Goal: Task Accomplishment & Management: Manage account settings

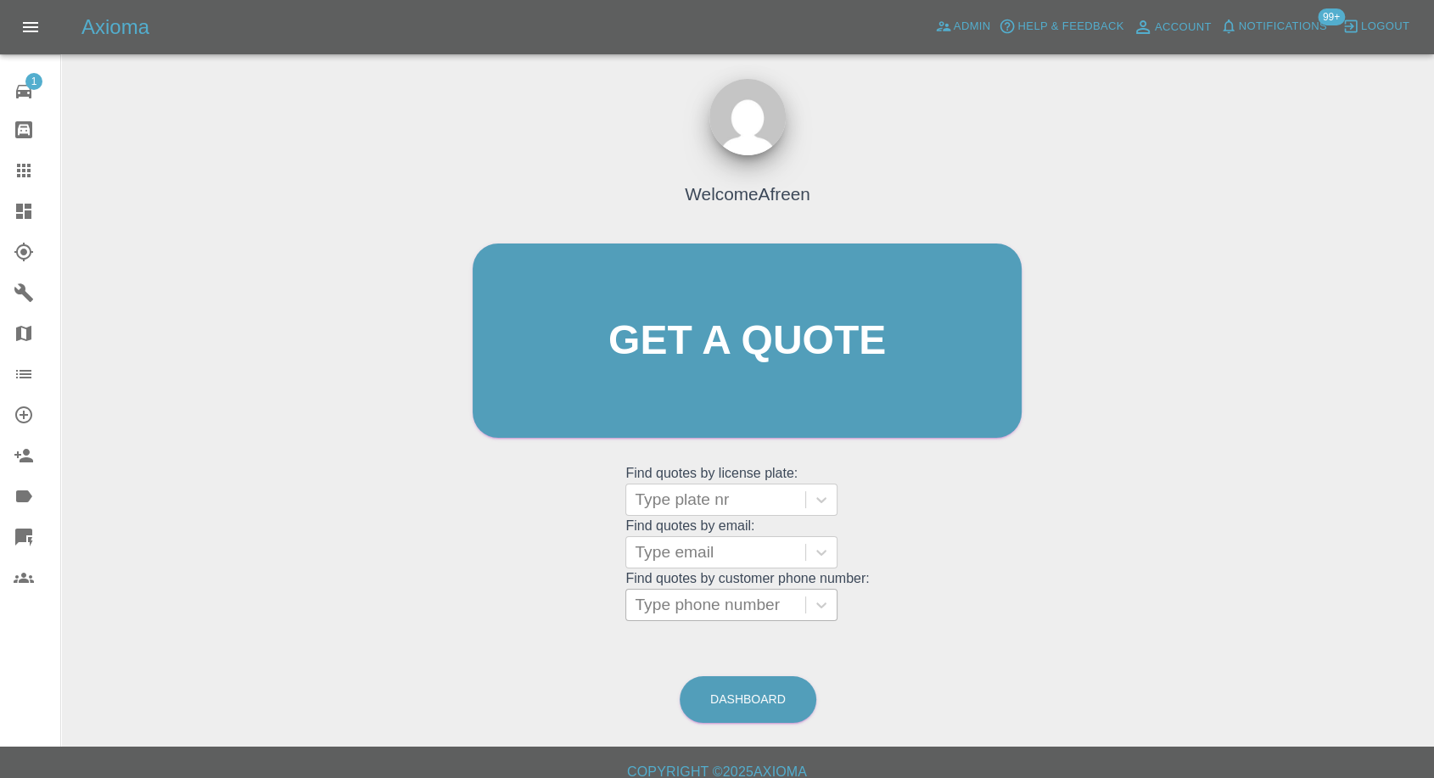
click at [713, 607] on div at bounding box center [716, 605] width 162 height 24
paste input "+447472616411"
drag, startPoint x: 668, startPoint y: 606, endPoint x: 407, endPoint y: 588, distance: 261.1
click at [416, 591] on div "Welcome Afreen Get a quote Get a quote Find quotes by license plate: Type plate…" at bounding box center [748, 421] width 1346 height 609
type input "07472616411"
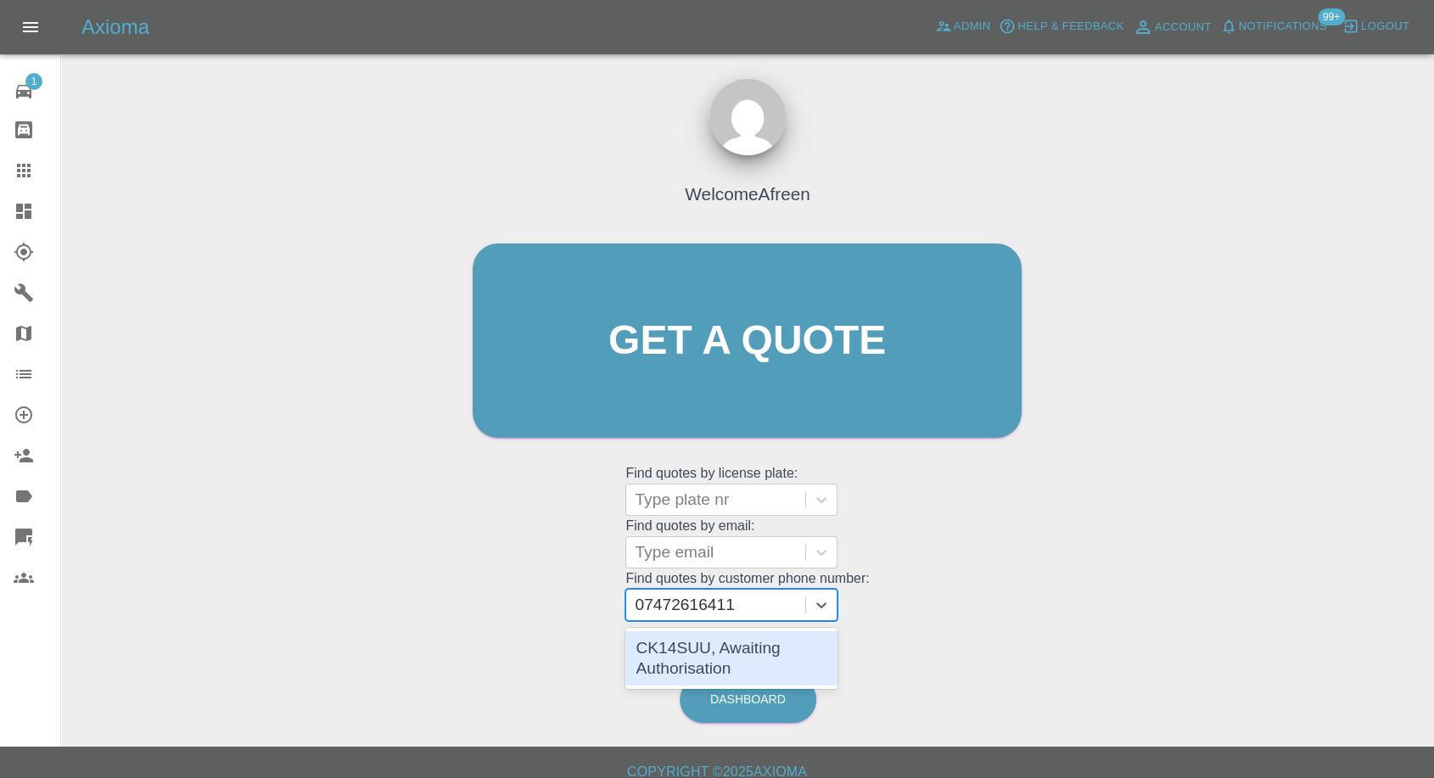
click at [715, 664] on div "CK14SUU, Awaiting Authorisation" at bounding box center [731, 658] width 212 height 54
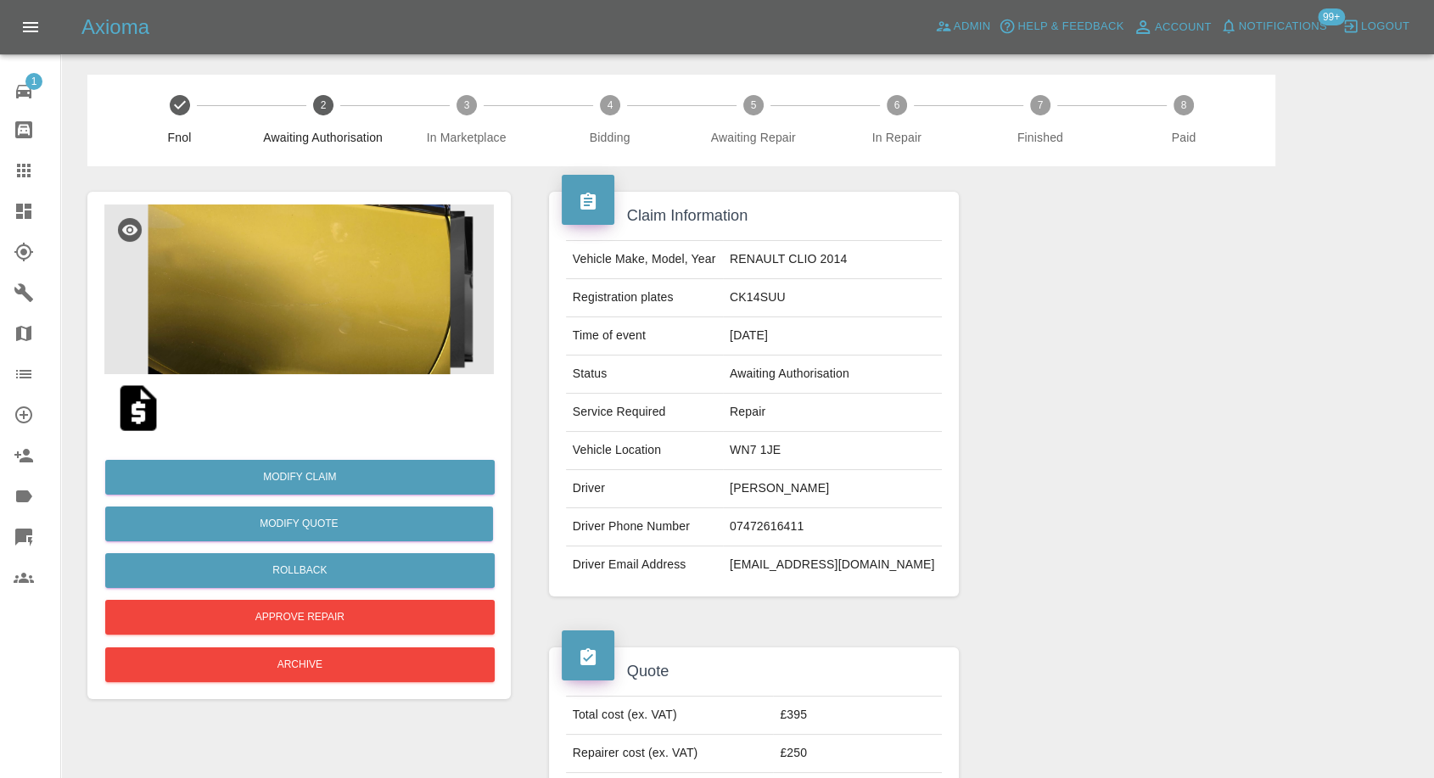
drag, startPoint x: 715, startPoint y: 664, endPoint x: 1179, endPoint y: 364, distance: 552.9
click at [1182, 364] on div at bounding box center [1190, 394] width 436 height 456
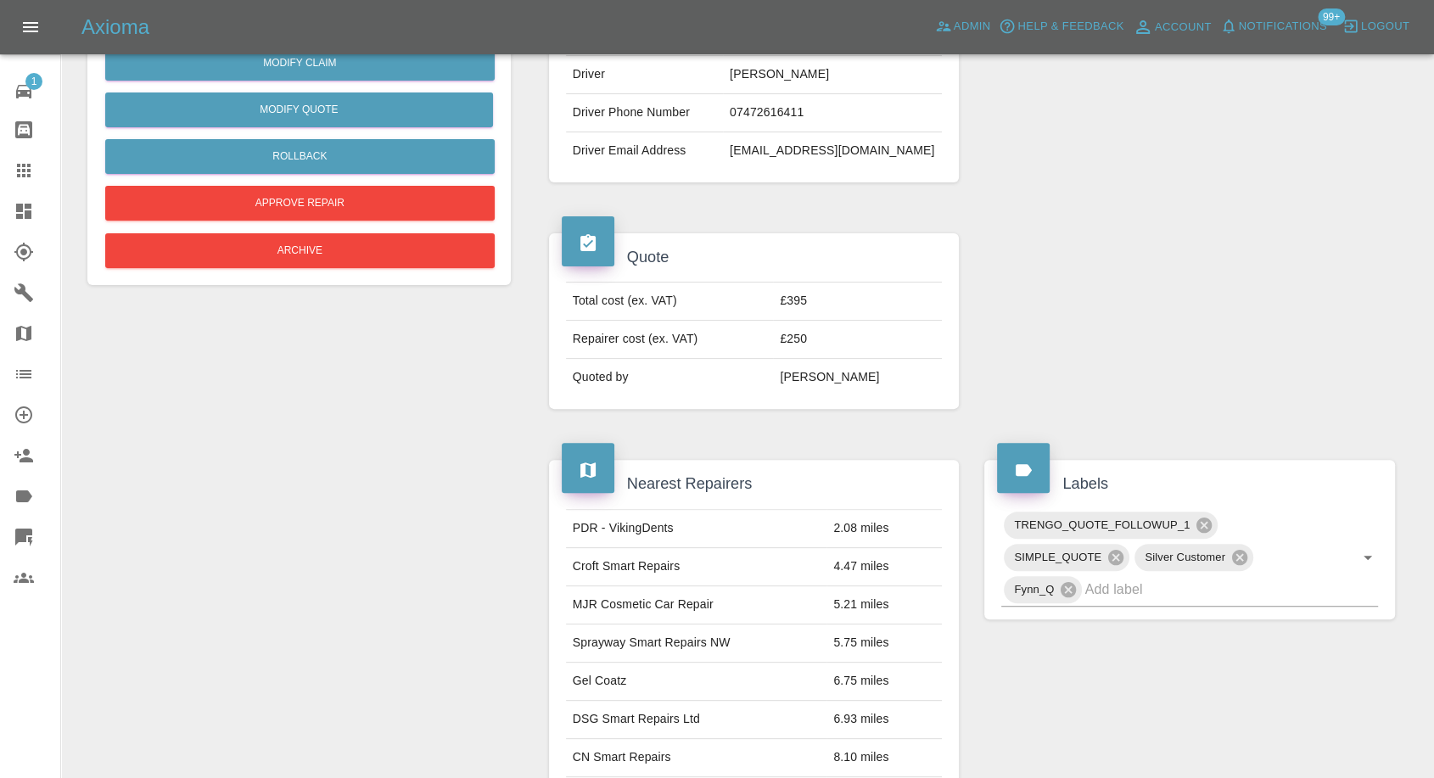
scroll to position [246, 0]
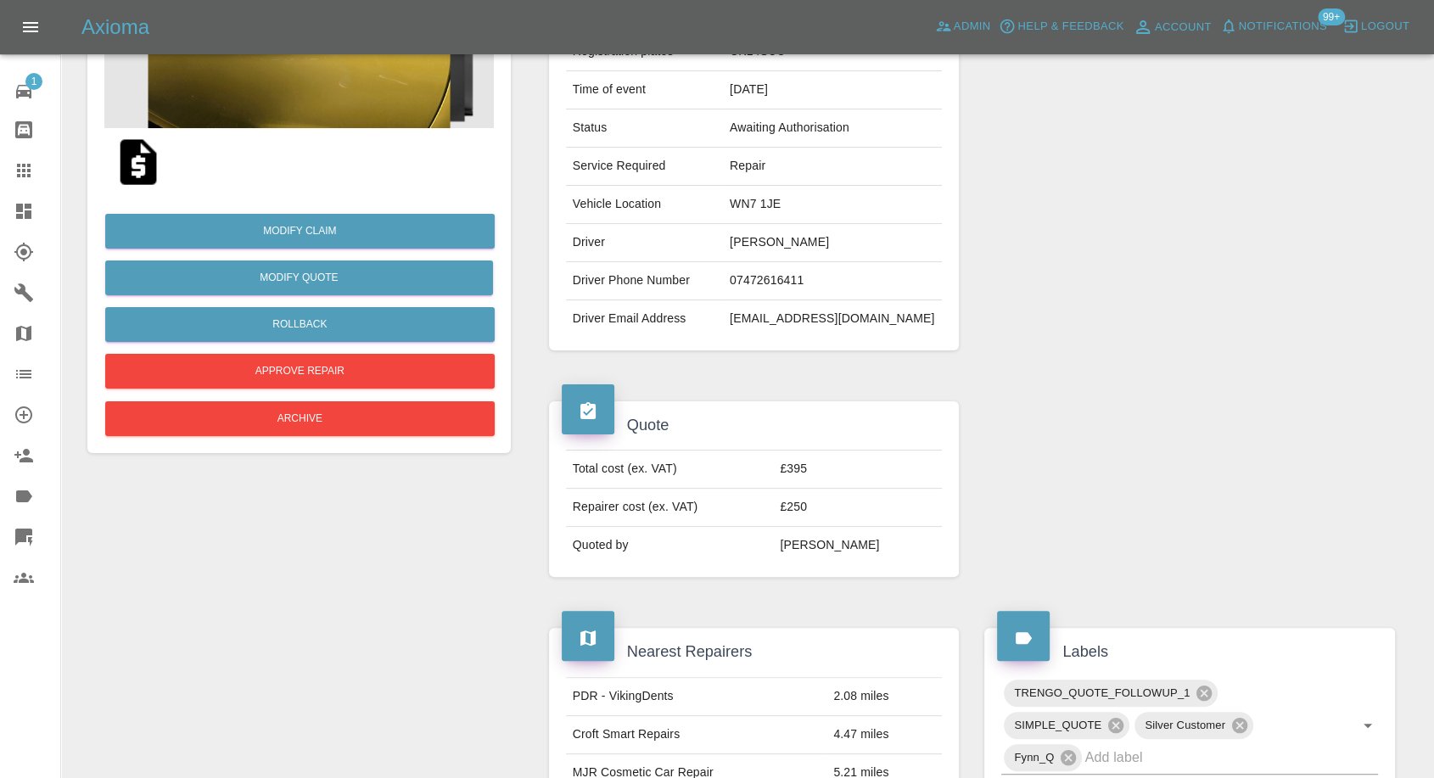
click at [139, 180] on img at bounding box center [138, 162] width 54 height 54
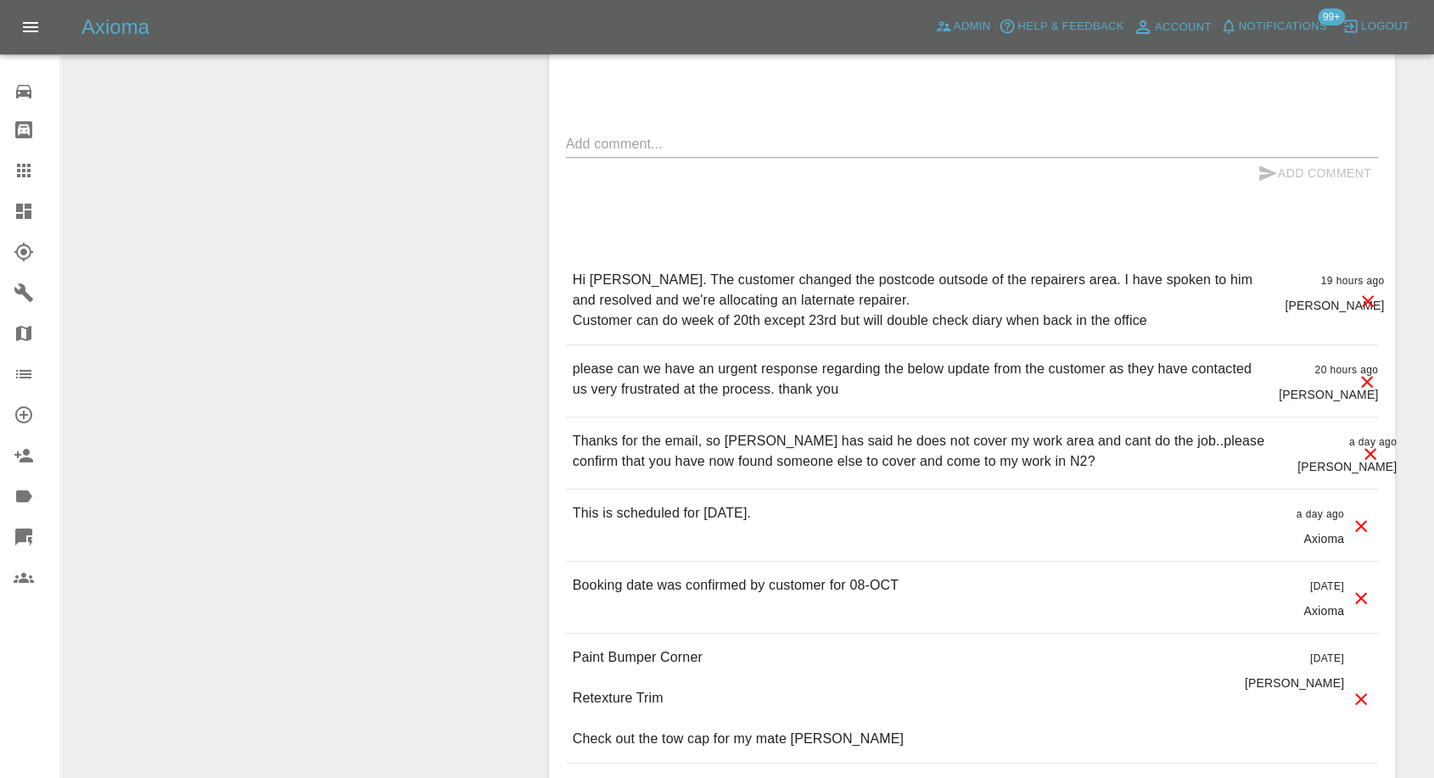
scroll to position [1131, 0]
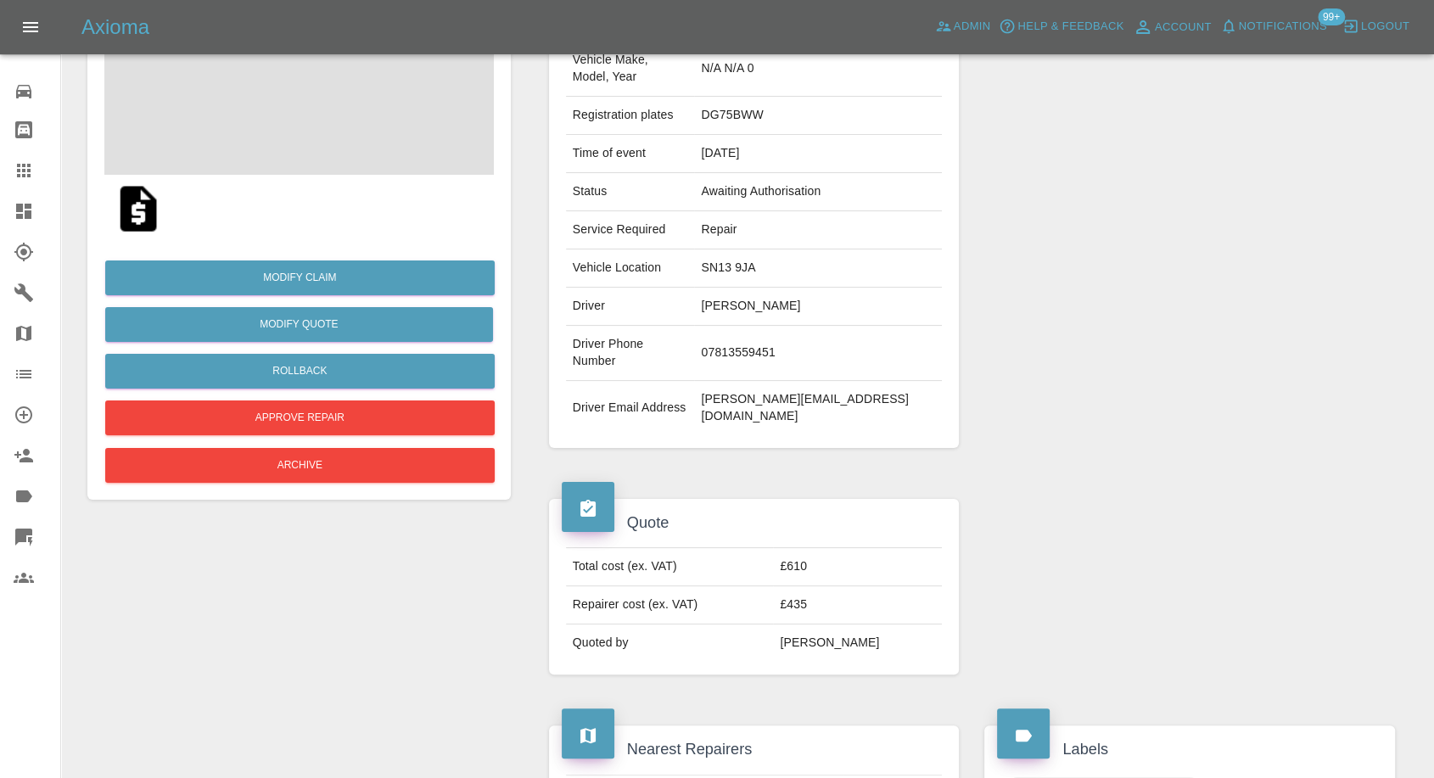
scroll to position [188, 0]
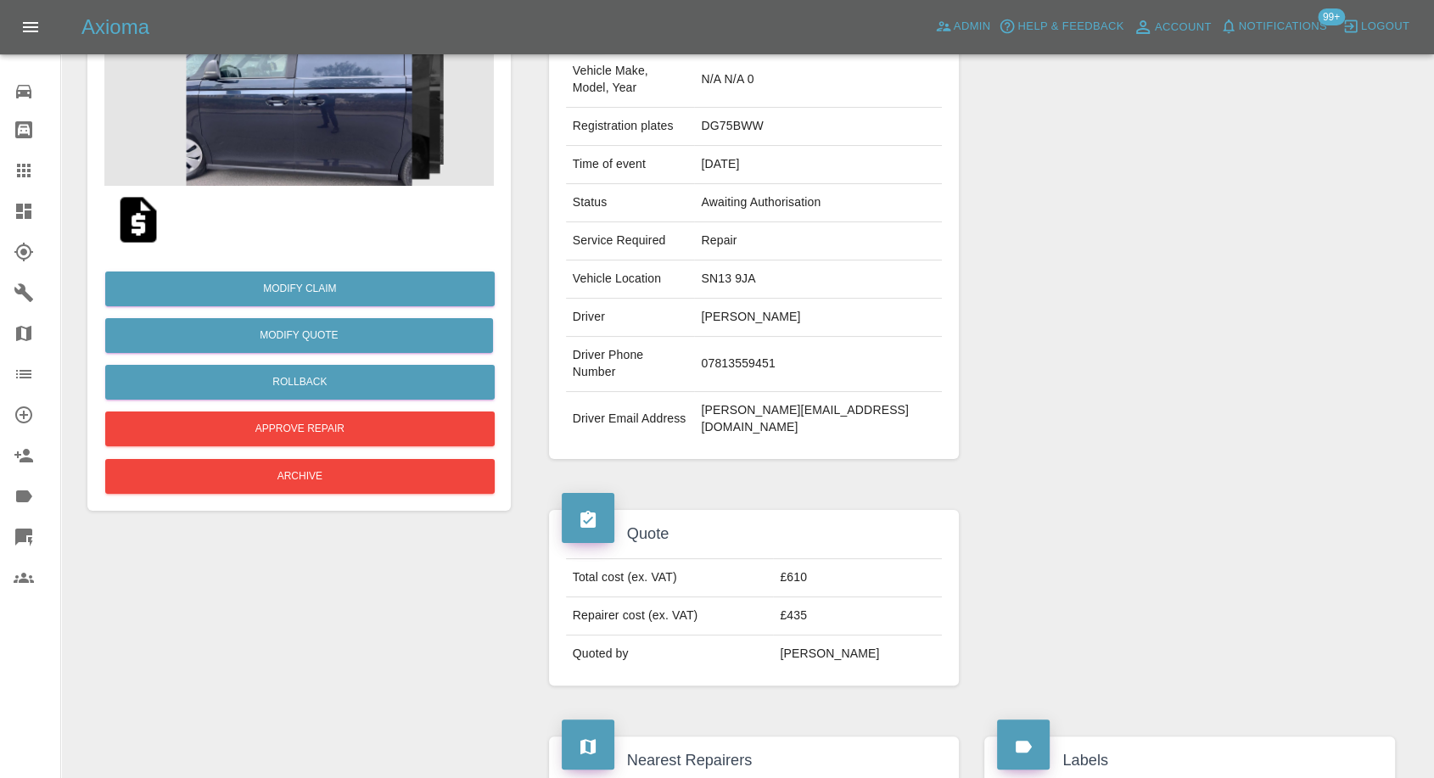
click at [752, 300] on td "Stacey Shaw" at bounding box center [818, 318] width 248 height 38
copy td "Stacey Shaw"
click at [143, 217] on img at bounding box center [138, 220] width 54 height 54
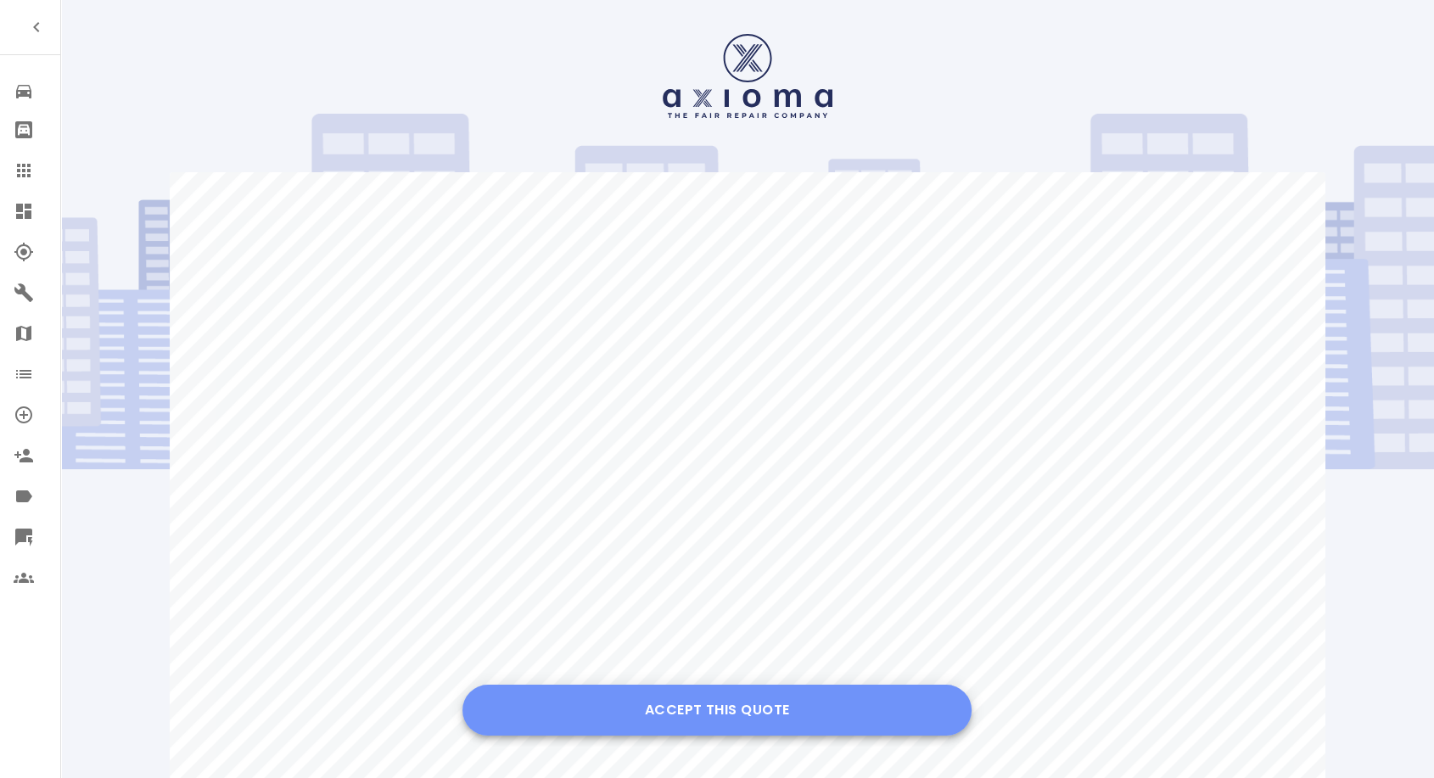
click at [741, 704] on button "Accept this Quote" at bounding box center [717, 710] width 509 height 51
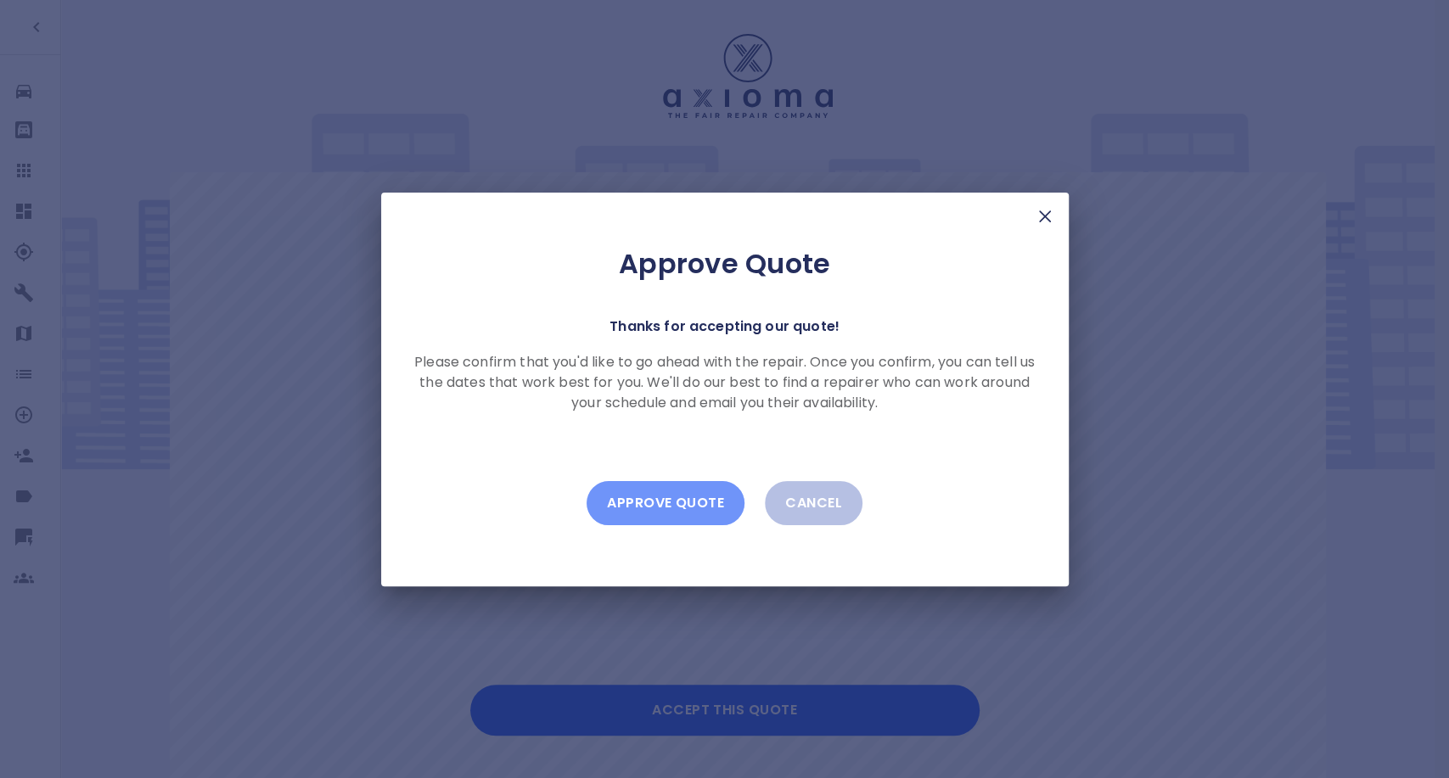
click at [696, 497] on button "Approve Quote" at bounding box center [665, 503] width 158 height 44
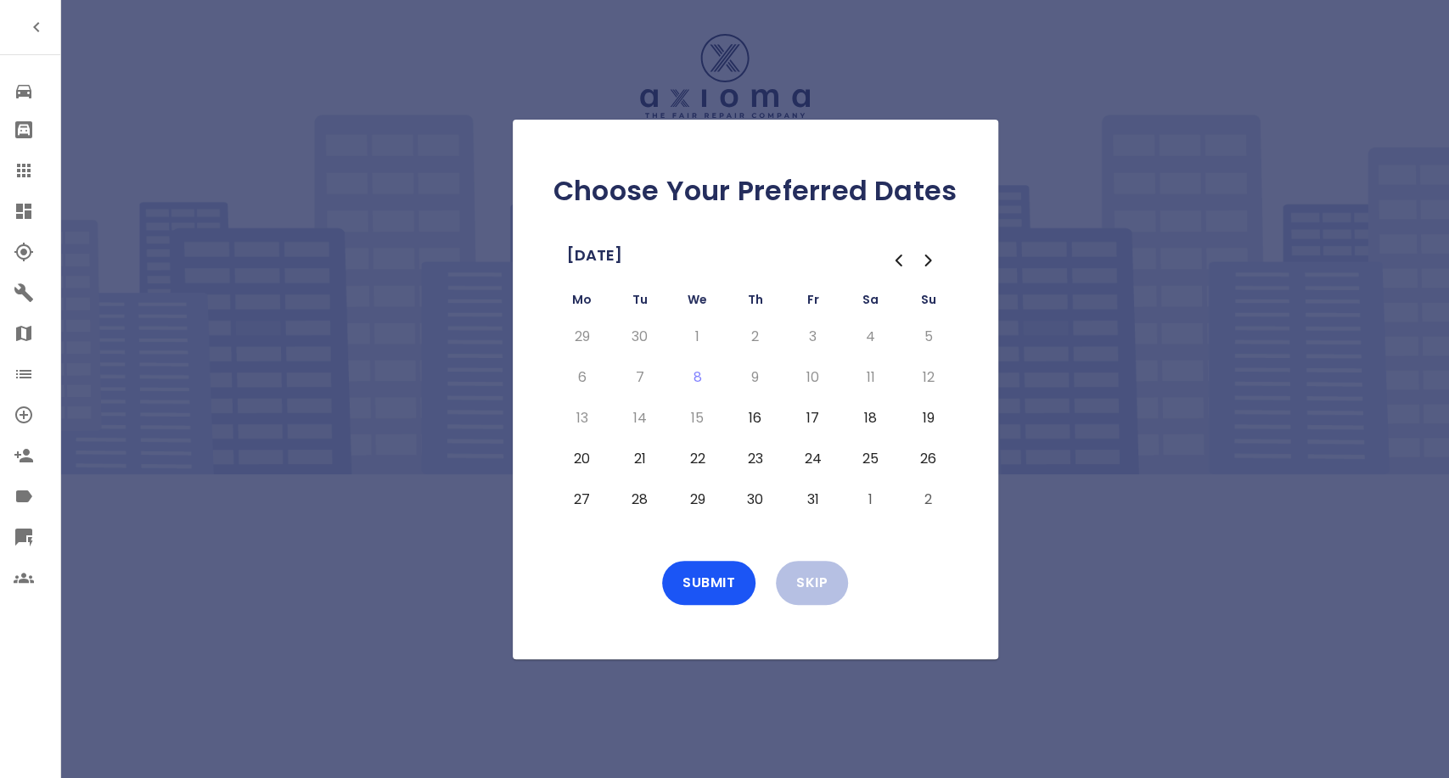
click at [760, 414] on button "16" at bounding box center [755, 418] width 31 height 27
click at [805, 414] on button "17" at bounding box center [813, 418] width 31 height 27
click at [584, 457] on button "20" at bounding box center [582, 459] width 31 height 27
click at [631, 454] on button "21" at bounding box center [640, 459] width 31 height 27
click at [707, 575] on button "Submit" at bounding box center [708, 583] width 93 height 44
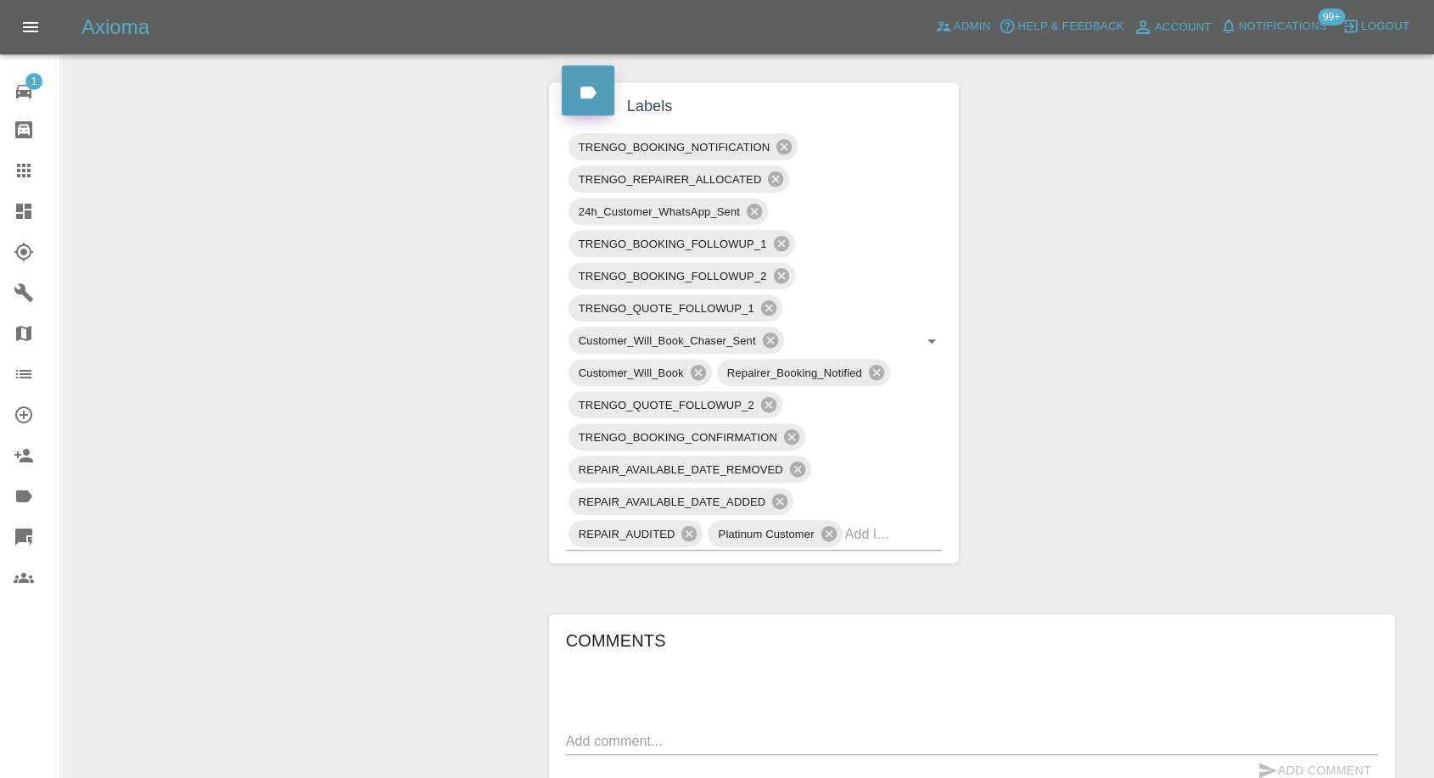
scroll to position [1225, 0]
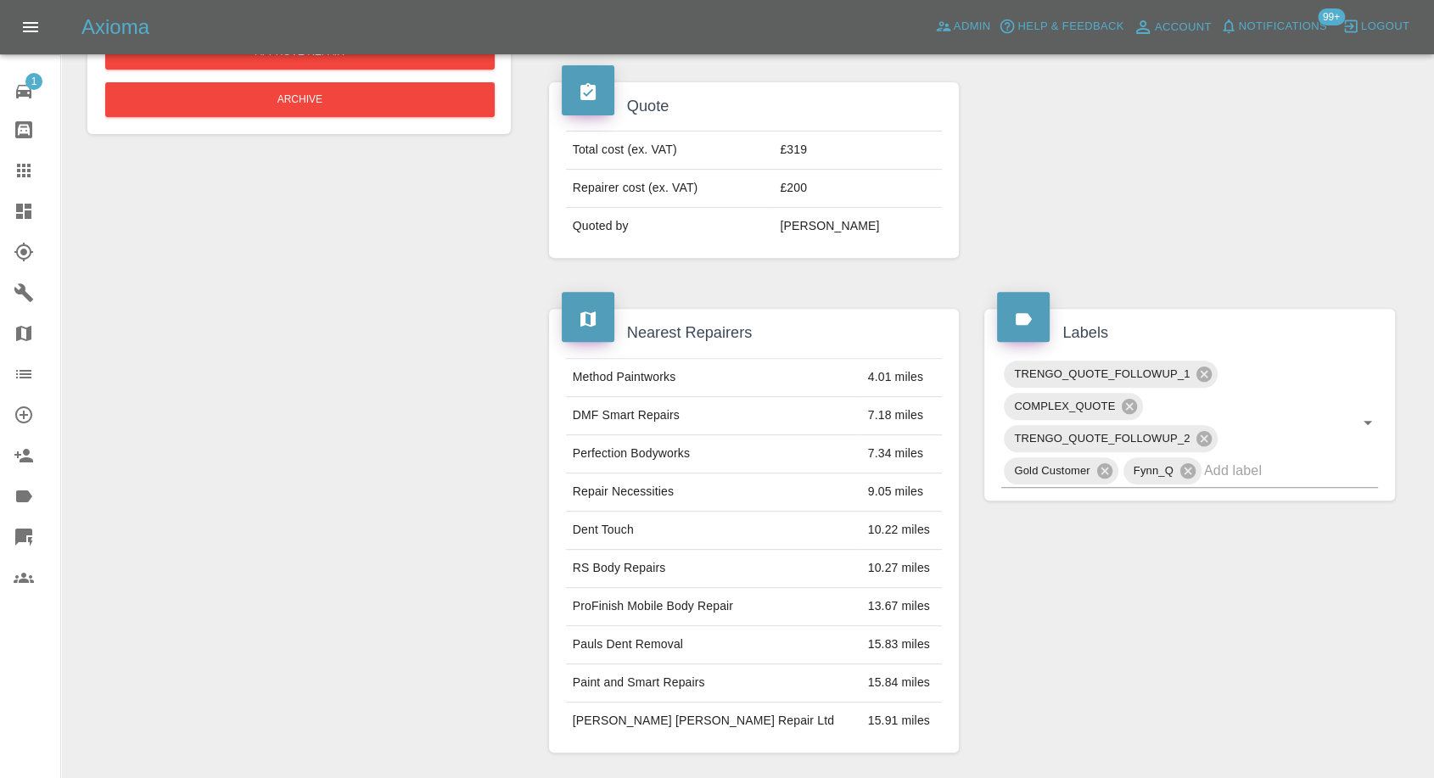
scroll to position [943, 0]
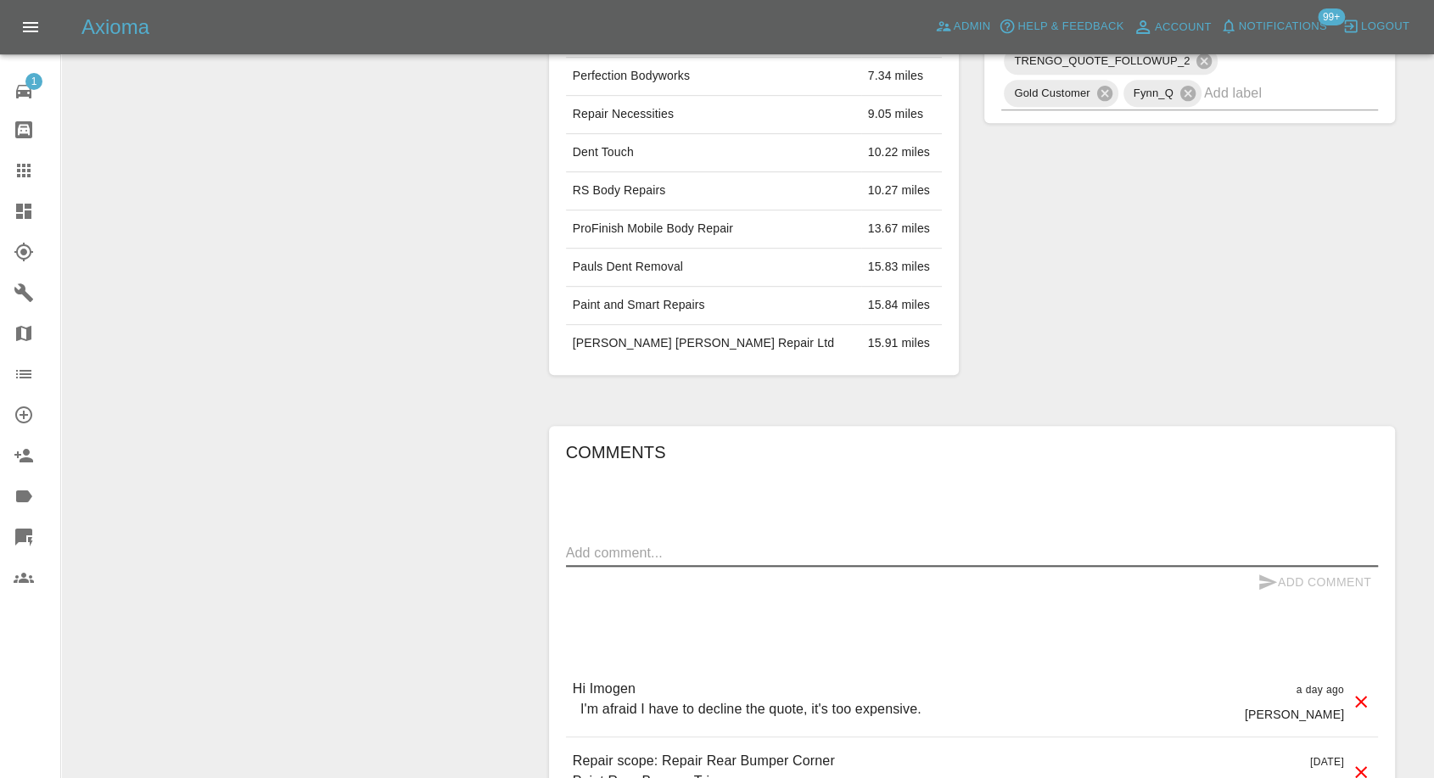
click at [740, 547] on textarea at bounding box center [972, 553] width 812 height 20
paste textarea "Don’t message me again please"
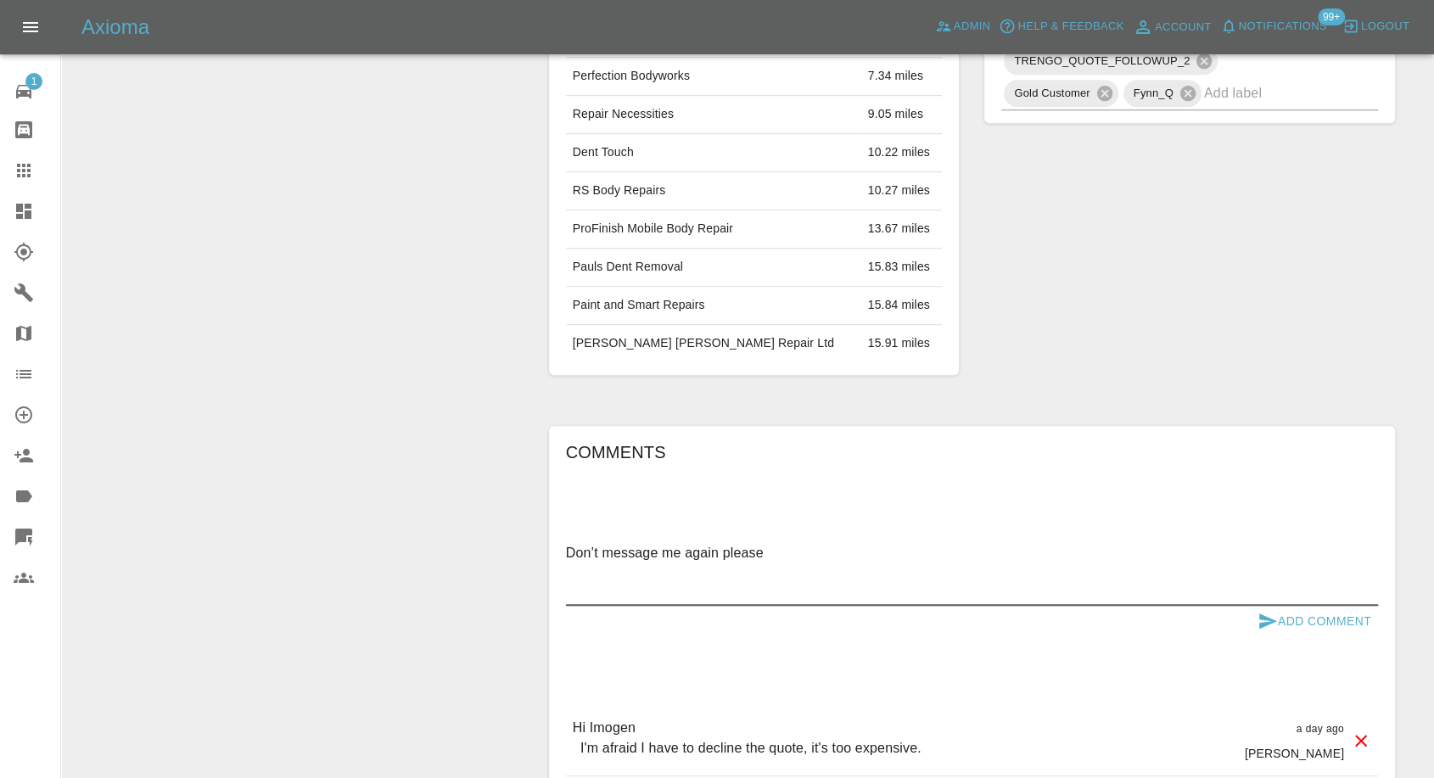
type textarea "Don’t message me again please"
click at [1259, 619] on icon "submit" at bounding box center [1268, 621] width 20 height 20
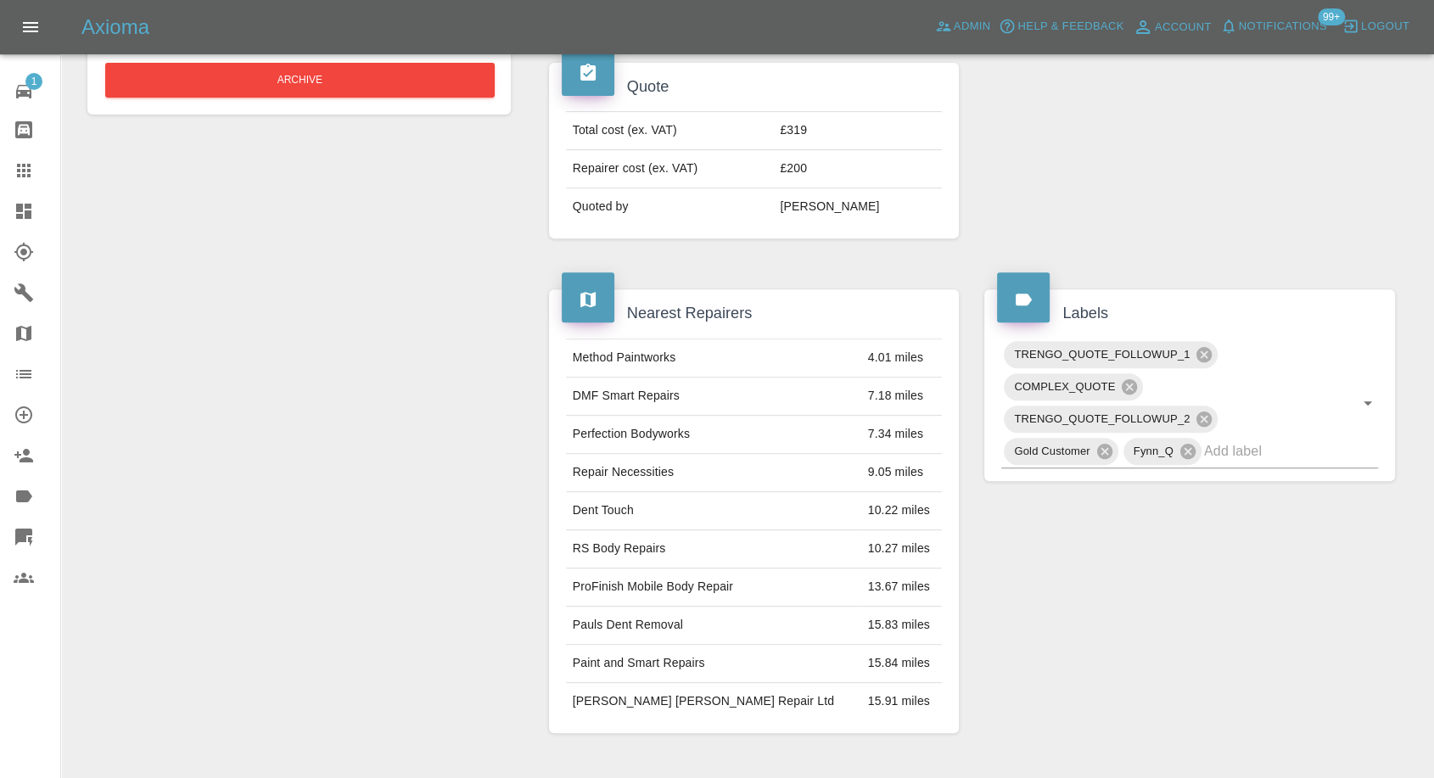
scroll to position [565, 0]
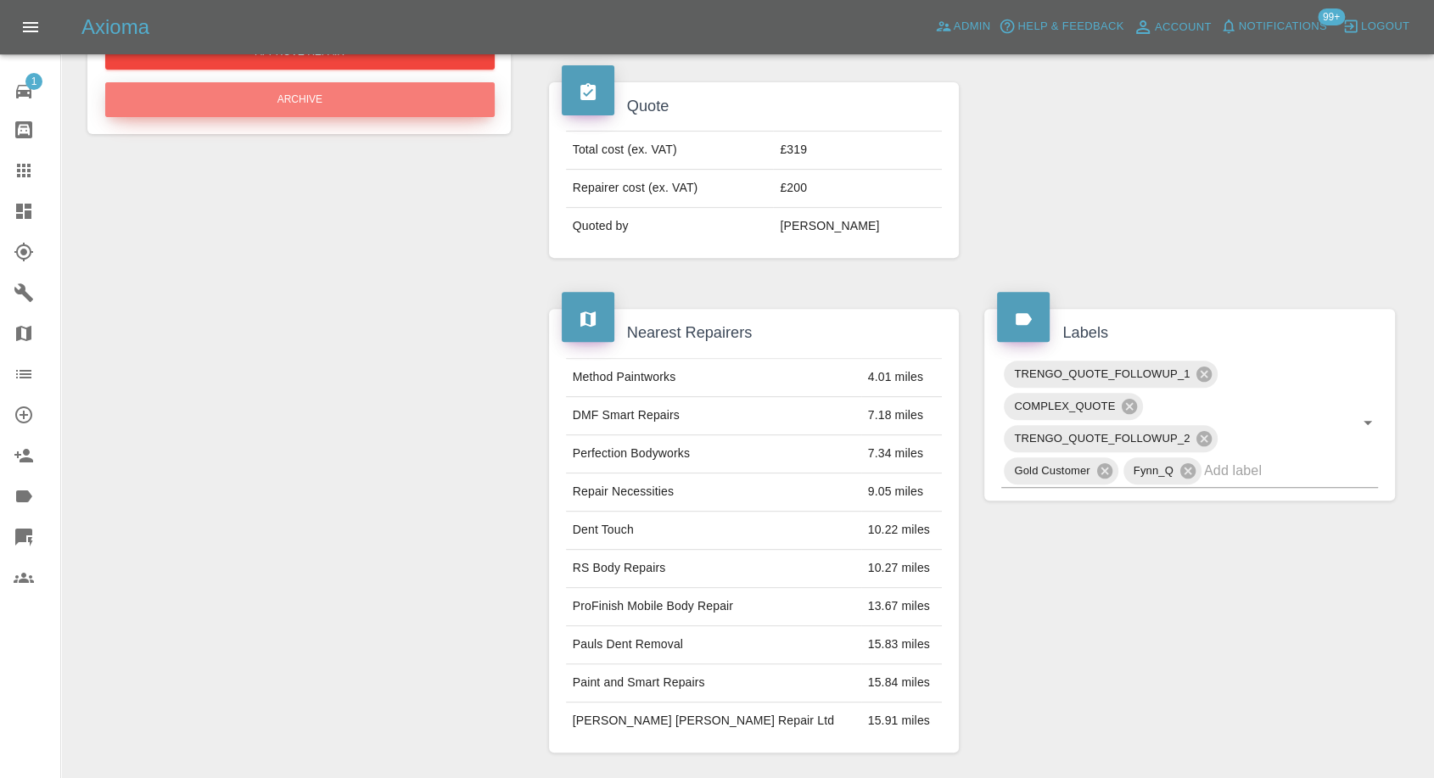
click at [351, 110] on button "Archive" at bounding box center [300, 99] width 390 height 35
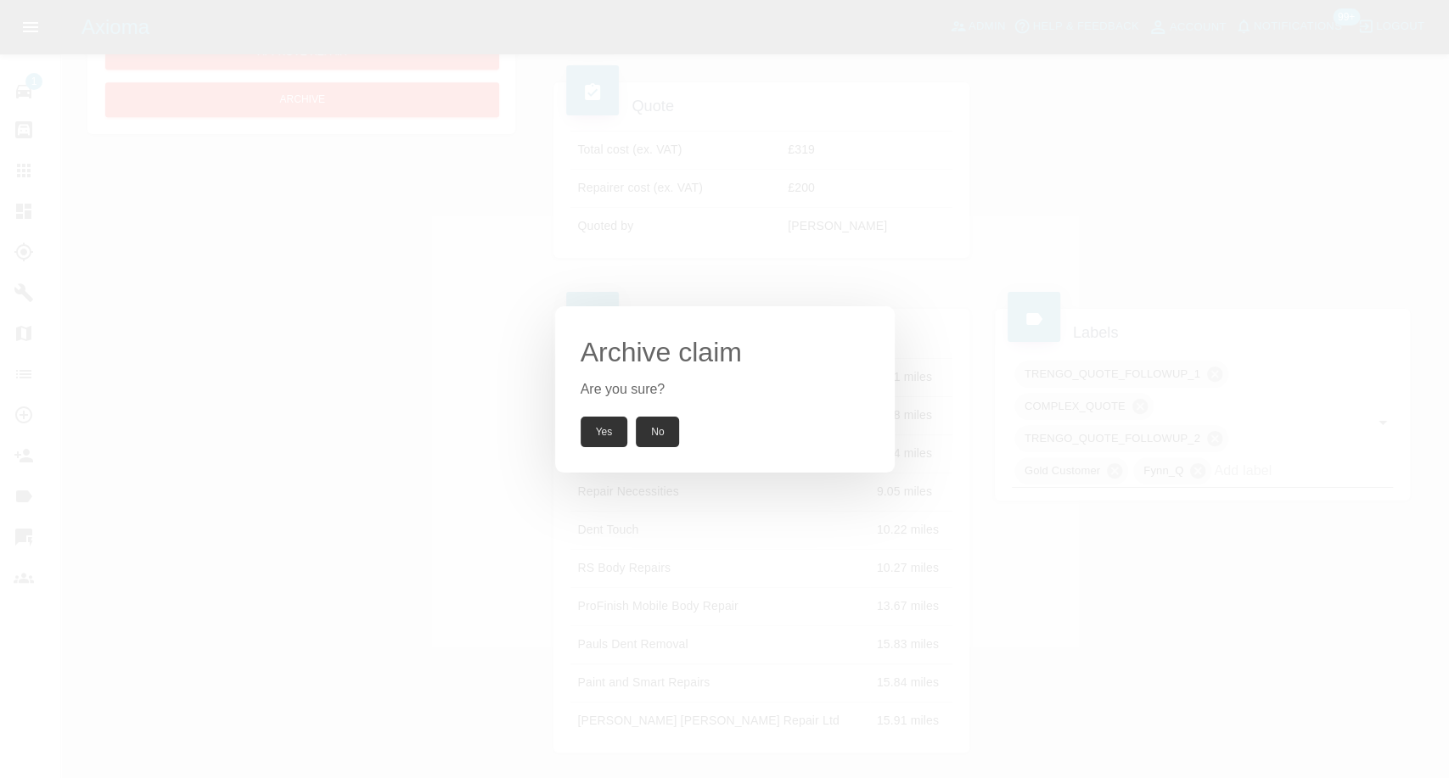
click at [599, 437] on button "Yes" at bounding box center [604, 432] width 48 height 31
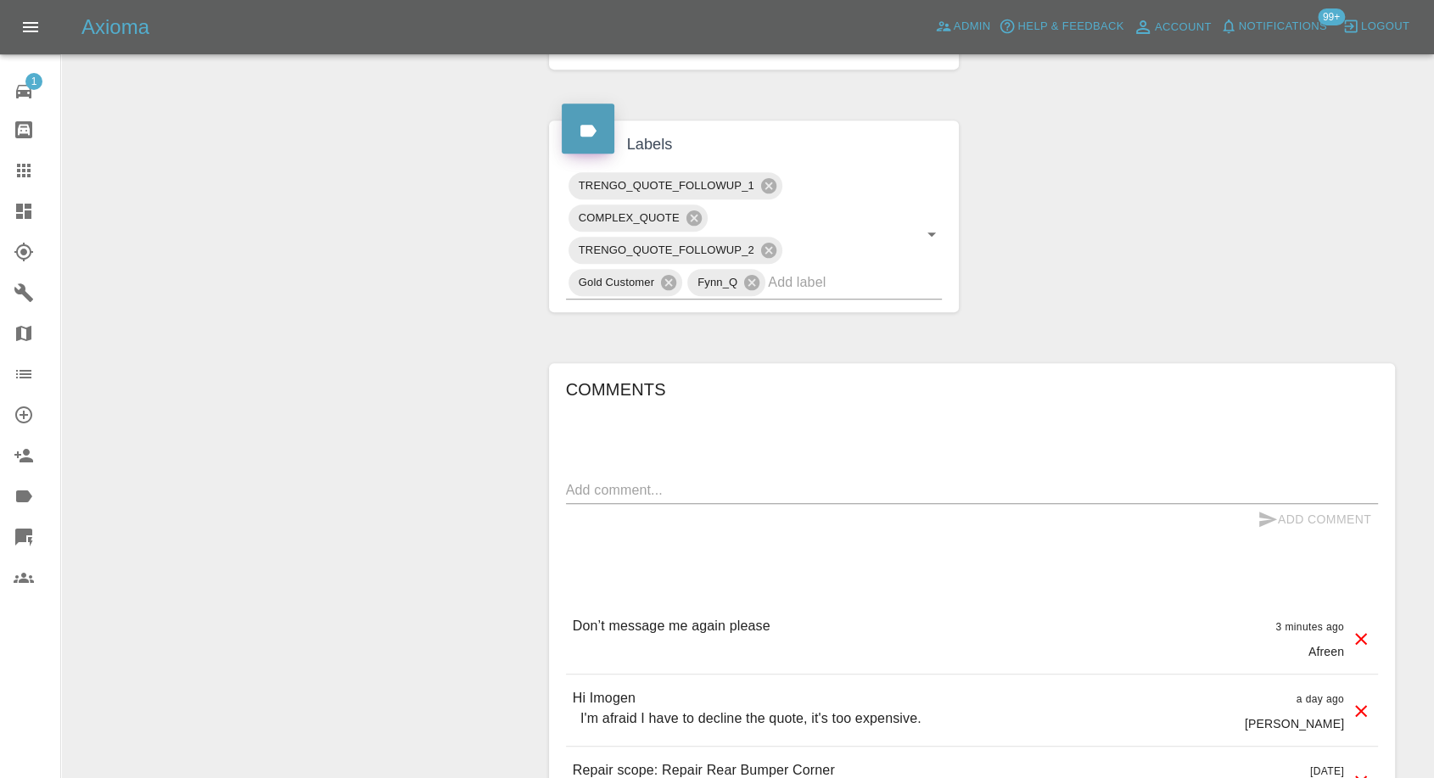
scroll to position [849, 0]
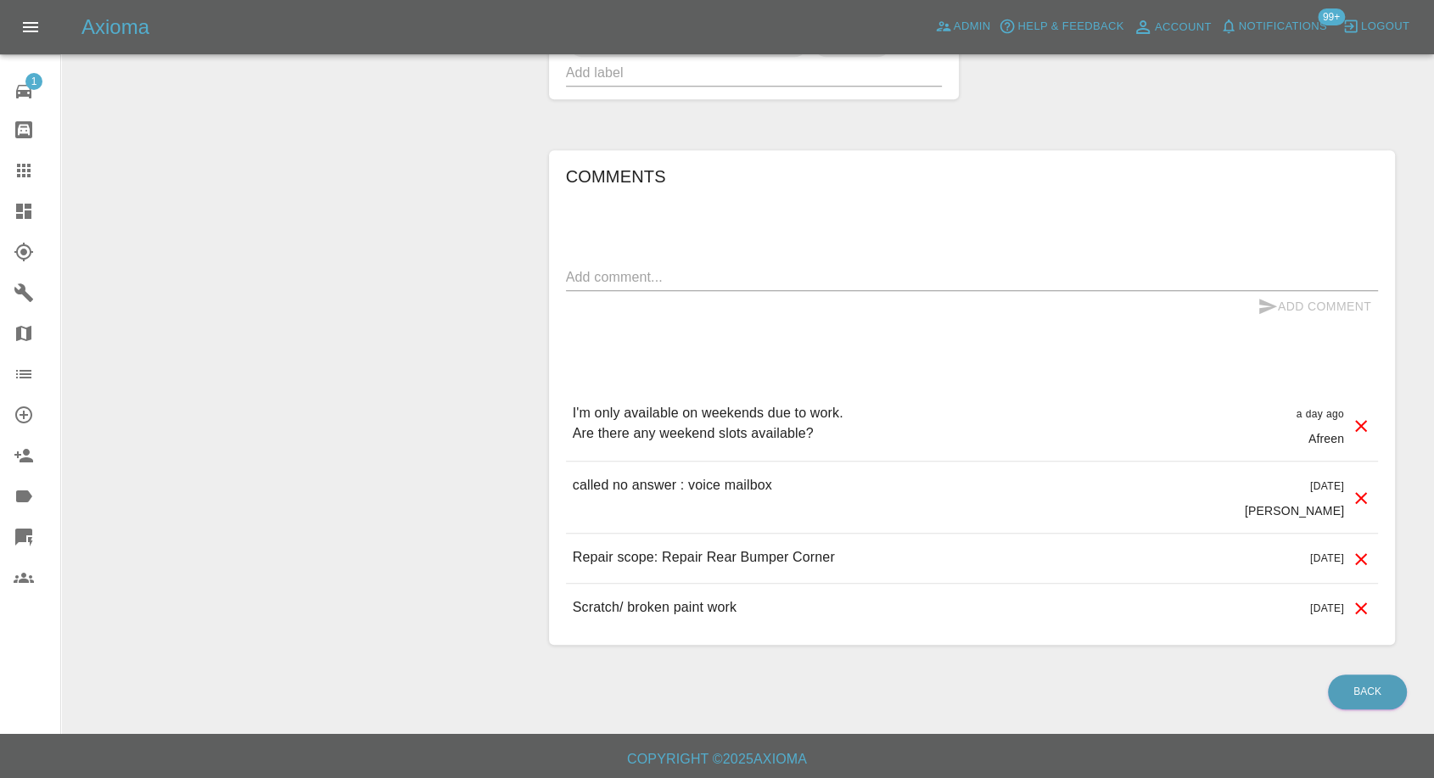
scroll to position [1158, 0]
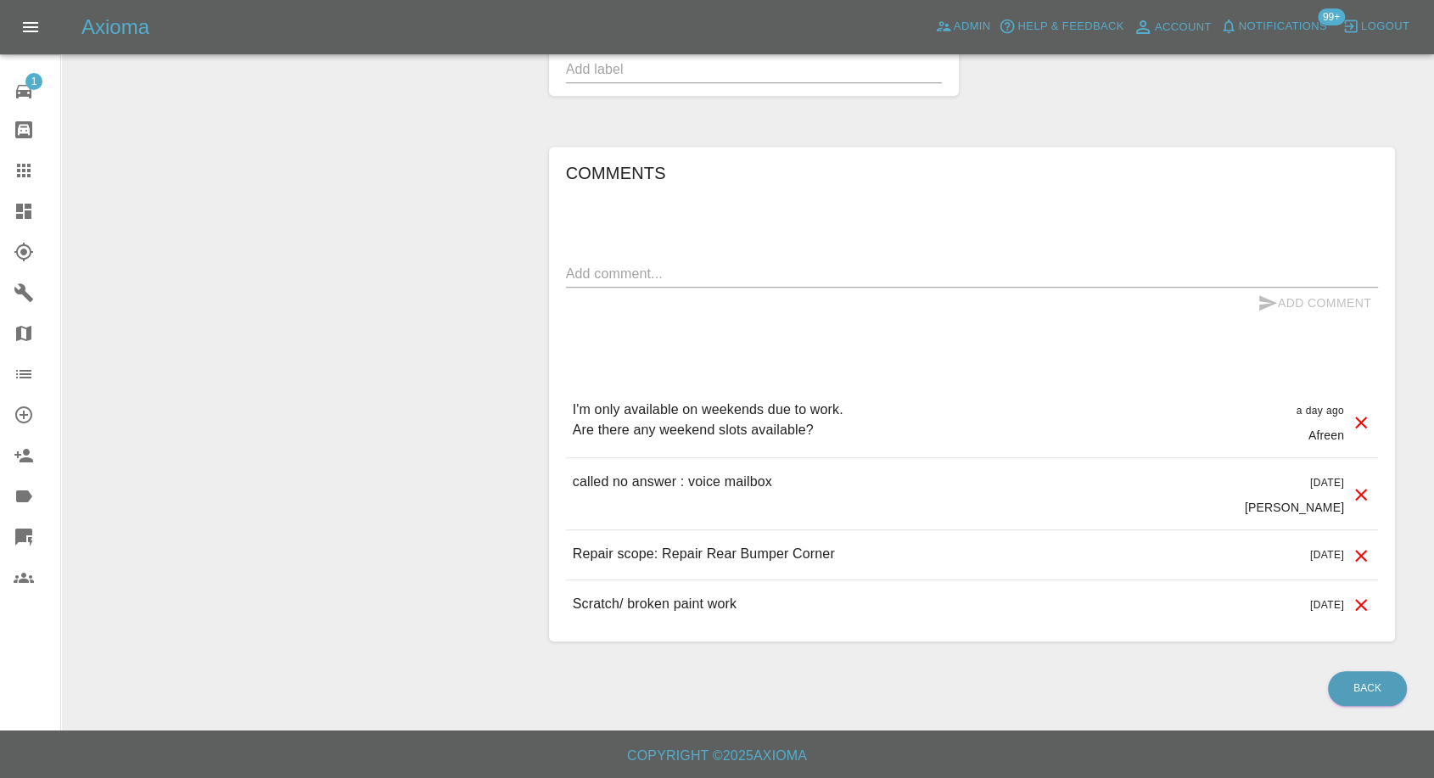
click at [712, 276] on textarea at bounding box center [972, 274] width 812 height 20
type textarea "18th please"
click at [1251, 303] on button "Add Comment" at bounding box center [1314, 303] width 127 height 31
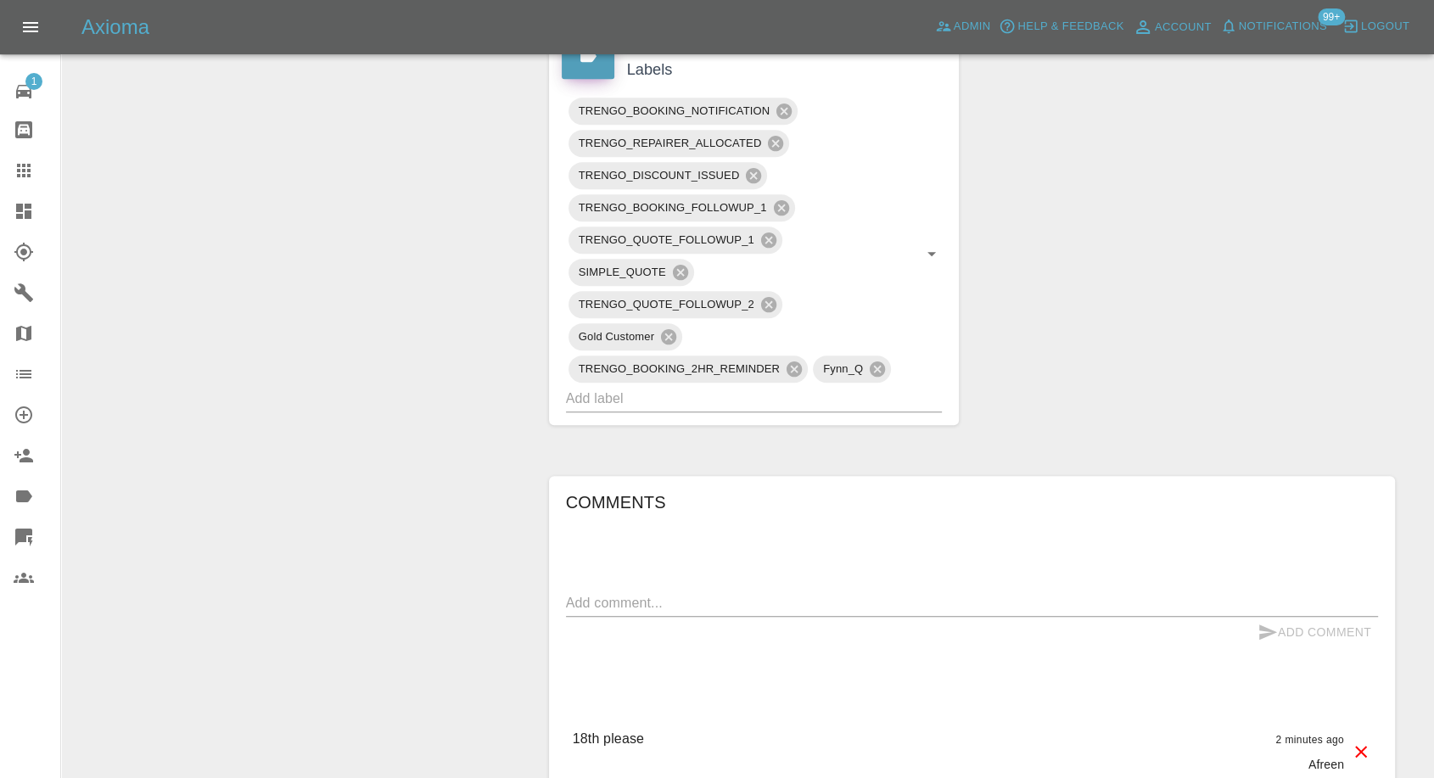
scroll to position [591, 0]
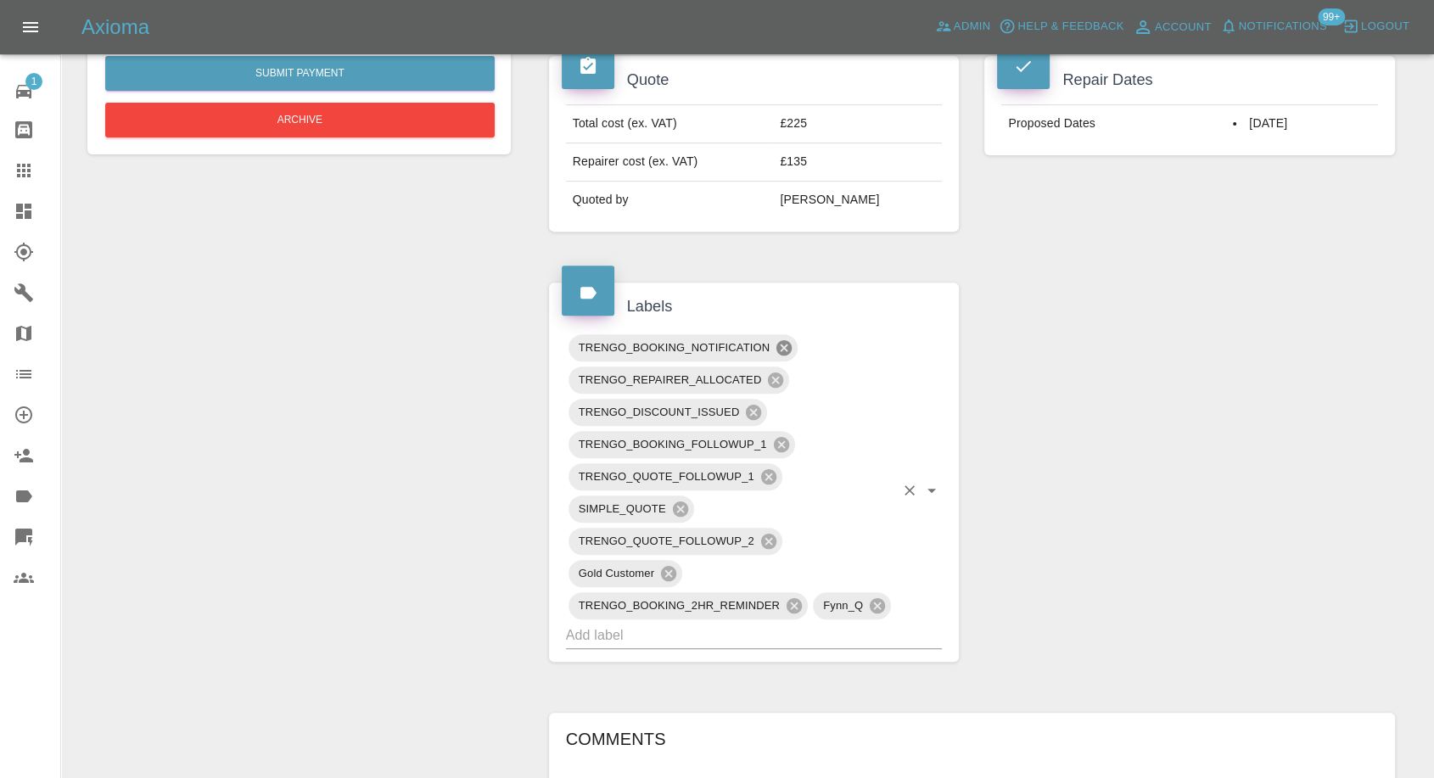
click at [781, 345] on icon at bounding box center [783, 347] width 15 height 15
click at [781, 443] on icon at bounding box center [781, 444] width 19 height 19
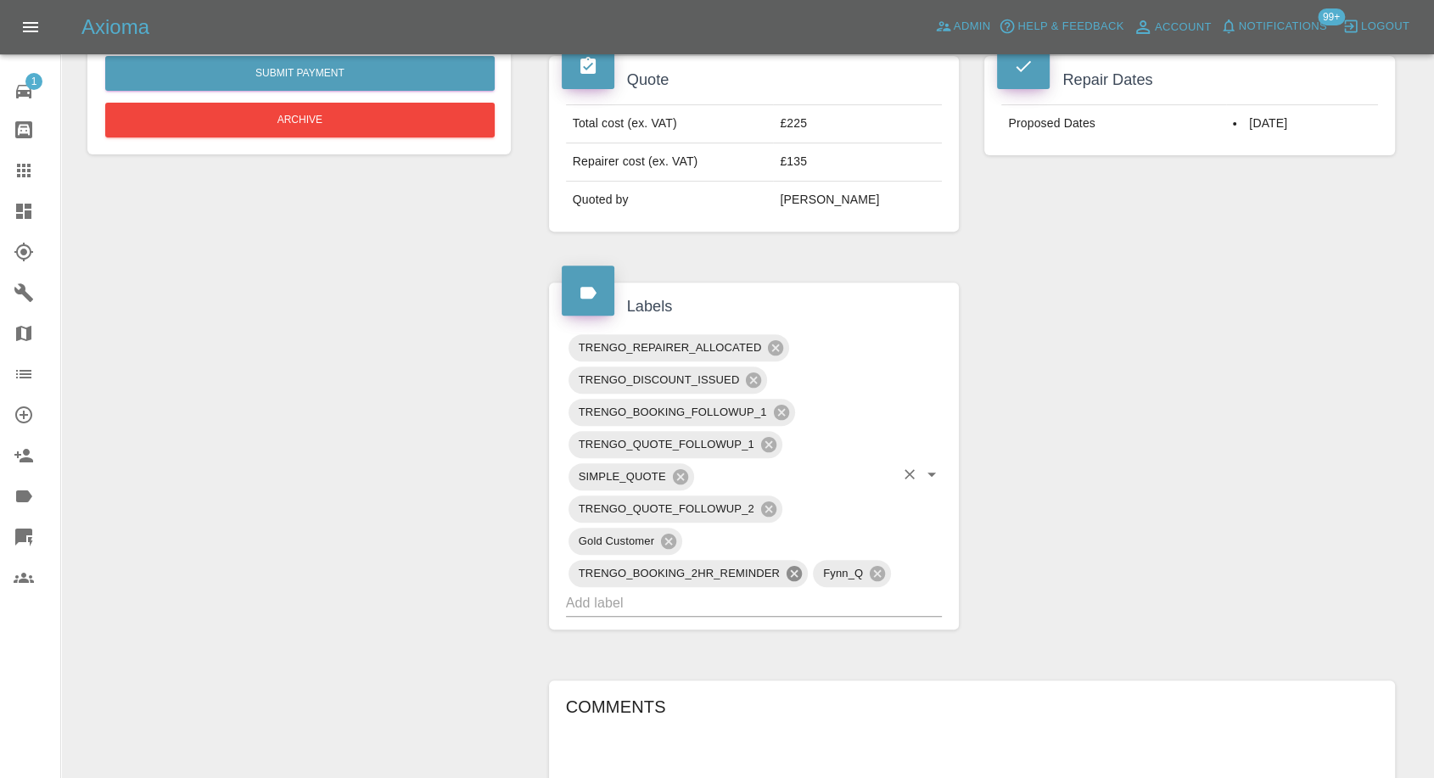
click at [792, 569] on icon at bounding box center [794, 573] width 19 height 19
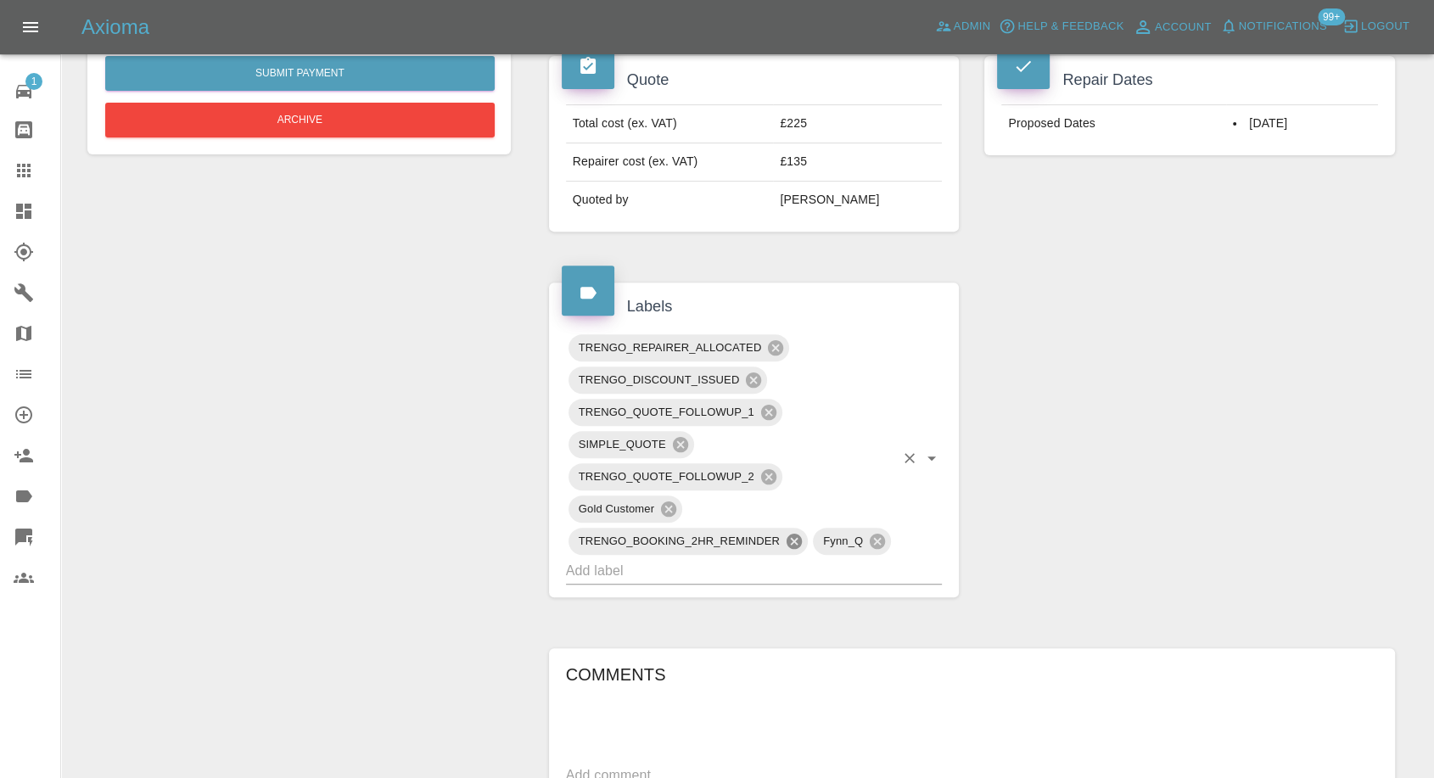
click at [790, 538] on icon at bounding box center [794, 541] width 15 height 15
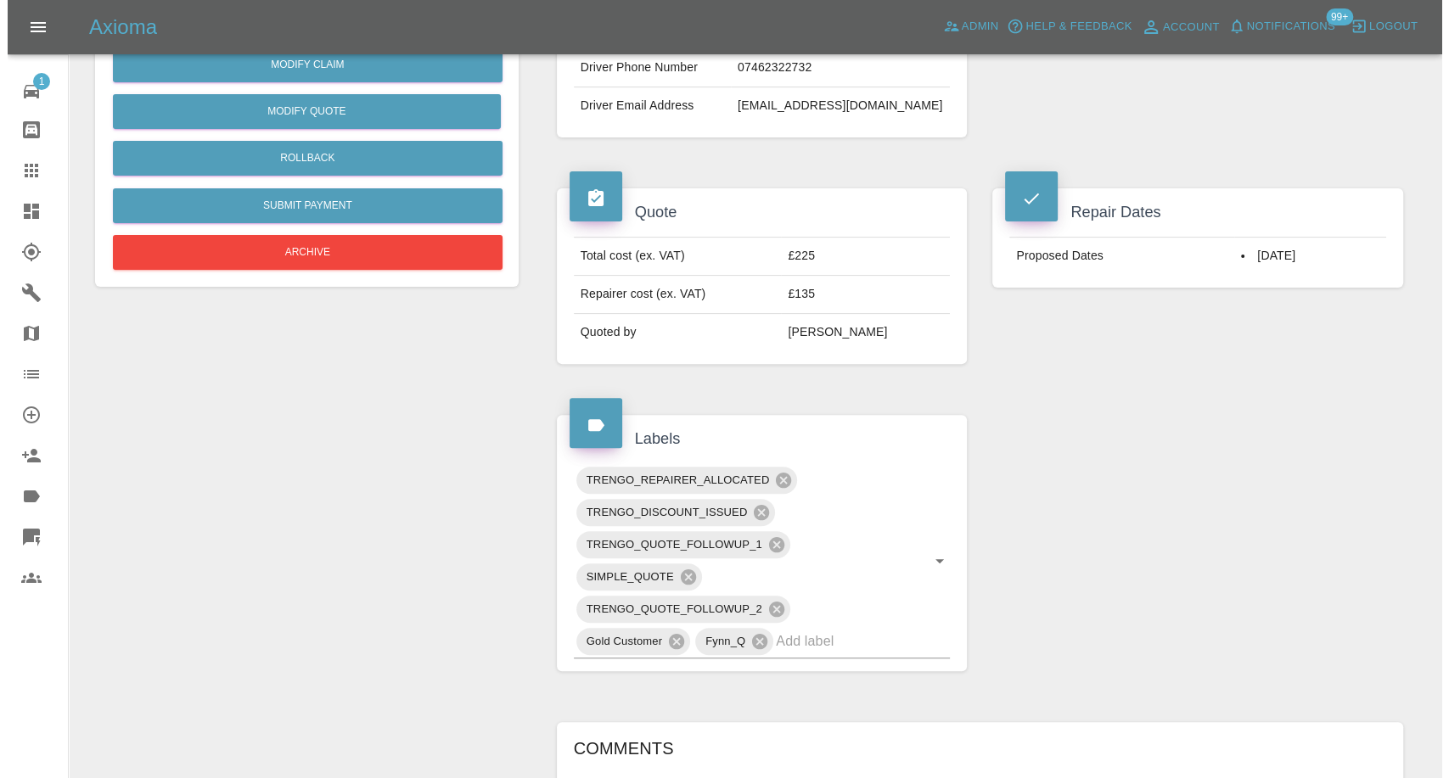
scroll to position [26, 0]
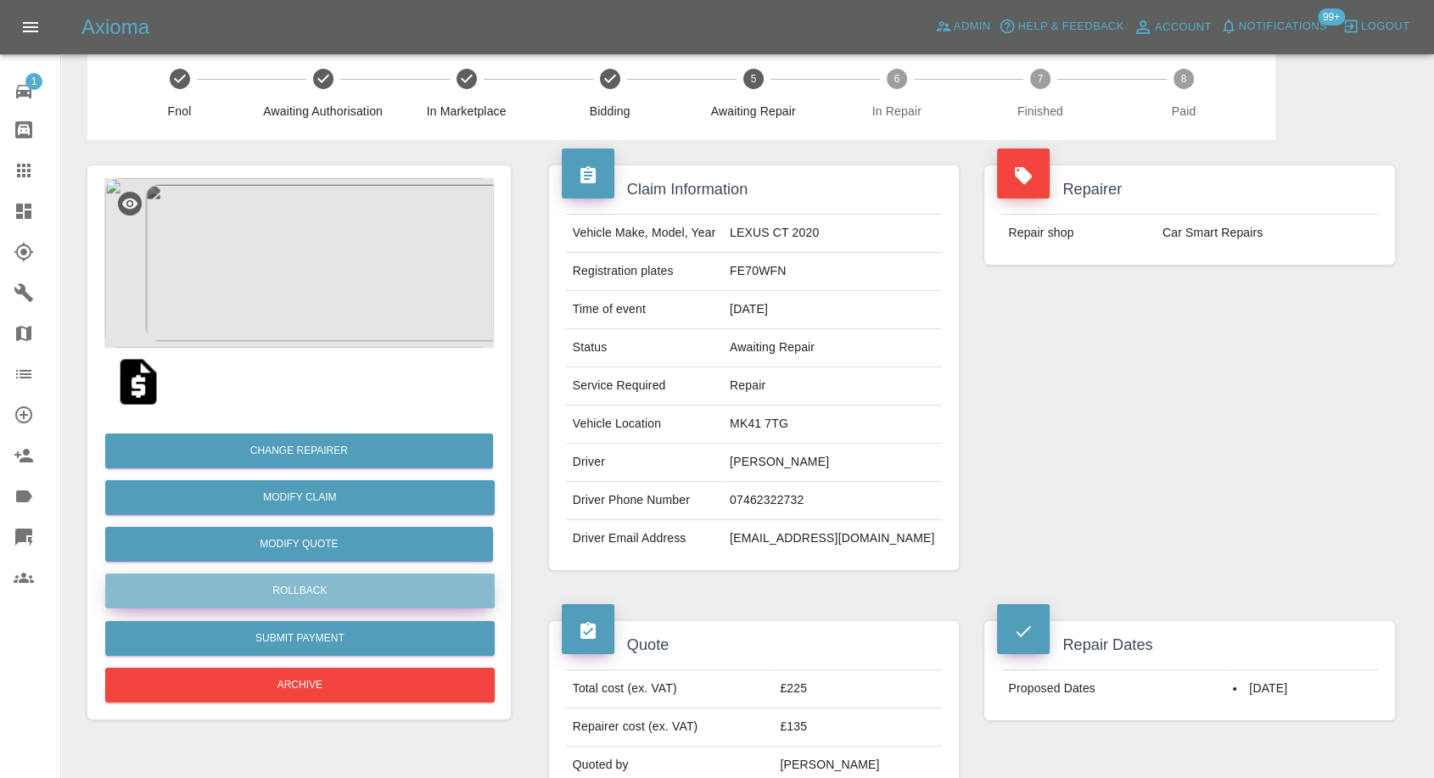
click at [289, 585] on button "Rollback" at bounding box center [300, 591] width 390 height 35
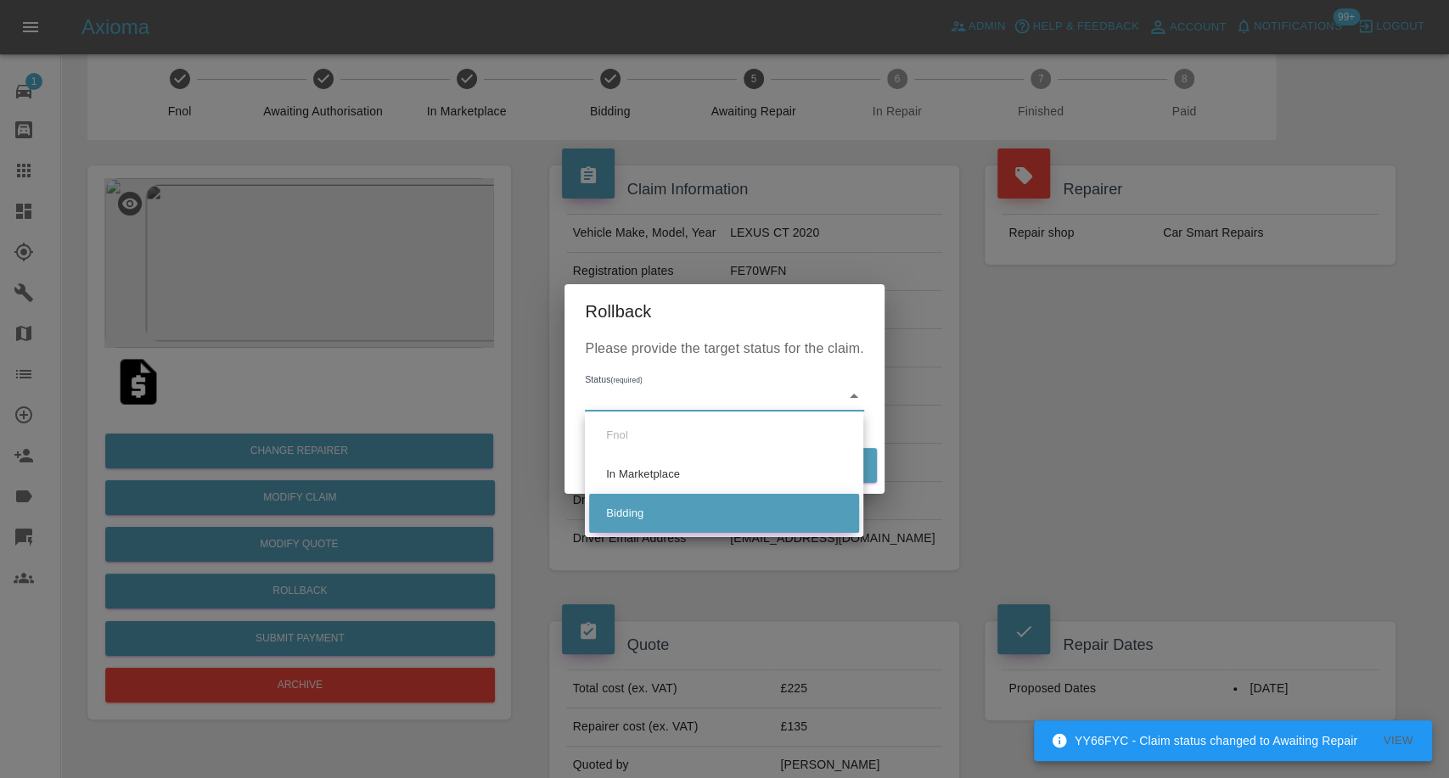
click at [667, 518] on li "Bidding" at bounding box center [724, 513] width 270 height 39
type input "bidding"
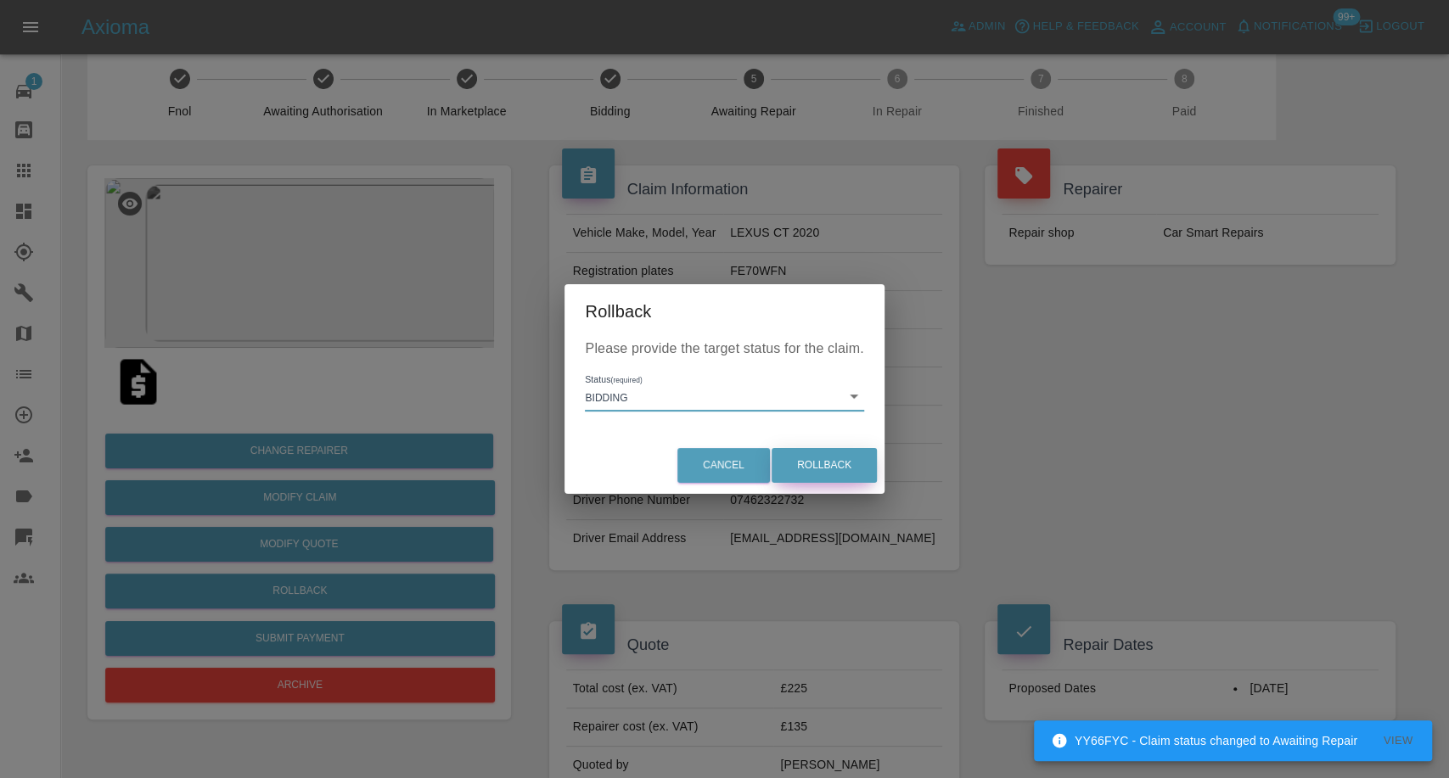
click at [821, 460] on button "Rollback" at bounding box center [823, 465] width 105 height 35
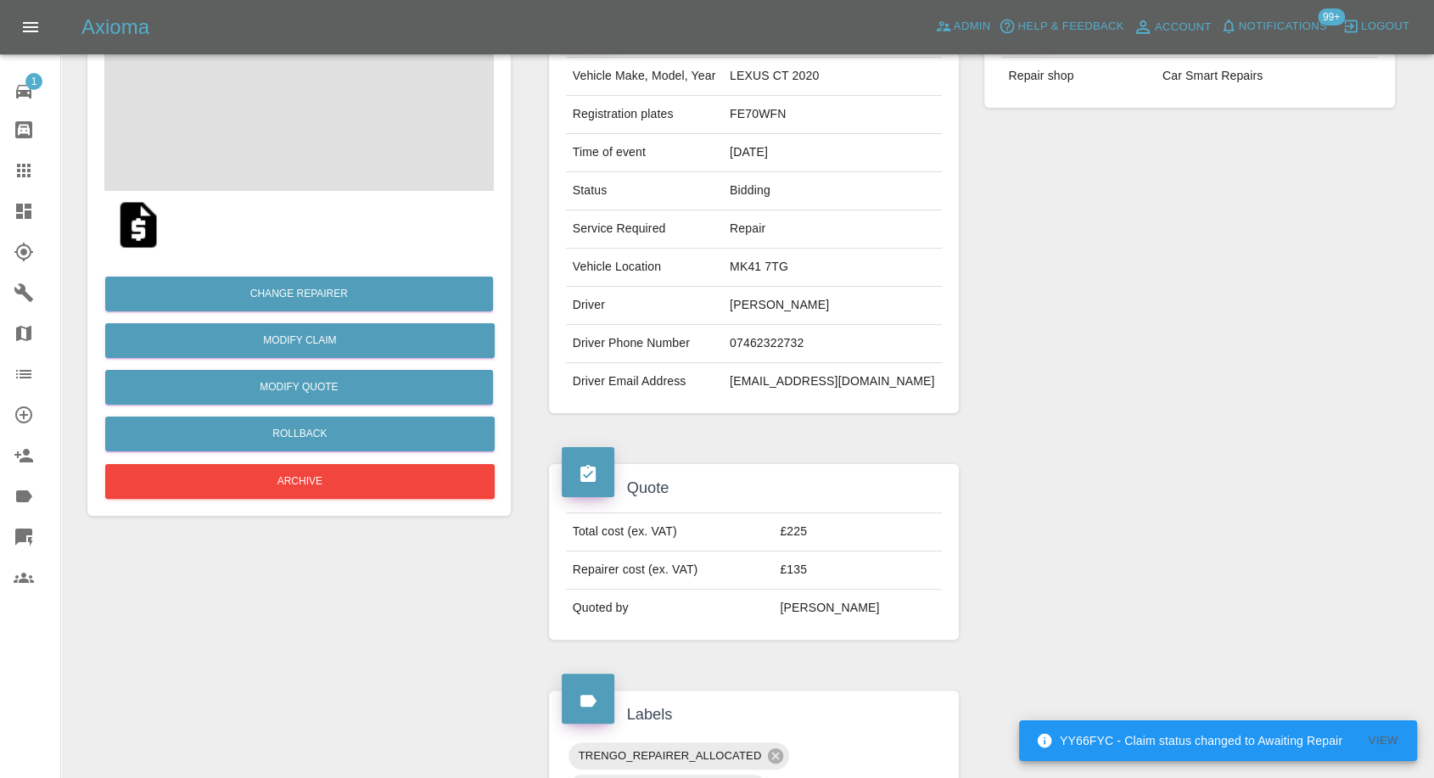
scroll to position [188, 0]
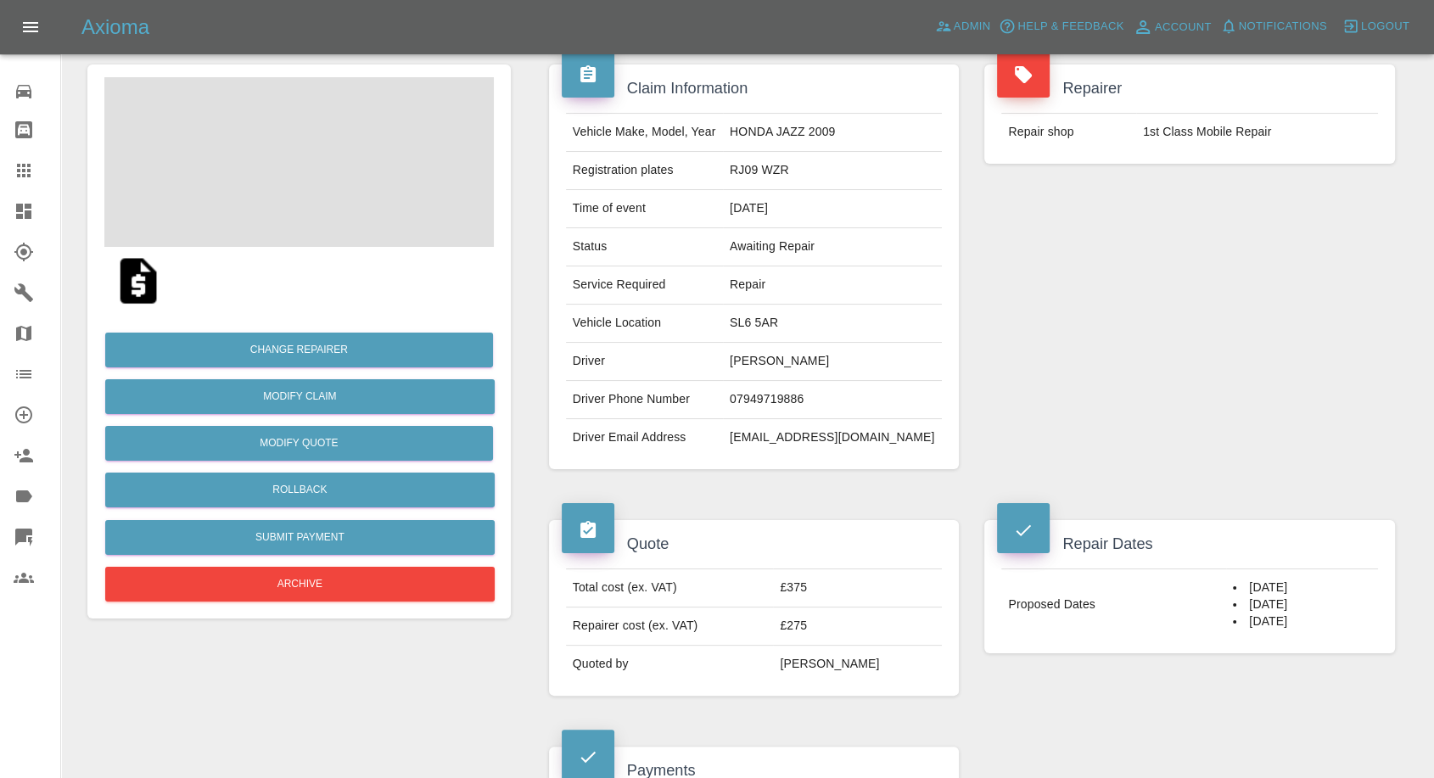
scroll to position [94, 0]
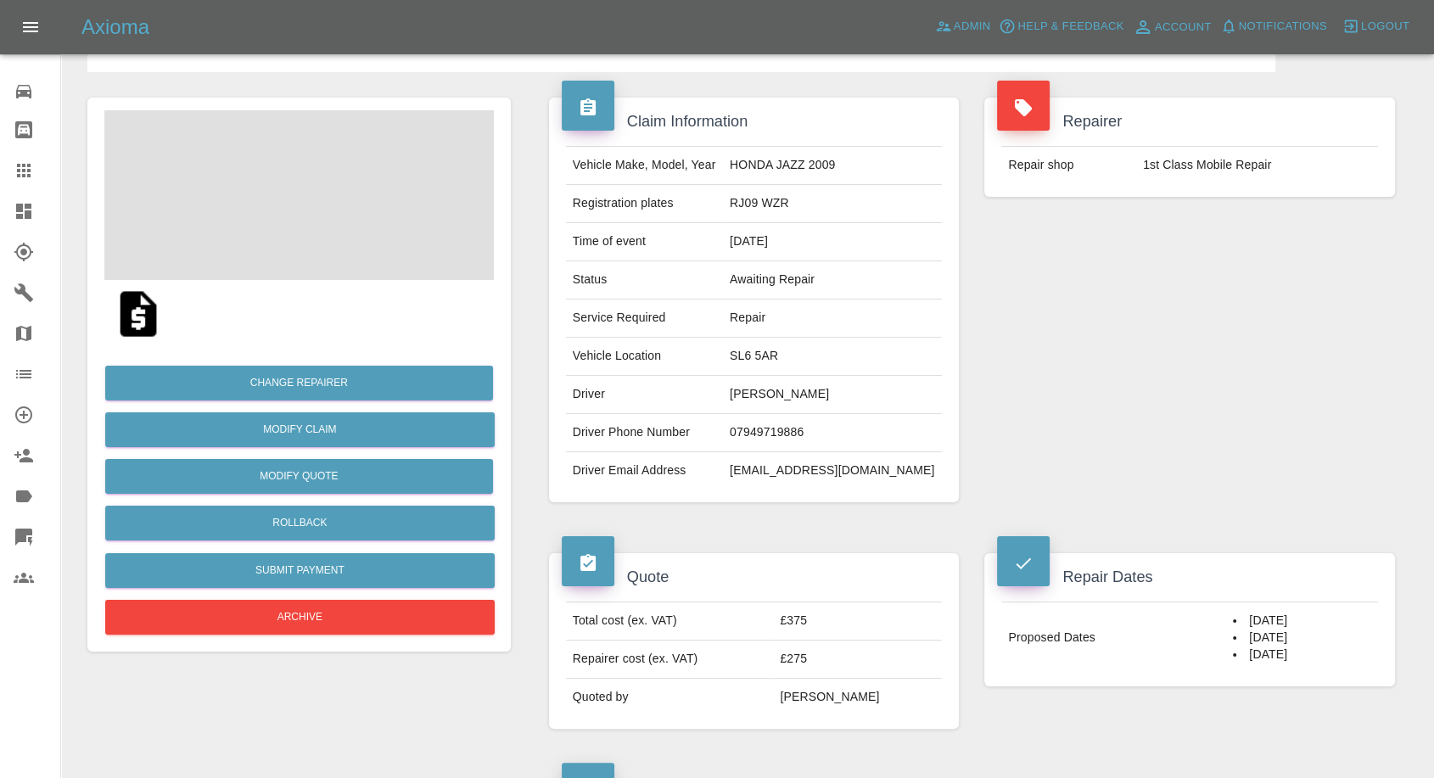
click at [1152, 158] on td "1st Class Mobile Repair" at bounding box center [1257, 165] width 242 height 37
copy div "1st Class Mobile Repair"
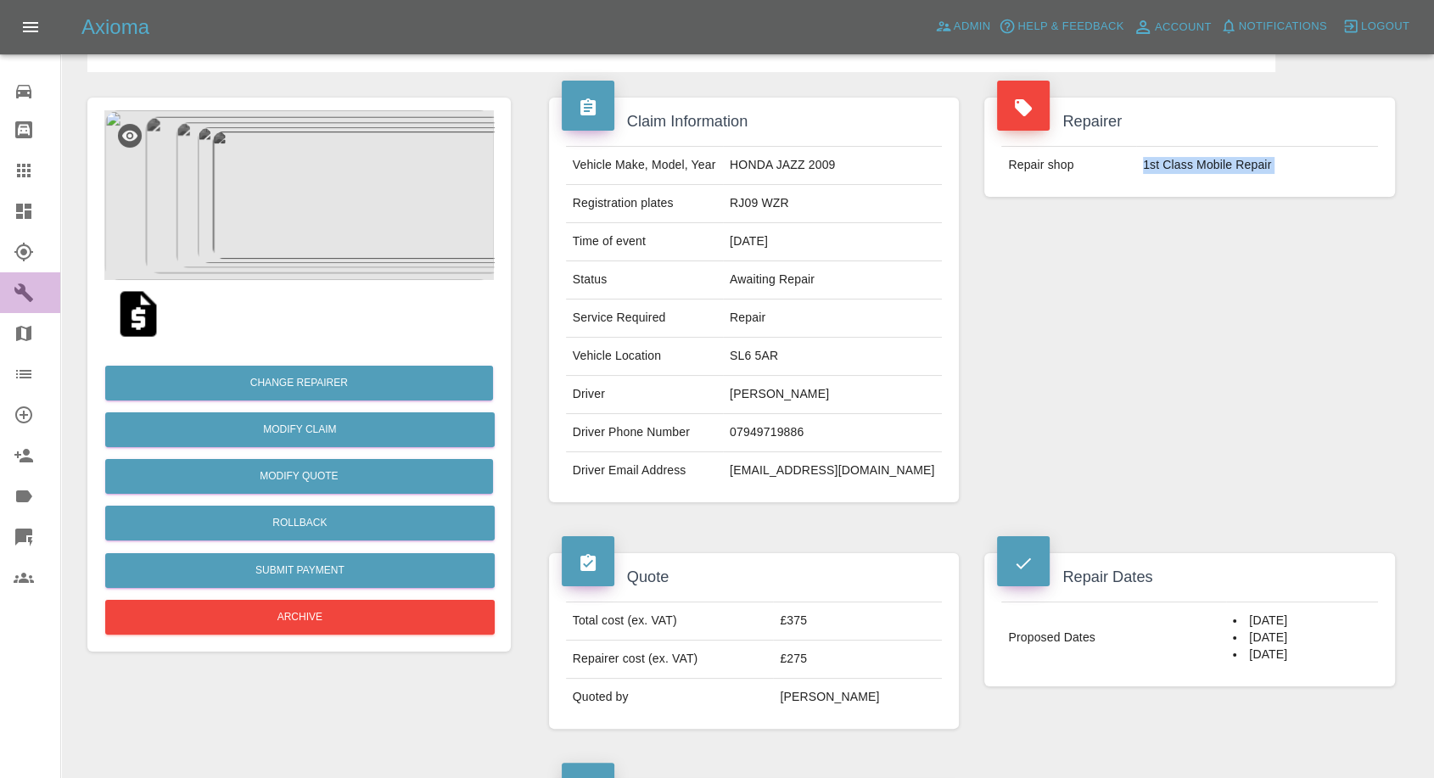
click at [16, 286] on icon at bounding box center [24, 293] width 20 height 20
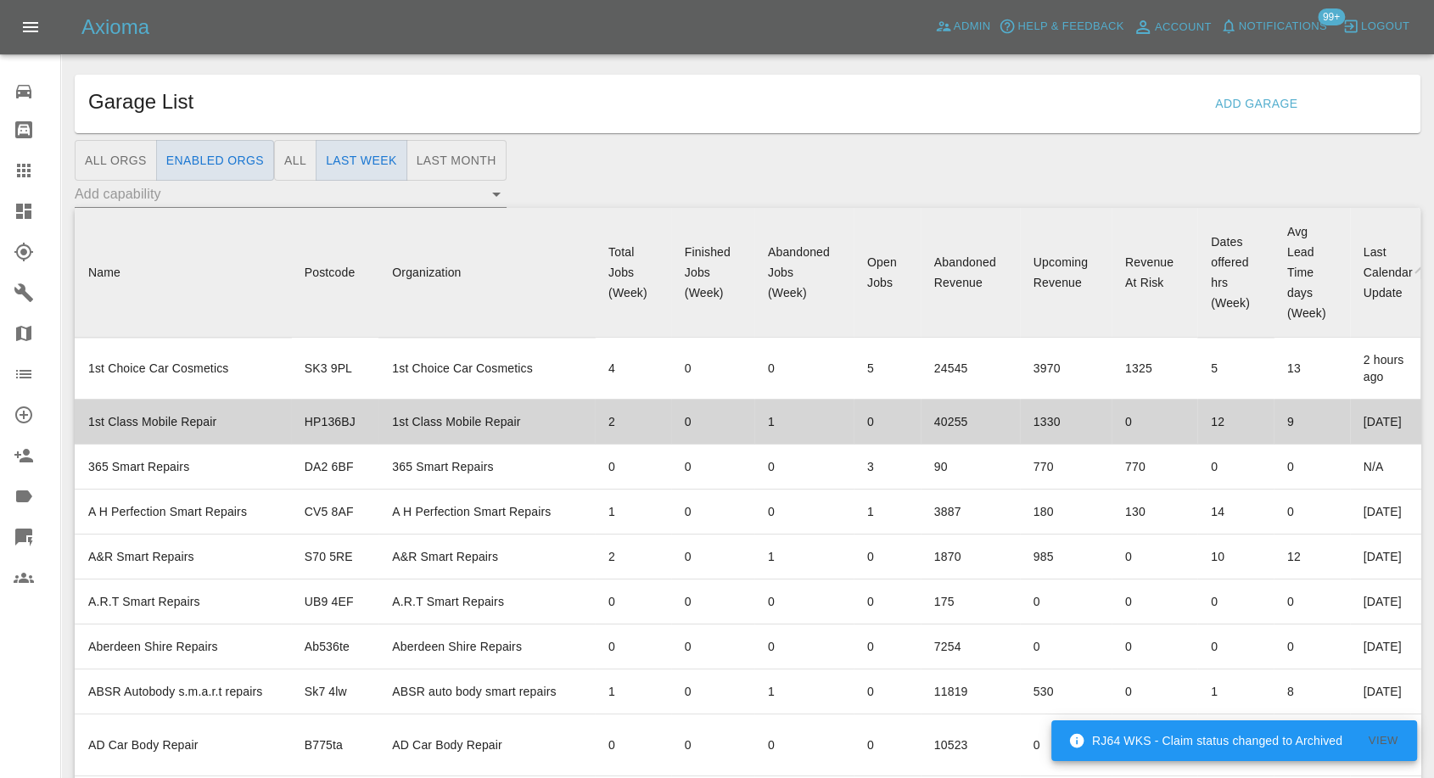
click at [161, 414] on td "1st Class Mobile Repair" at bounding box center [183, 422] width 216 height 45
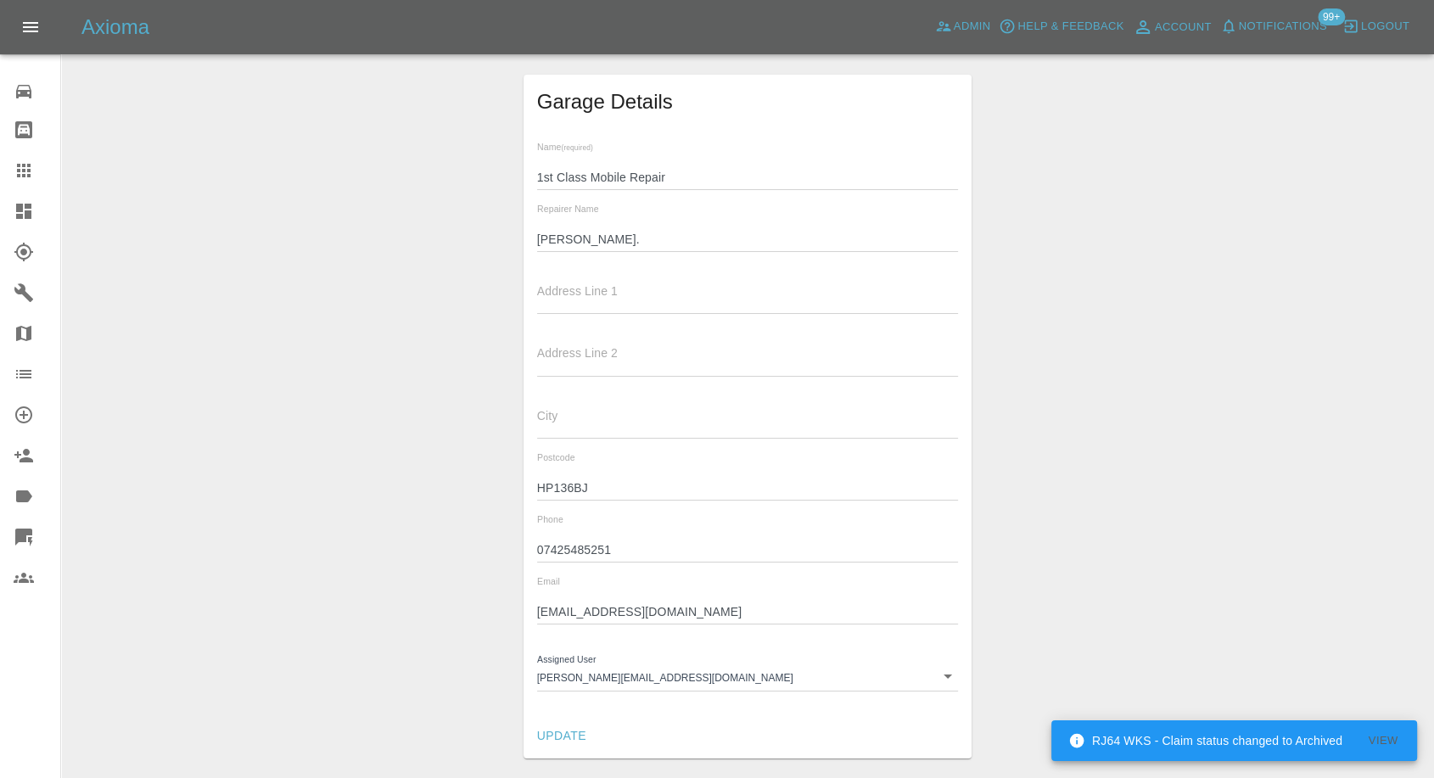
click at [557, 234] on input "John." at bounding box center [748, 239] width 422 height 25
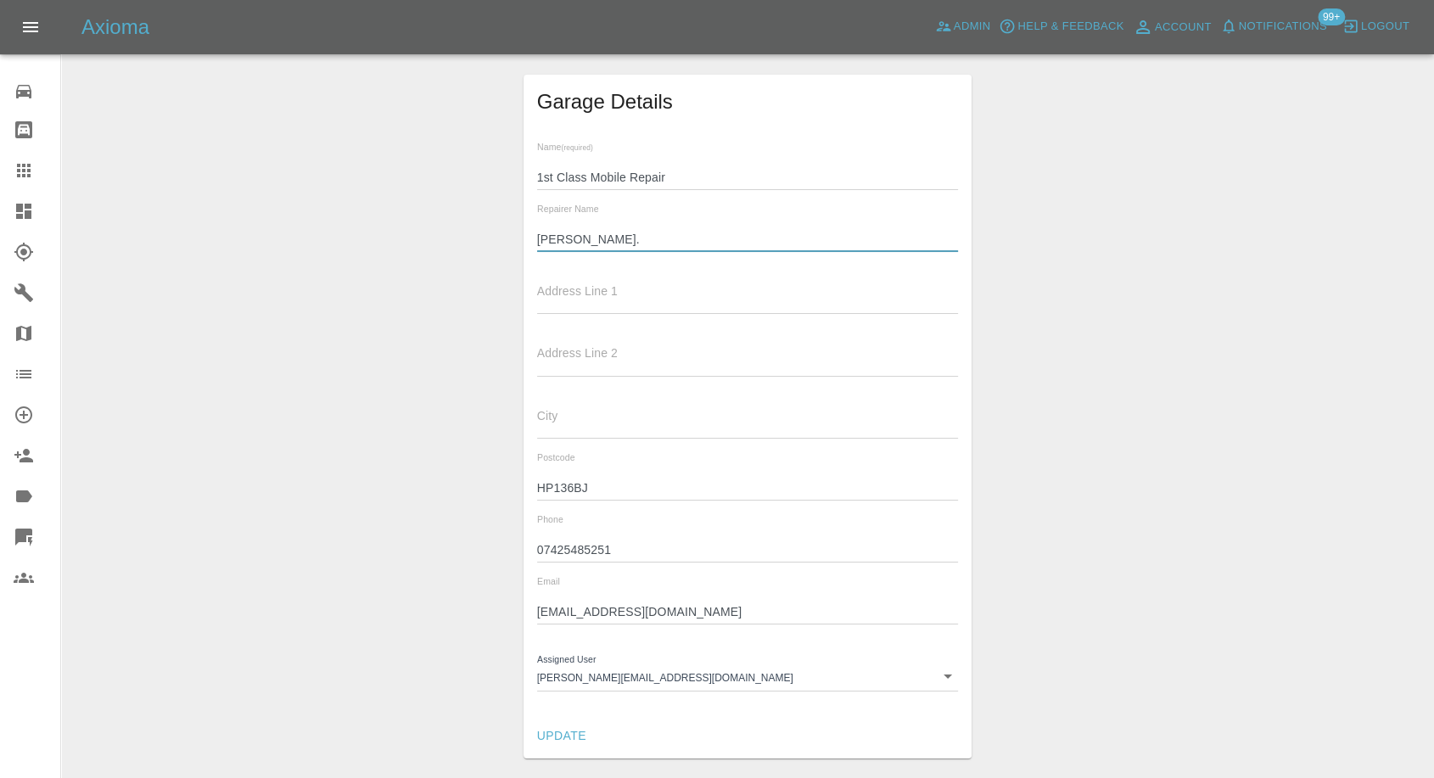
click at [561, 549] on input "07425485251" at bounding box center [748, 550] width 422 height 25
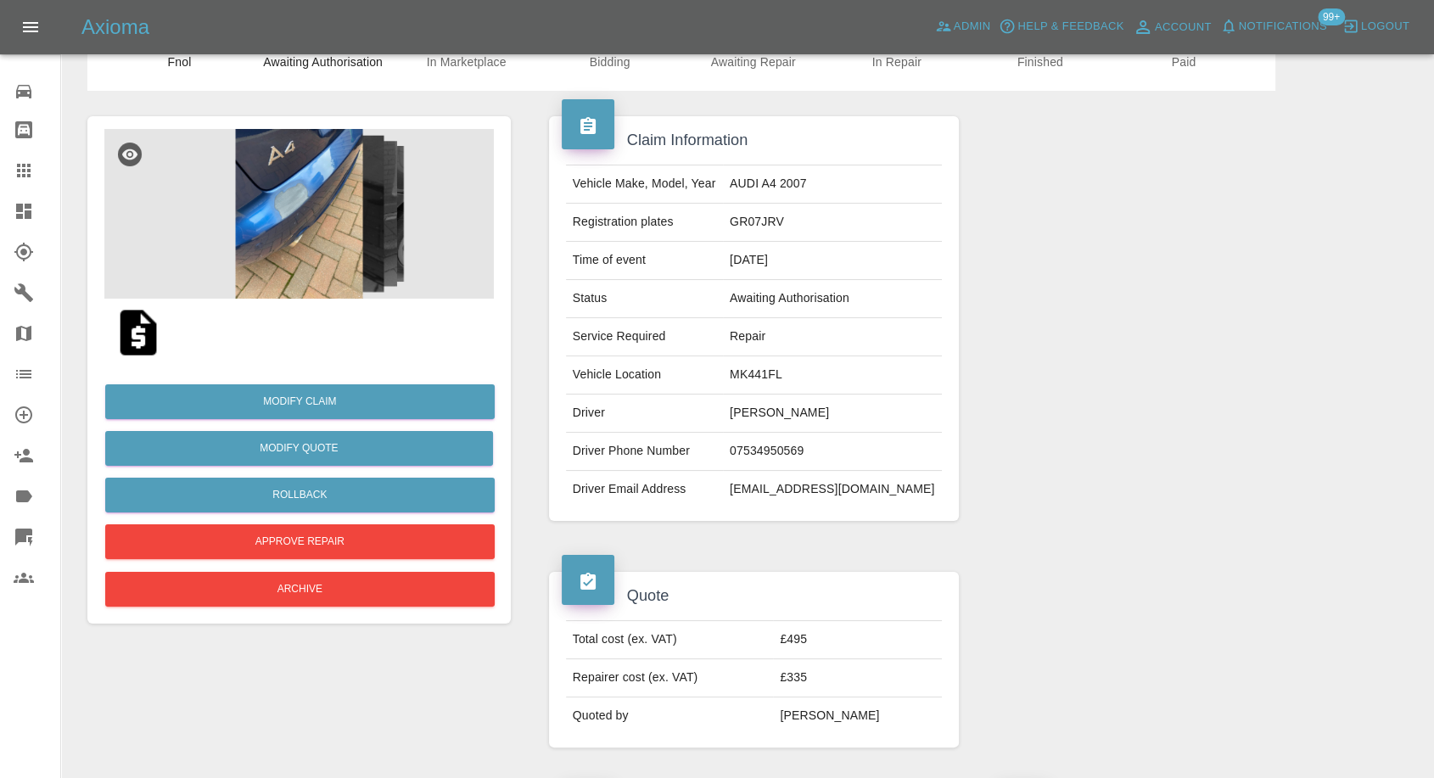
scroll to position [188, 0]
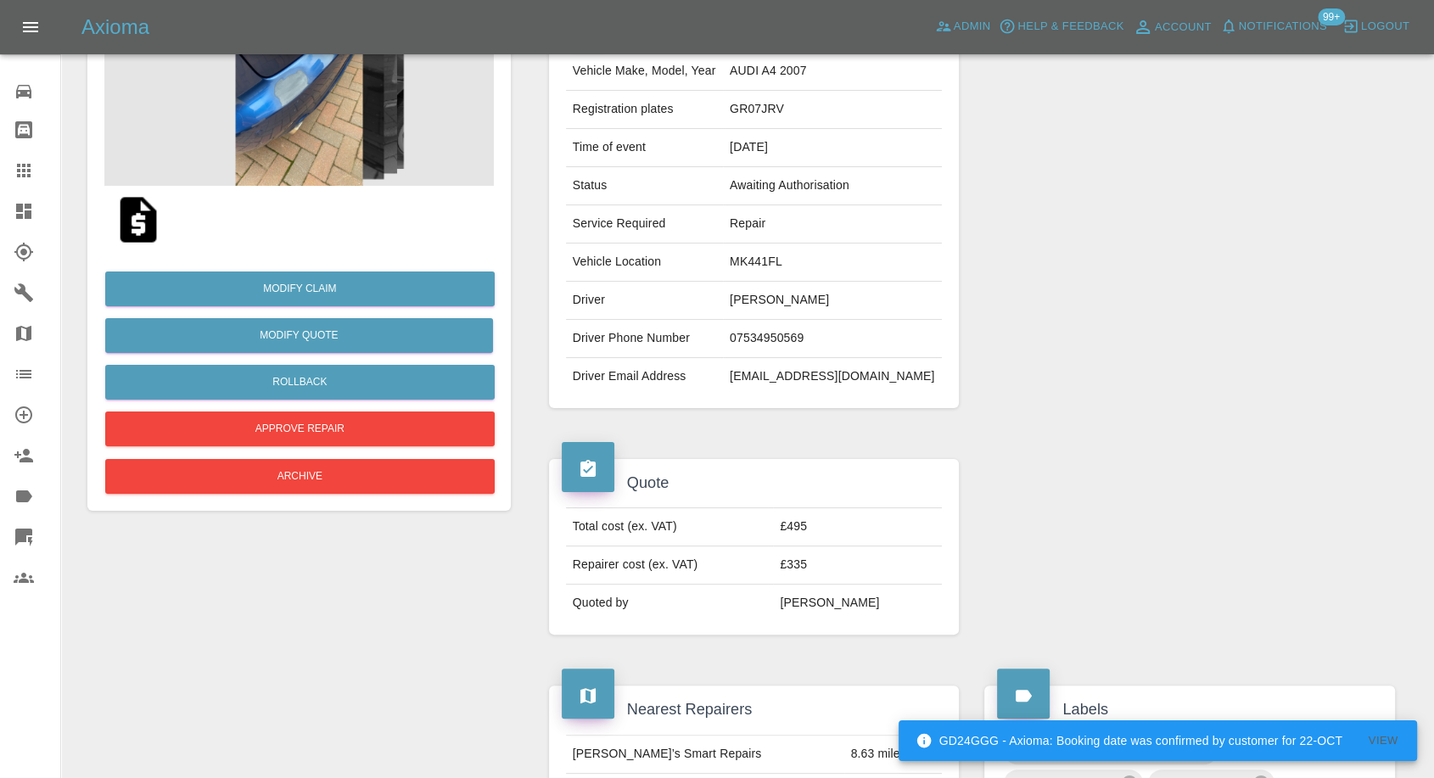
click at [147, 216] on img at bounding box center [138, 220] width 54 height 54
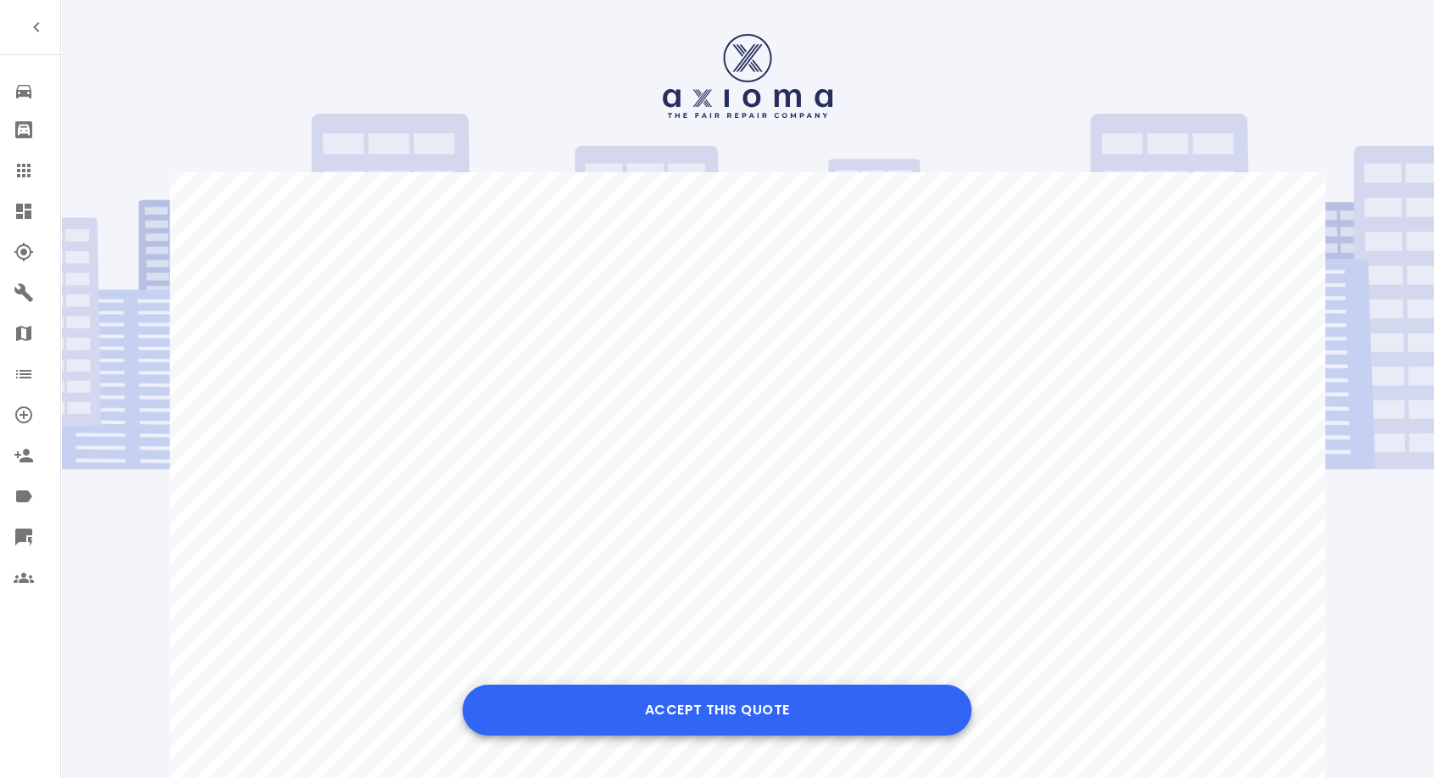
click at [715, 703] on button "Accept this Quote" at bounding box center [717, 710] width 509 height 51
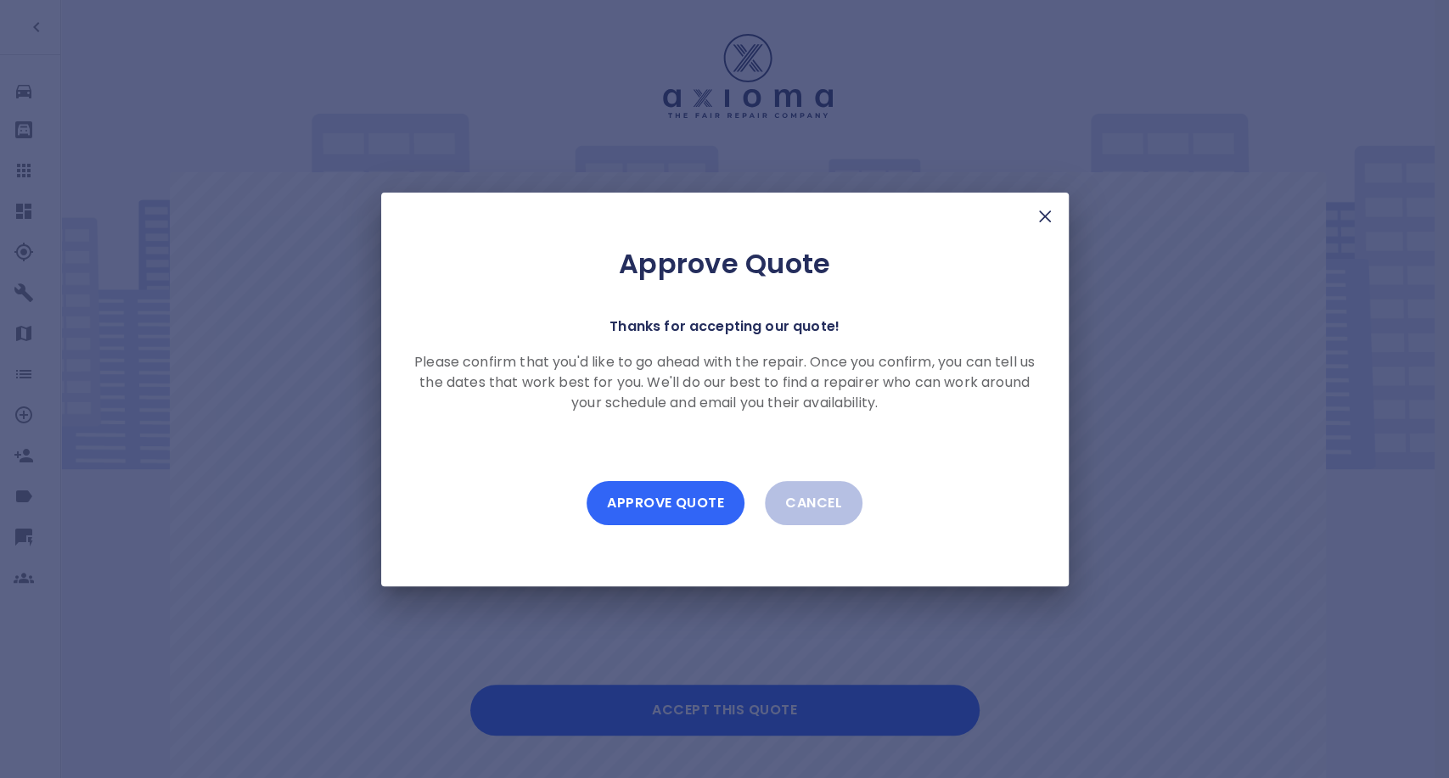
click at [681, 513] on button "Approve Quote" at bounding box center [665, 503] width 158 height 44
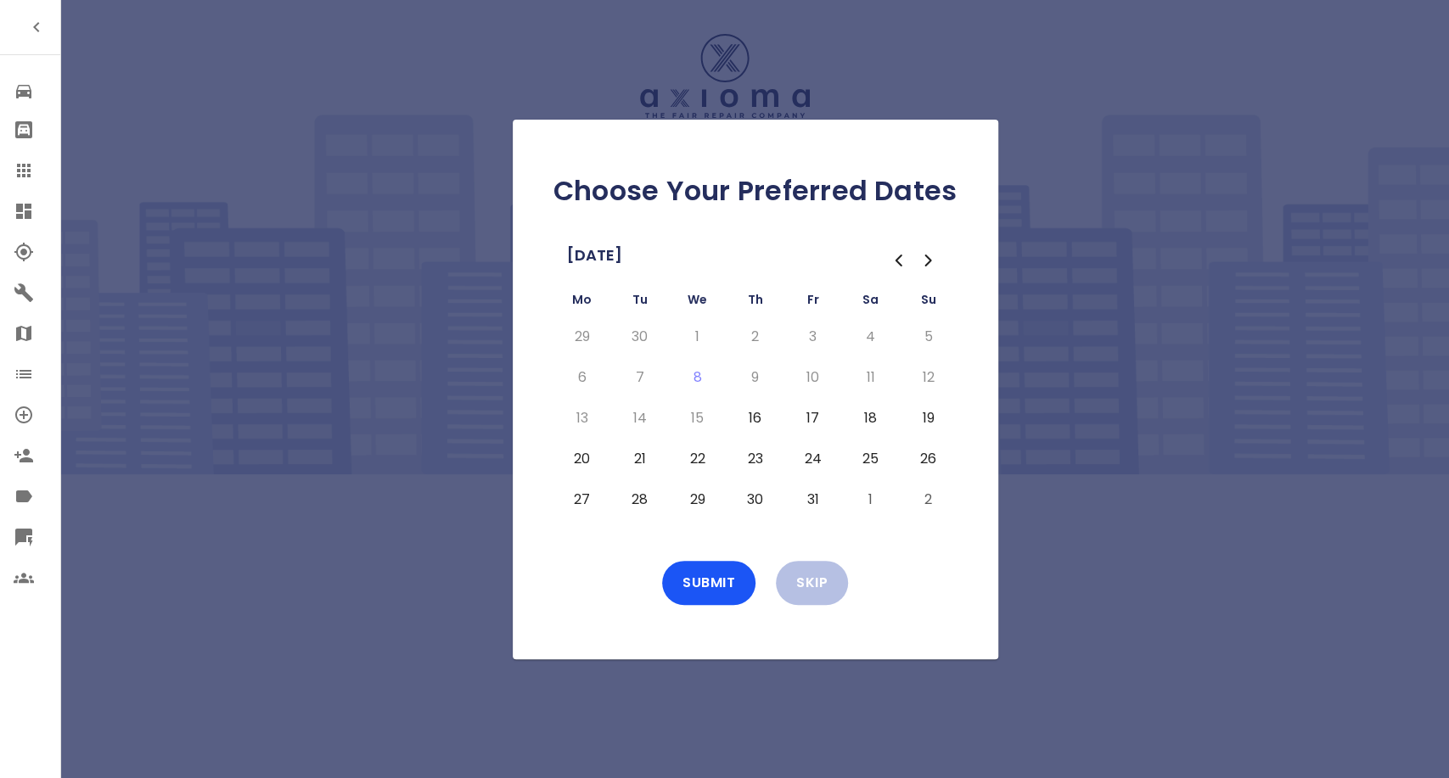
click at [754, 412] on button "16" at bounding box center [755, 418] width 31 height 27
click at [810, 409] on button "17" at bounding box center [813, 418] width 31 height 27
click at [572, 460] on button "20" at bounding box center [582, 459] width 31 height 27
click at [648, 458] on button "21" at bounding box center [640, 459] width 31 height 27
click at [734, 591] on button "Submit" at bounding box center [708, 583] width 93 height 44
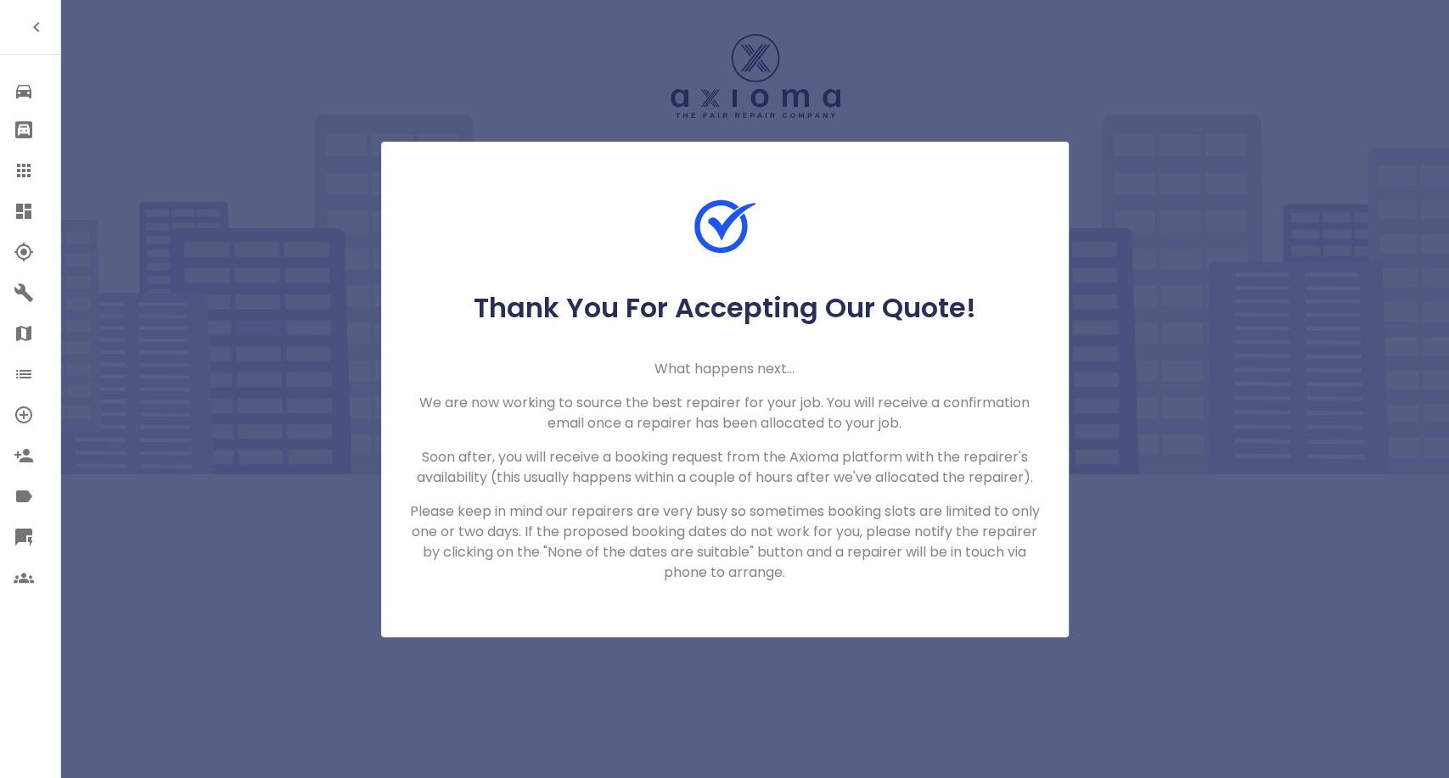
click at [14, 165] on icon at bounding box center [24, 170] width 20 height 20
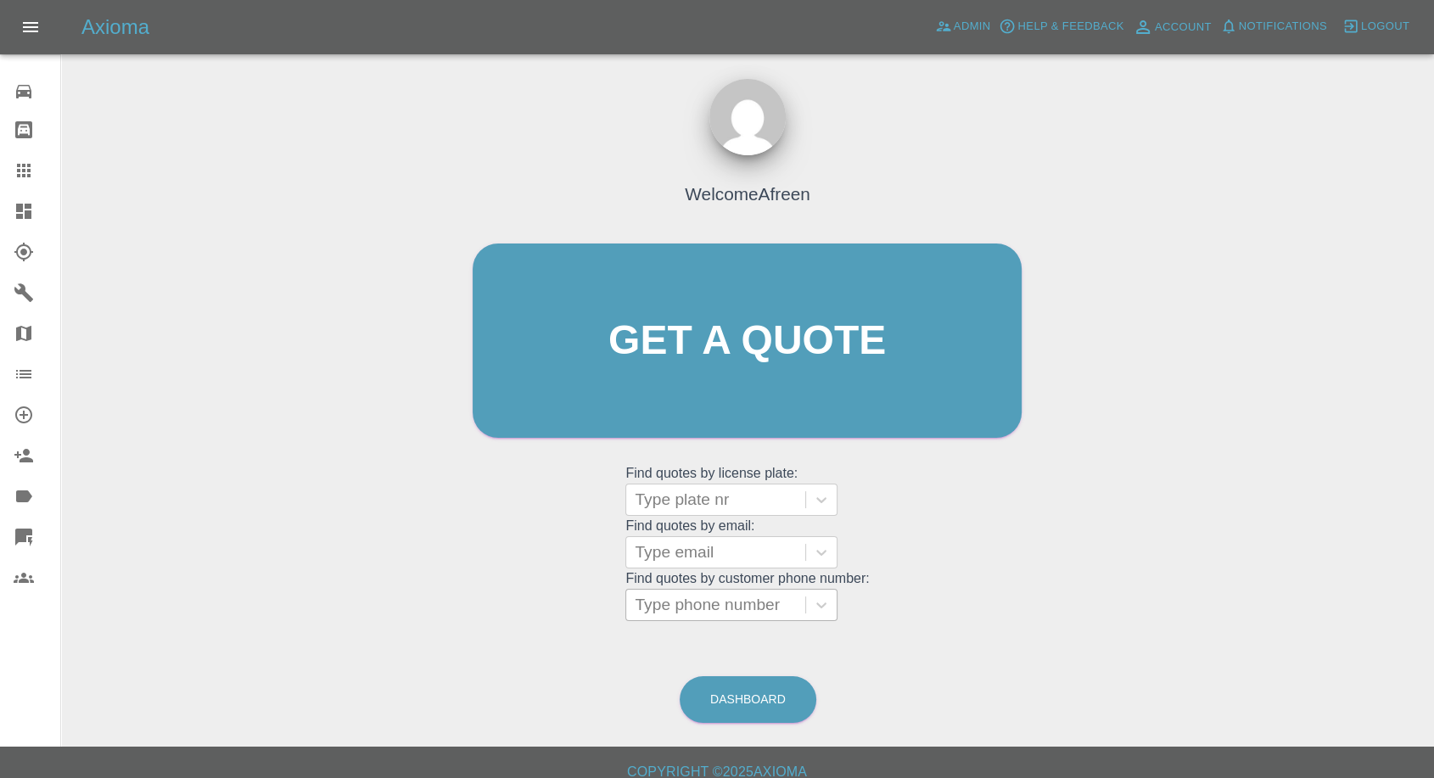
click at [743, 609] on div at bounding box center [716, 605] width 162 height 24
paste input "+447534950569"
drag, startPoint x: 670, startPoint y: 606, endPoint x: 380, endPoint y: 612, distance: 290.3
click at [380, 612] on div "Welcome Afreen Get a quote Get a quote Find quotes by license plate: Type plate…" at bounding box center [748, 421] width 1346 height 609
type input "07534950569"
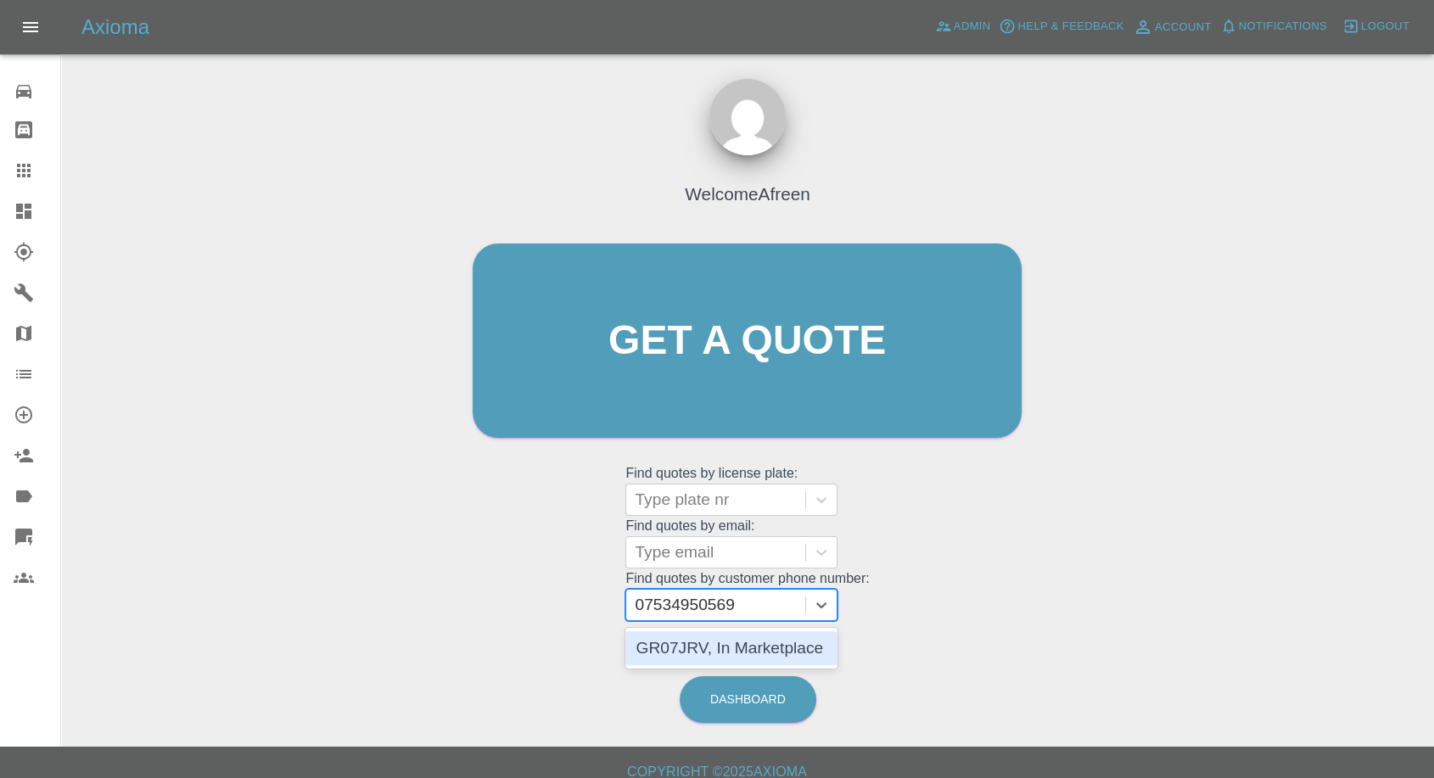
click at [720, 653] on div "GR07JRV, In Marketplace" at bounding box center [731, 648] width 212 height 34
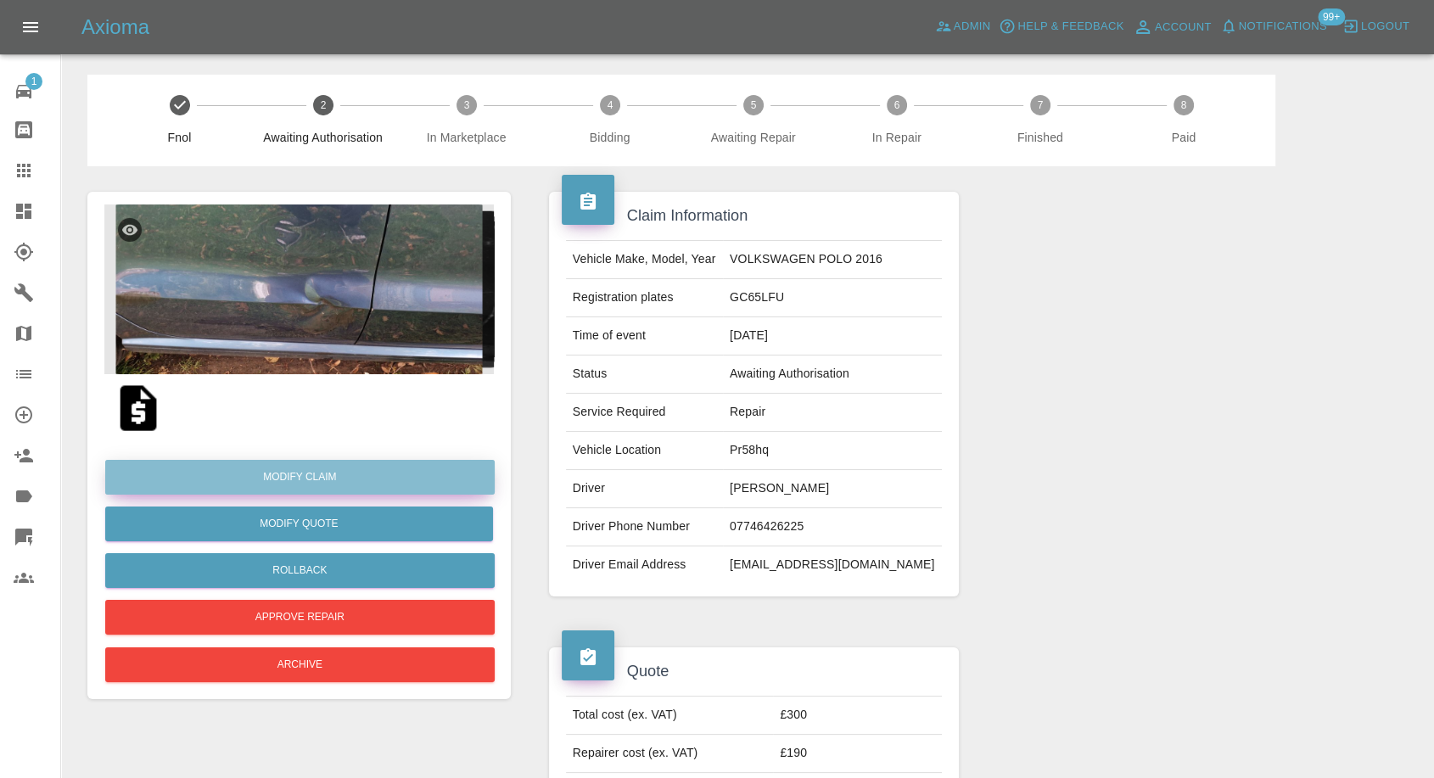
click at [325, 470] on link "Modify Claim" at bounding box center [300, 477] width 390 height 35
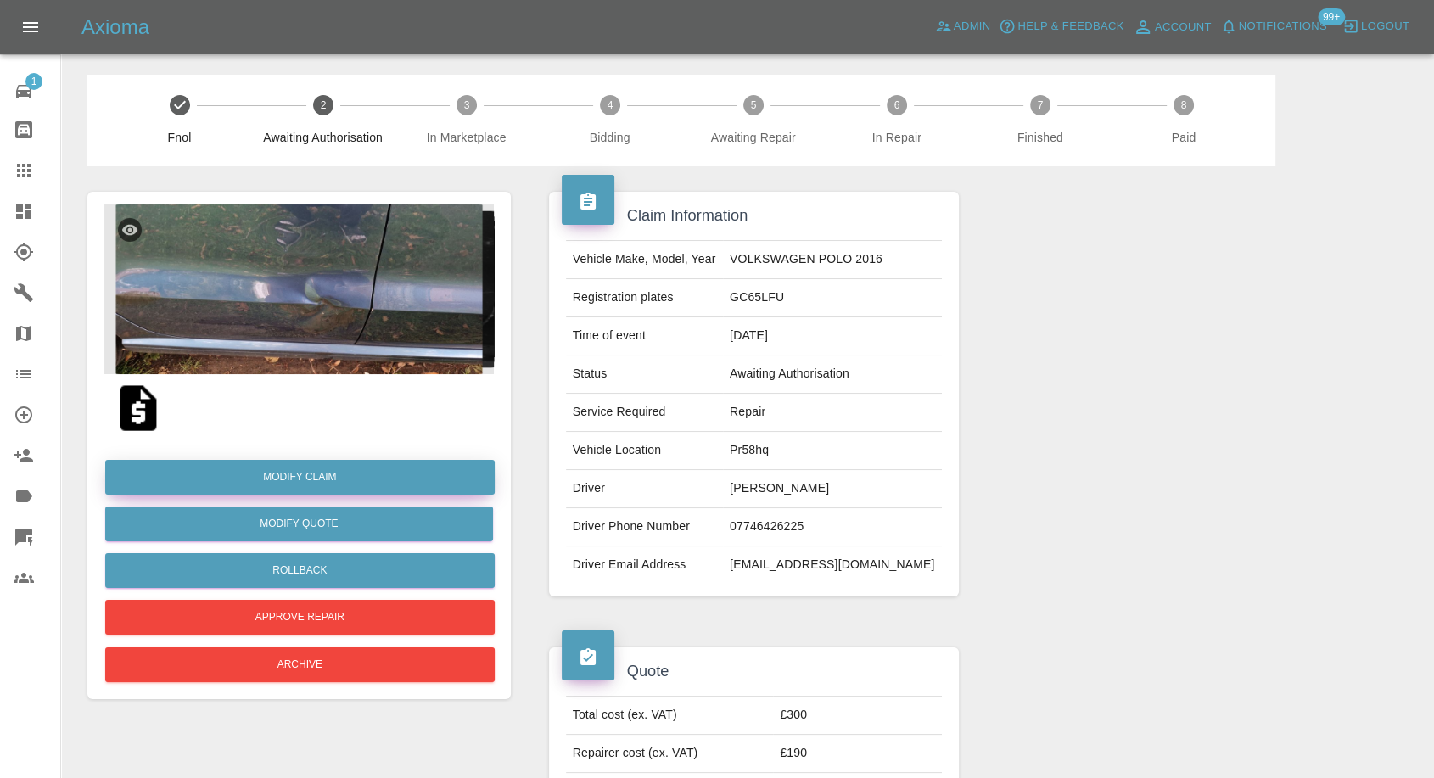
click at [328, 469] on link "Modify Claim" at bounding box center [300, 477] width 390 height 35
click at [290, 479] on link "Modify Claim" at bounding box center [300, 477] width 390 height 35
click at [329, 482] on link "Modify Claim" at bounding box center [300, 477] width 390 height 35
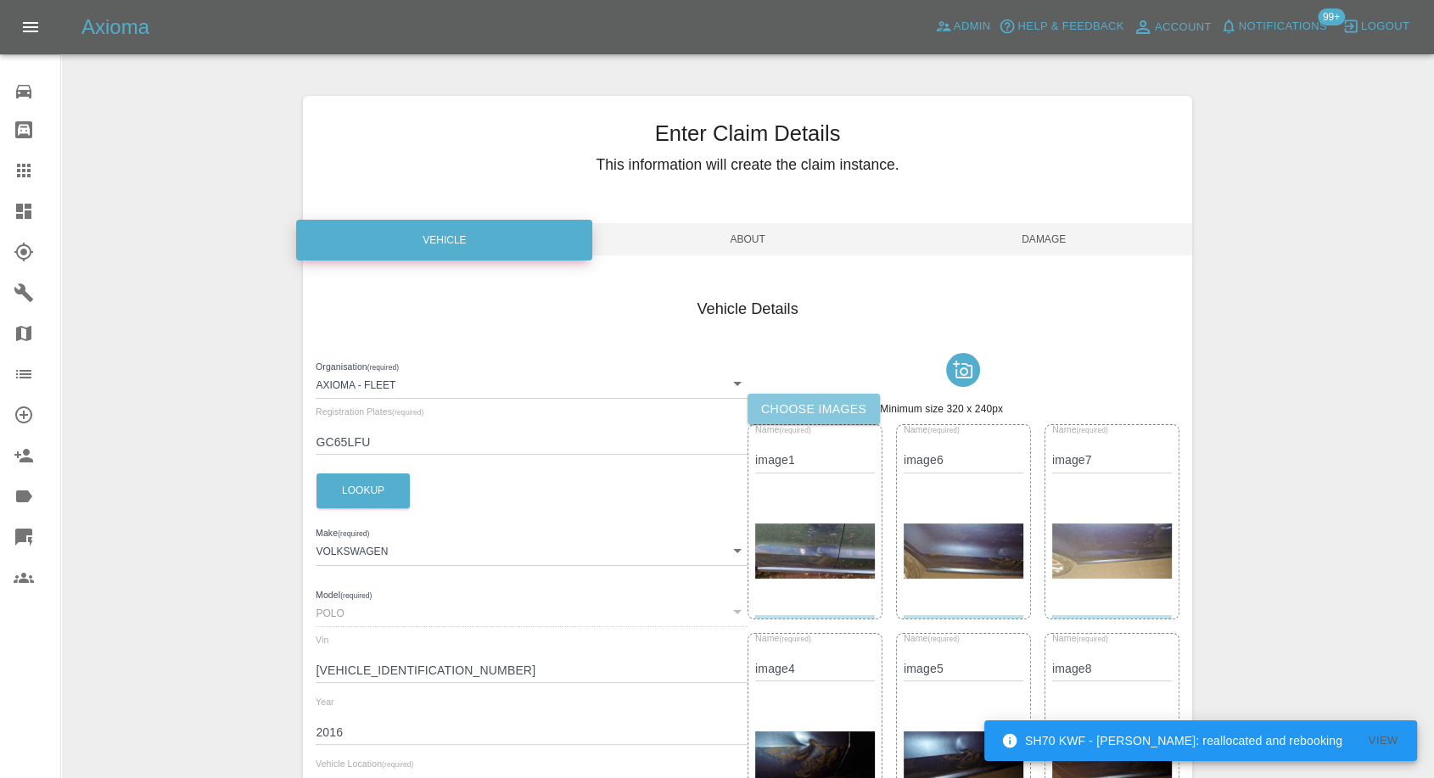
click at [807, 396] on label "Choose images" at bounding box center [814, 409] width 132 height 31
click at [0, 0] on input "Choose images" at bounding box center [0, 0] width 0 height 0
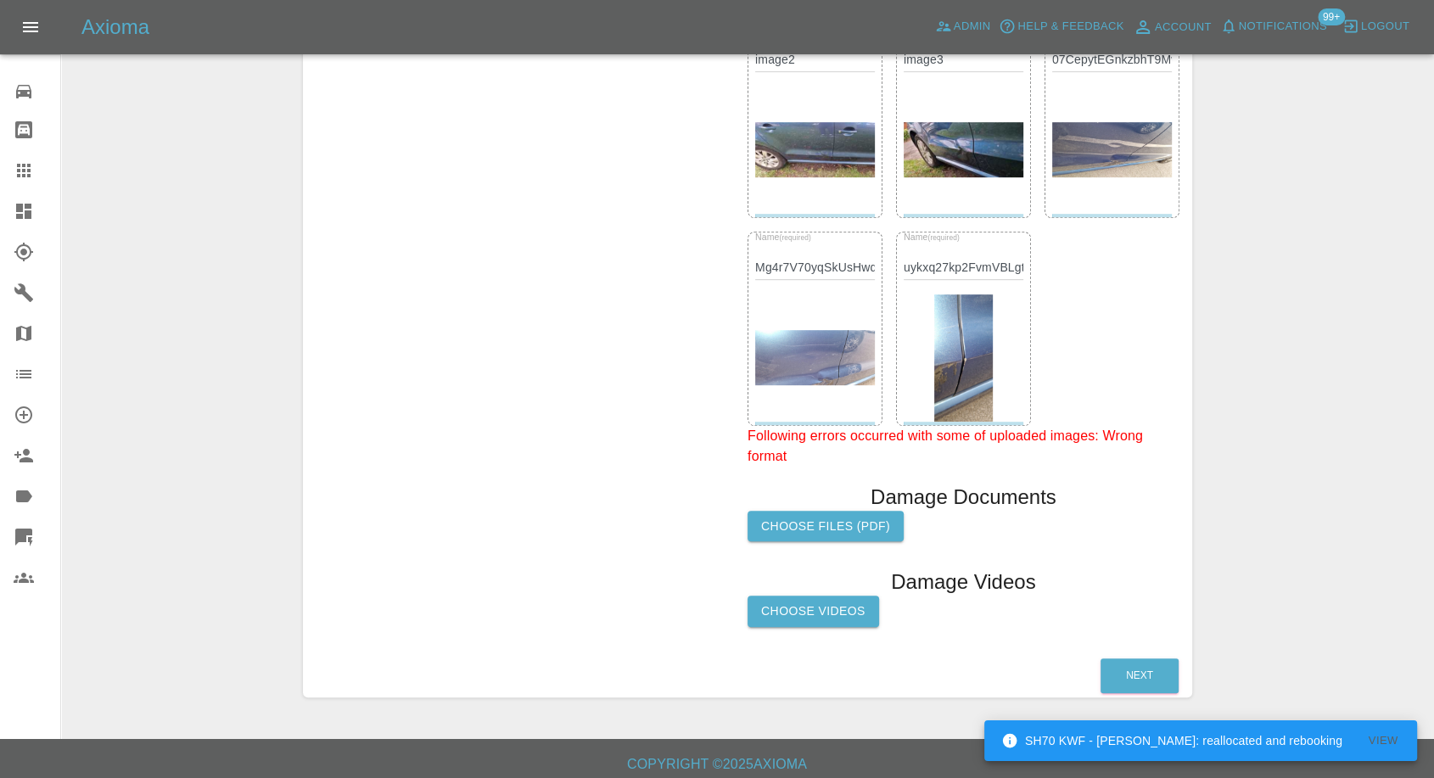
scroll to position [824, 0]
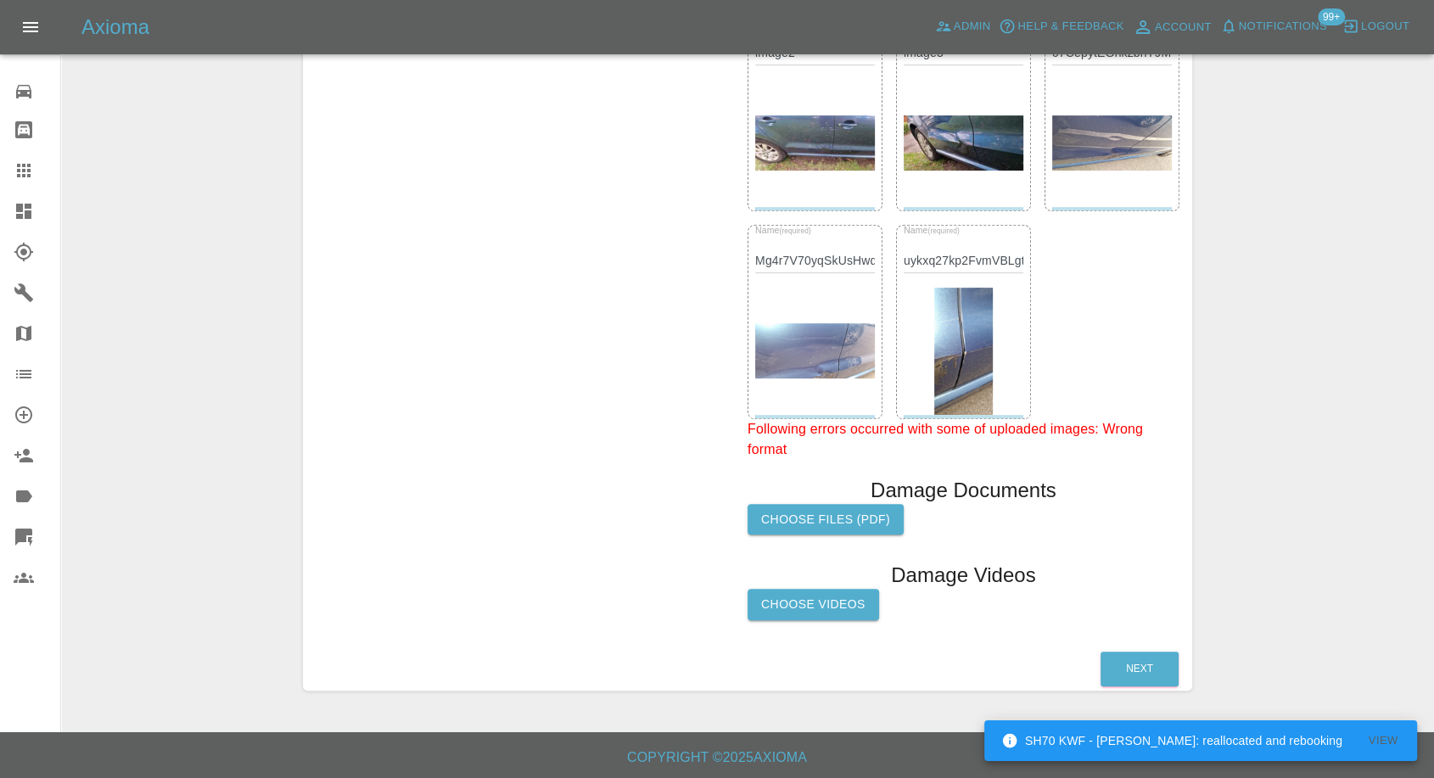
click at [823, 600] on label "Choose Videos" at bounding box center [814, 604] width 132 height 31
click at [0, 0] on input "Choose Videos" at bounding box center [0, 0] width 0 height 0
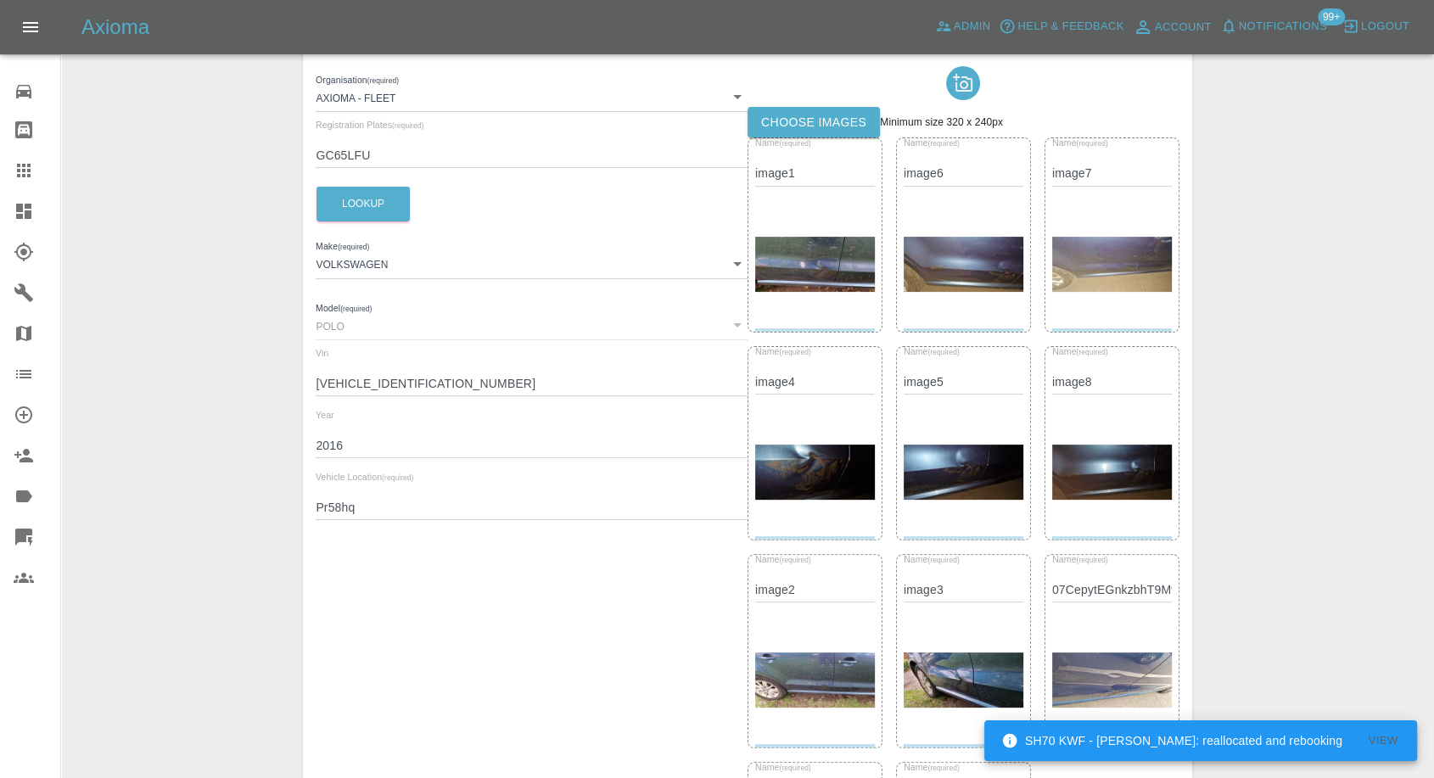
scroll to position [164, 0]
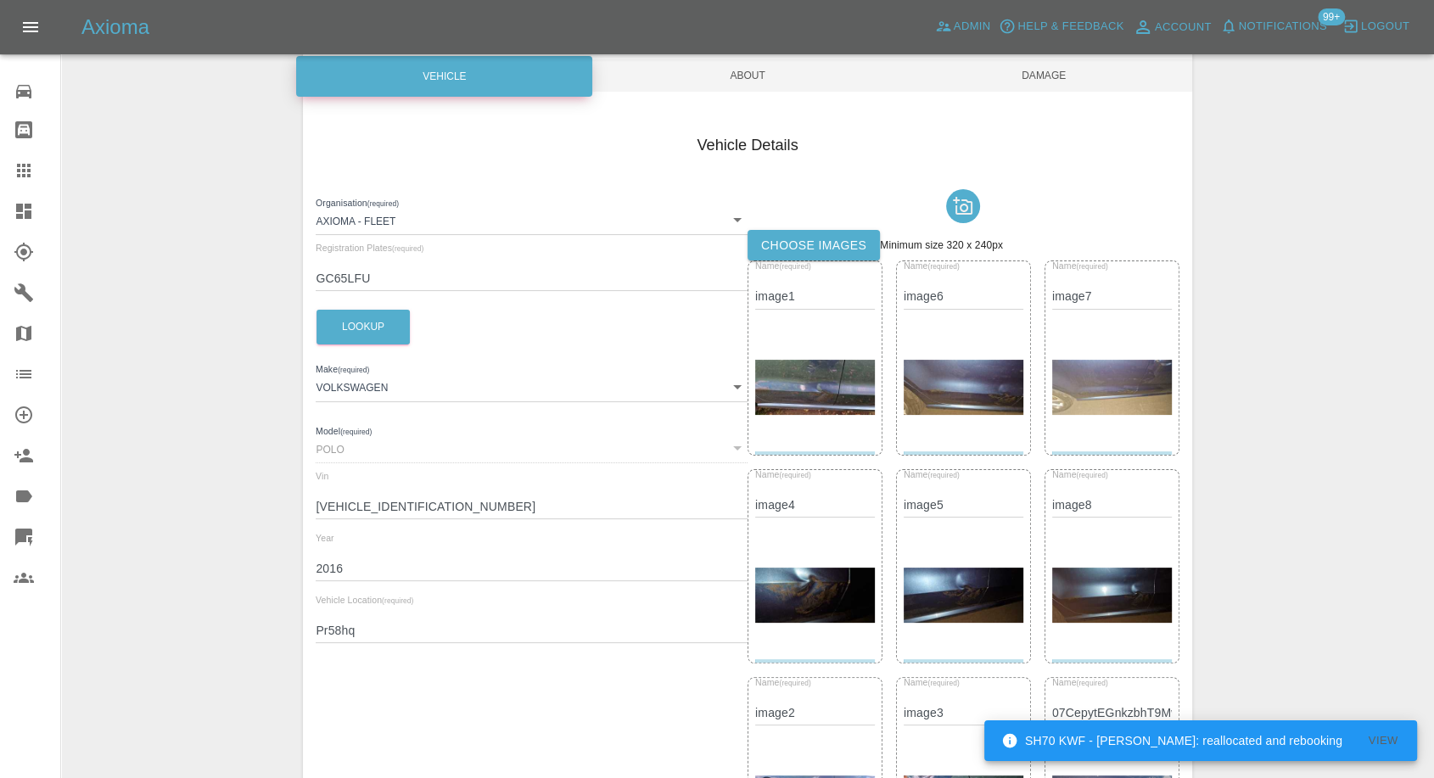
click at [1046, 80] on span "Damage" at bounding box center [1044, 75] width 296 height 32
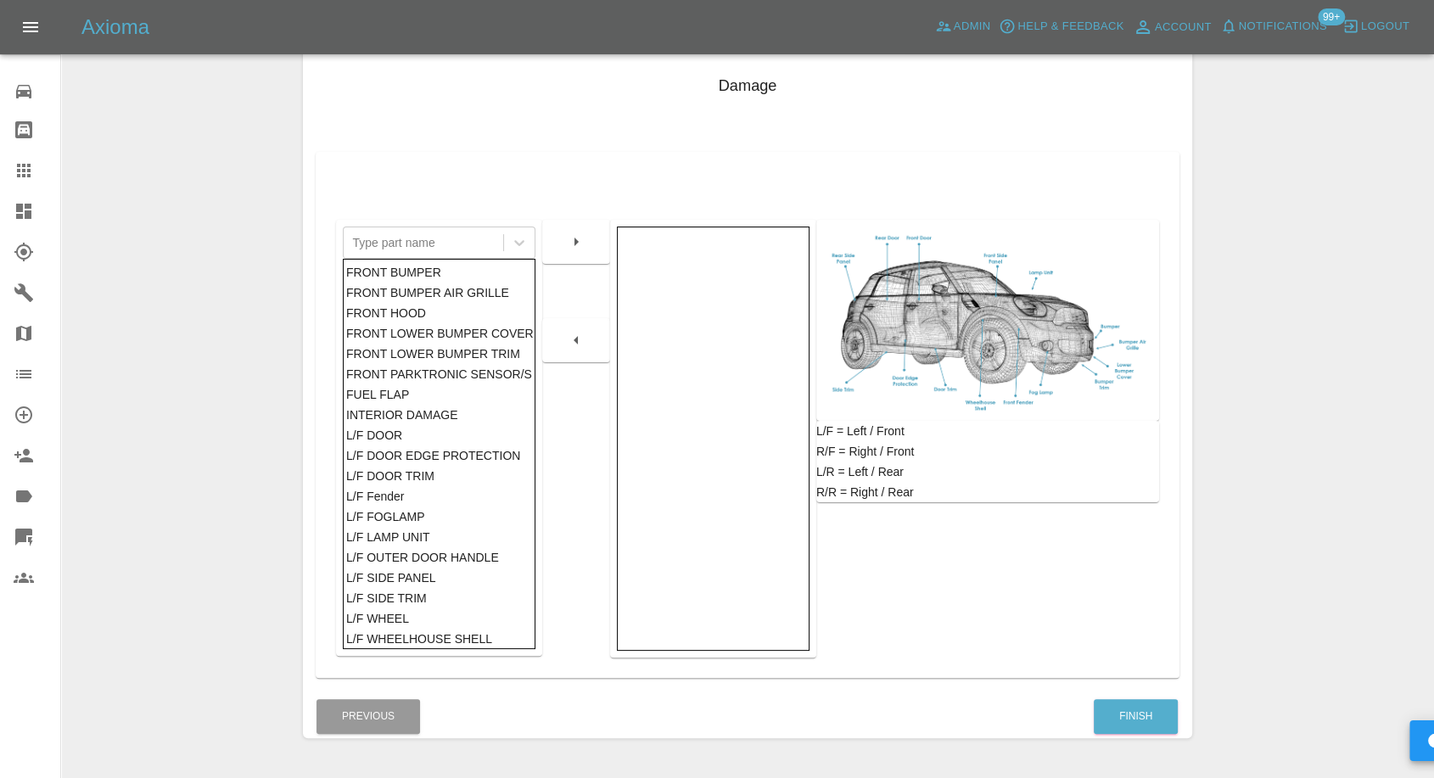
scroll to position [272, 0]
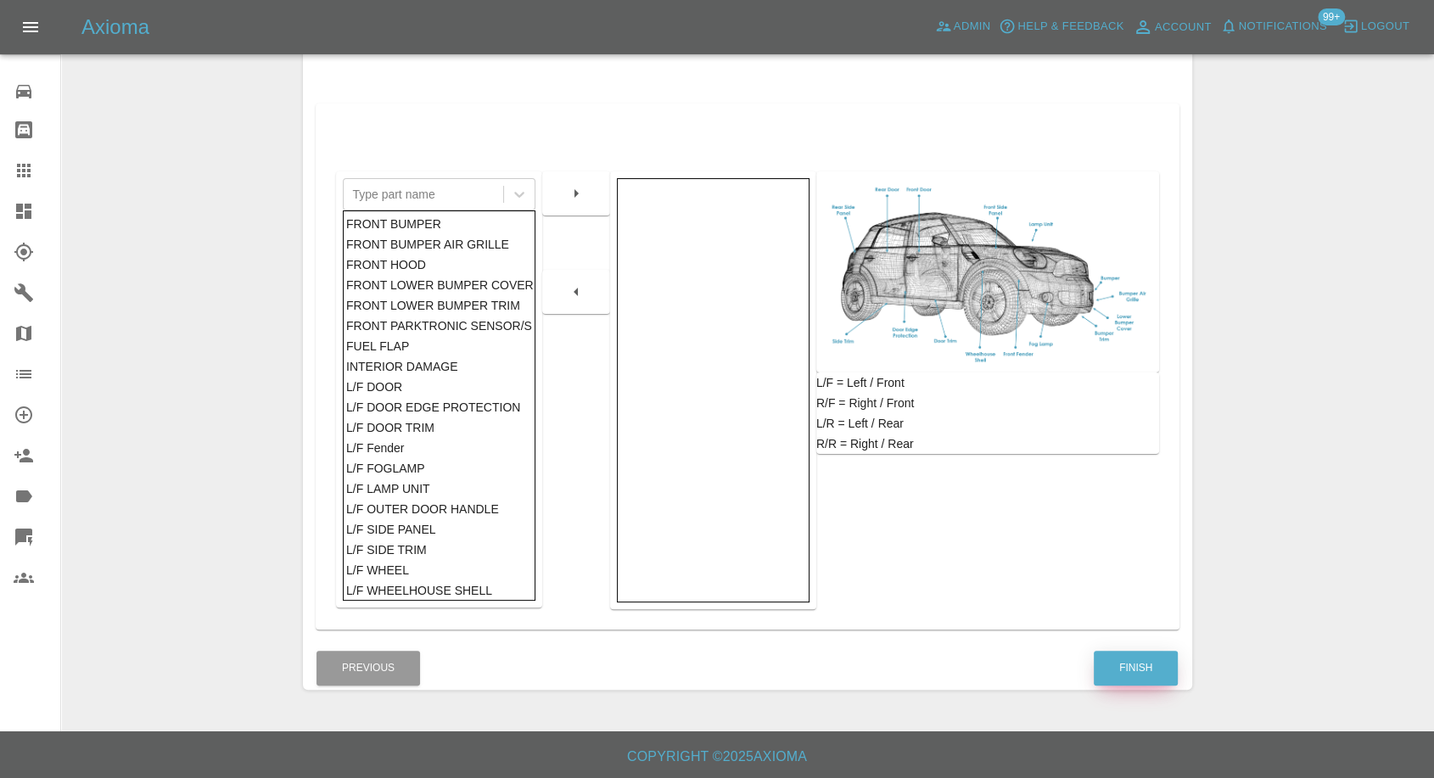
click at [1127, 667] on button "Finish" at bounding box center [1136, 668] width 84 height 35
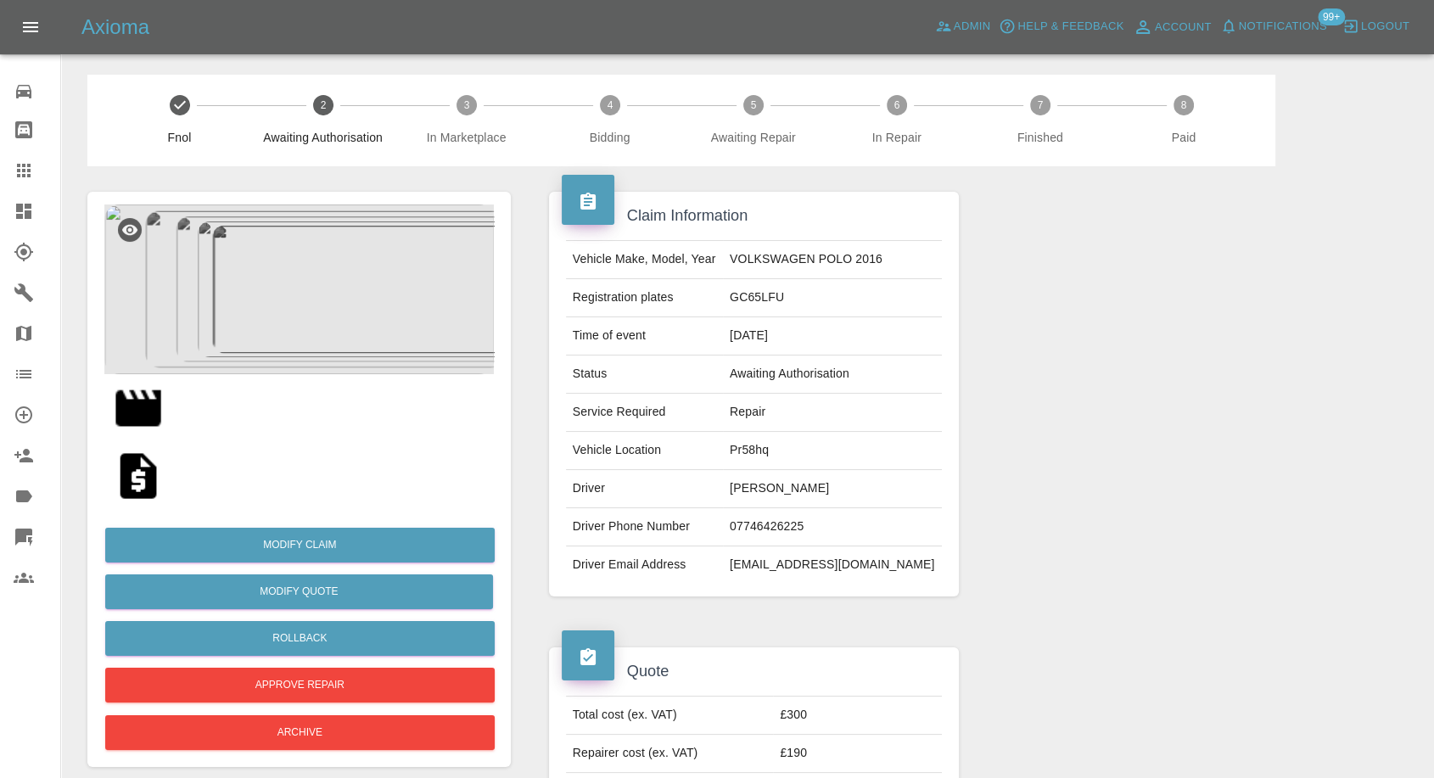
click at [332, 321] on img at bounding box center [299, 290] width 390 height 170
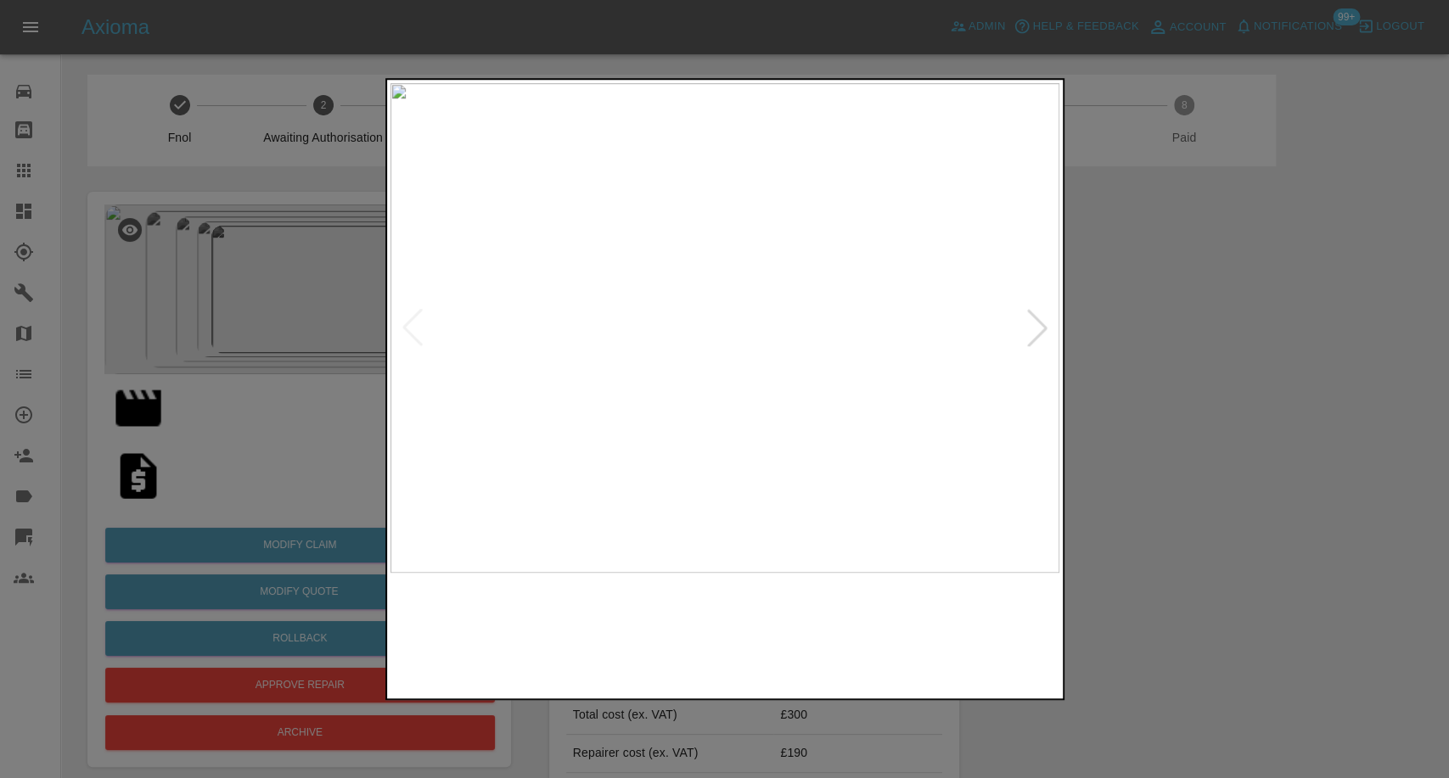
click at [660, 653] on img at bounding box center [639, 633] width 161 height 105
click at [833, 652] on img at bounding box center [809, 633] width 161 height 105
click at [927, 640] on img at bounding box center [978, 633] width 161 height 105
click at [1033, 334] on div at bounding box center [1036, 327] width 37 height 37
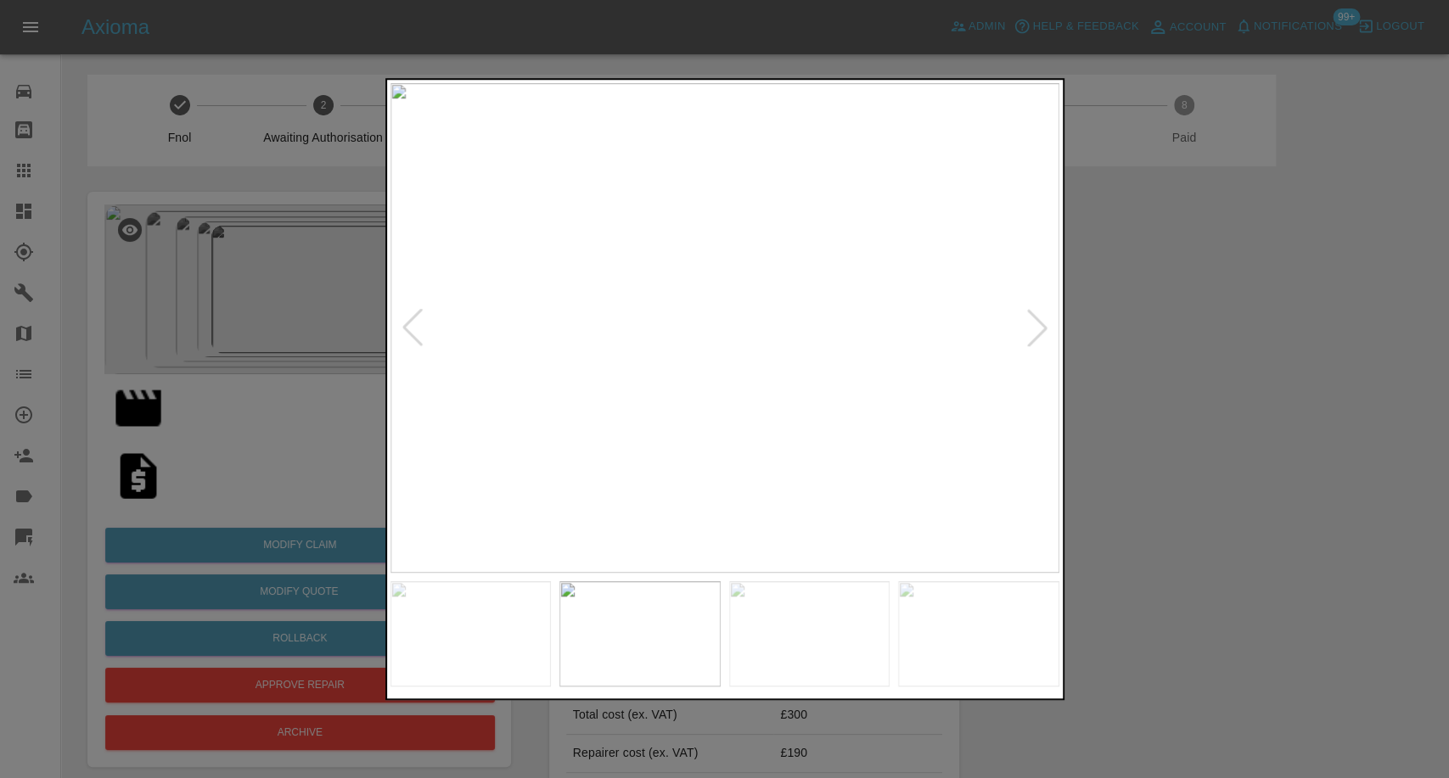
click at [1033, 334] on div at bounding box center [1036, 327] width 37 height 37
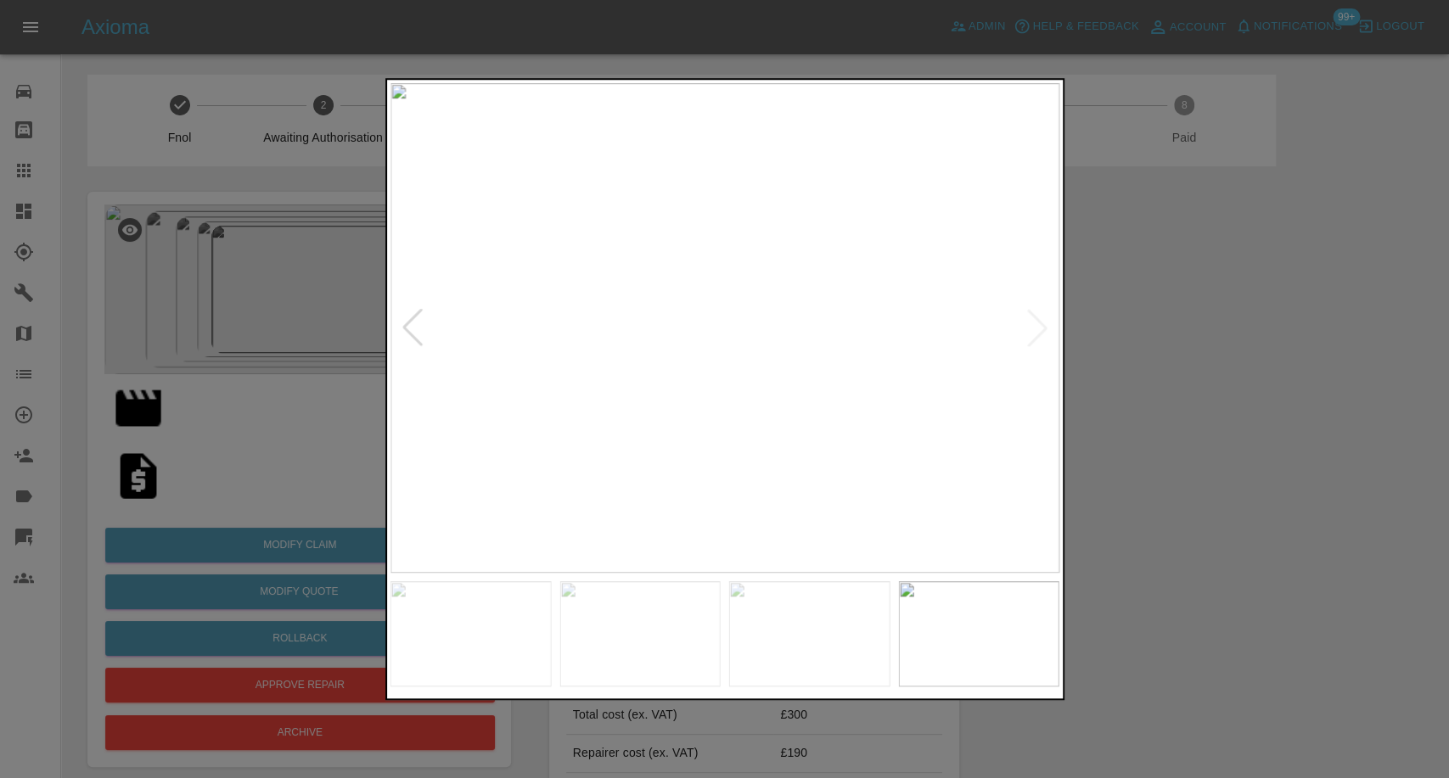
click at [1033, 334] on img at bounding box center [724, 328] width 669 height 490
click at [482, 631] on img at bounding box center [470, 633] width 161 height 105
click at [1176, 519] on div at bounding box center [724, 389] width 1449 height 778
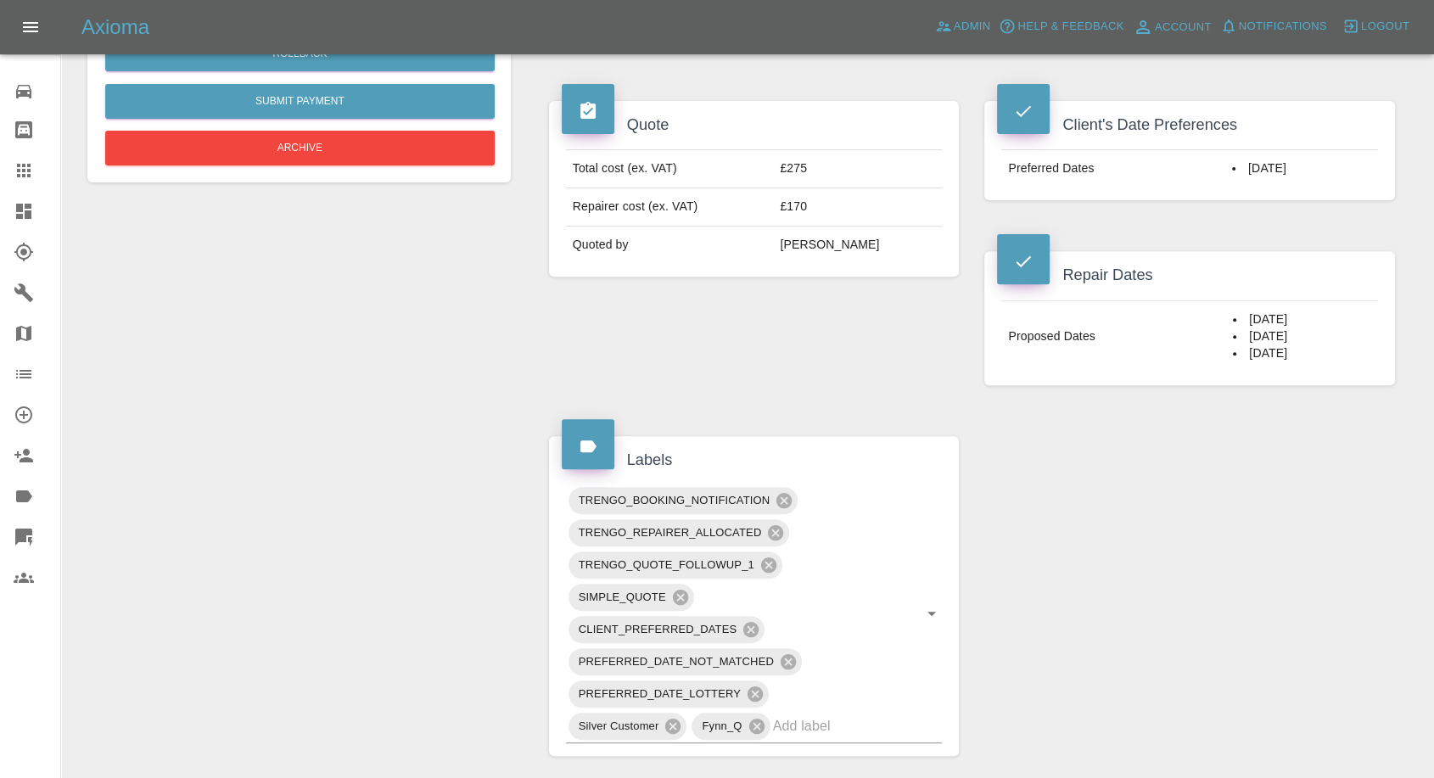
scroll to position [565, 0]
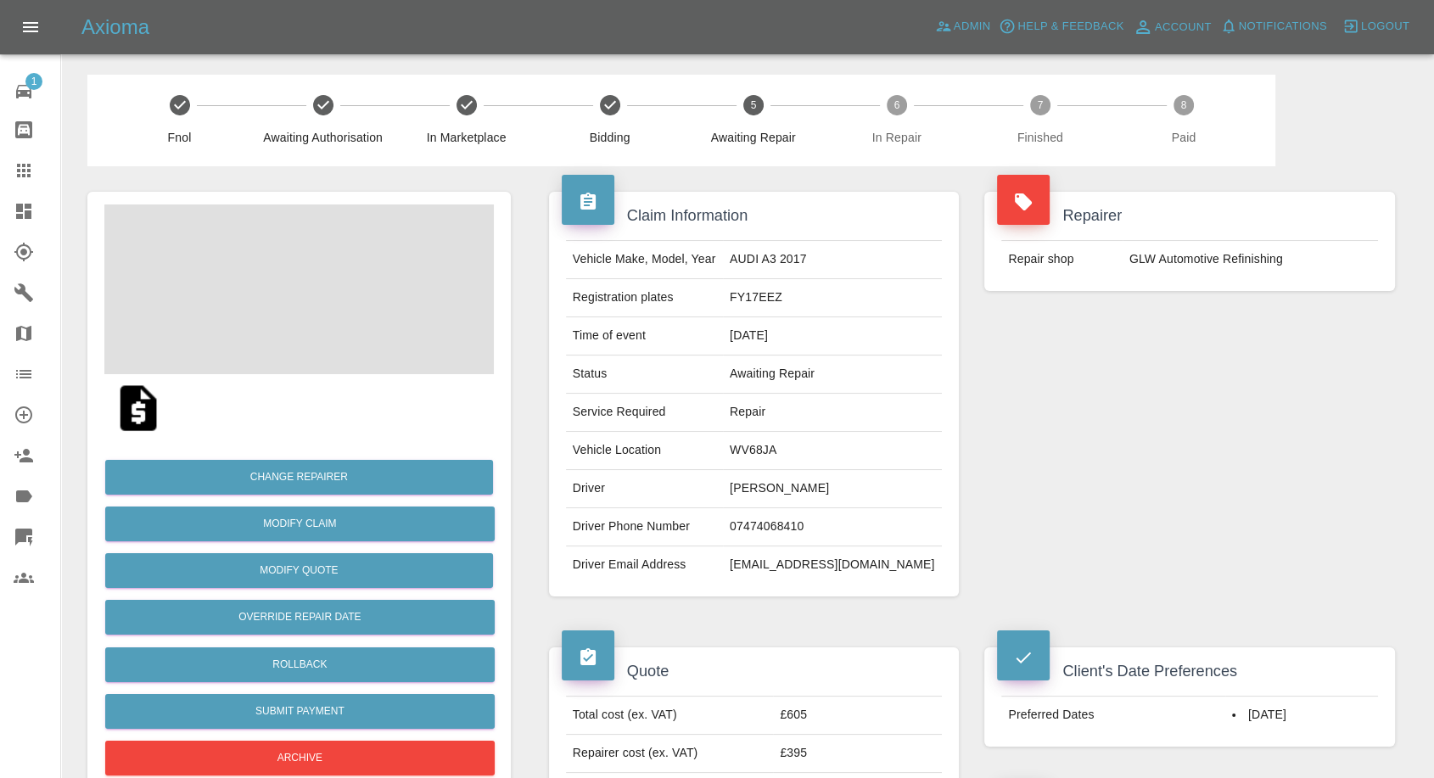
scroll to position [471, 0]
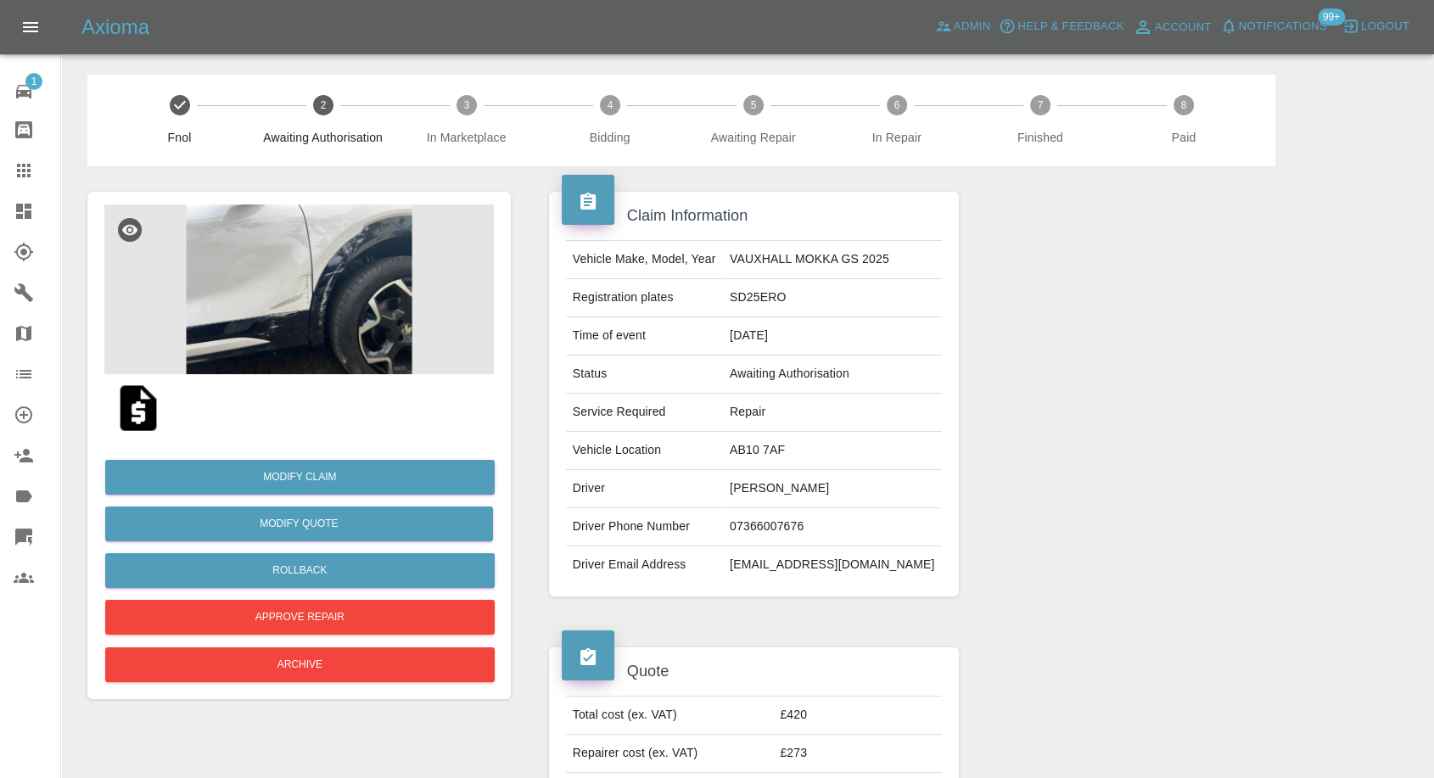
click at [129, 400] on img at bounding box center [138, 408] width 54 height 54
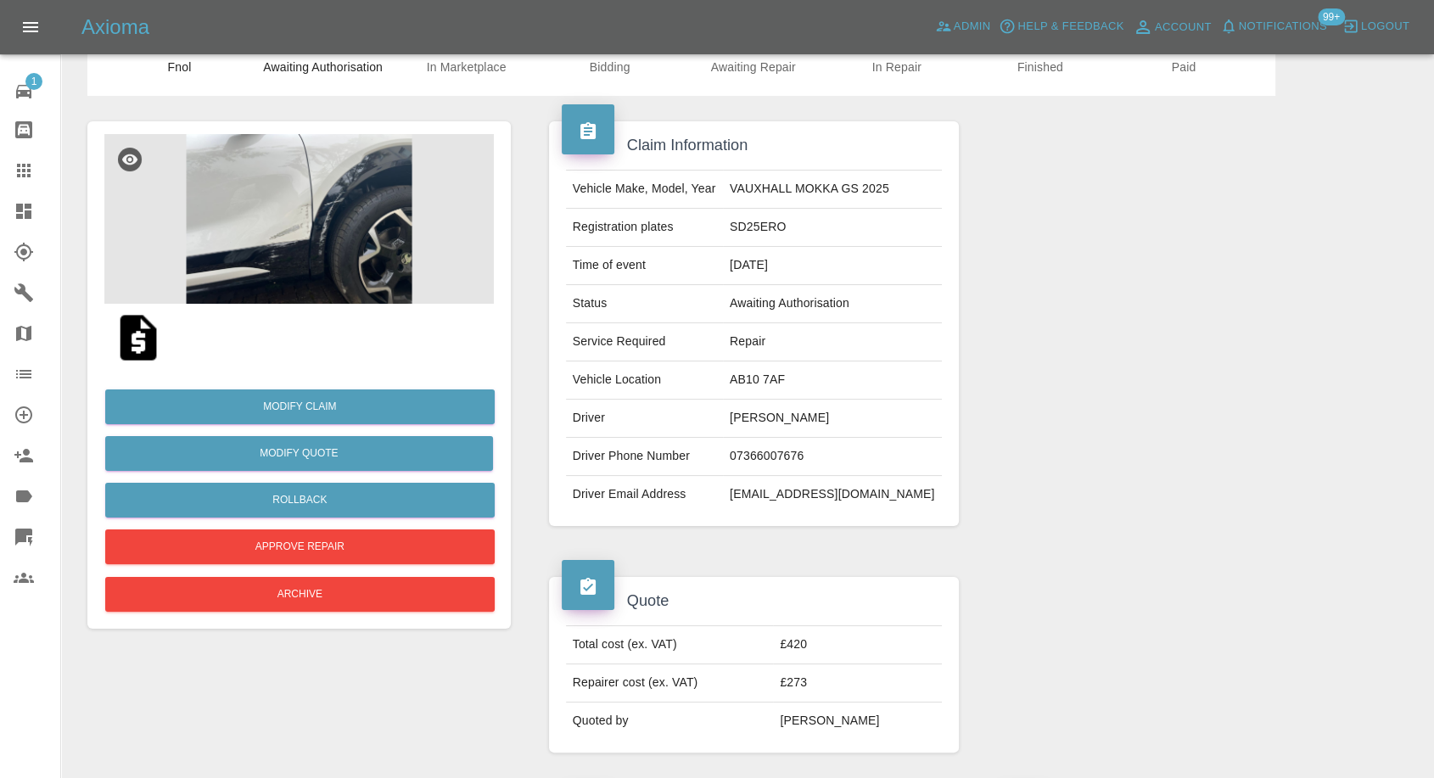
scroll to position [283, 0]
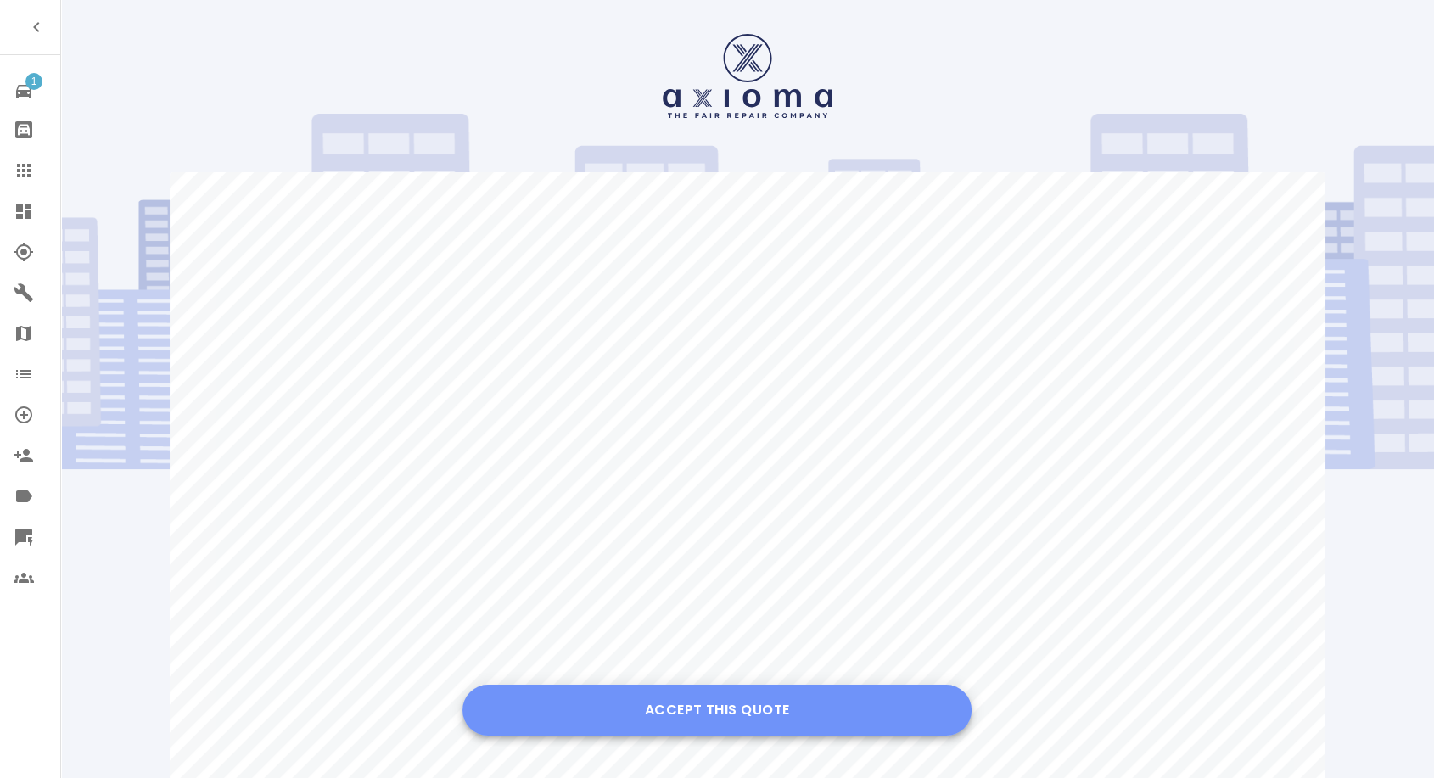
click at [760, 706] on button "Accept this Quote" at bounding box center [717, 710] width 509 height 51
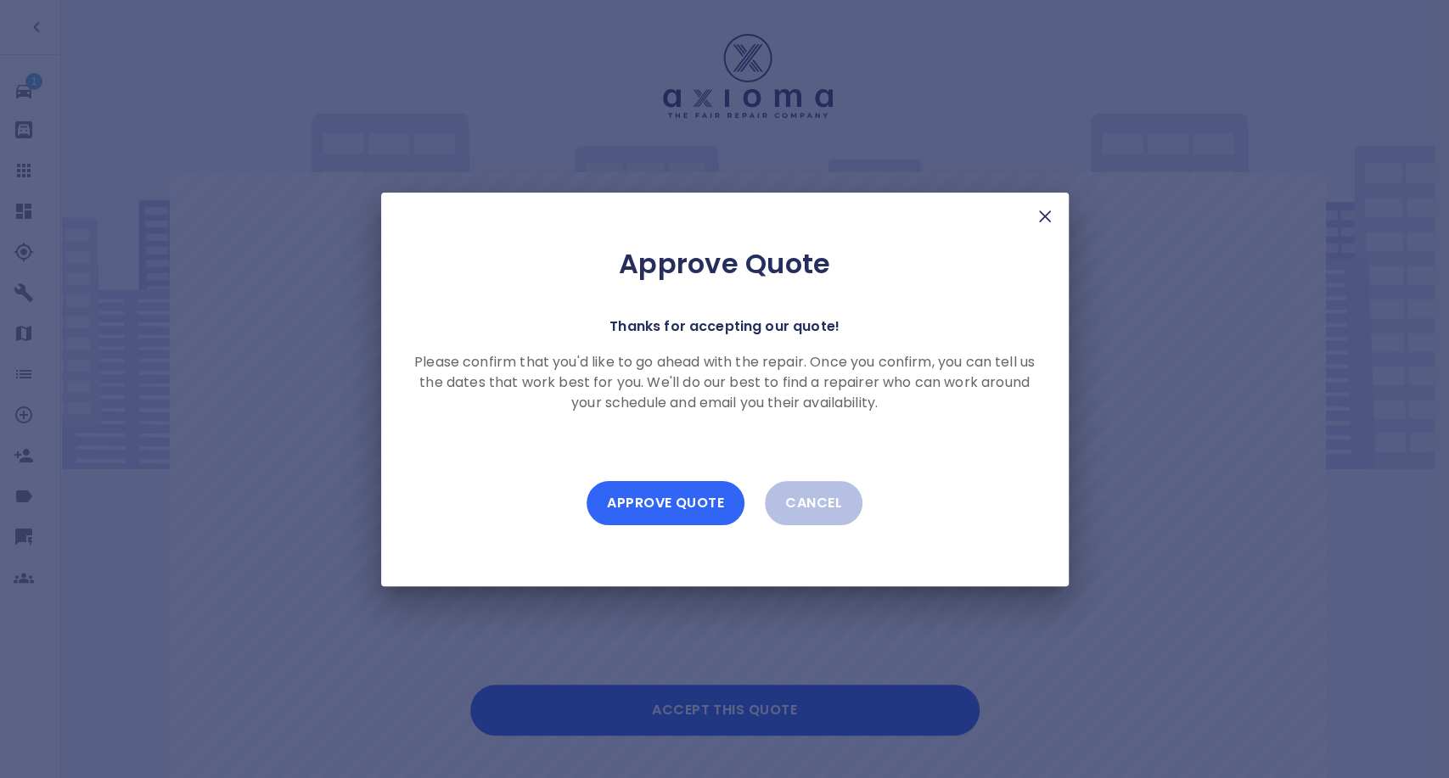
click at [696, 501] on button "Approve Quote" at bounding box center [665, 503] width 158 height 44
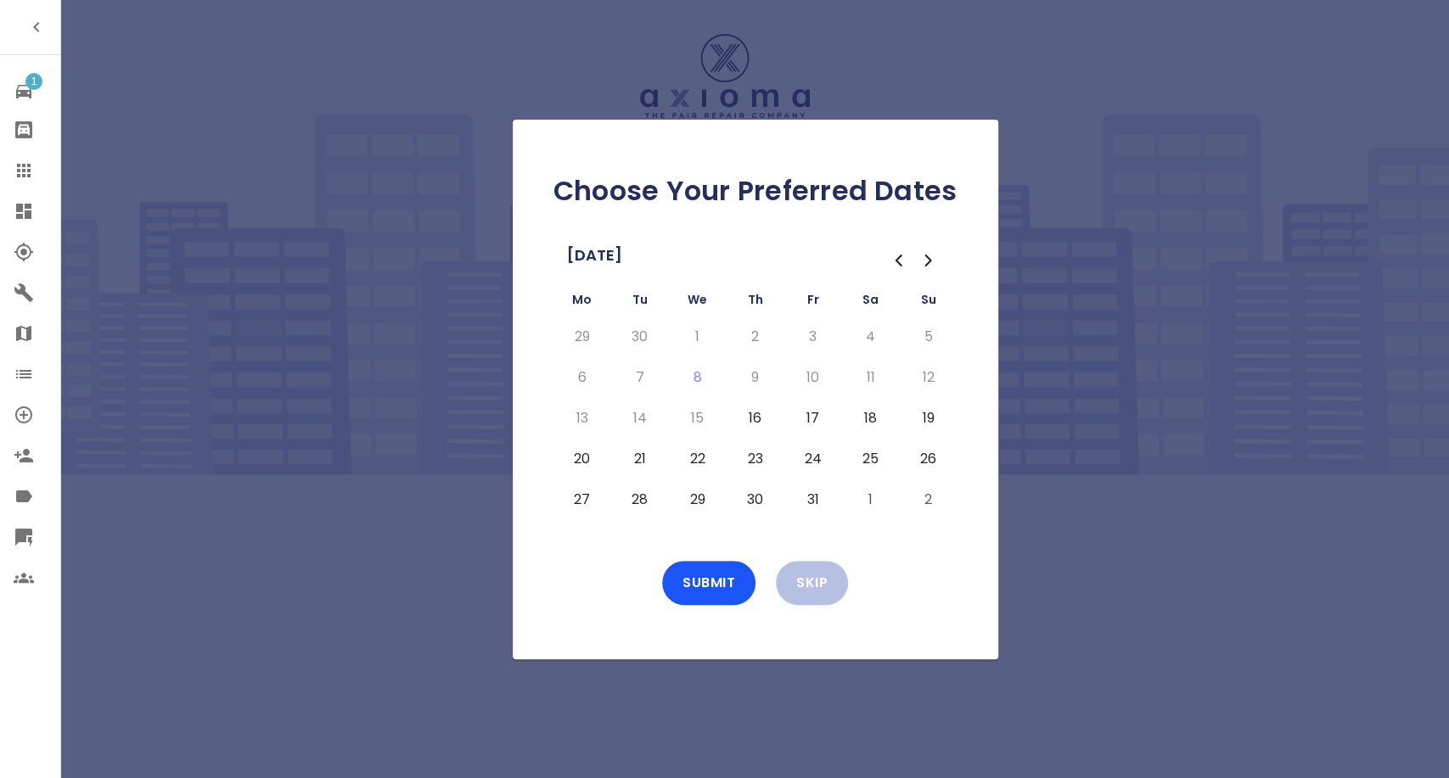
click at [757, 412] on button "16" at bounding box center [755, 418] width 31 height 27
click at [820, 418] on button "17" at bounding box center [813, 418] width 31 height 27
click at [693, 590] on button "Submit" at bounding box center [708, 583] width 93 height 44
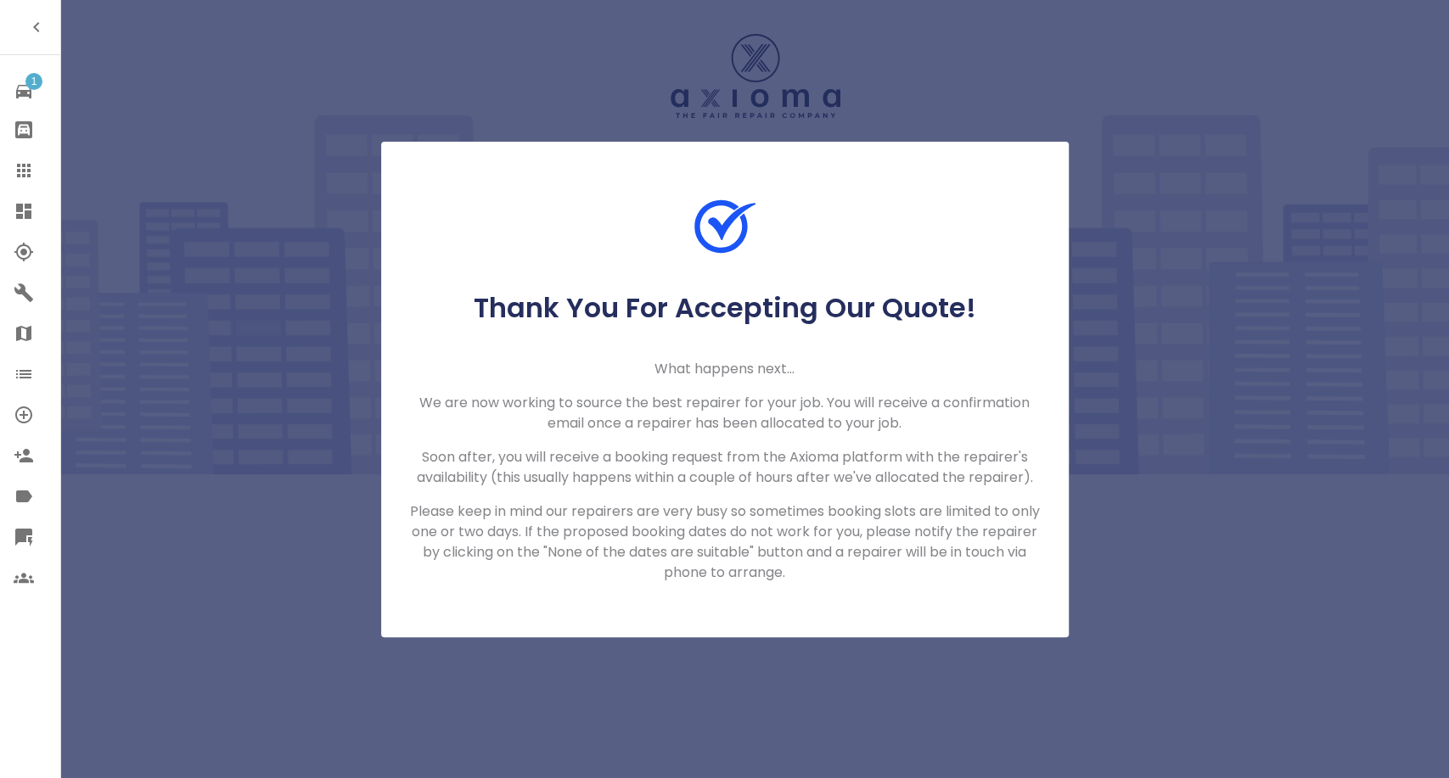
drag, startPoint x: 31, startPoint y: 171, endPoint x: 55, endPoint y: 136, distance: 42.6
click at [31, 171] on icon at bounding box center [24, 170] width 20 height 20
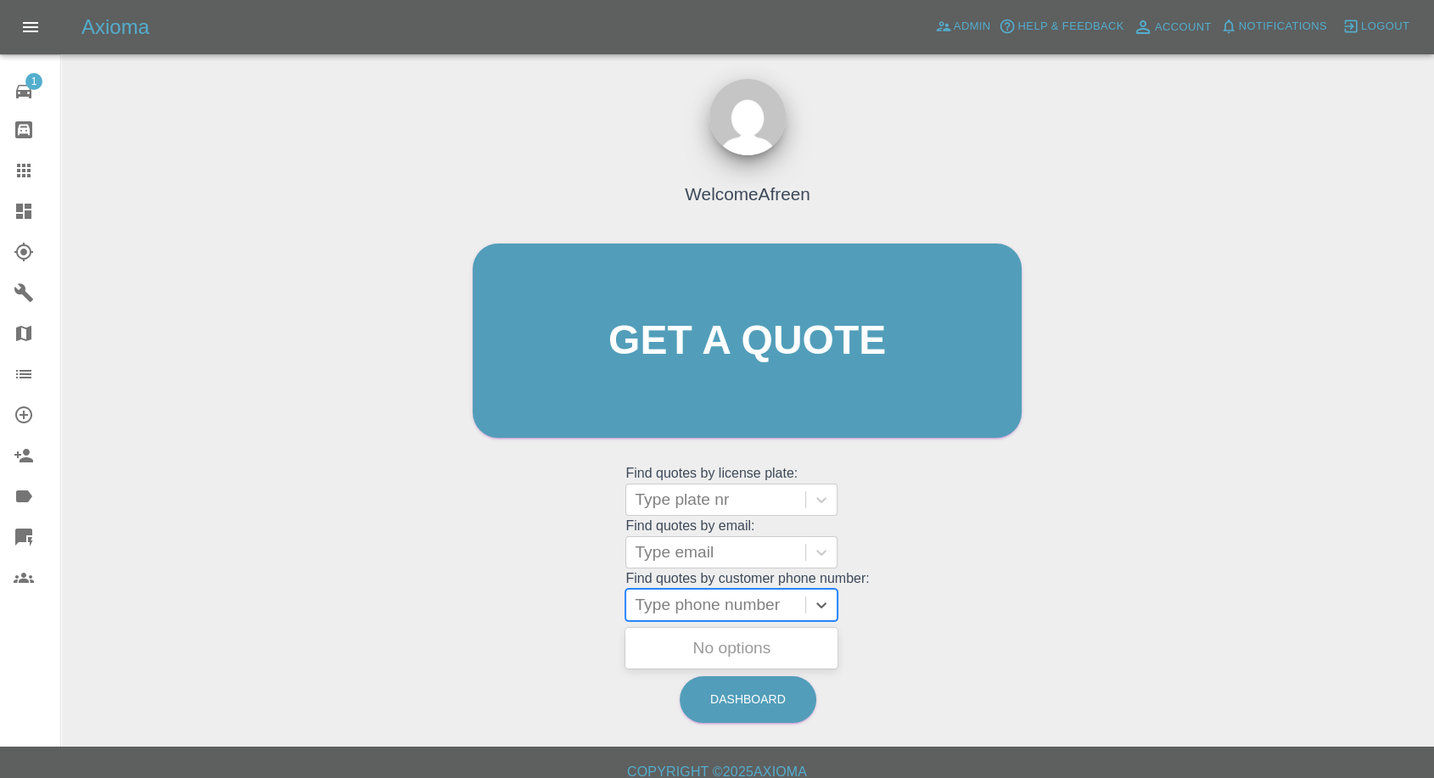
click at [706, 609] on div at bounding box center [716, 605] width 162 height 24
paste input "+447366007676"
drag, startPoint x: 665, startPoint y: 600, endPoint x: 522, endPoint y: 606, distance: 143.5
click at [525, 606] on div "Welcome Afreen Get a quote Get a quote Find quotes by license plate: Type plate…" at bounding box center [747, 373] width 585 height 513
type input "07366007676"
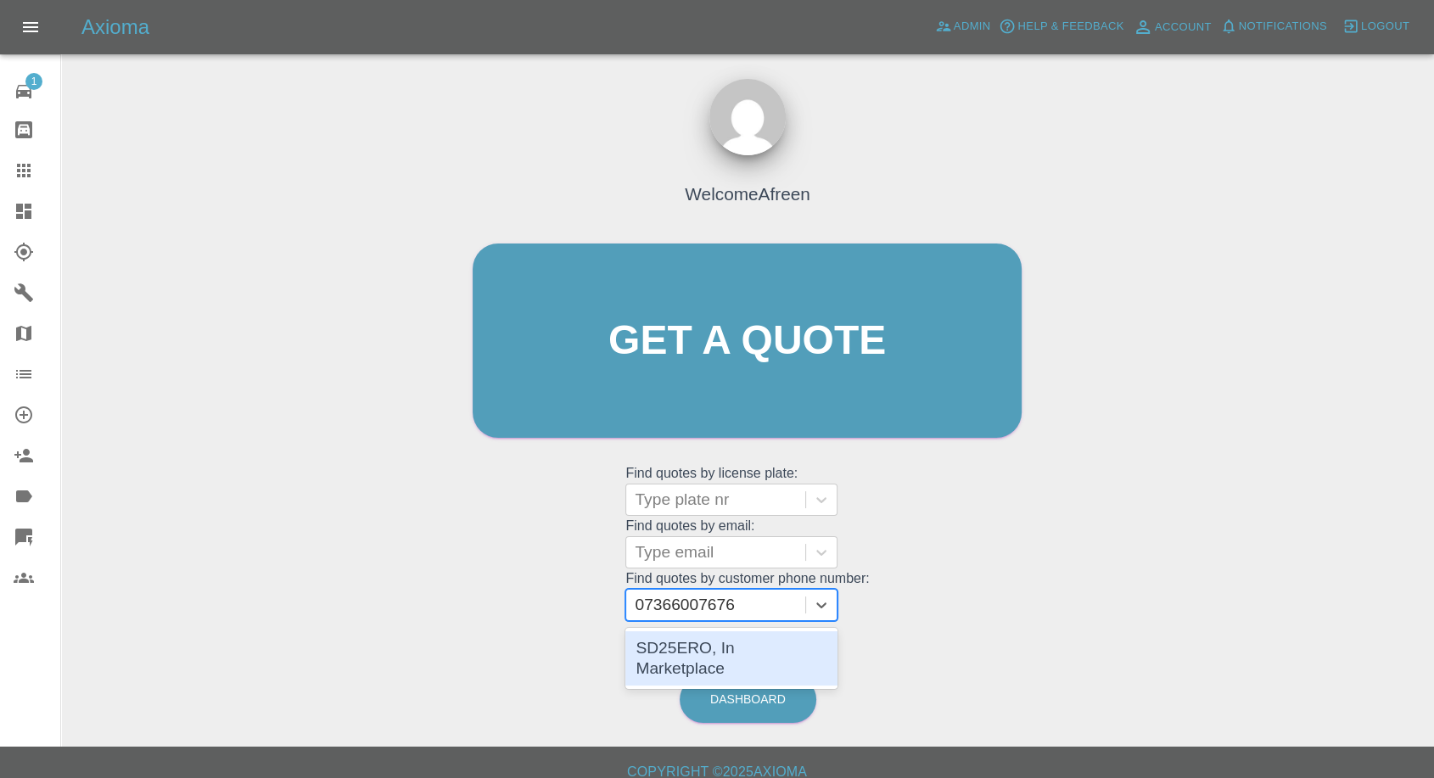
click at [734, 646] on div "SD25ERO, In Marketplace" at bounding box center [731, 658] width 212 height 54
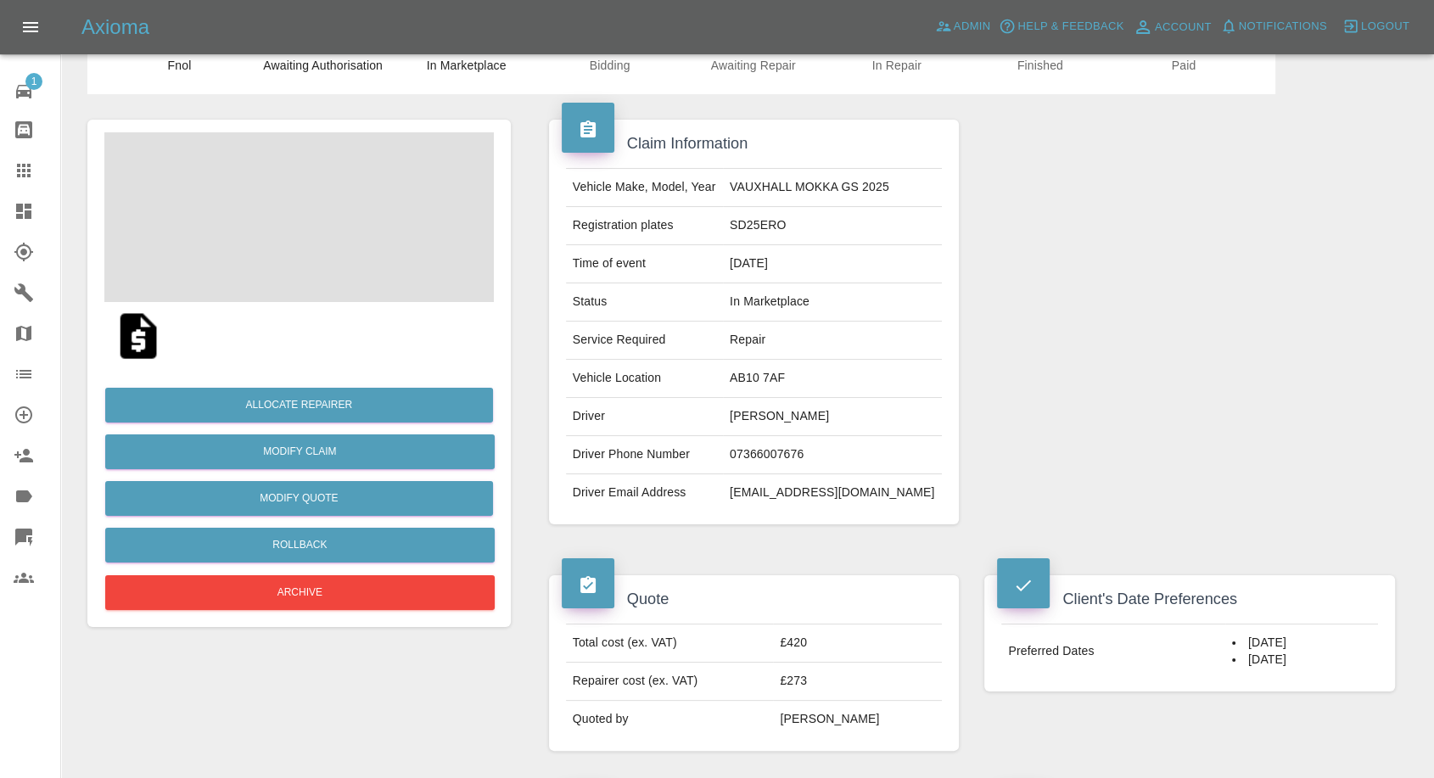
scroll to position [188, 0]
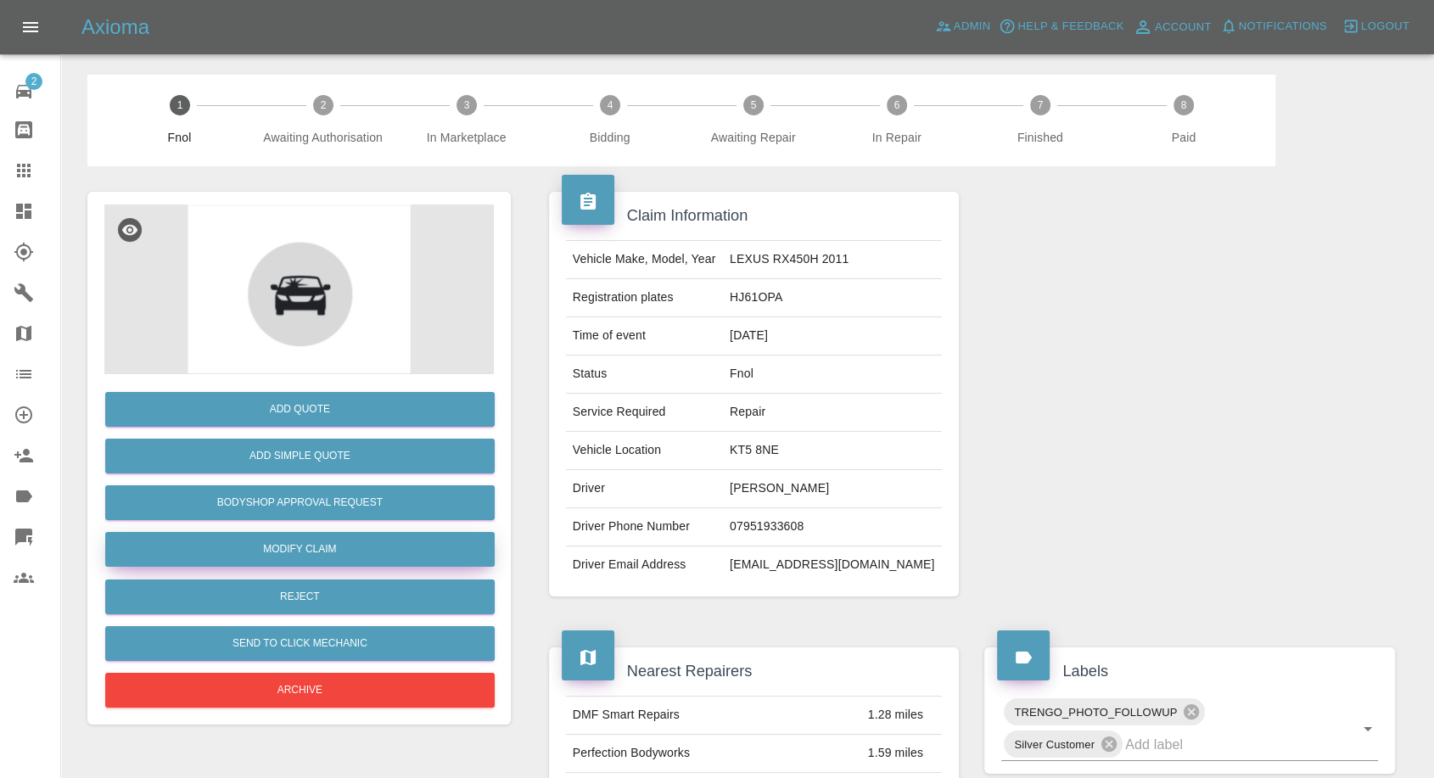
click at [325, 549] on link "Modify Claim" at bounding box center [300, 549] width 390 height 35
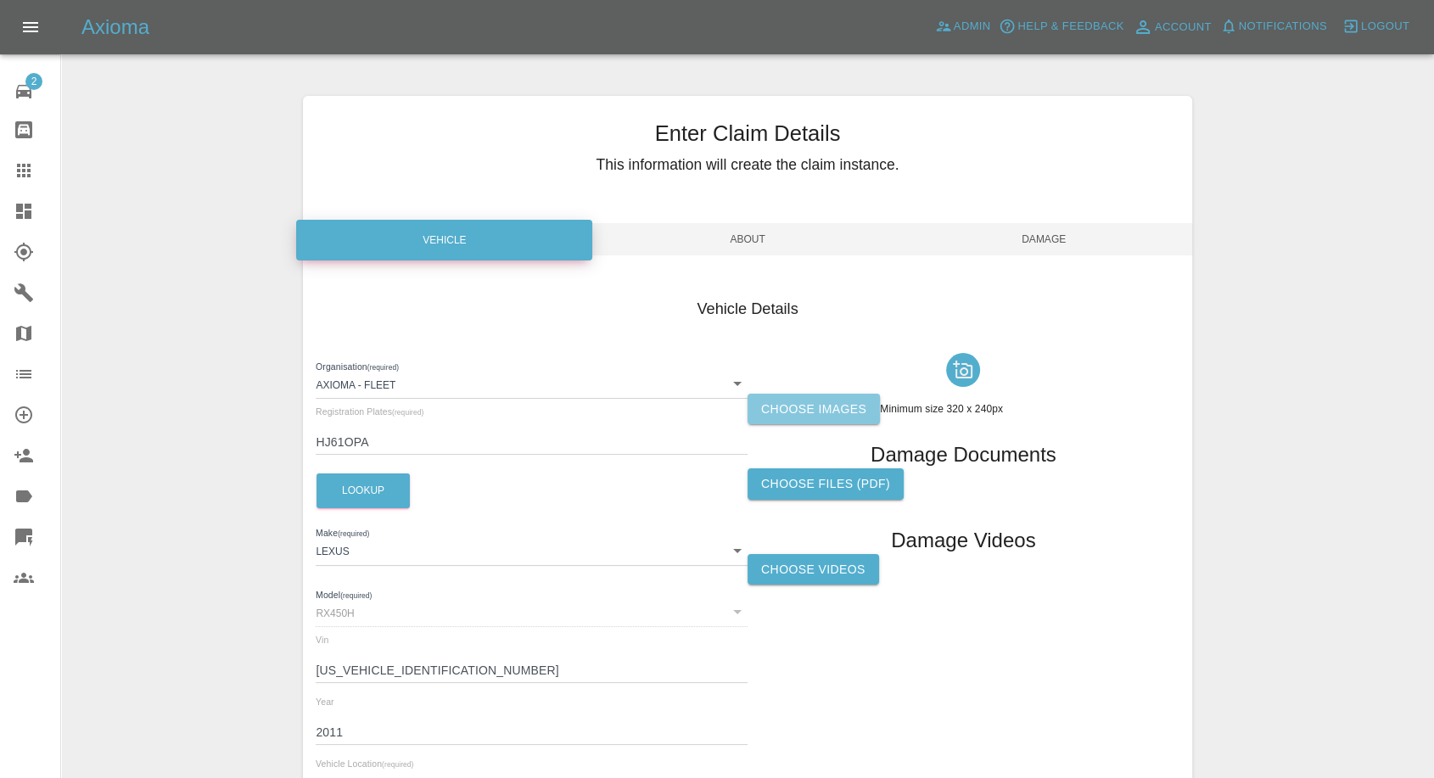
click at [788, 406] on label "Choose images" at bounding box center [814, 409] width 132 height 31
click at [0, 0] on input "Choose images" at bounding box center [0, 0] width 0 height 0
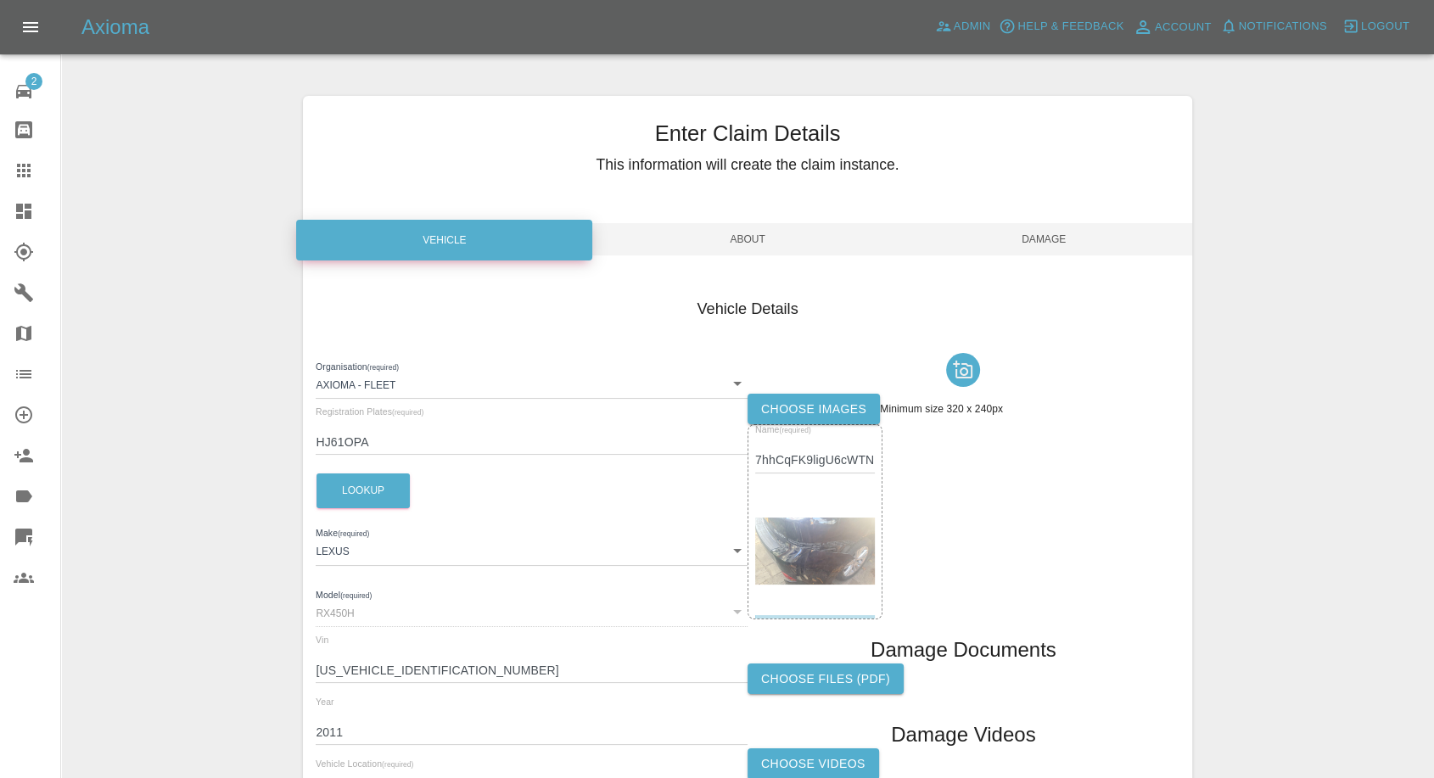
click at [1070, 238] on span "Damage" at bounding box center [1044, 239] width 296 height 32
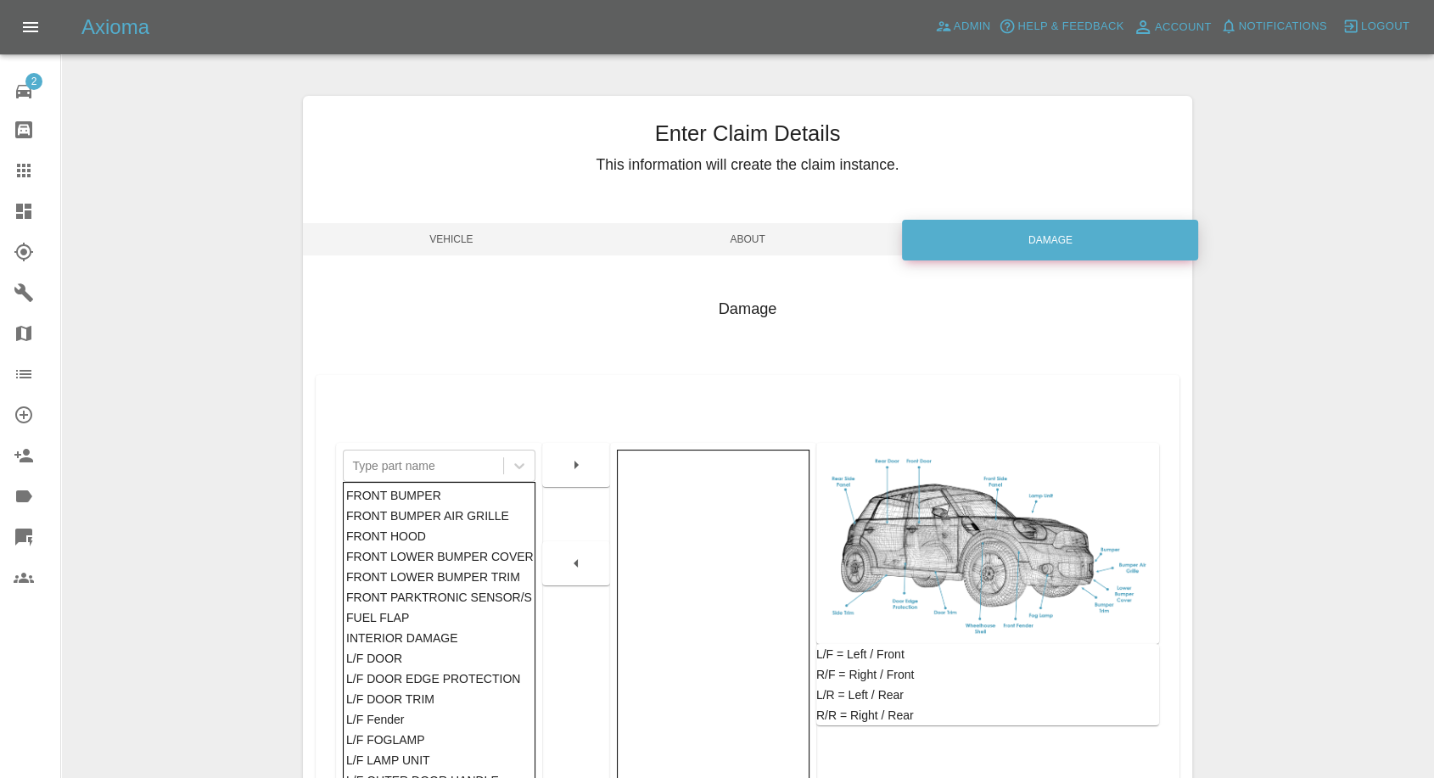
scroll to position [272, 0]
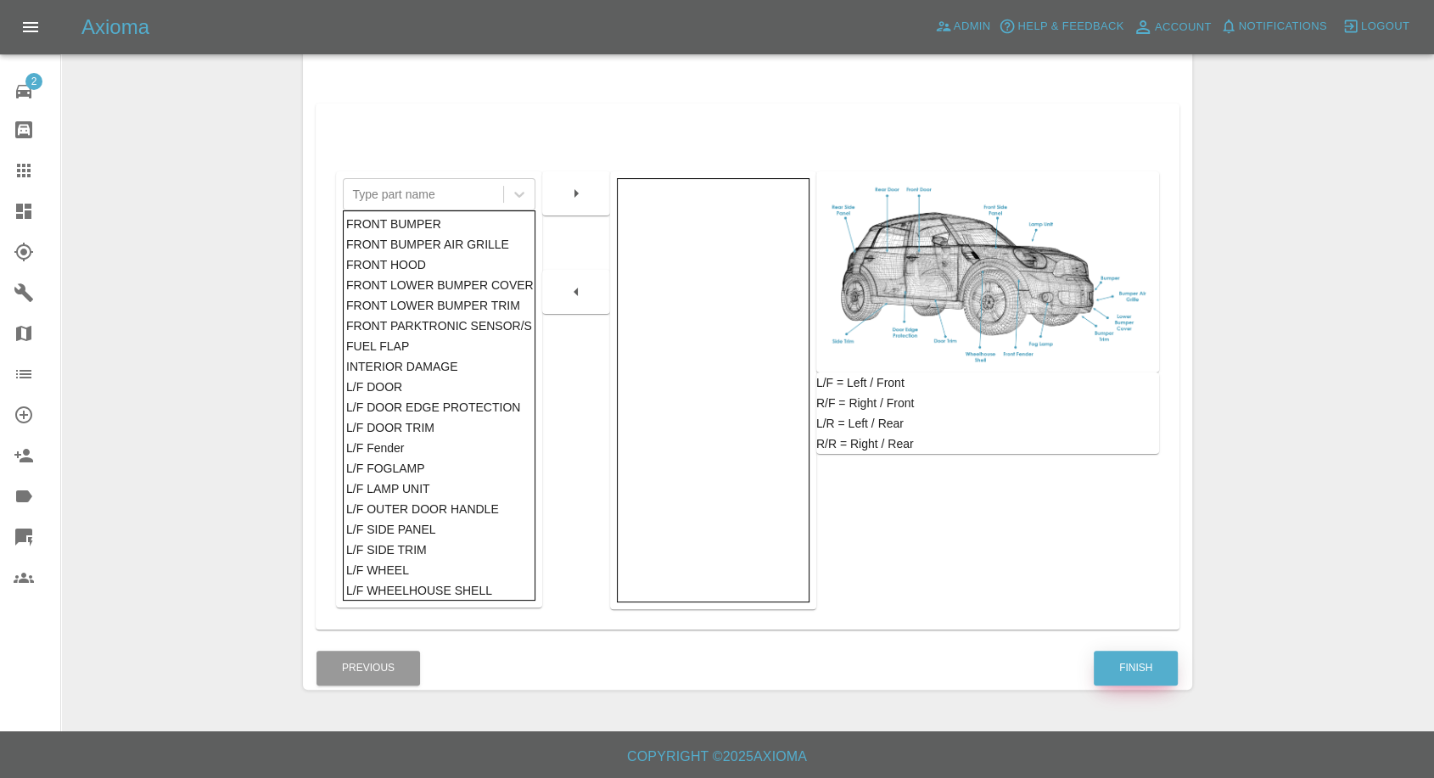
click at [1143, 663] on button "Finish" at bounding box center [1136, 668] width 84 height 35
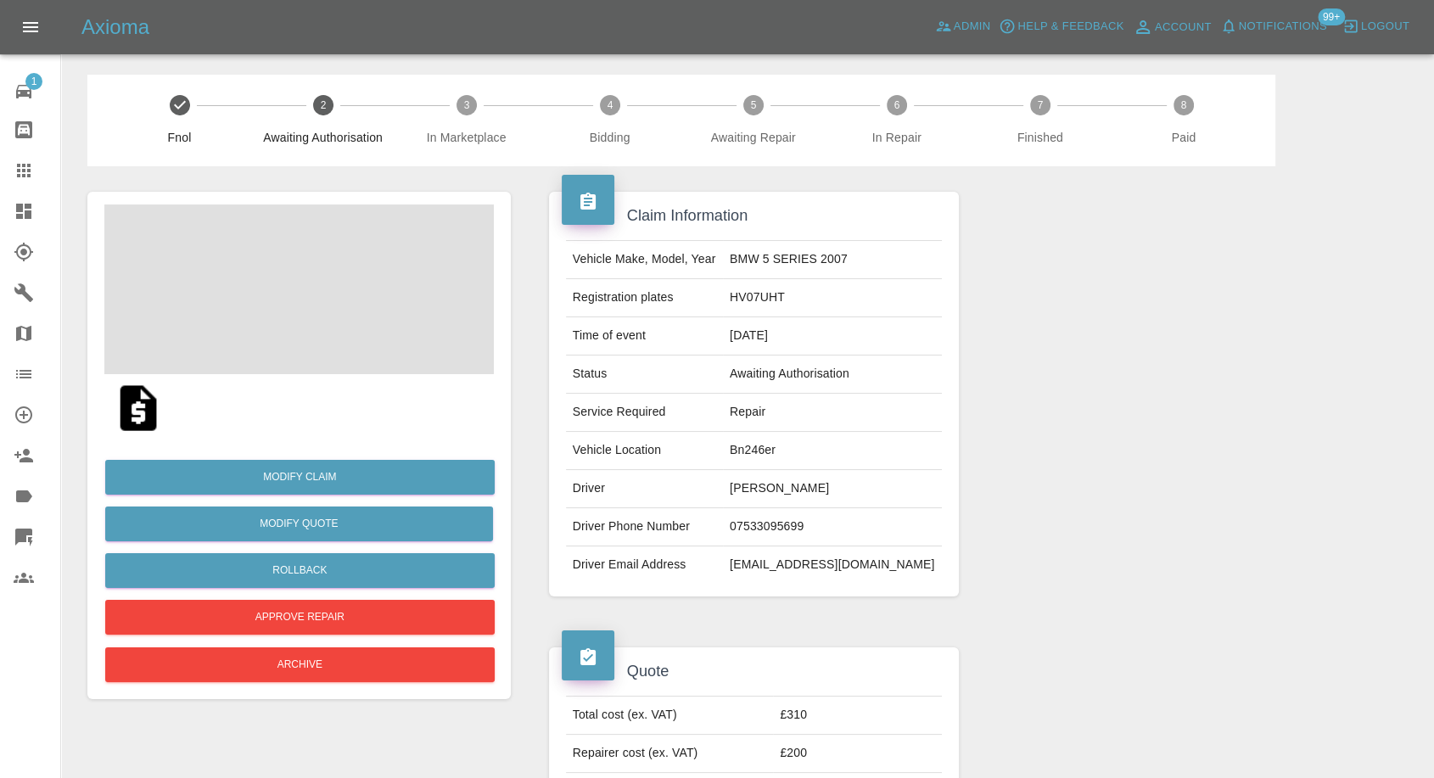
click at [137, 406] on img at bounding box center [138, 408] width 54 height 54
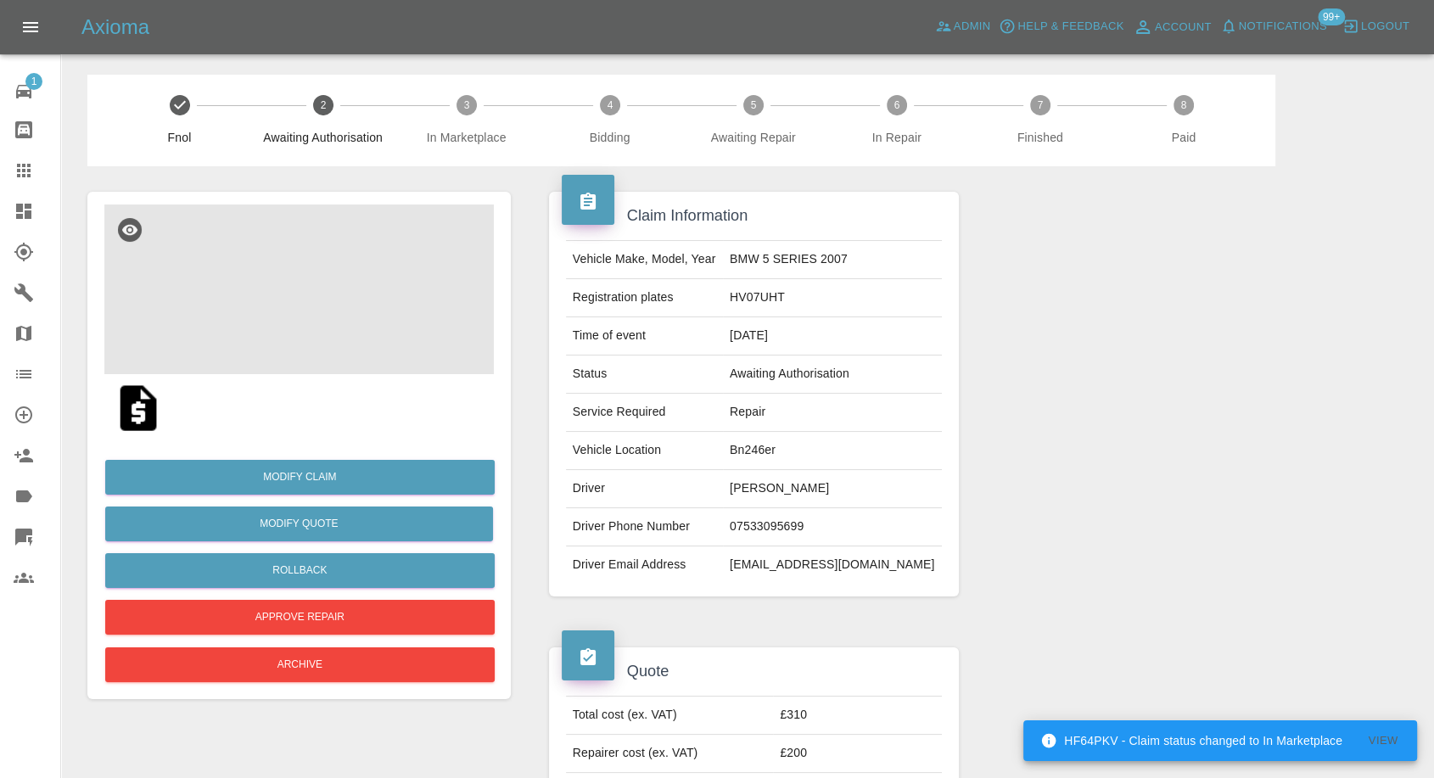
click at [290, 261] on img at bounding box center [299, 290] width 390 height 170
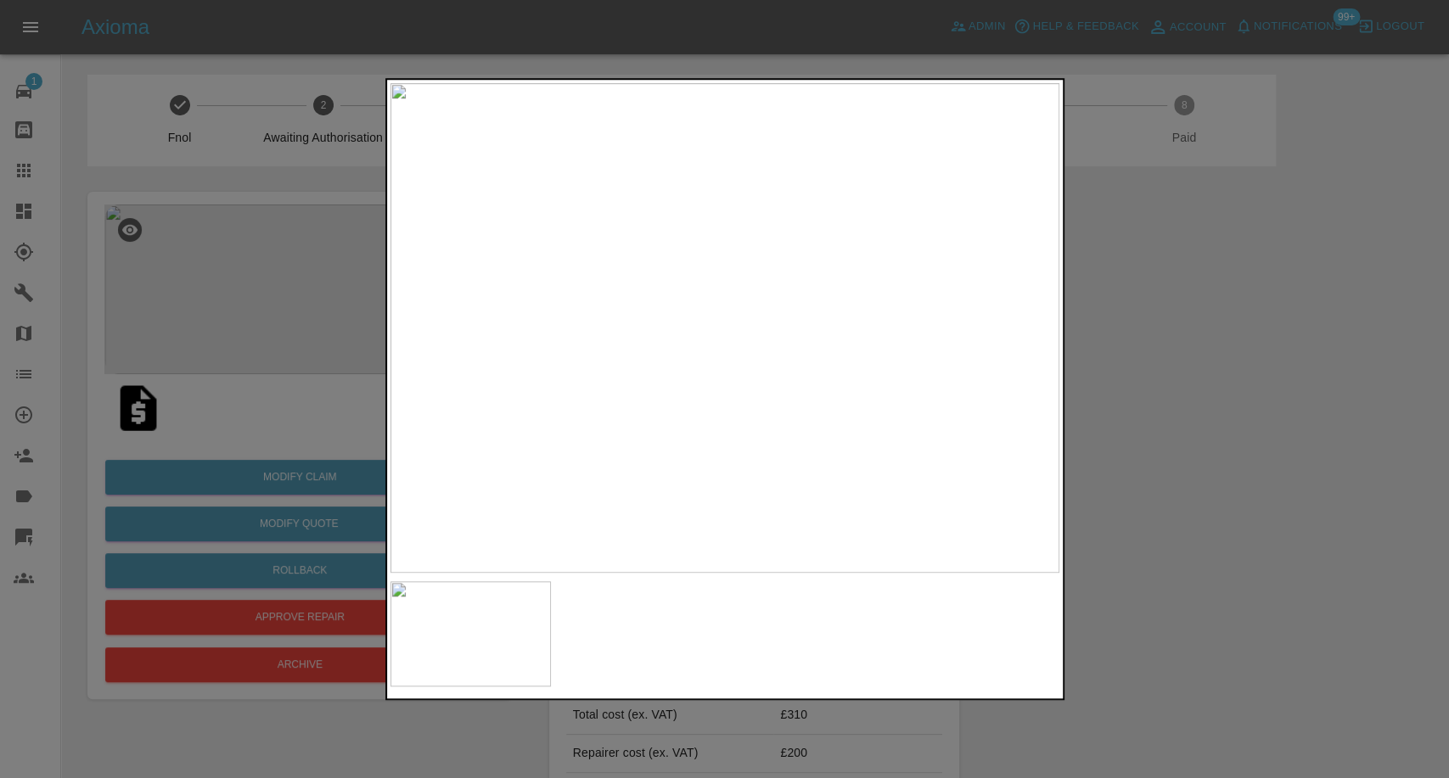
click at [1013, 501] on img at bounding box center [724, 328] width 669 height 490
click at [1244, 452] on div at bounding box center [724, 389] width 1449 height 778
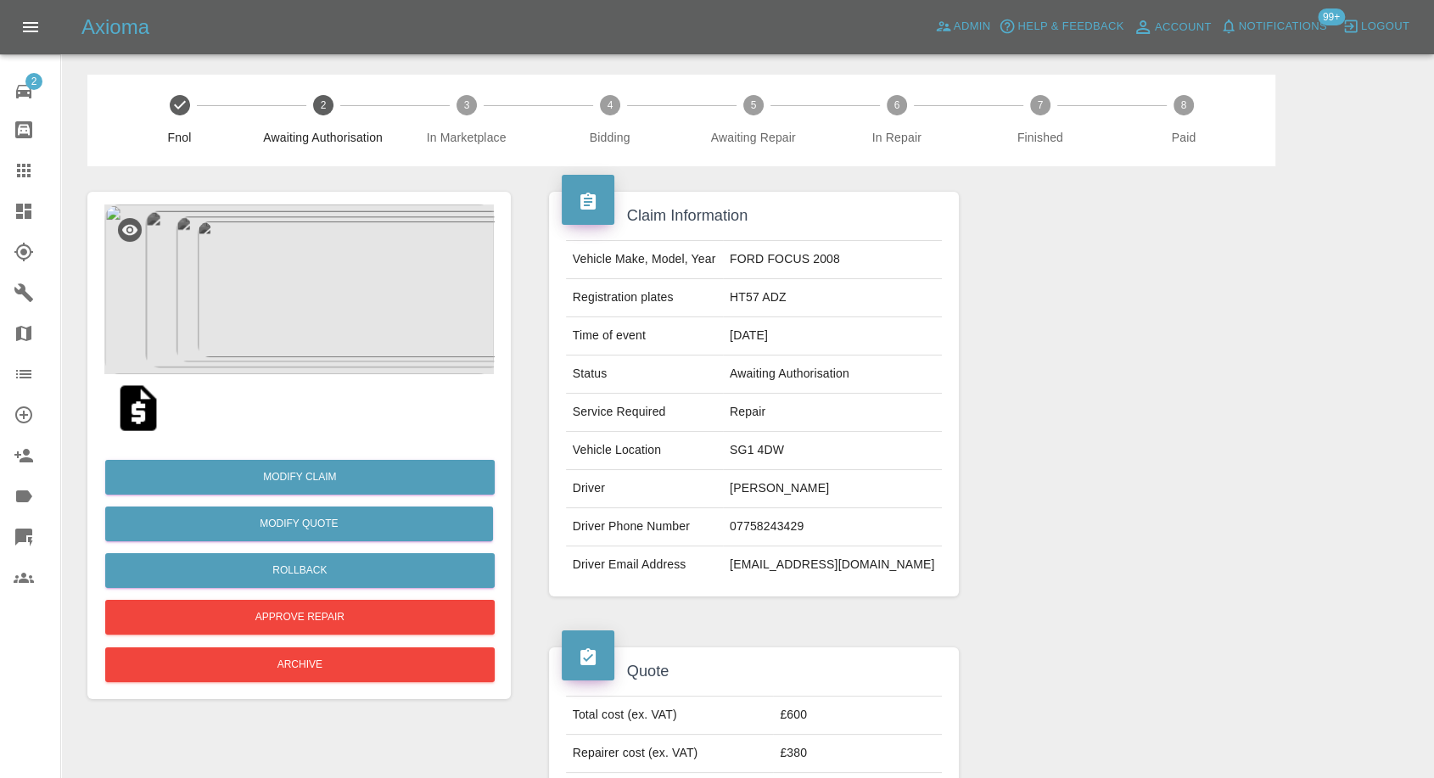
click at [143, 414] on img at bounding box center [138, 408] width 54 height 54
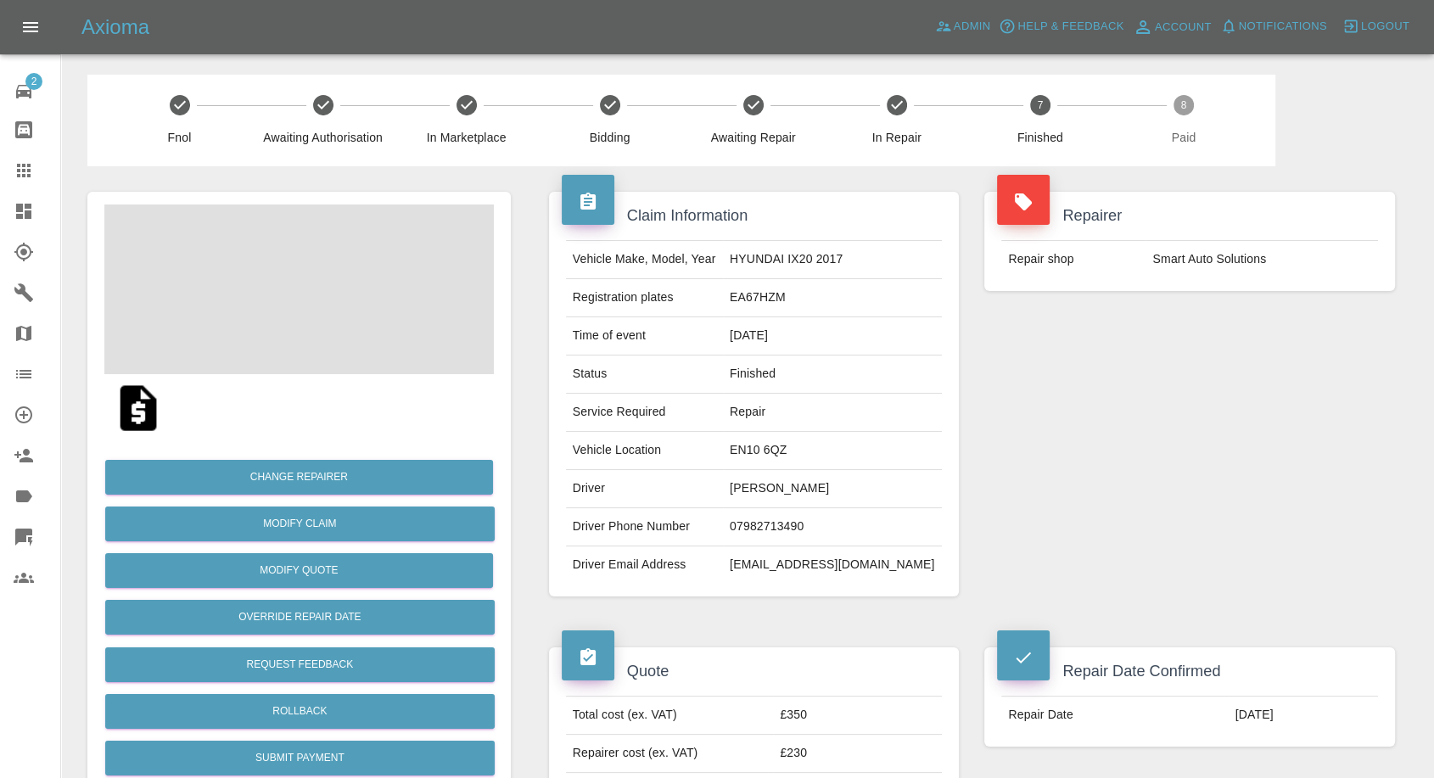
click at [143, 418] on img at bounding box center [138, 408] width 54 height 54
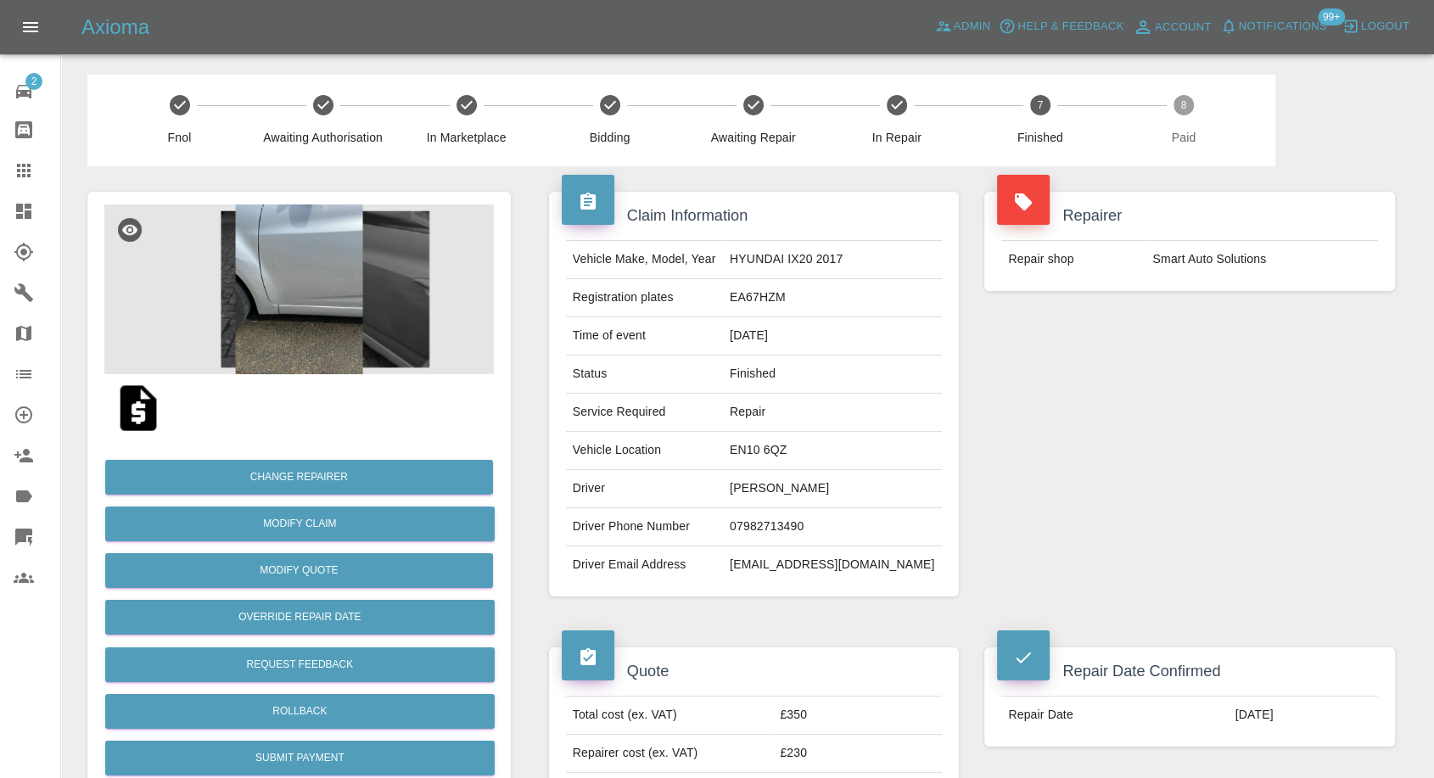
click at [275, 273] on img at bounding box center [299, 290] width 390 height 170
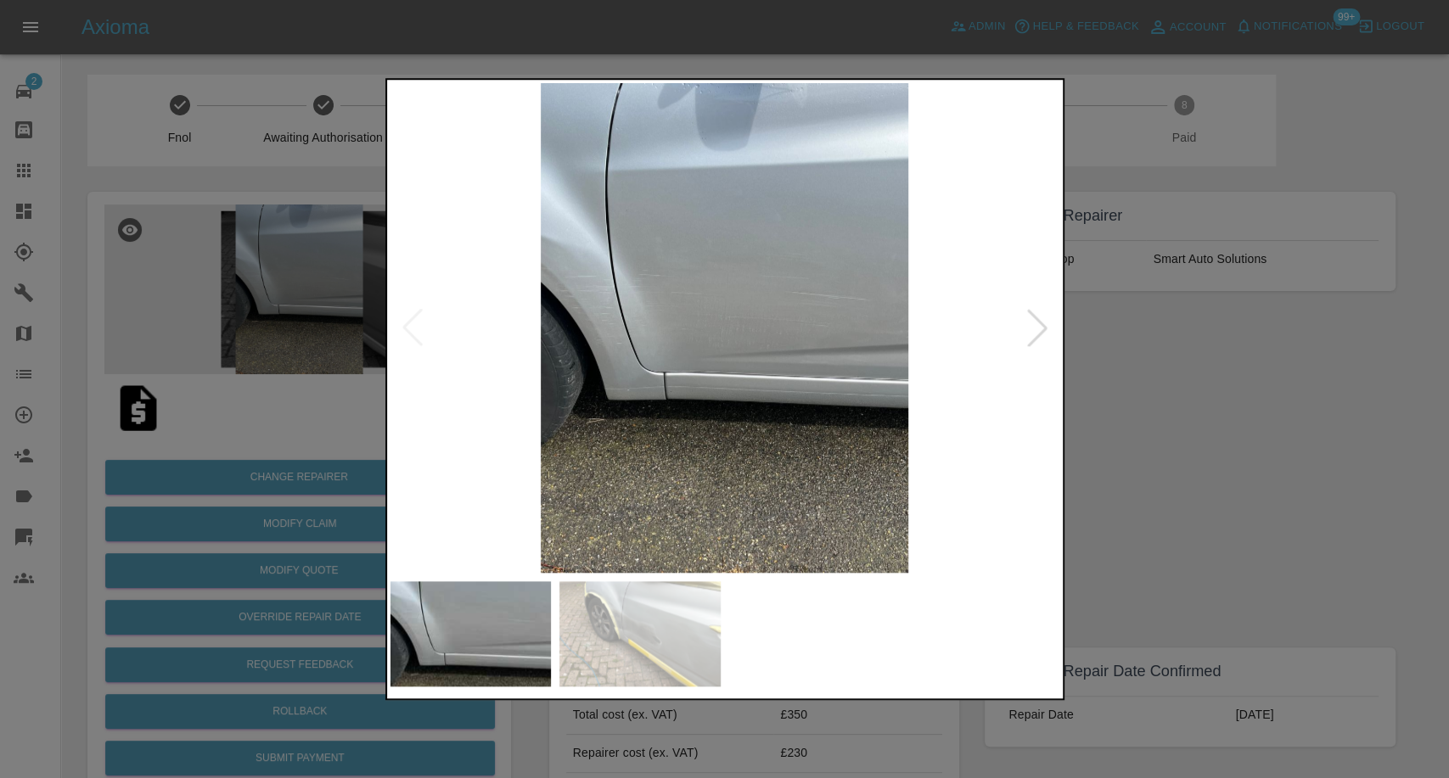
click at [672, 637] on img at bounding box center [639, 633] width 161 height 105
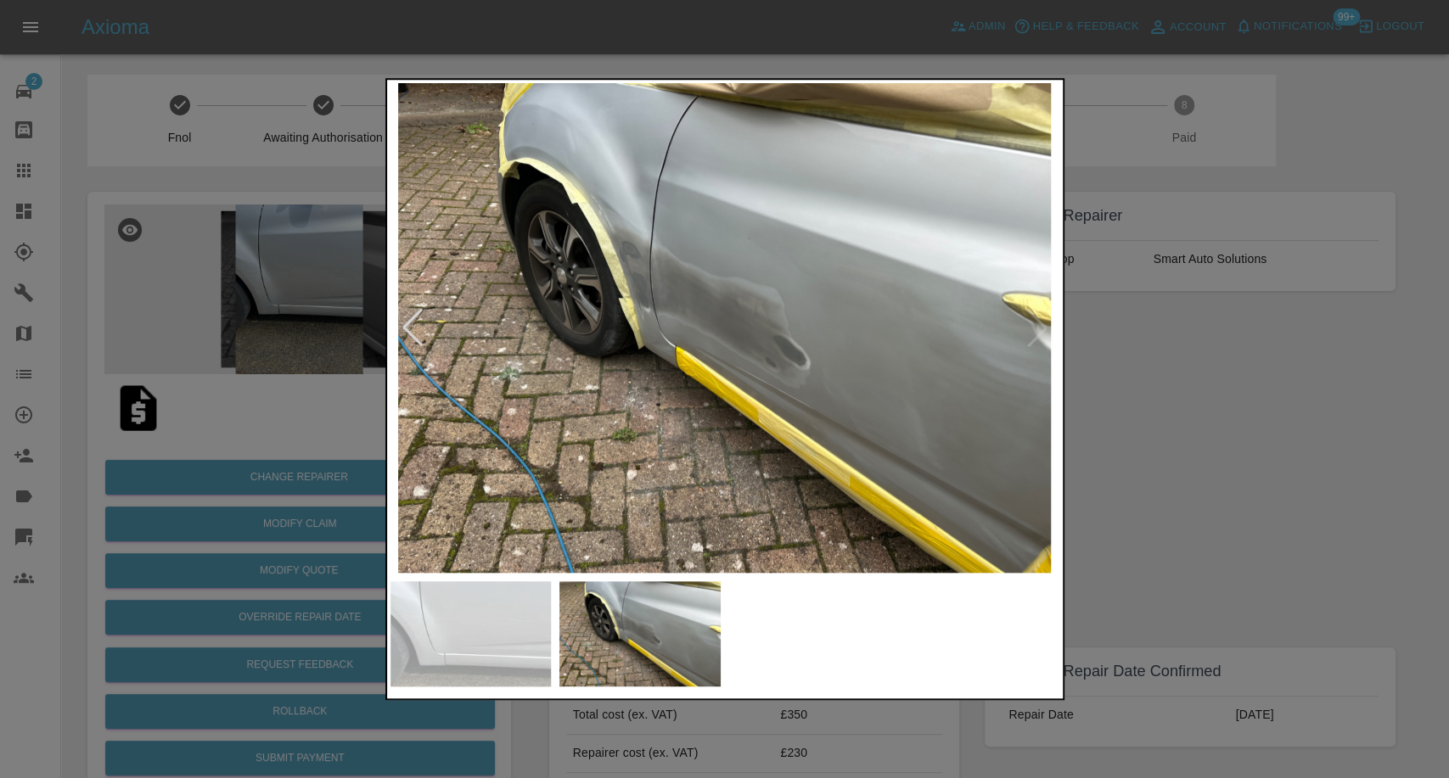
click at [672, 637] on img at bounding box center [639, 633] width 161 height 105
click at [1161, 450] on div at bounding box center [724, 389] width 1449 height 778
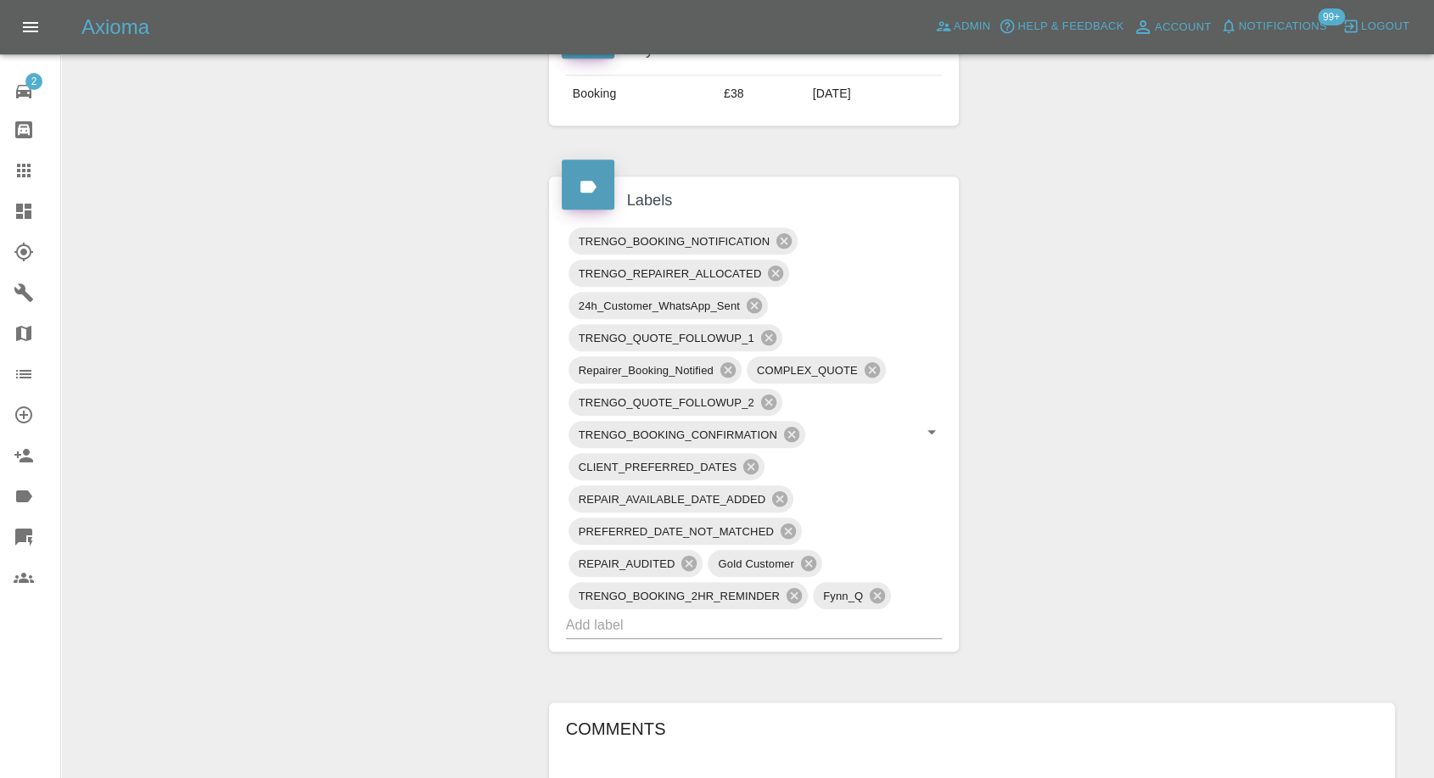
scroll to position [1131, 0]
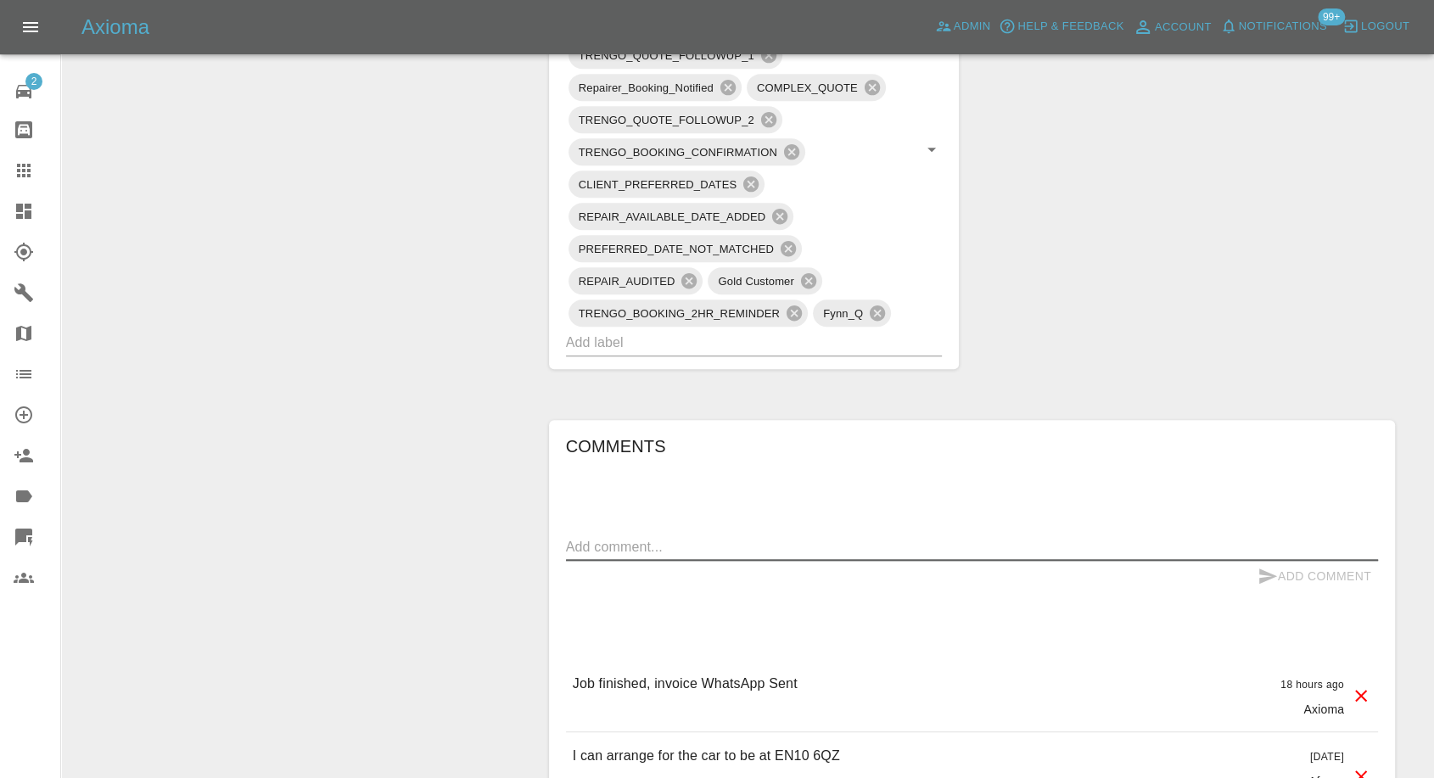
click at [684, 538] on textarea at bounding box center [972, 547] width 812 height 20
paste textarea "Hi, really sorry my husband was here when the repairer was here and didn’t real…"
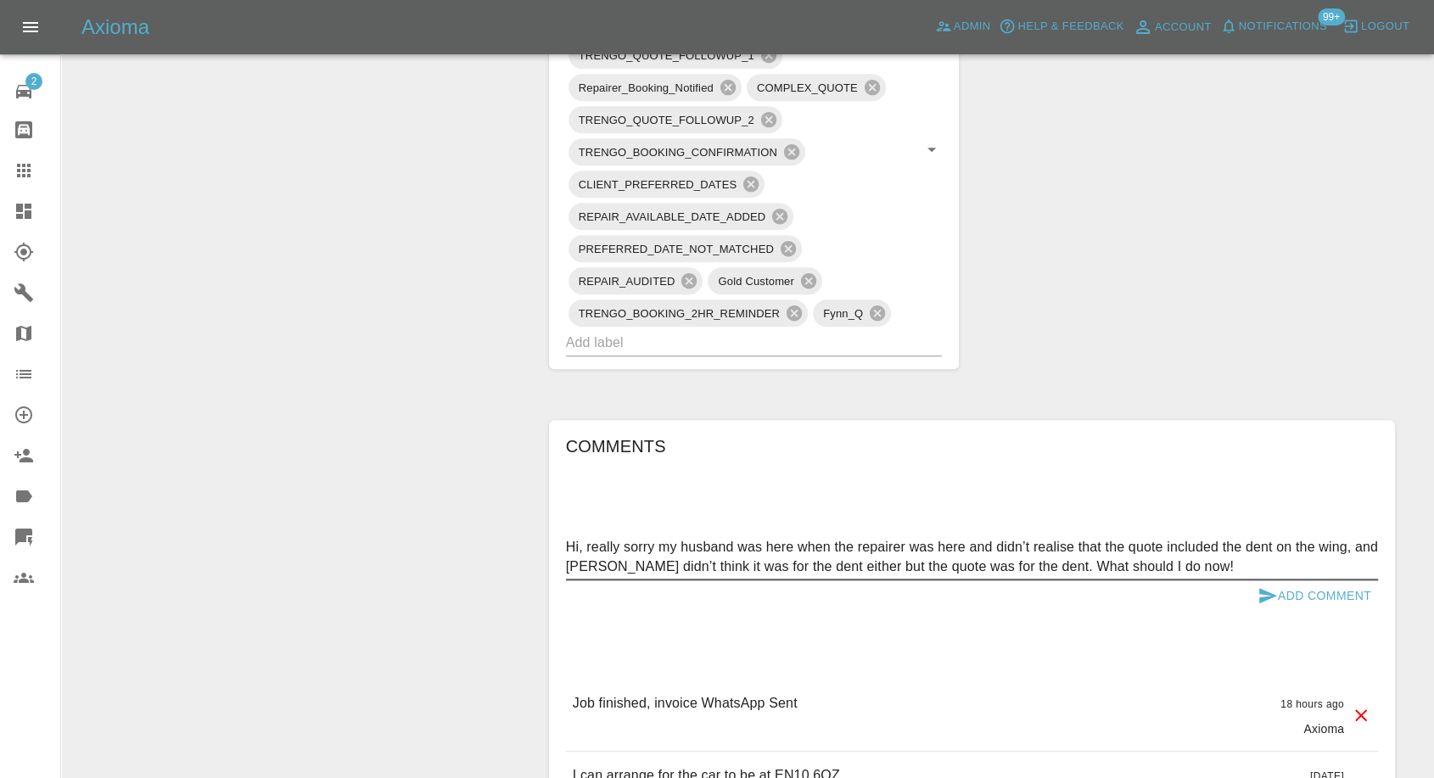
type textarea "Hi, really sorry my husband was here when the repairer was here and didn’t real…"
click at [1259, 594] on icon "submit" at bounding box center [1268, 596] width 20 height 20
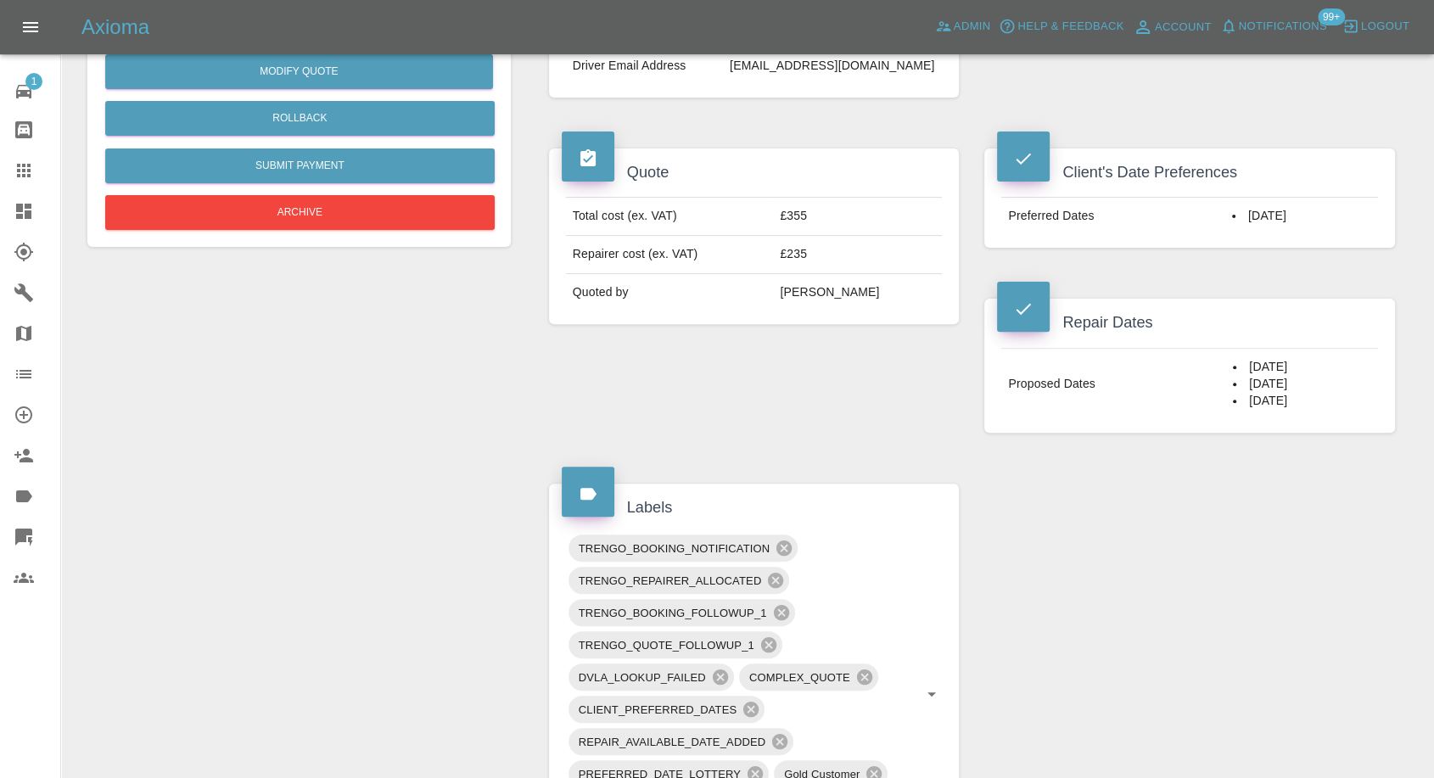
scroll to position [377, 0]
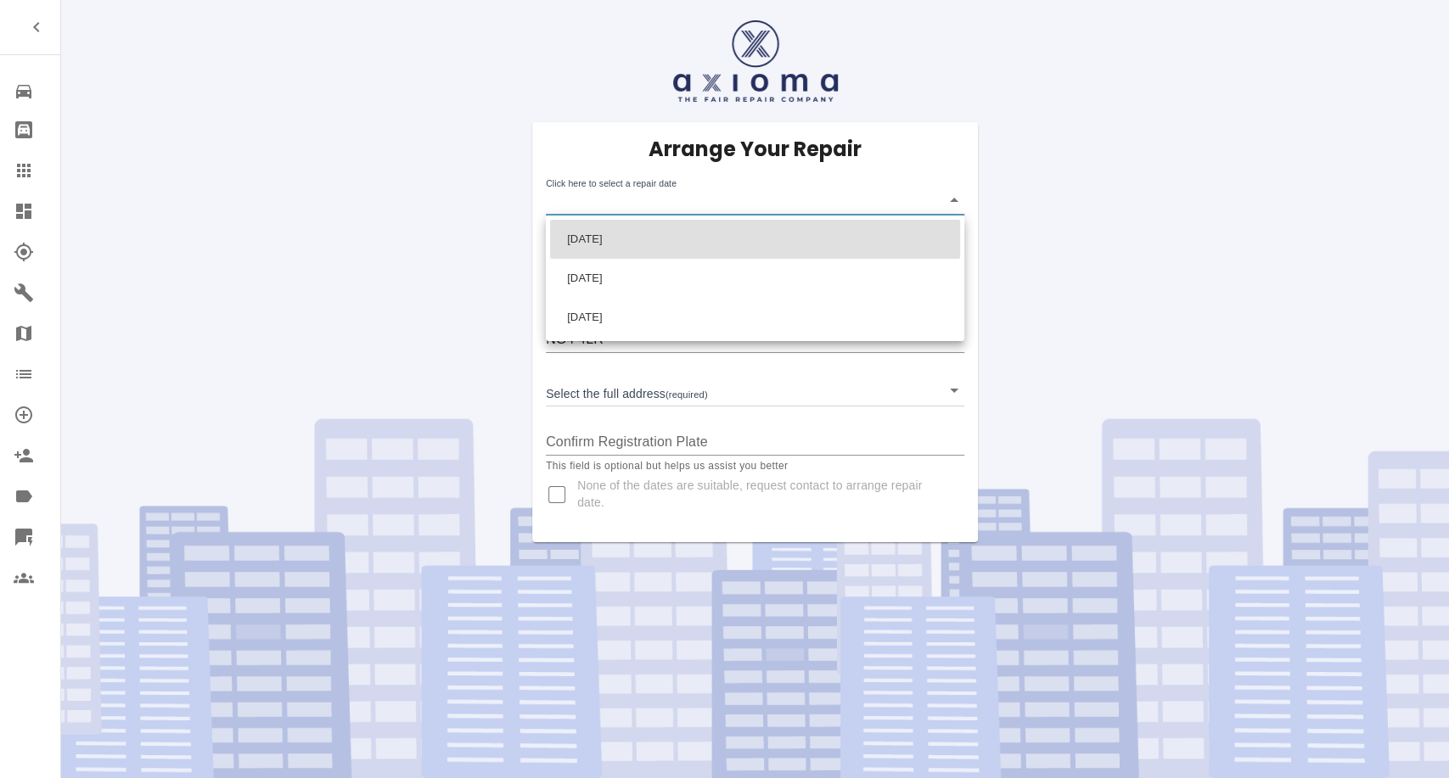
click at [783, 199] on body "Repair home Bodyshop home Claims Dashboard Explorer Garages Map Organization Cr…" at bounding box center [724, 389] width 1449 height 778
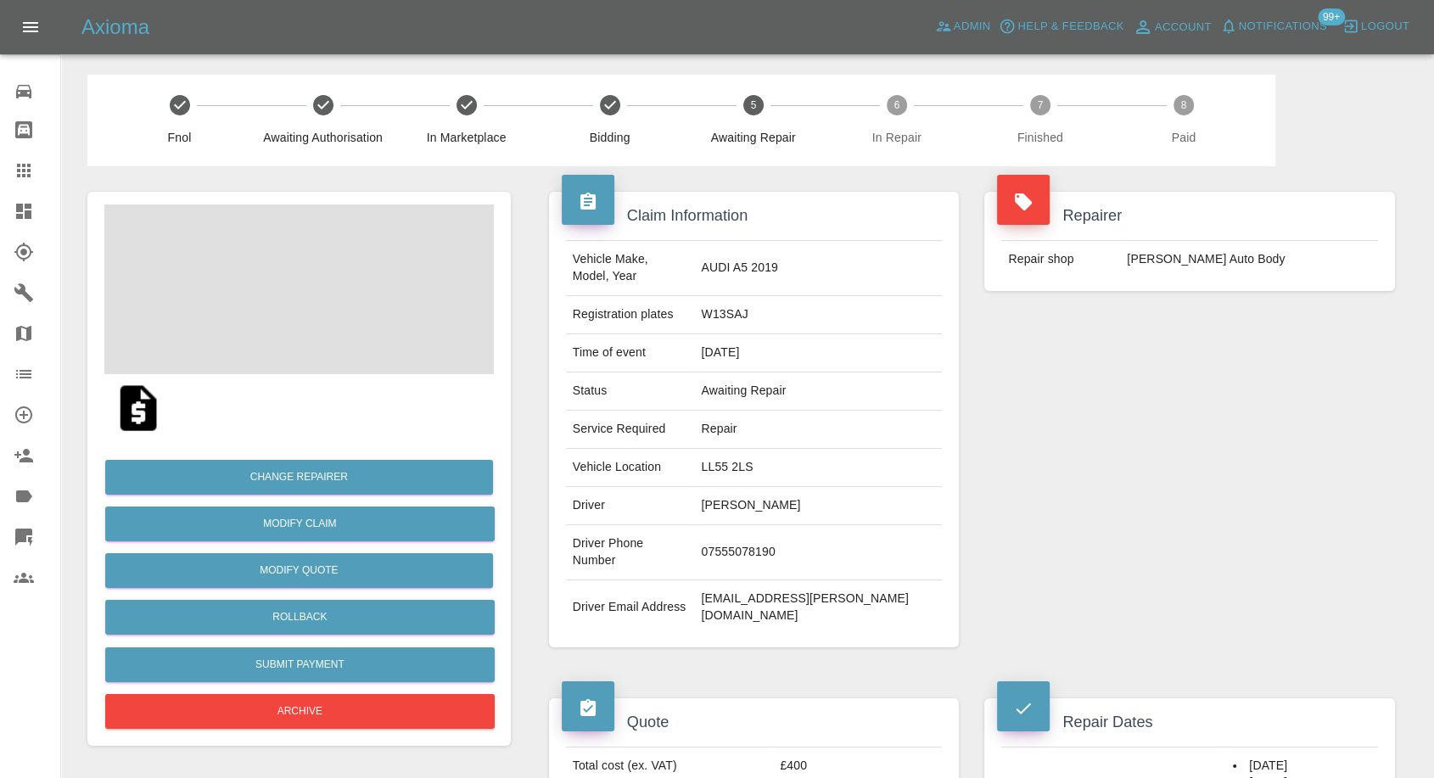
click at [774, 525] on td "07555078190" at bounding box center [818, 552] width 248 height 55
copy td "07555078190"
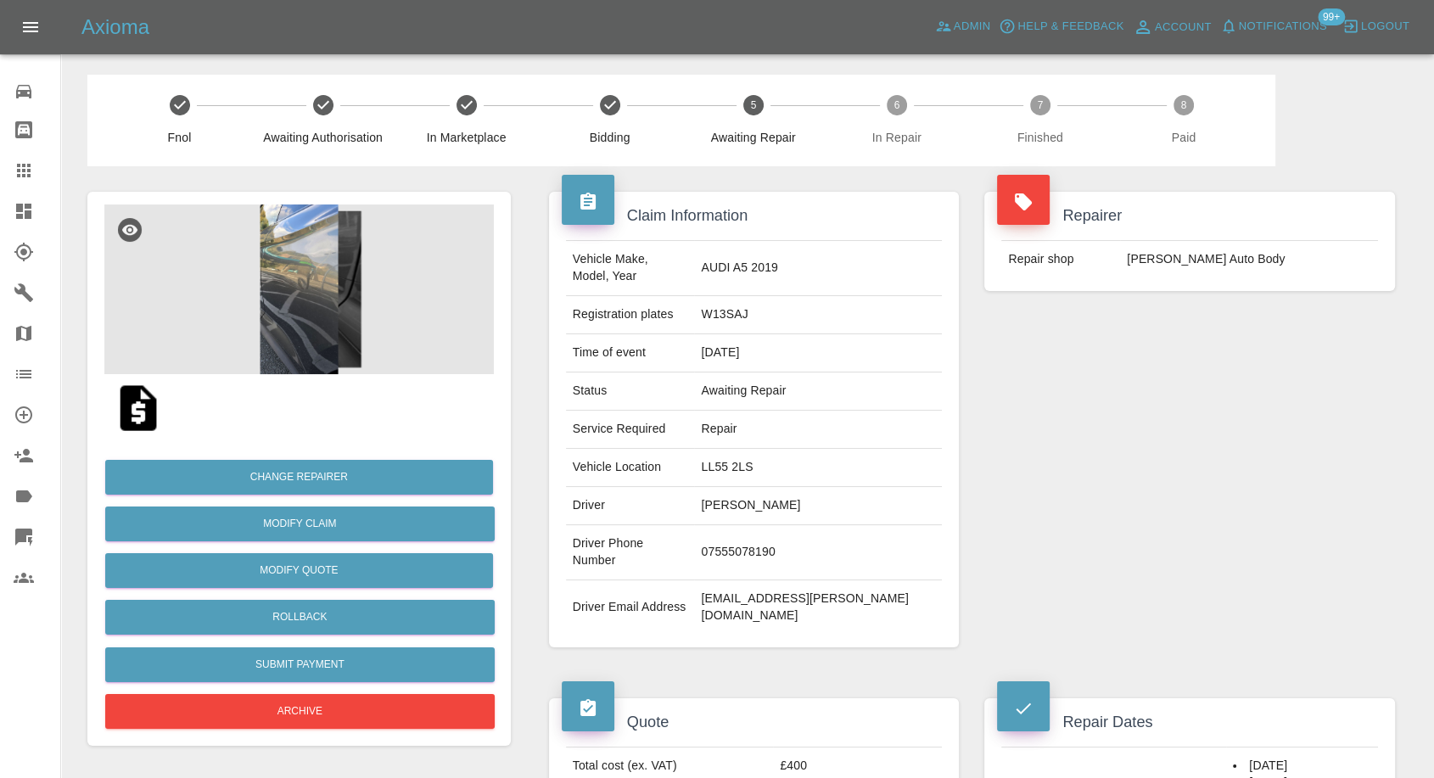
drag, startPoint x: 1202, startPoint y: 502, endPoint x: 875, endPoint y: 509, distance: 326.8
click at [1202, 503] on div "Repairer Repair shop Mike Murray Auto Body" at bounding box center [1190, 419] width 436 height 507
click at [772, 487] on td "Sion Jones" at bounding box center [818, 506] width 248 height 38
copy td "Sion"
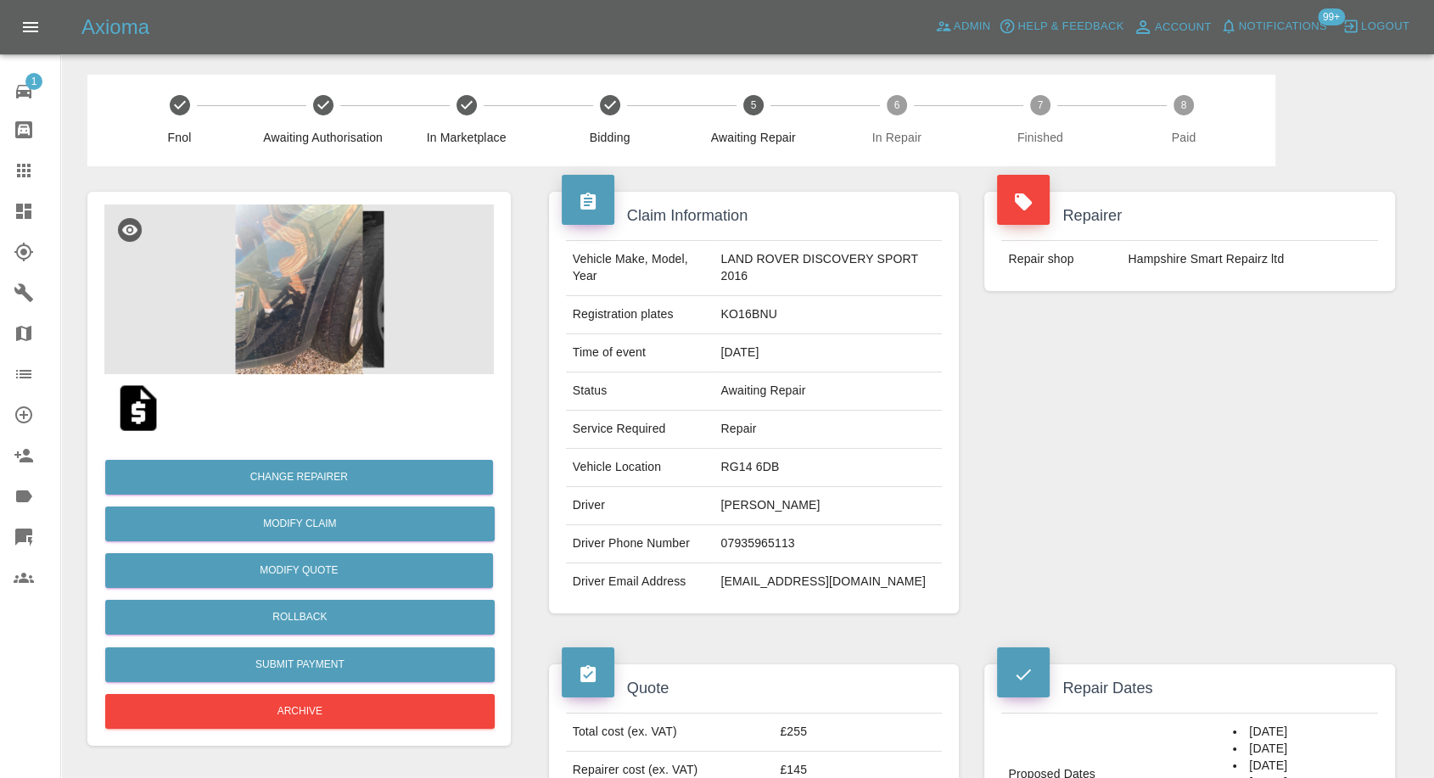
click at [781, 541] on td "07935965113" at bounding box center [828, 544] width 228 height 38
copy td "07935965113"
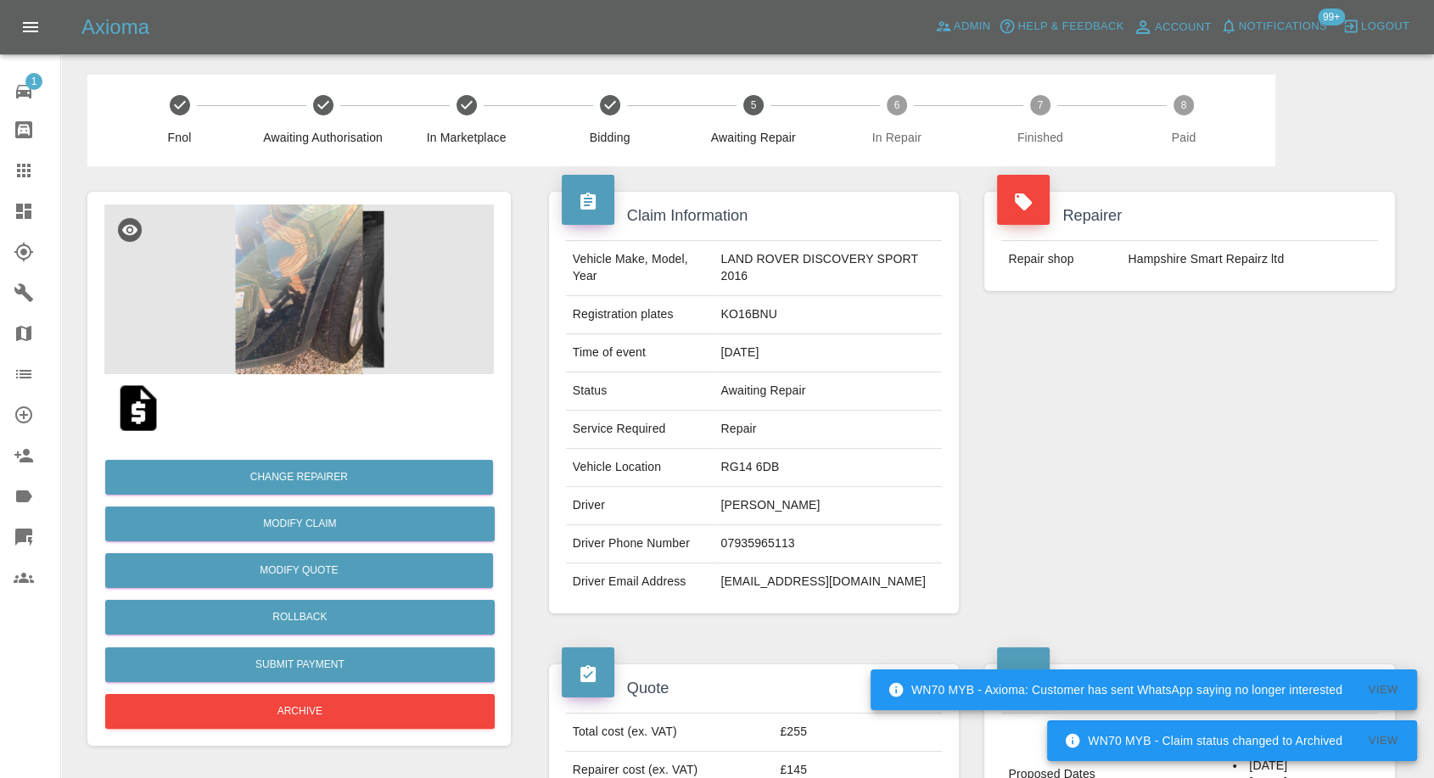
click at [1187, 464] on div "Repairer Repair shop Hampshire Smart Repairz ltd" at bounding box center [1190, 402] width 436 height 473
click at [715, 496] on td "Matthew Greenwood" at bounding box center [828, 506] width 228 height 38
copy td "Matthew"
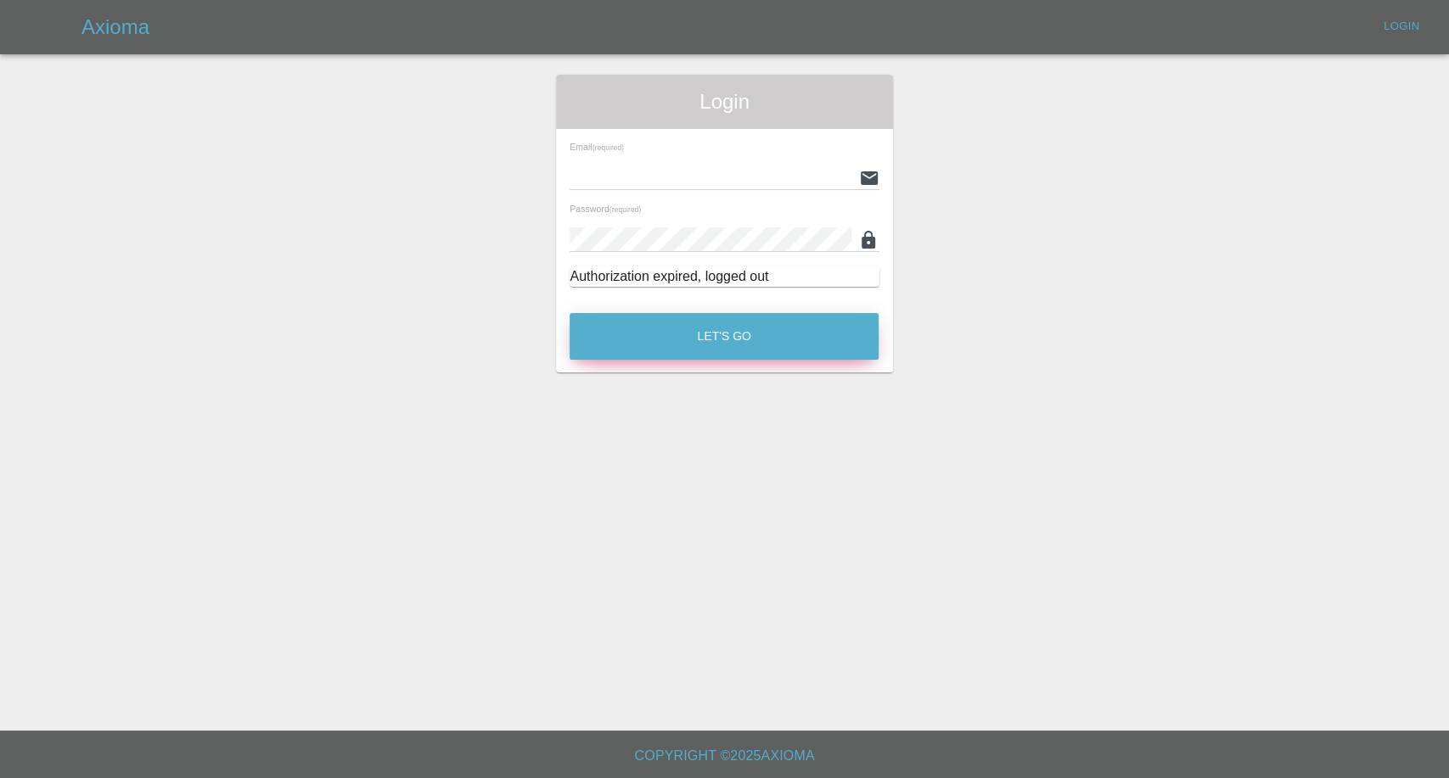
type input "[EMAIL_ADDRESS][DOMAIN_NAME]"
click at [694, 330] on button "Let's Go" at bounding box center [723, 336] width 309 height 47
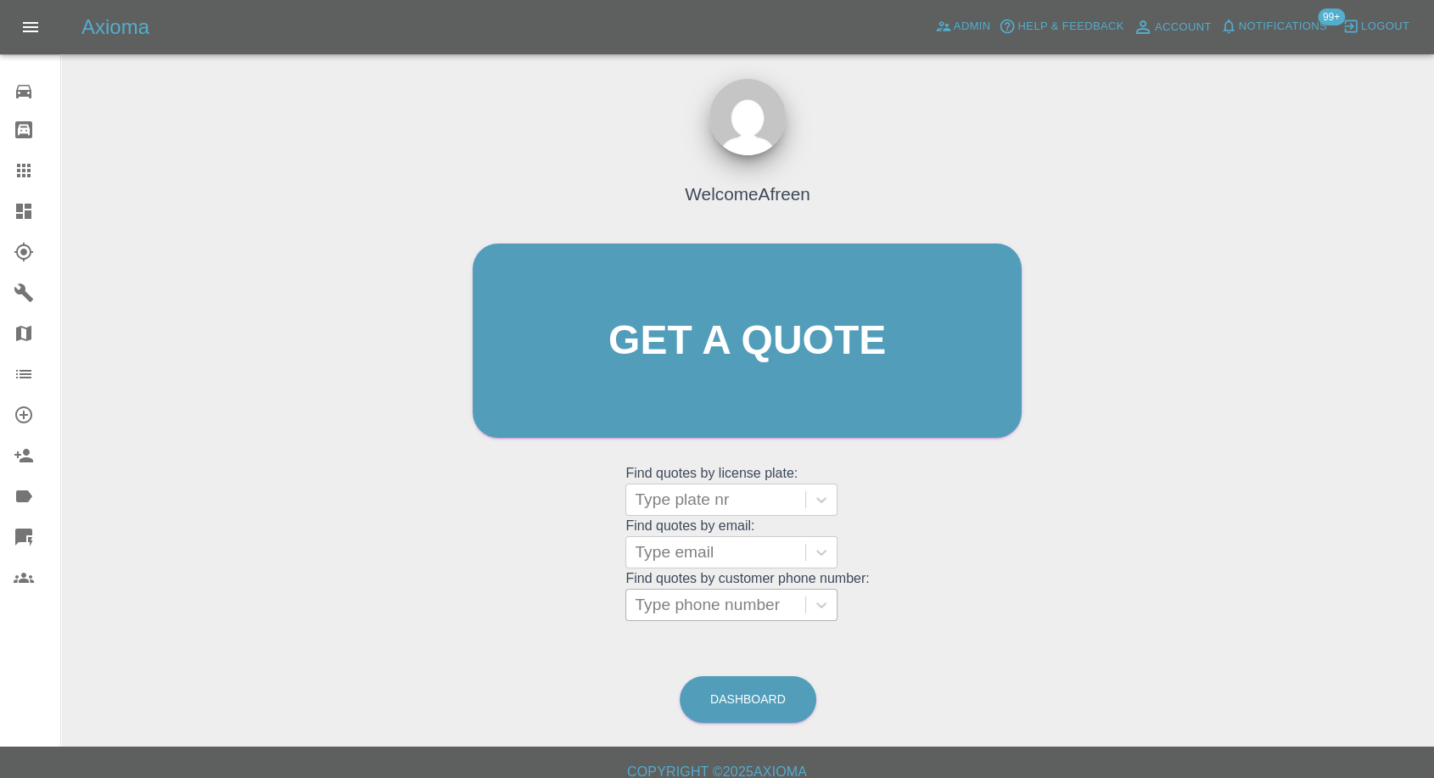
click at [686, 607] on div at bounding box center [716, 605] width 162 height 24
paste input "+447599726686"
drag, startPoint x: 666, startPoint y: 608, endPoint x: 589, endPoint y: 619, distance: 78.0
click at [589, 619] on div "Welcome Afreen Get a quote Get a quote Find quotes by license plate: Type plate…" at bounding box center [747, 373] width 585 height 513
type input "07599726686"
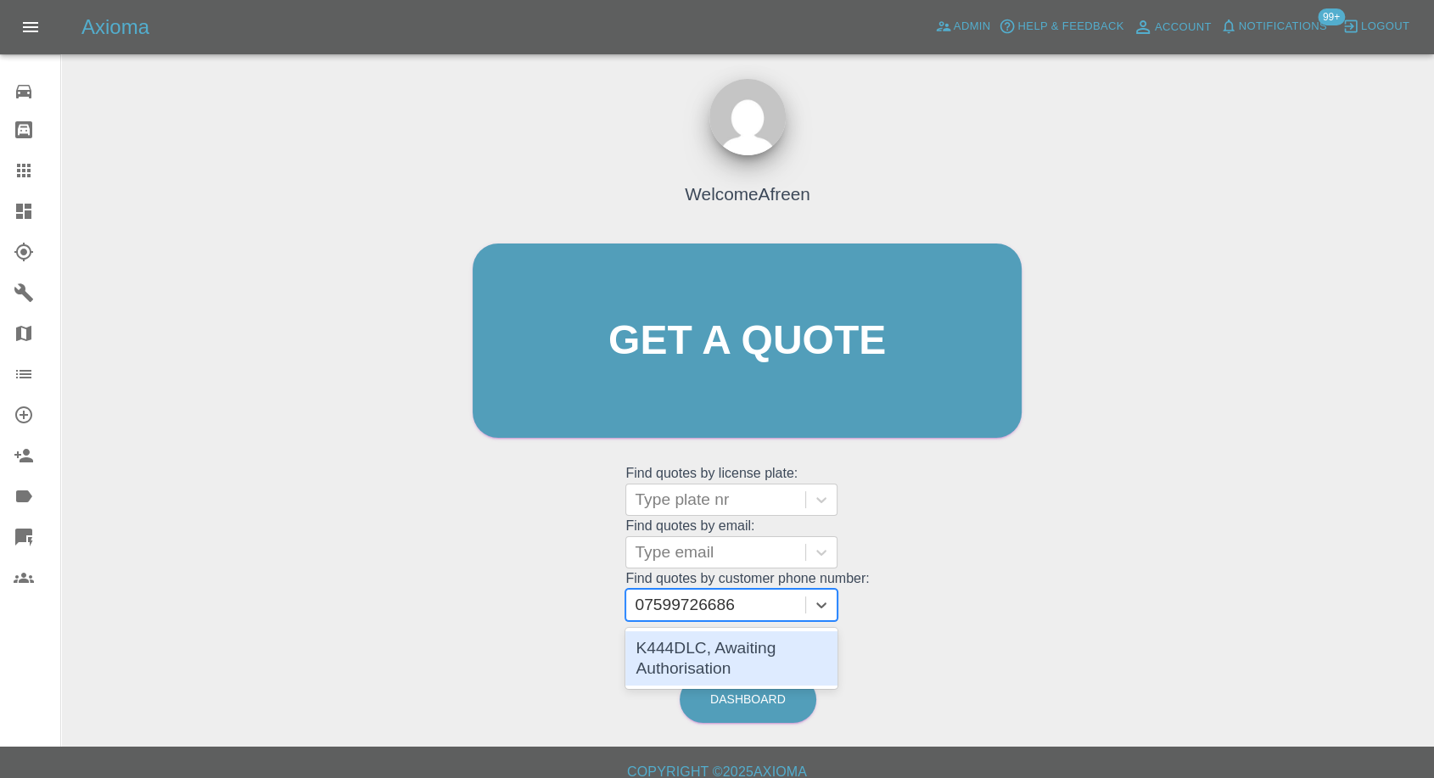
click at [720, 648] on div "K444DLC, Awaiting Authorisation" at bounding box center [731, 658] width 212 height 54
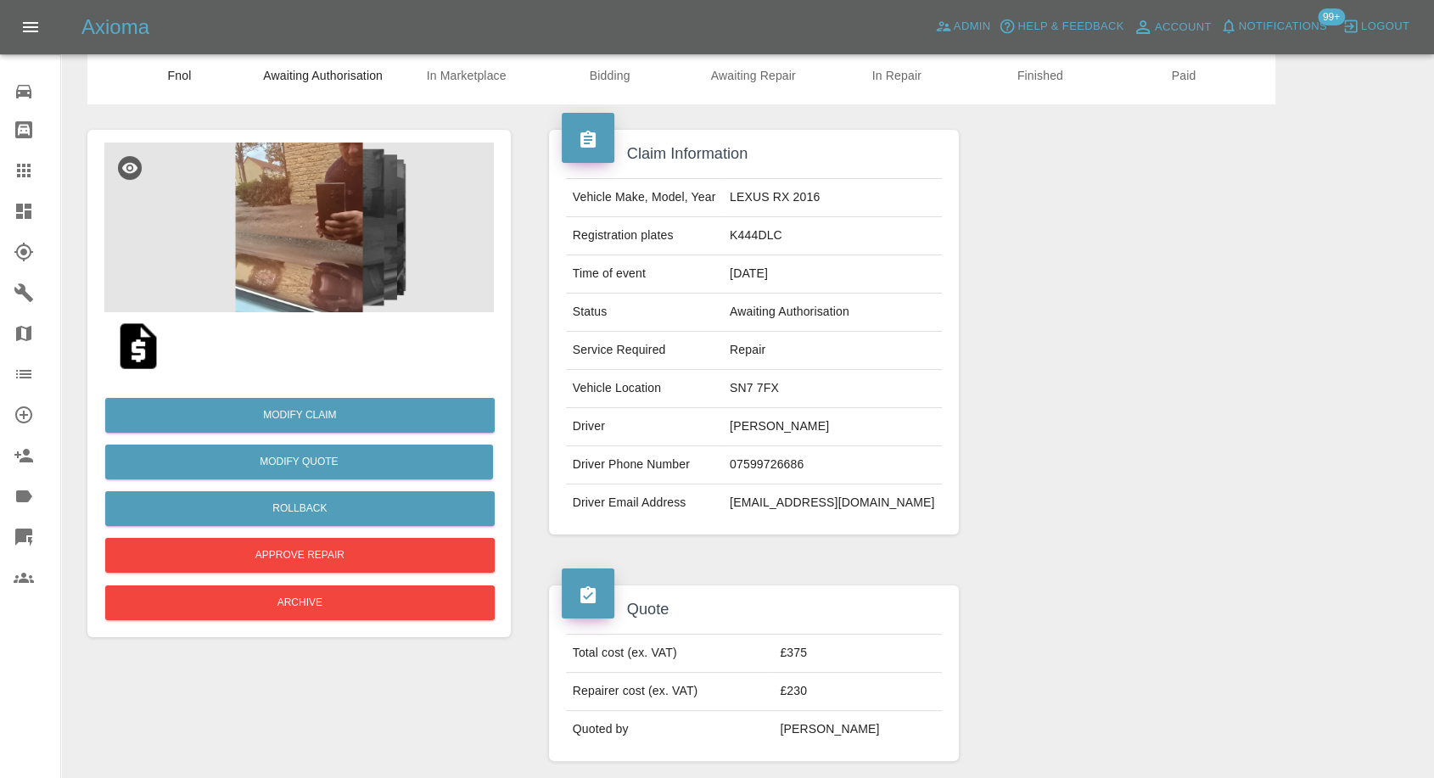
scroll to position [94, 0]
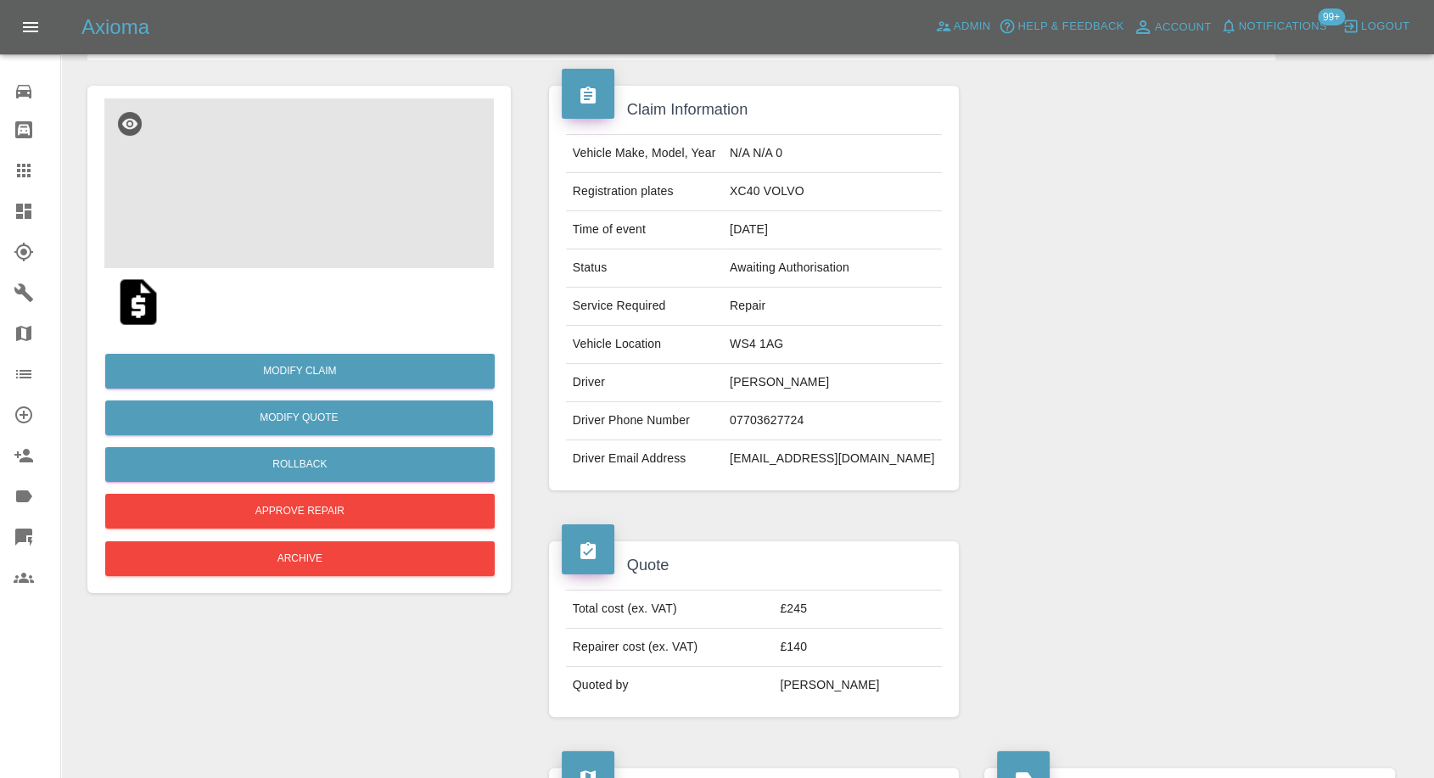
scroll to position [94, 0]
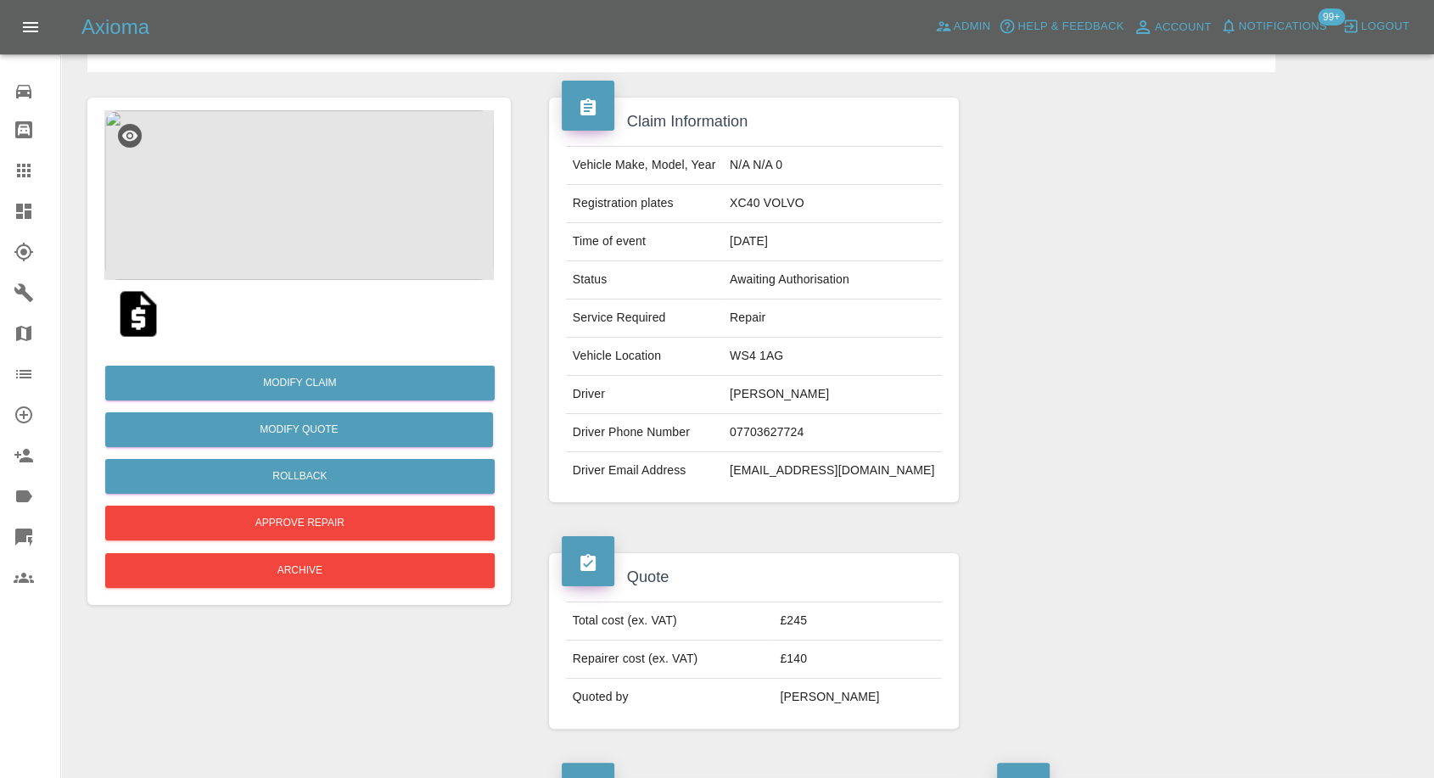
click at [274, 154] on img at bounding box center [299, 195] width 390 height 170
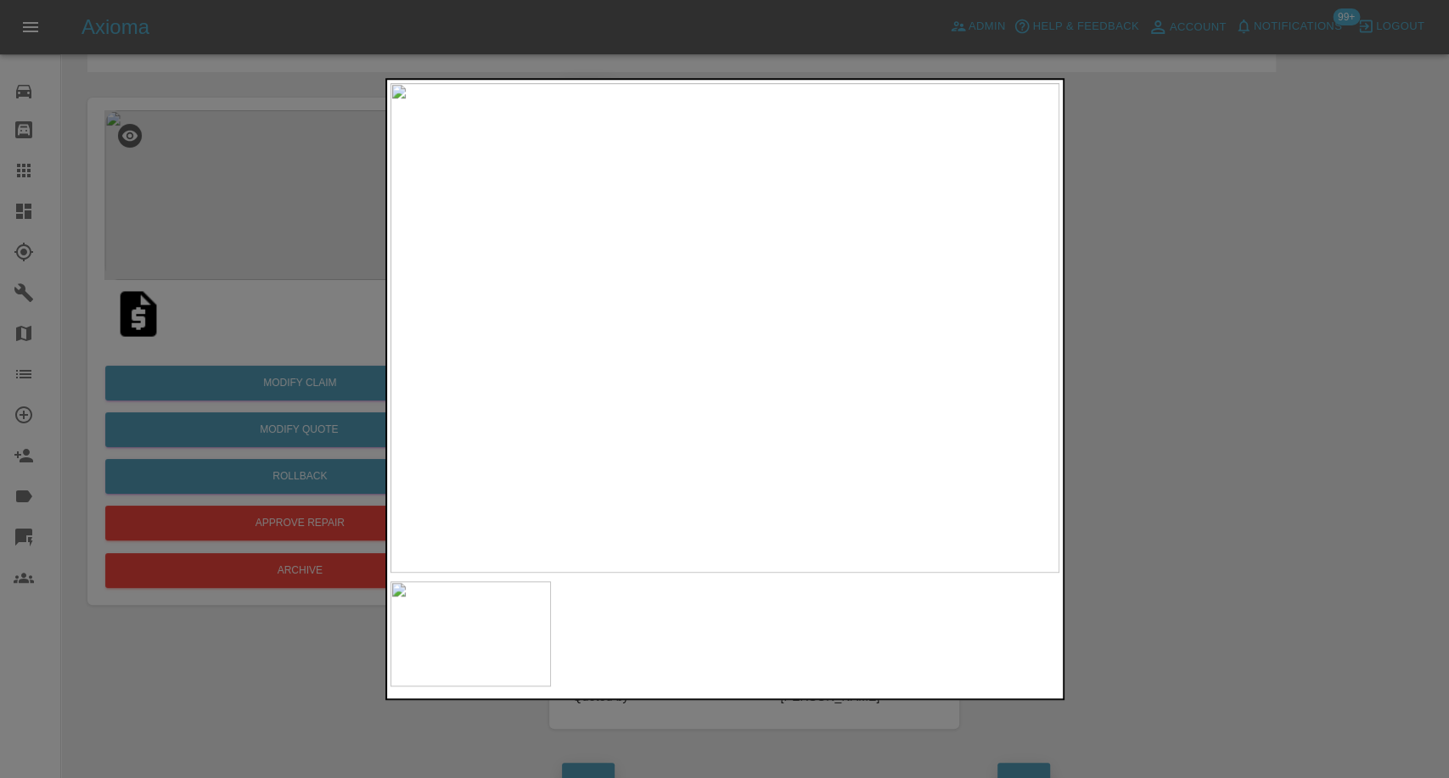
drag, startPoint x: 1207, startPoint y: 496, endPoint x: 748, endPoint y: 226, distance: 531.8
click at [1207, 494] on div at bounding box center [724, 389] width 1449 height 778
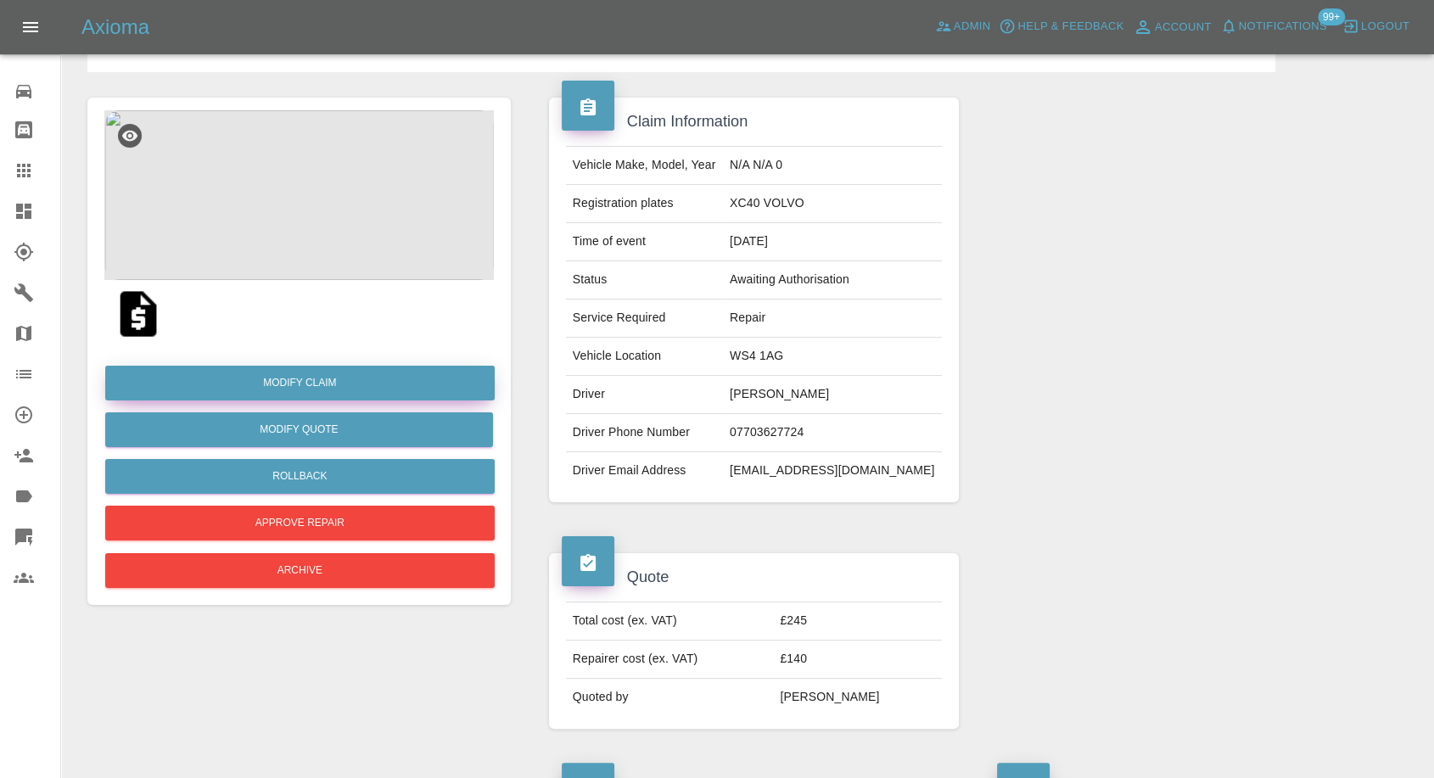
click at [318, 390] on link "Modify Claim" at bounding box center [300, 383] width 390 height 35
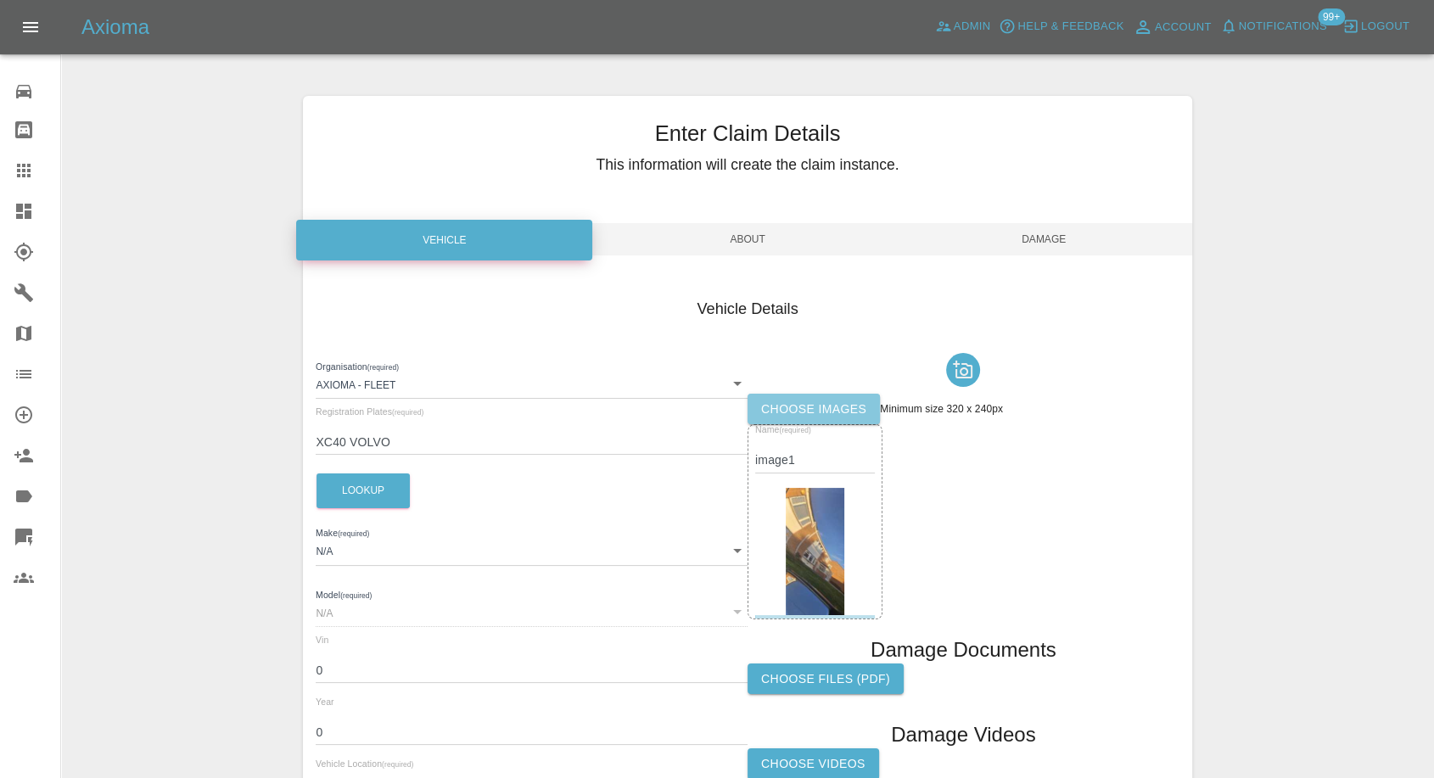
click at [779, 398] on label "Choose images" at bounding box center [814, 409] width 132 height 31
click at [0, 0] on input "Choose images" at bounding box center [0, 0] width 0 height 0
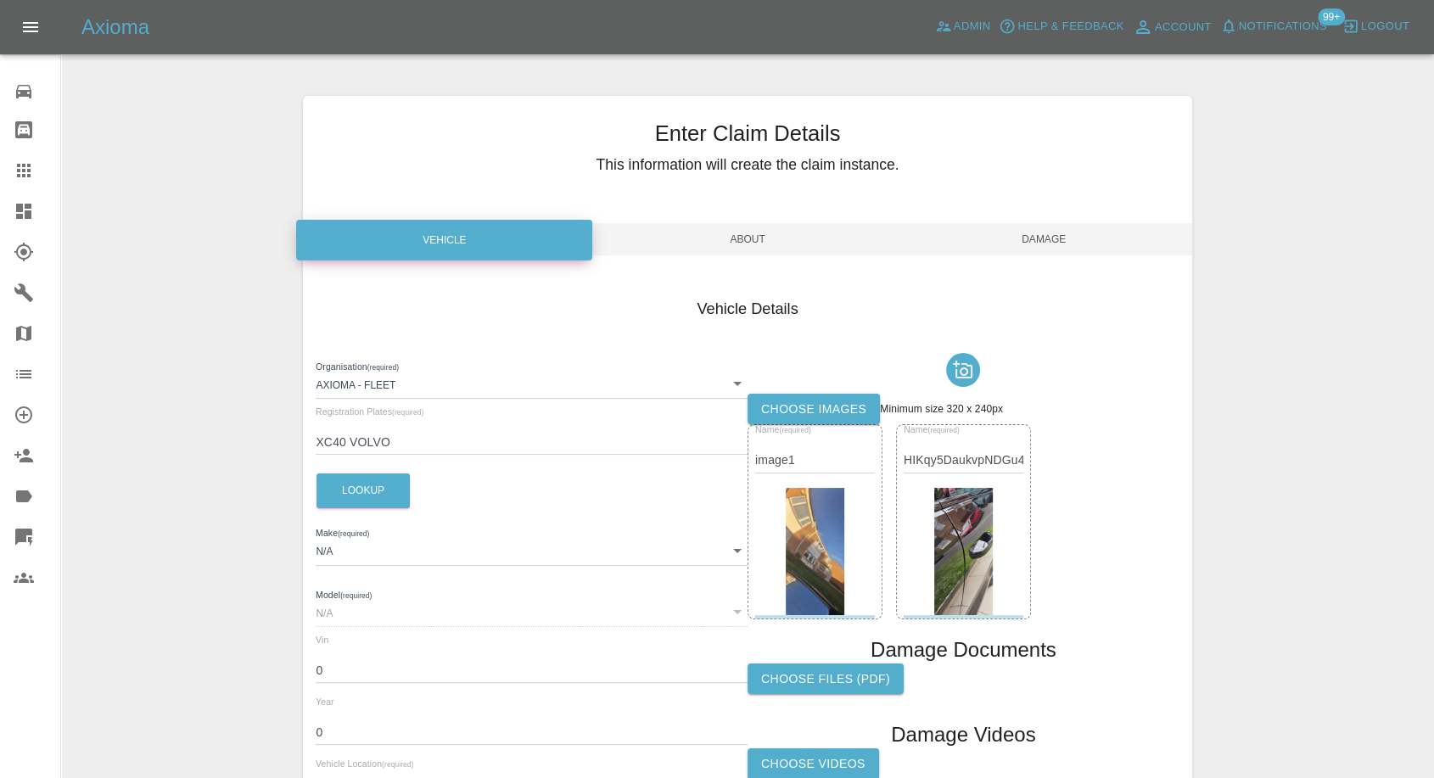
click at [813, 412] on label "Choose images" at bounding box center [814, 409] width 132 height 31
click at [0, 0] on input "Choose images" at bounding box center [0, 0] width 0 height 0
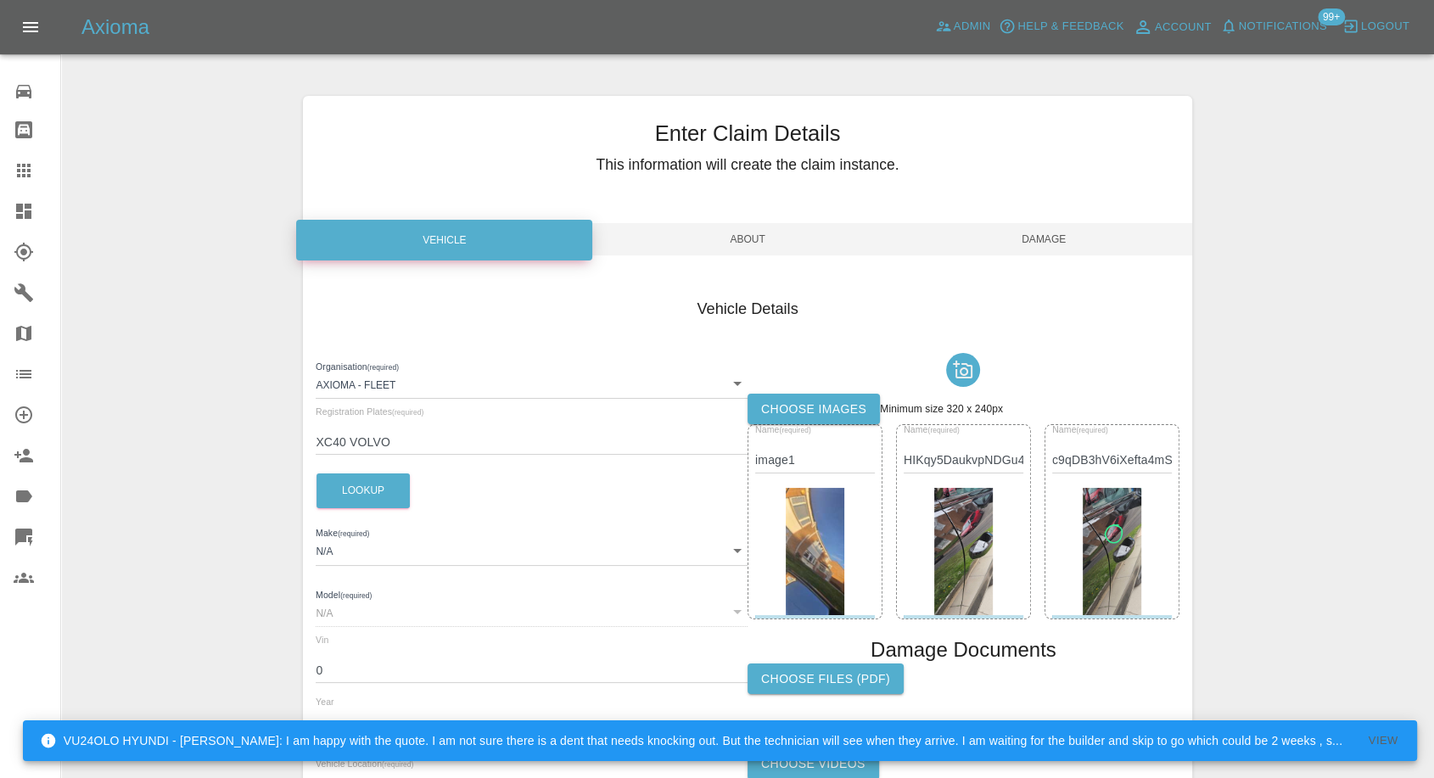
click at [1070, 241] on span "Damage" at bounding box center [1044, 239] width 296 height 32
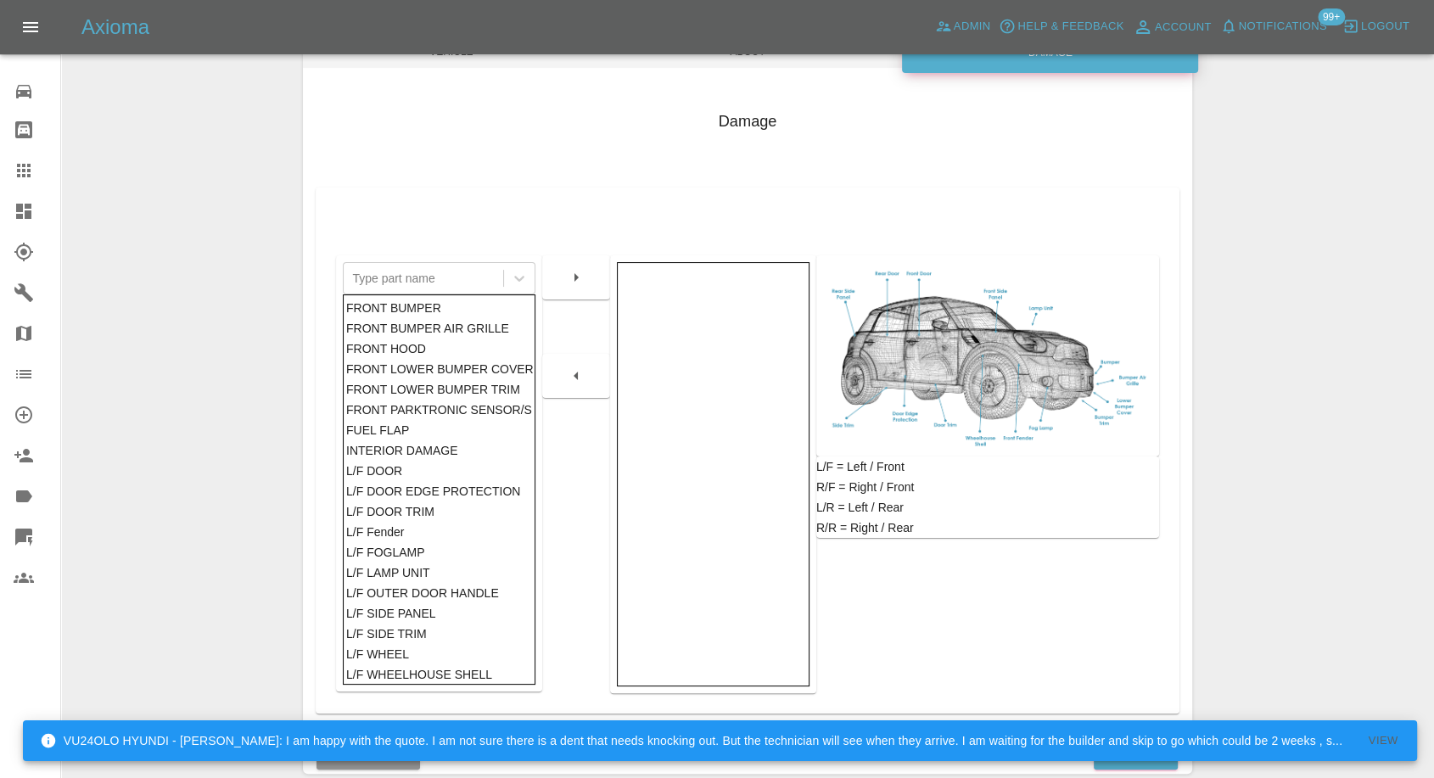
scroll to position [272, 0]
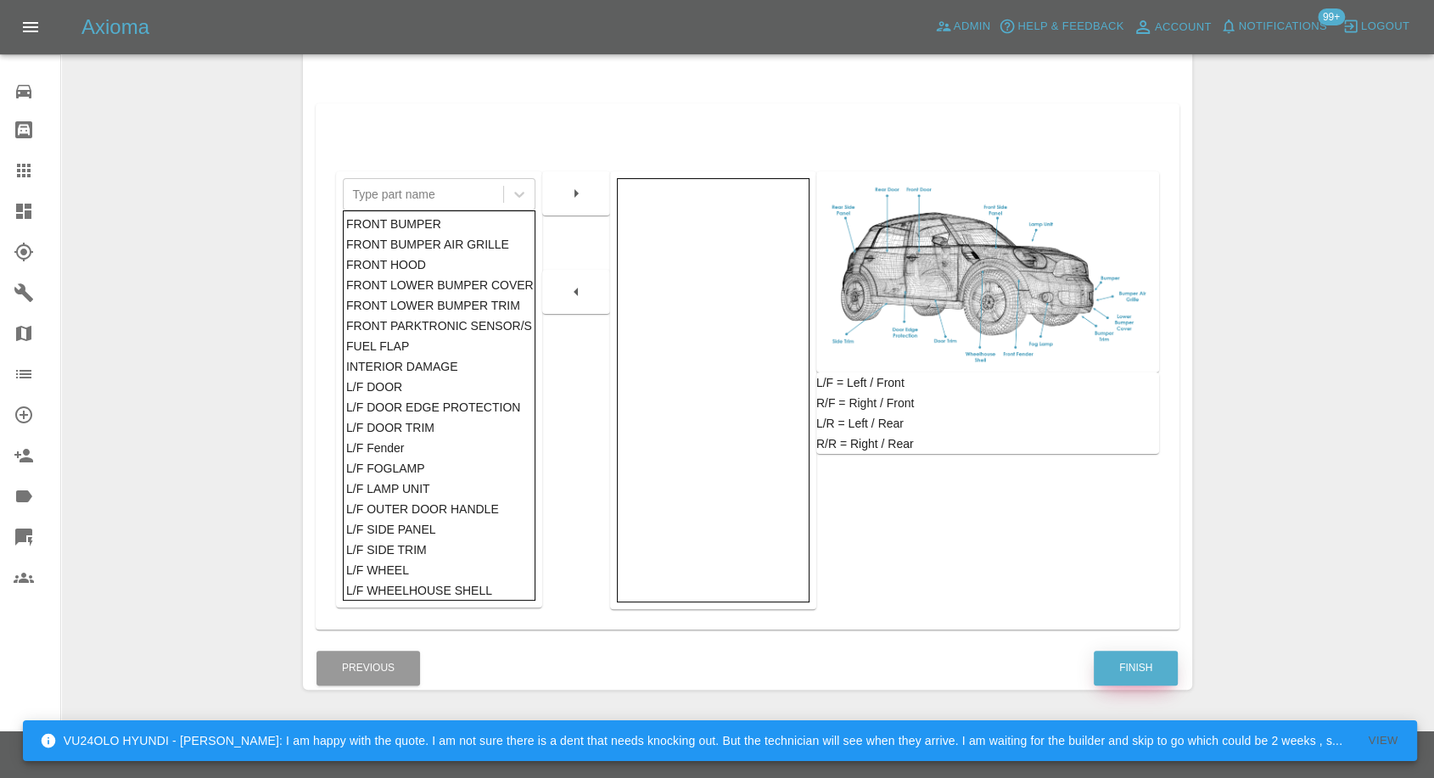
click at [1121, 667] on button "Finish" at bounding box center [1136, 668] width 84 height 35
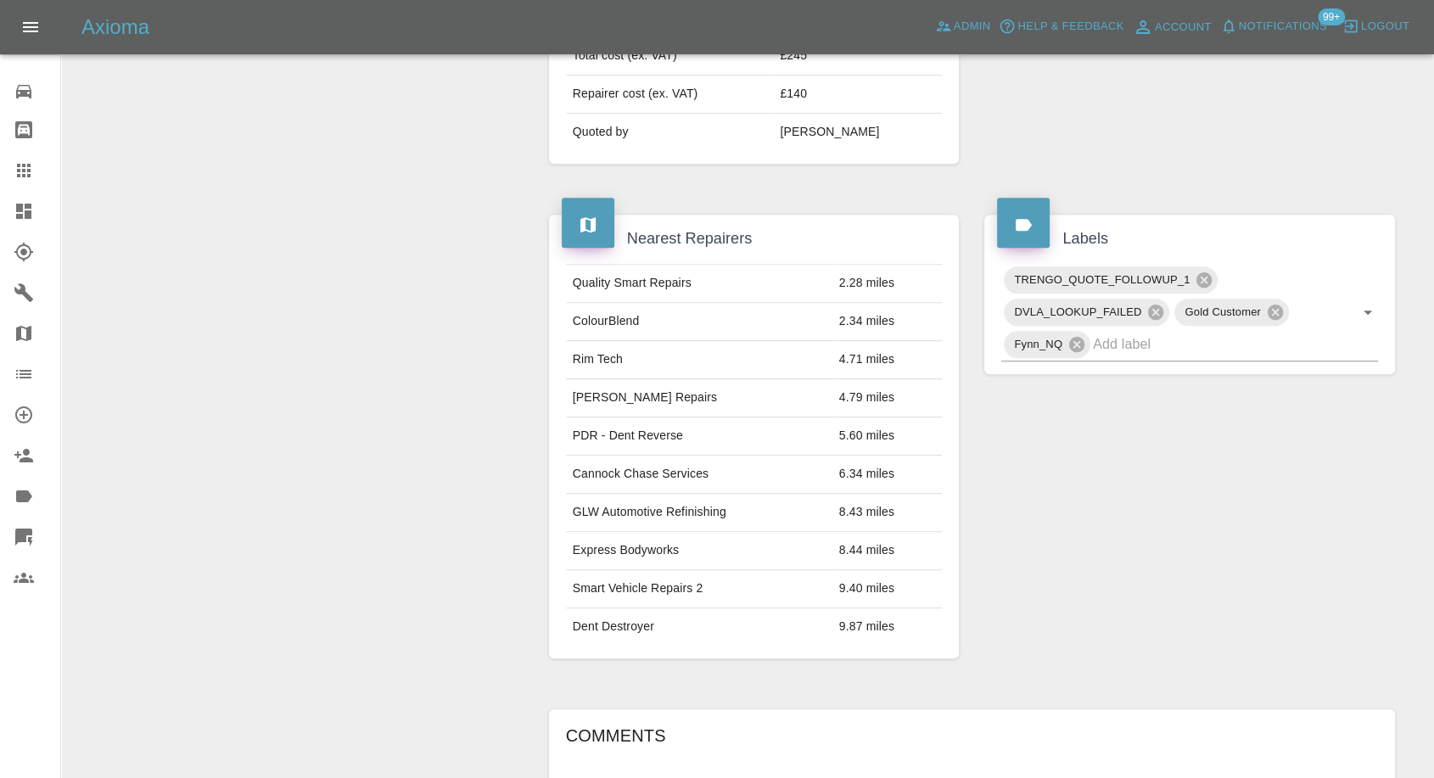
scroll to position [943, 0]
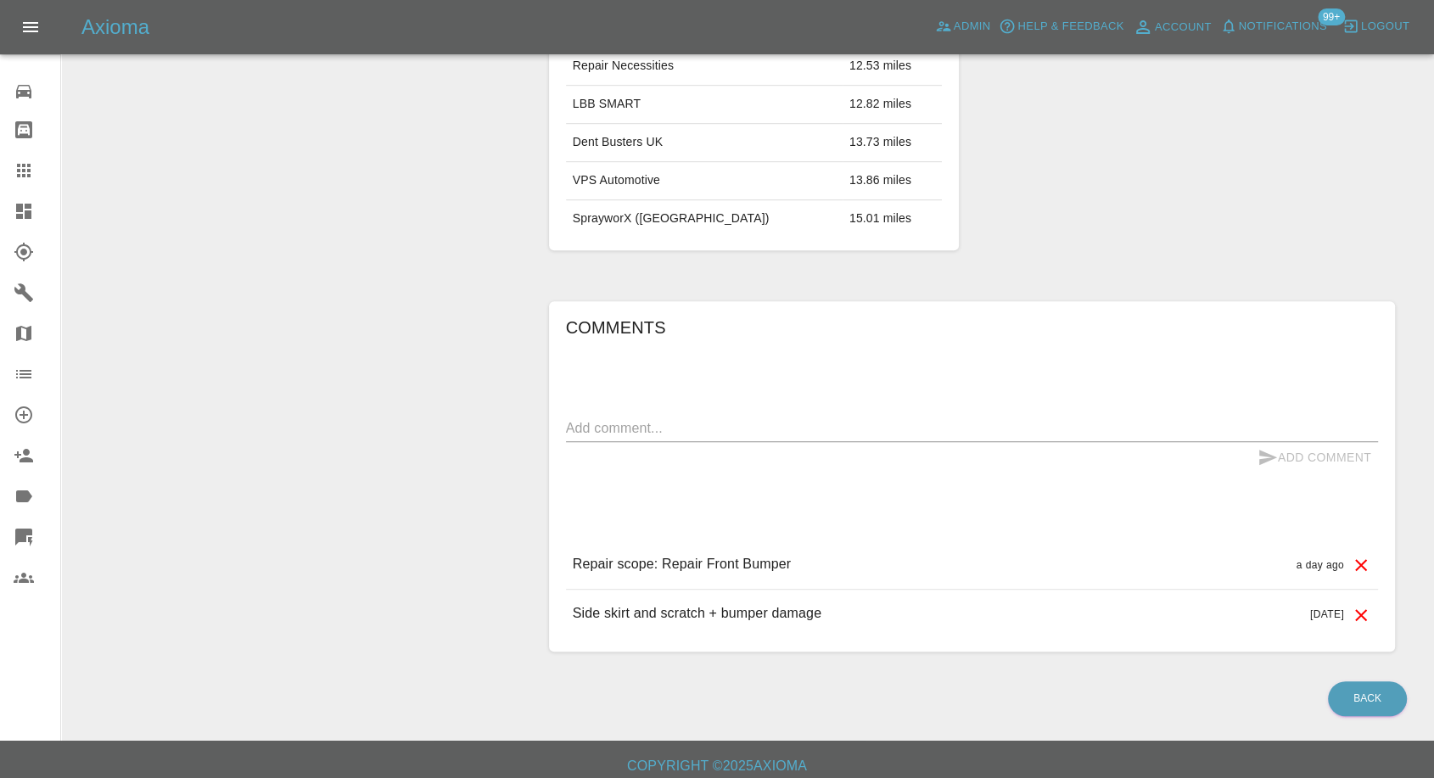
scroll to position [1093, 0]
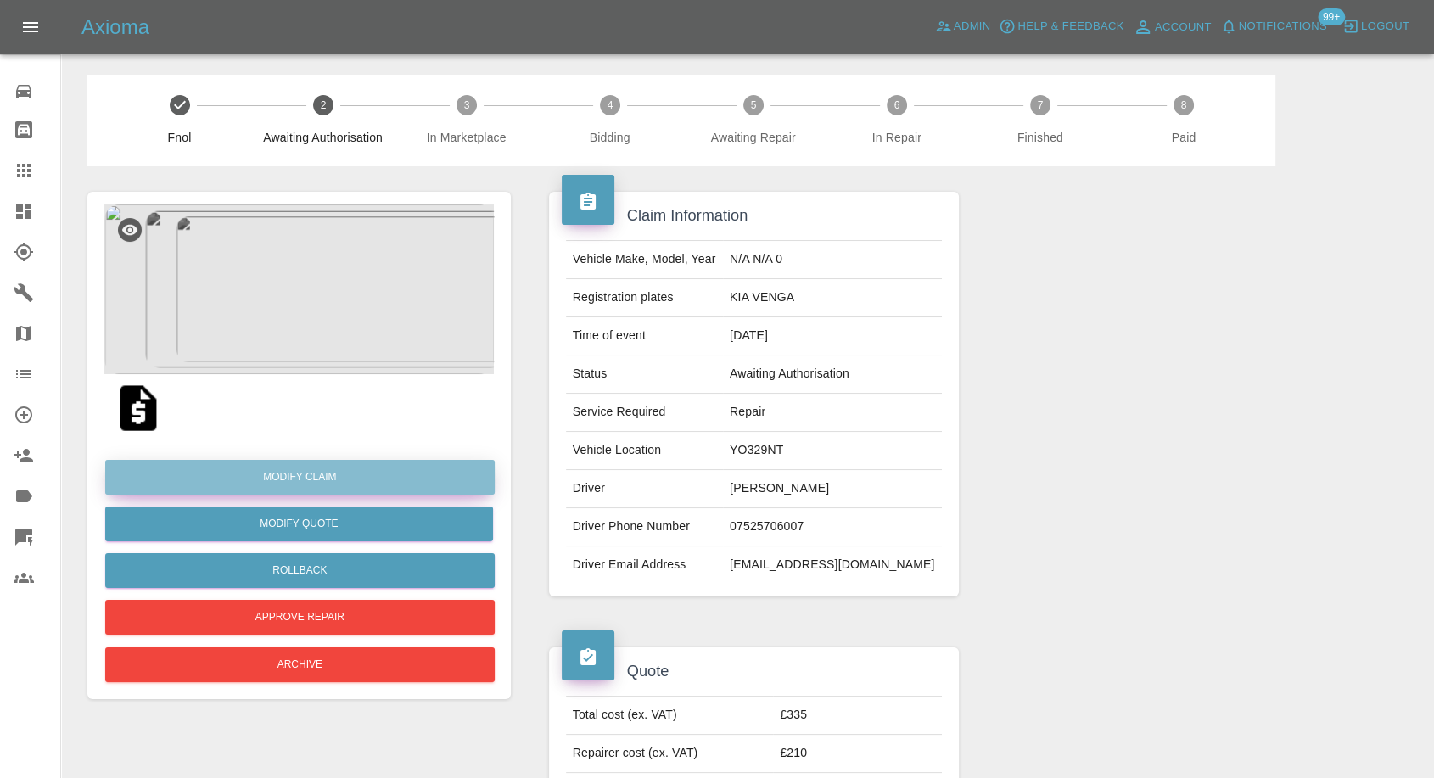
click at [322, 483] on link "Modify Claim" at bounding box center [300, 477] width 390 height 35
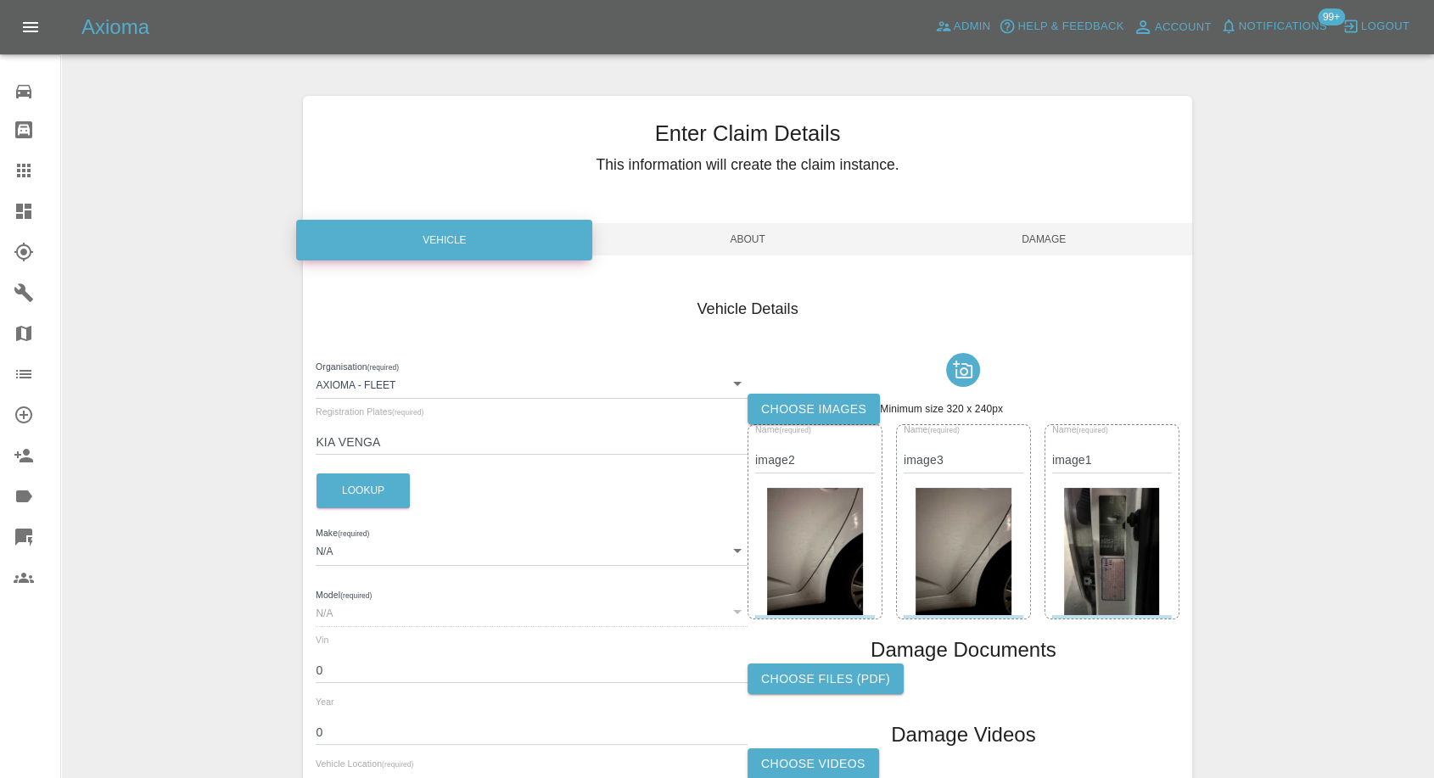
click at [816, 402] on label "Choose images" at bounding box center [814, 409] width 132 height 31
click at [0, 0] on input "Choose images" at bounding box center [0, 0] width 0 height 0
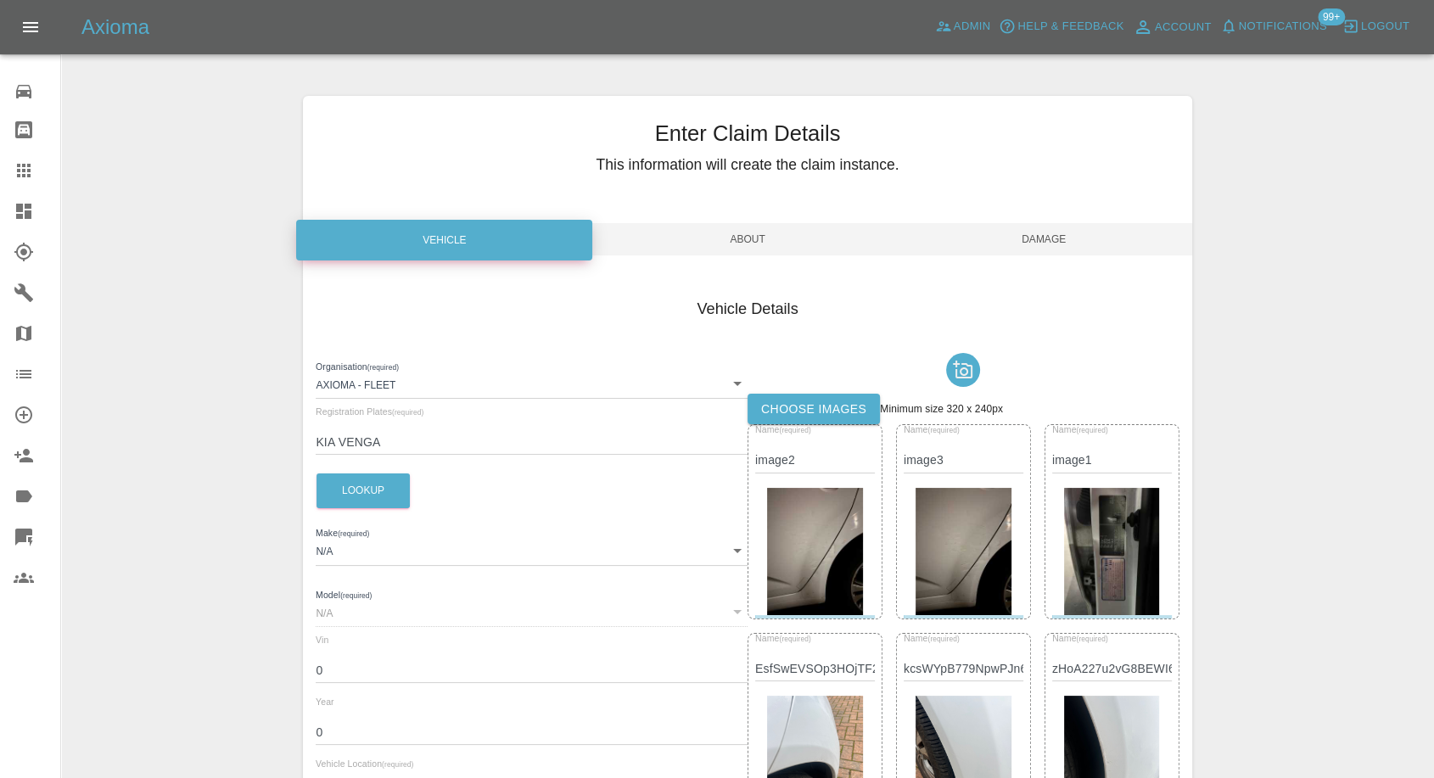
click at [1054, 233] on span "Damage" at bounding box center [1044, 239] width 296 height 32
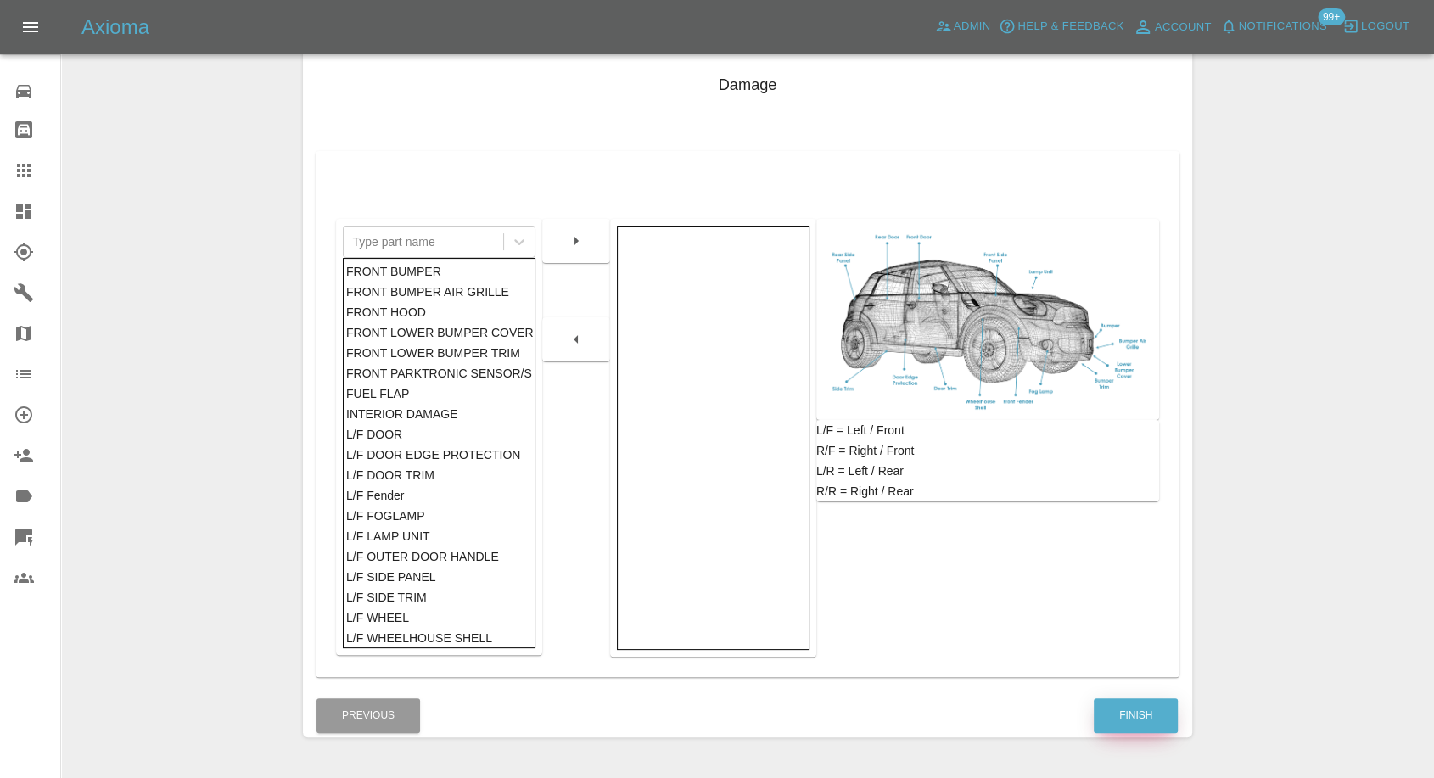
scroll to position [272, 0]
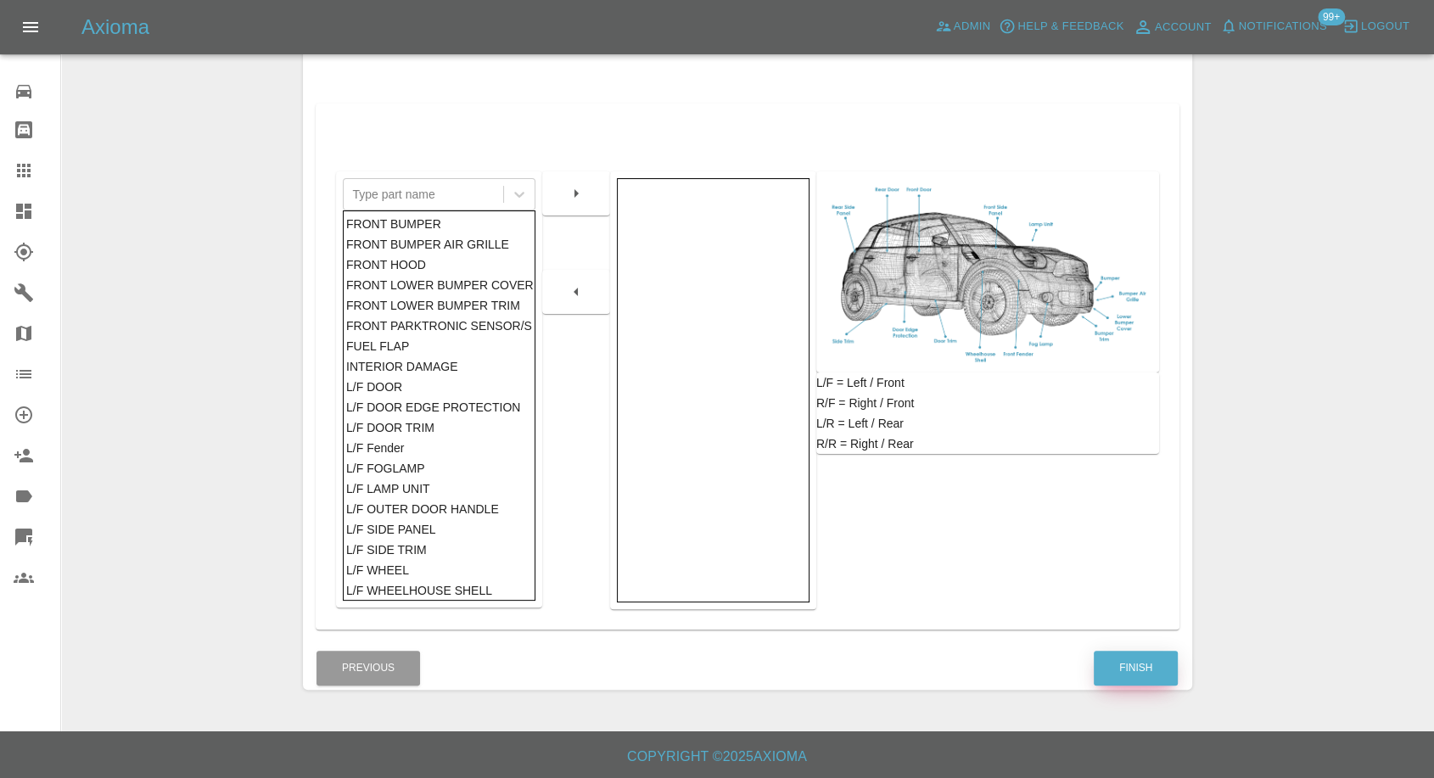
click at [1116, 664] on button "Finish" at bounding box center [1136, 668] width 84 height 35
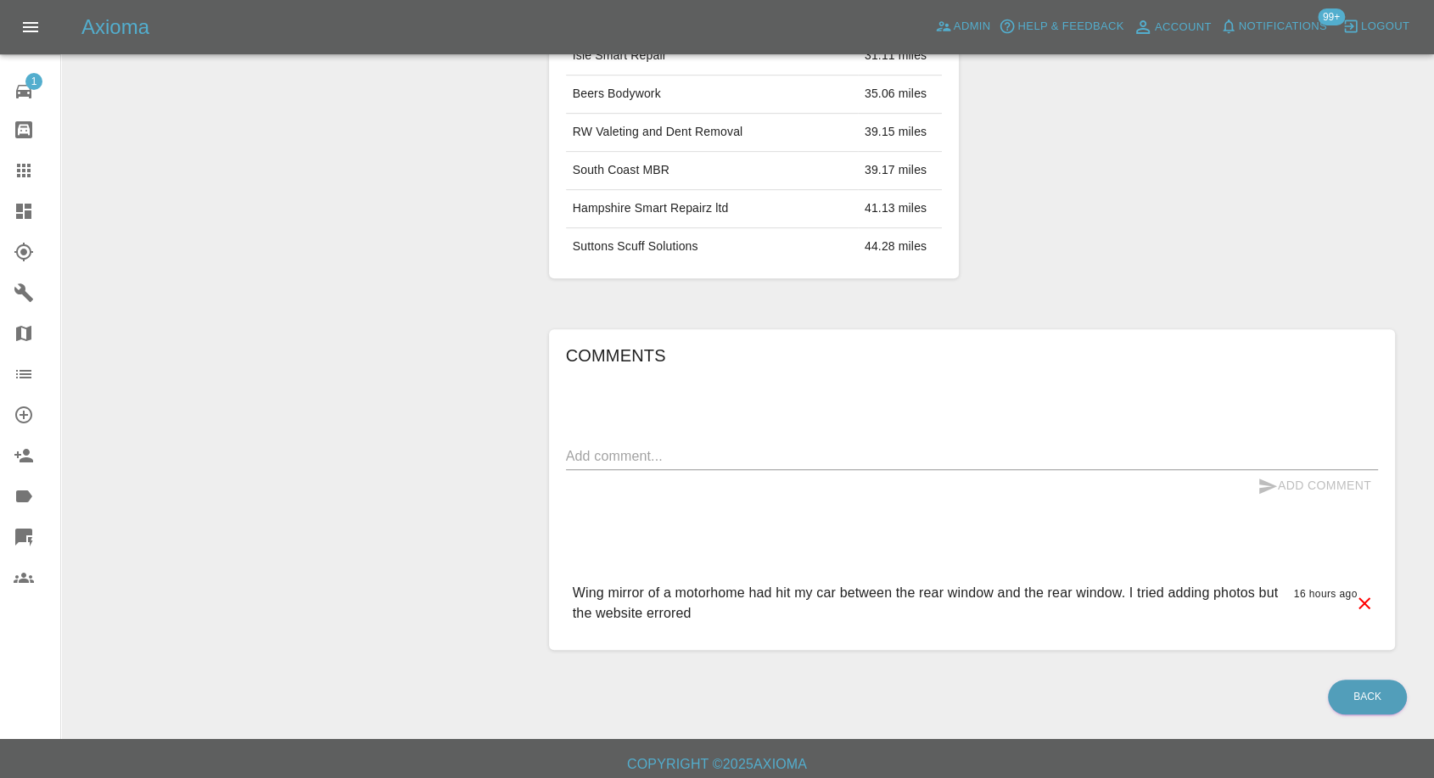
scroll to position [818, 0]
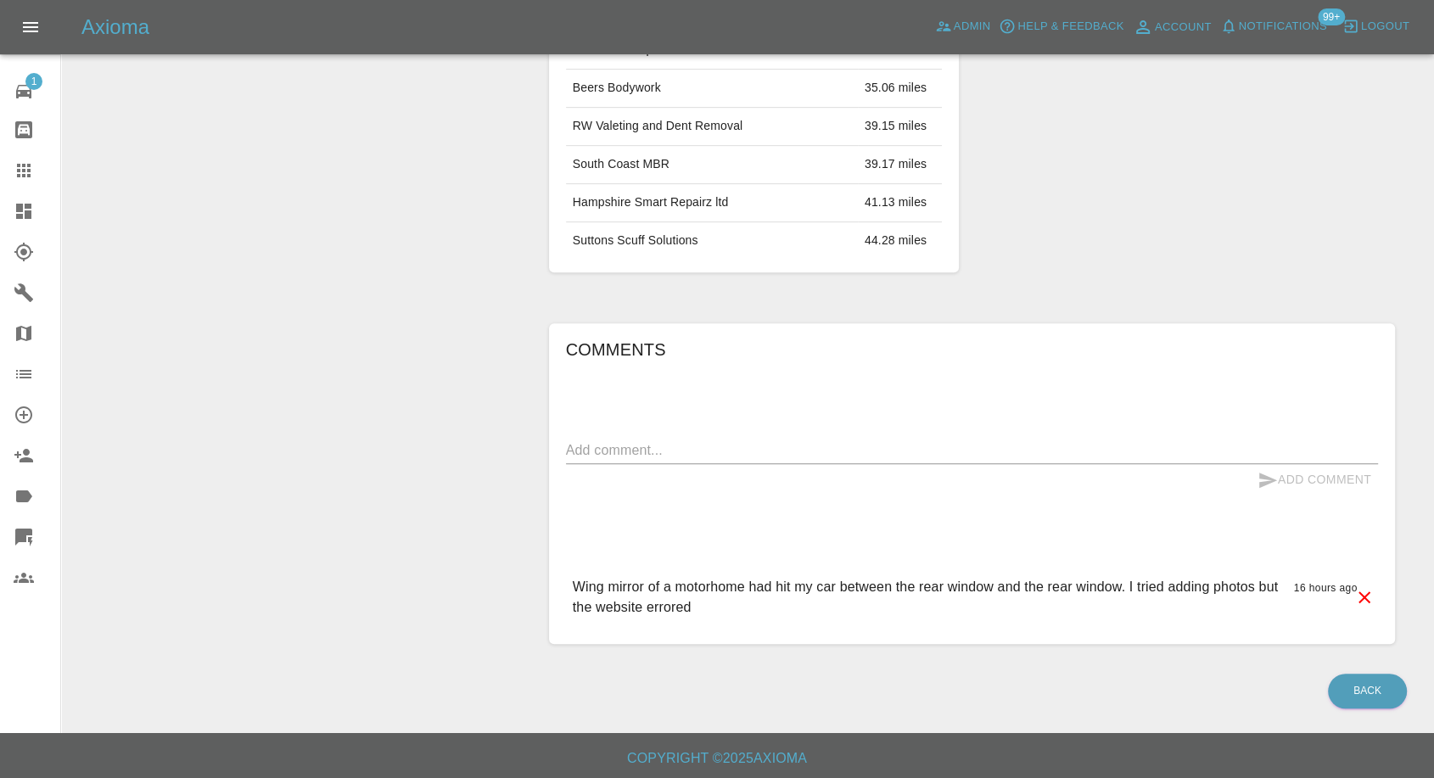
click at [776, 440] on textarea at bounding box center [972, 450] width 812 height 20
paste textarea "This car is 11 years old with 185,000 on the clock. zips drops no oil and have …"
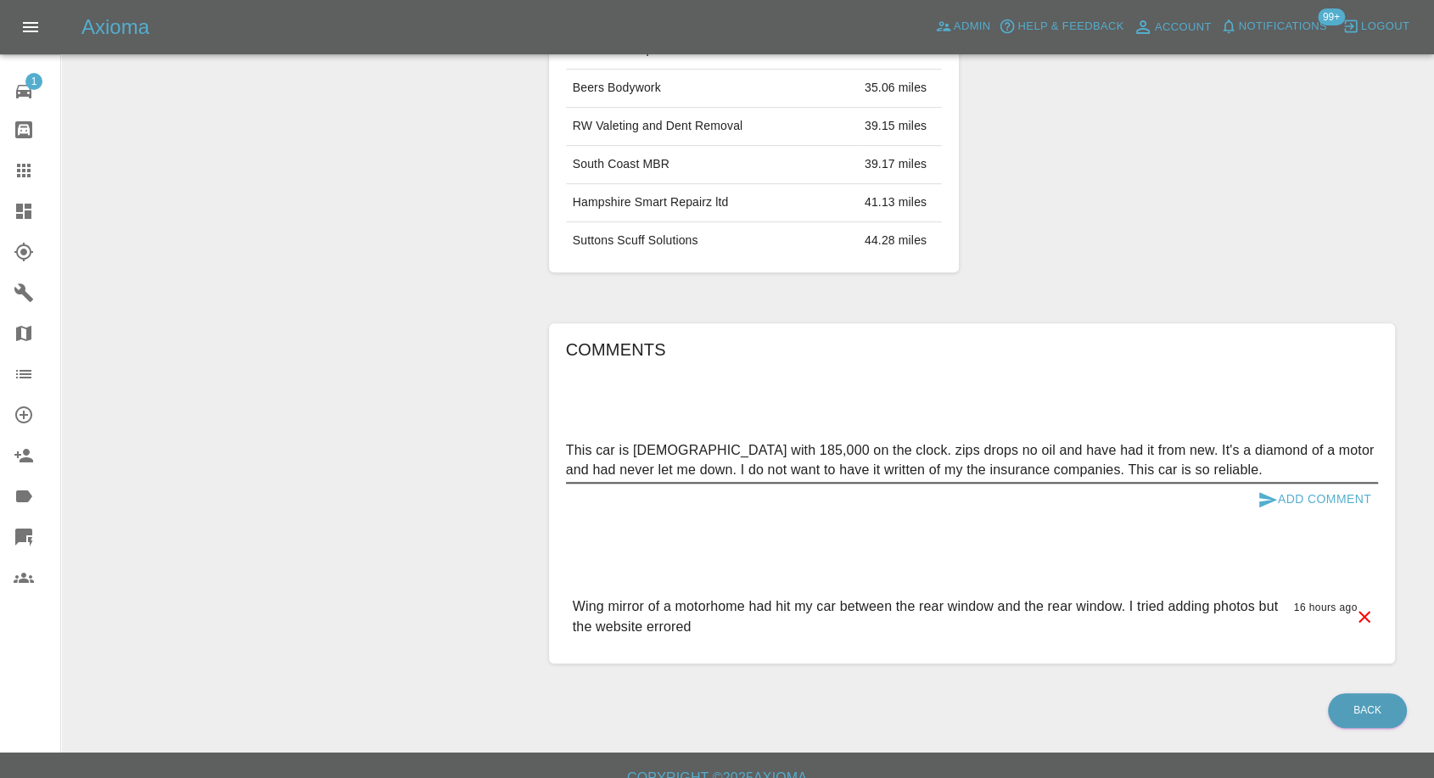
type textarea "This car is 11 years old with 185,000 on the clock. zips drops no oil and have …"
click at [1266, 495] on icon "submit" at bounding box center [1268, 499] width 18 height 15
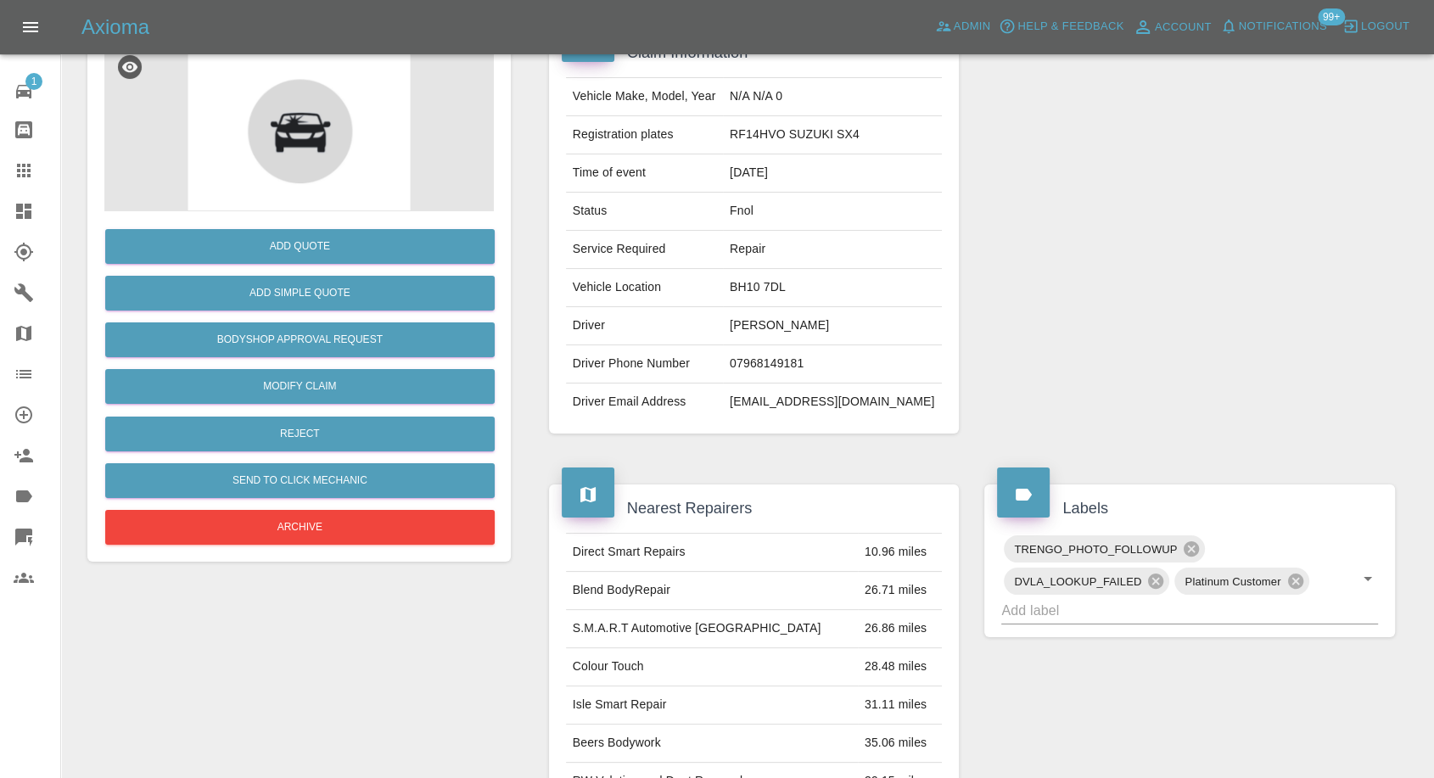
scroll to position [158, 0]
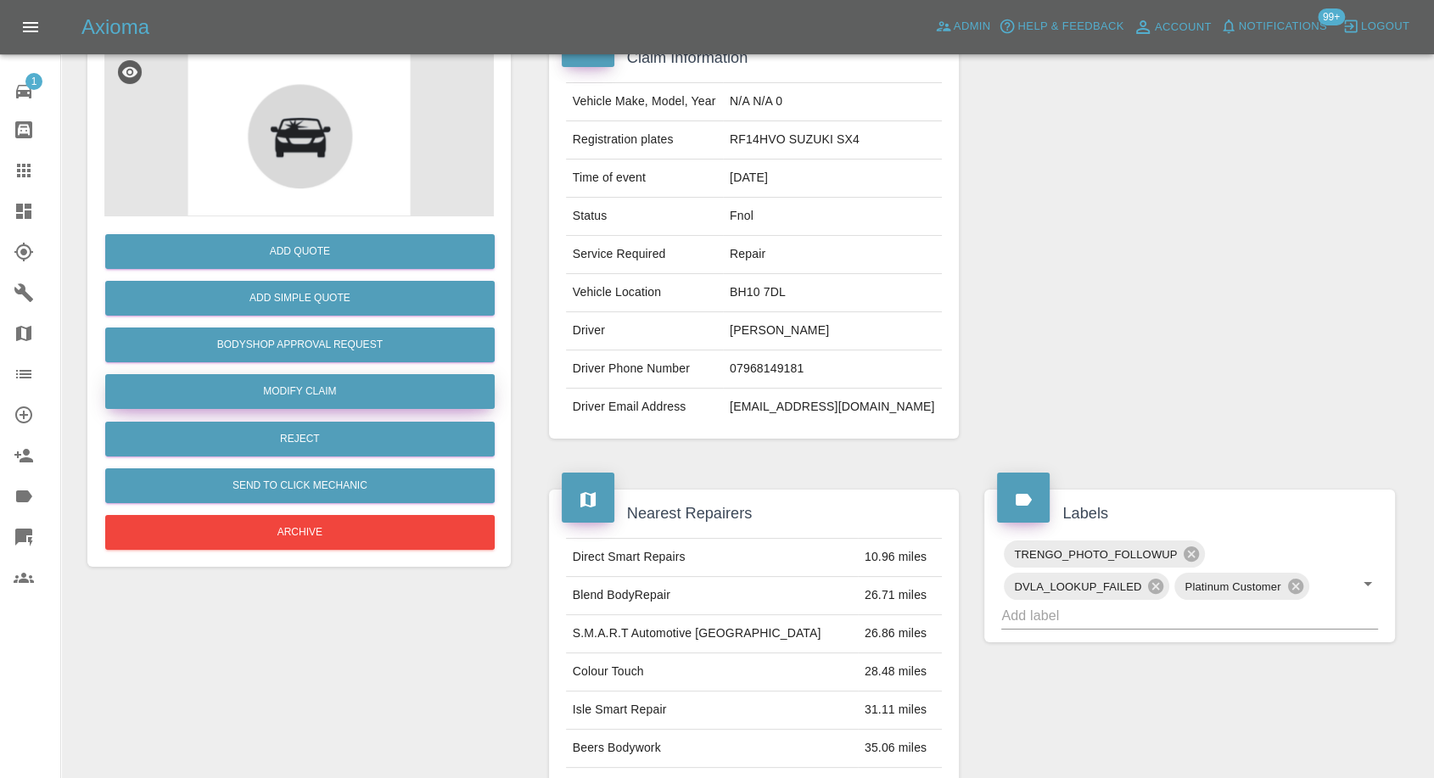
drag, startPoint x: 290, startPoint y: 384, endPoint x: 345, endPoint y: 384, distance: 54.3
click at [290, 384] on link "Modify Claim" at bounding box center [300, 391] width 390 height 35
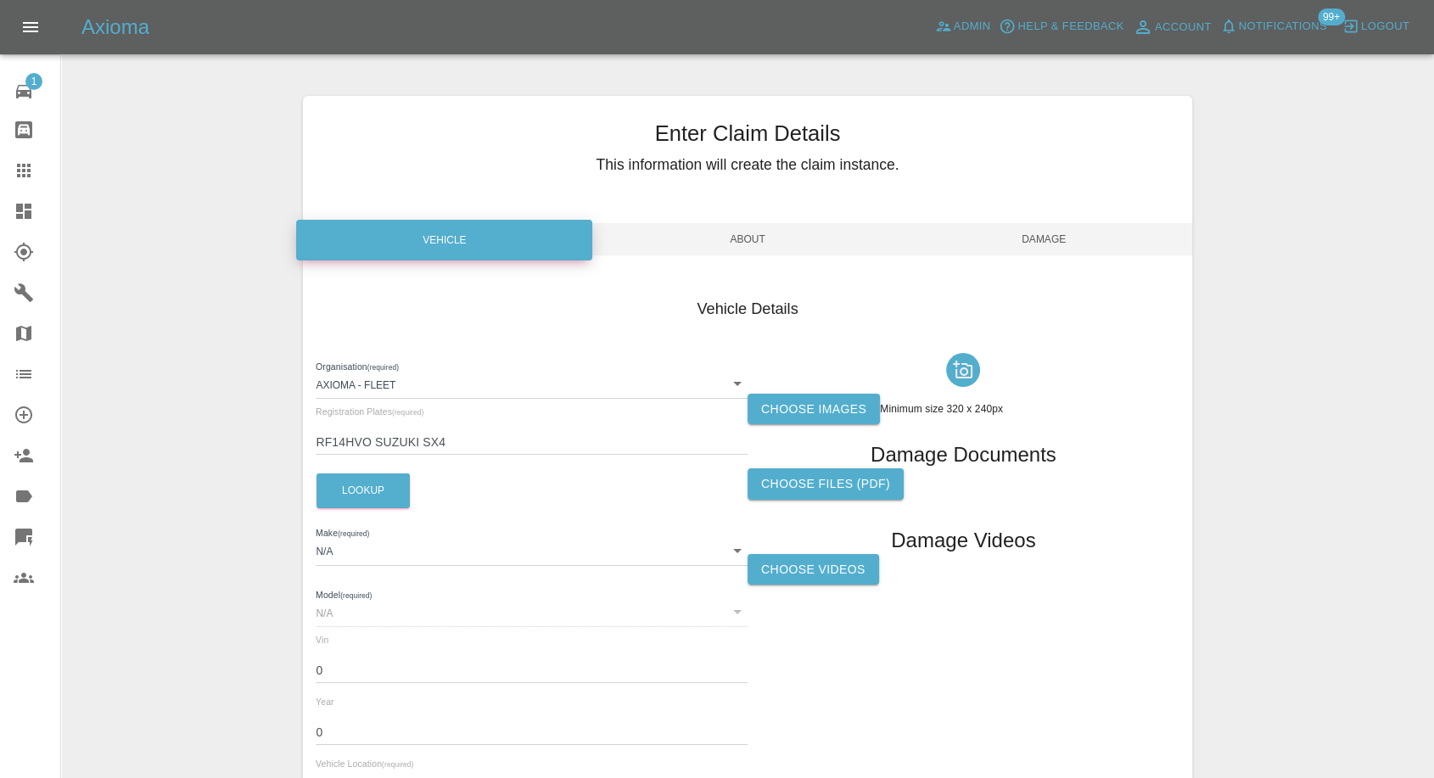
click at [793, 424] on div "Choose images Minimum size 320 x 240px Damage Documents Choose files (pdf) Dama…" at bounding box center [964, 583] width 432 height 475
click at [787, 415] on label "Choose images" at bounding box center [814, 409] width 132 height 31
click at [0, 0] on input "Choose images" at bounding box center [0, 0] width 0 height 0
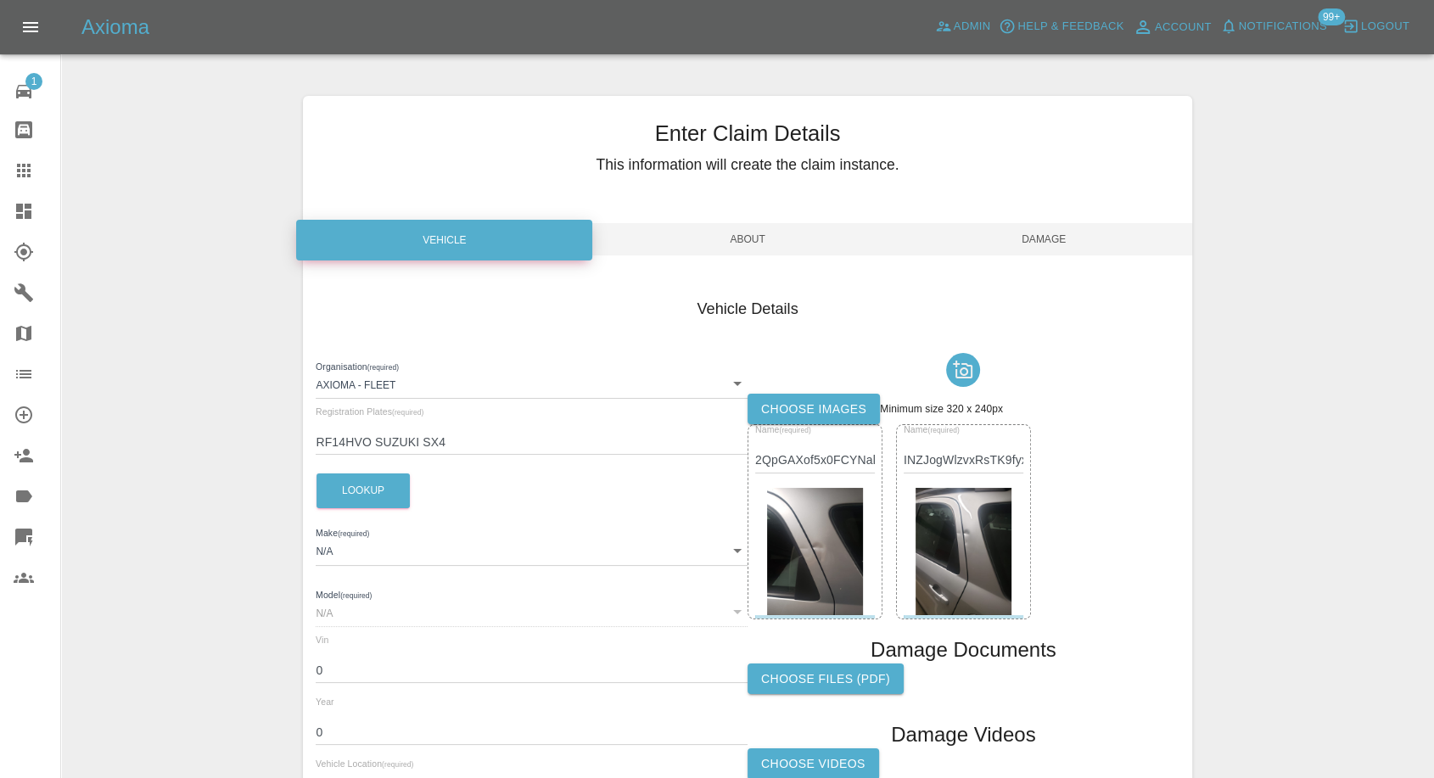
click at [862, 416] on label "Choose images" at bounding box center [814, 409] width 132 height 31
click at [0, 0] on input "Choose images" at bounding box center [0, 0] width 0 height 0
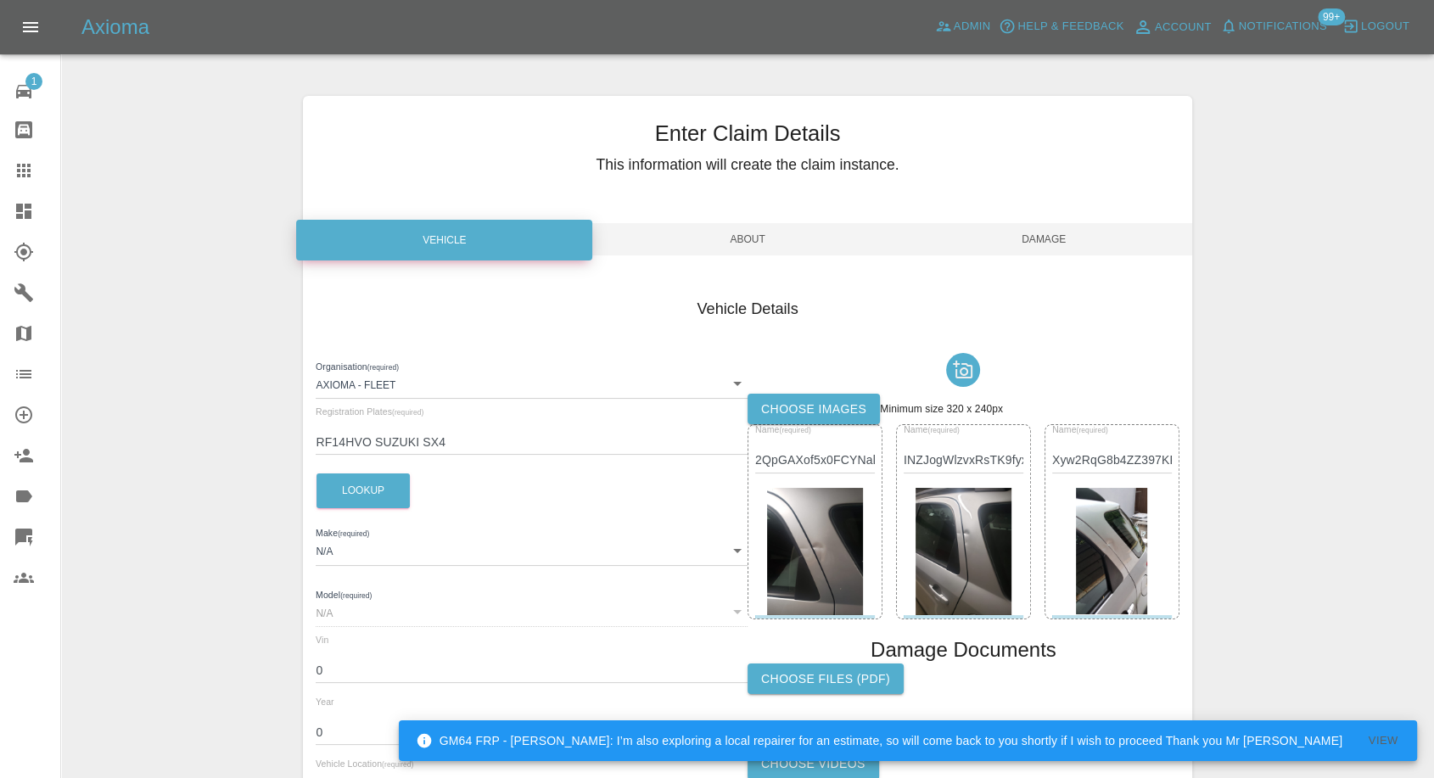
click at [804, 407] on label "Choose images" at bounding box center [814, 409] width 132 height 31
click at [0, 0] on input "Choose images" at bounding box center [0, 0] width 0 height 0
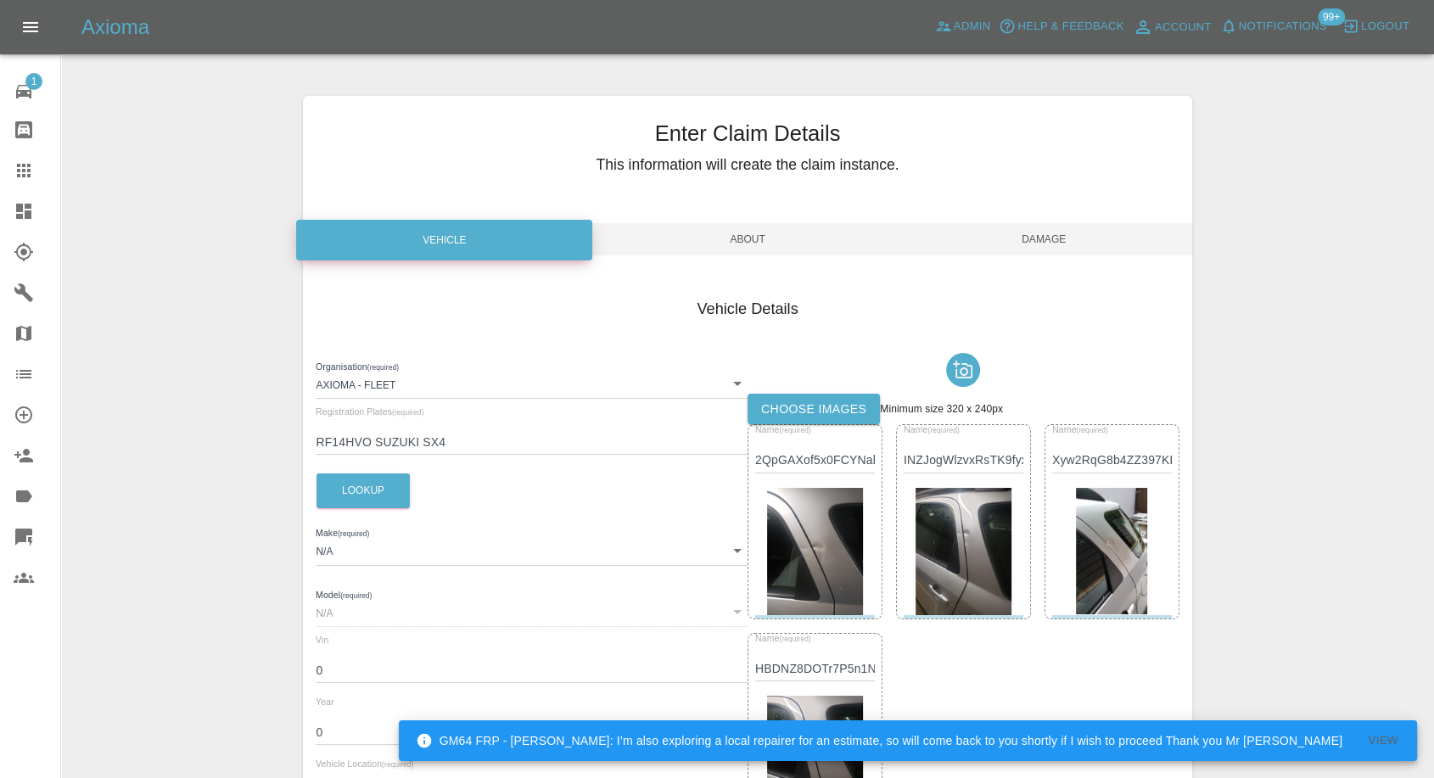
click at [1052, 233] on span "Damage" at bounding box center [1044, 239] width 296 height 32
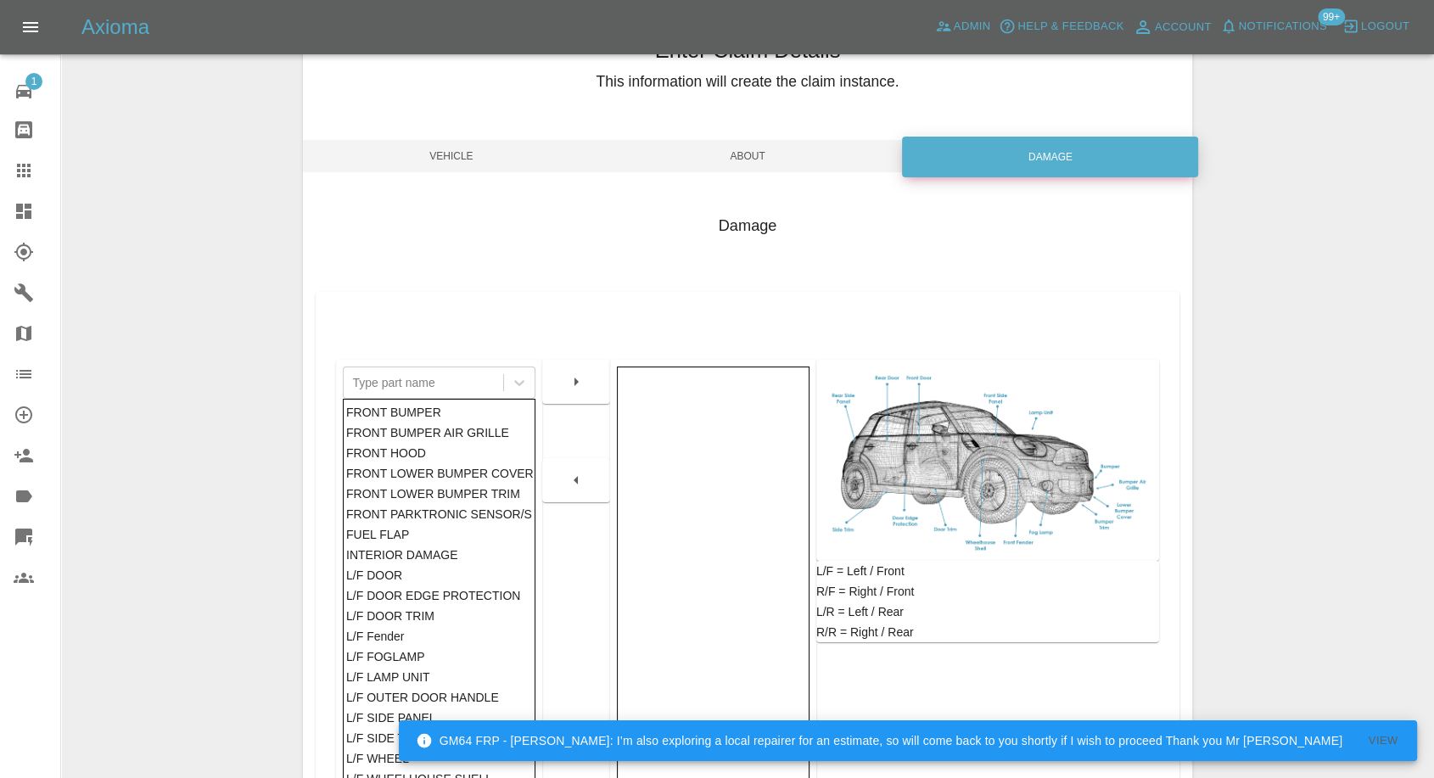
scroll to position [272, 0]
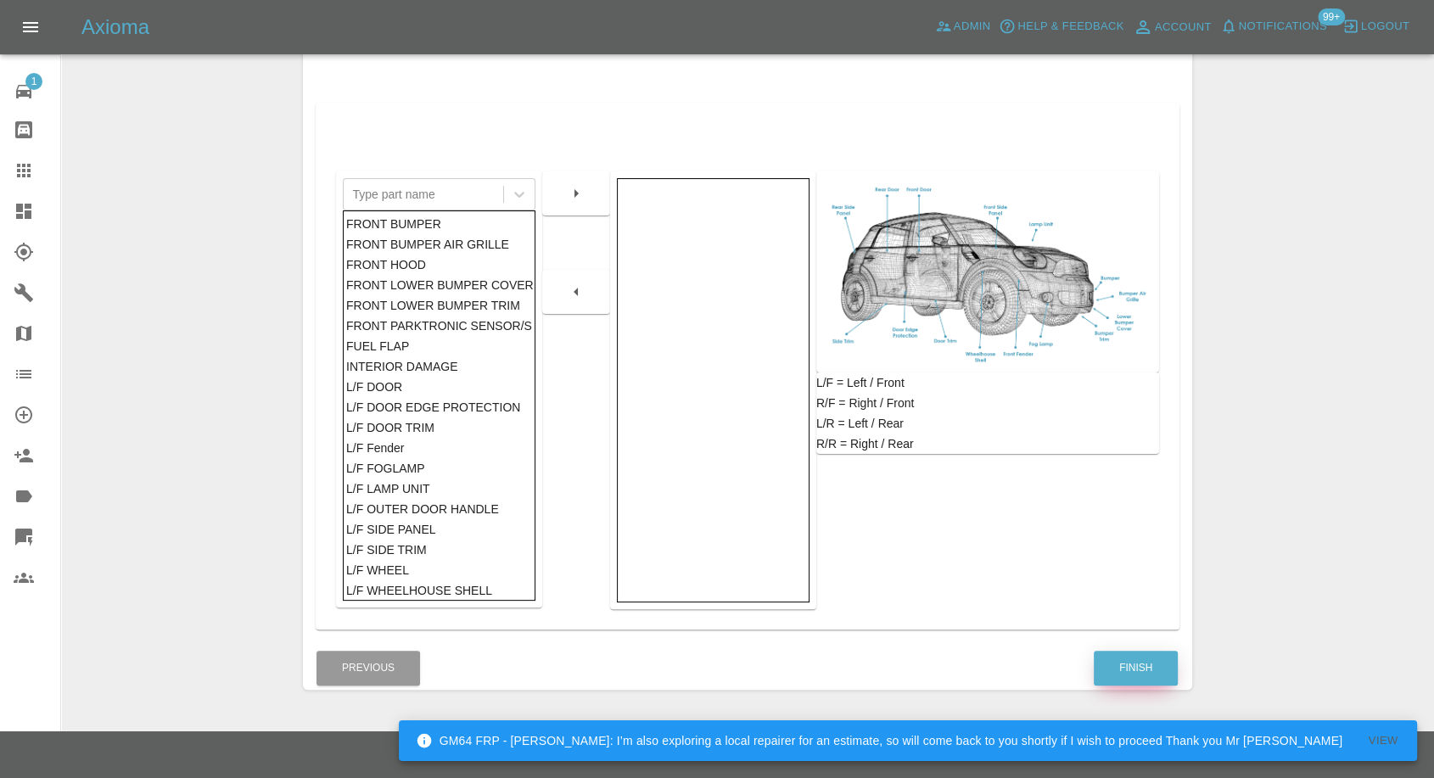
click at [1108, 665] on button "Finish" at bounding box center [1136, 668] width 84 height 35
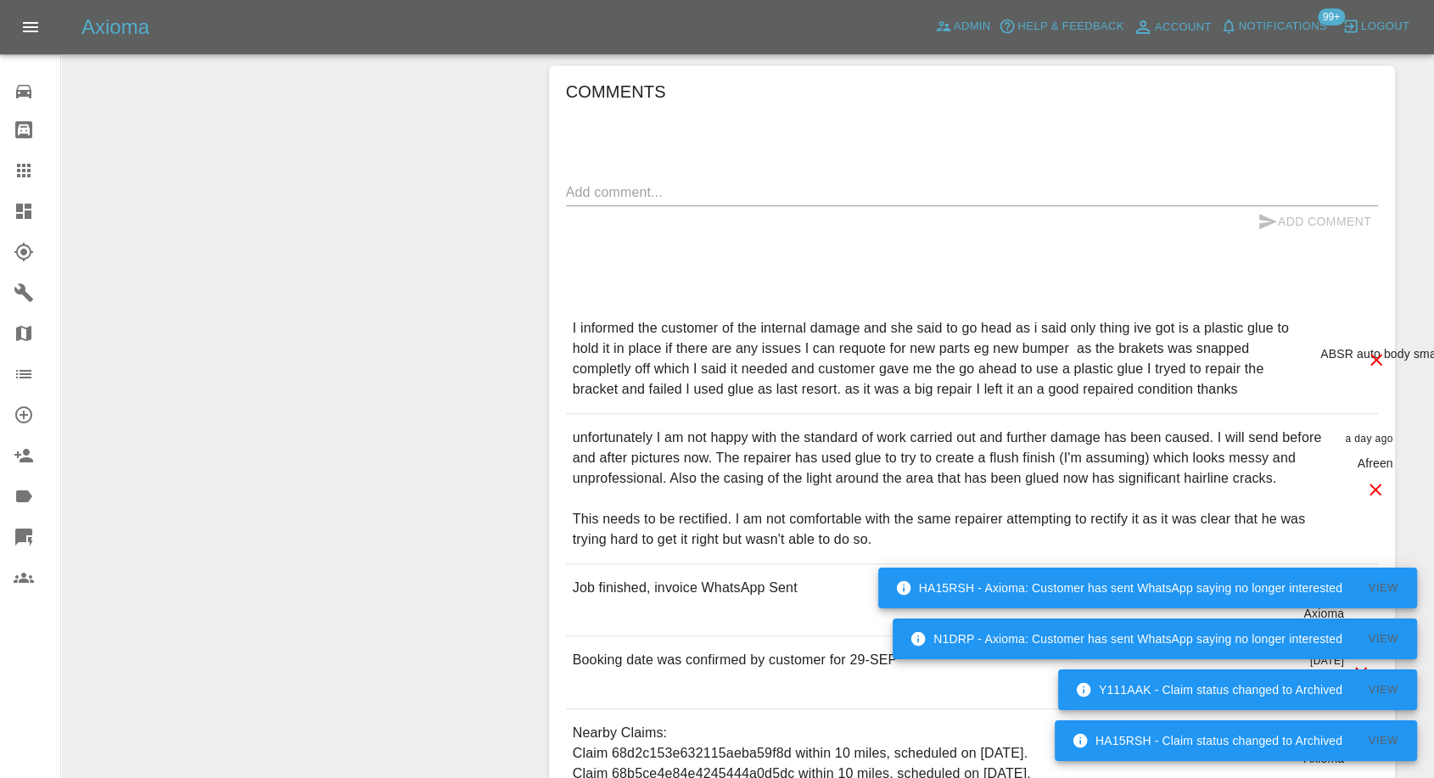
scroll to position [1602, 0]
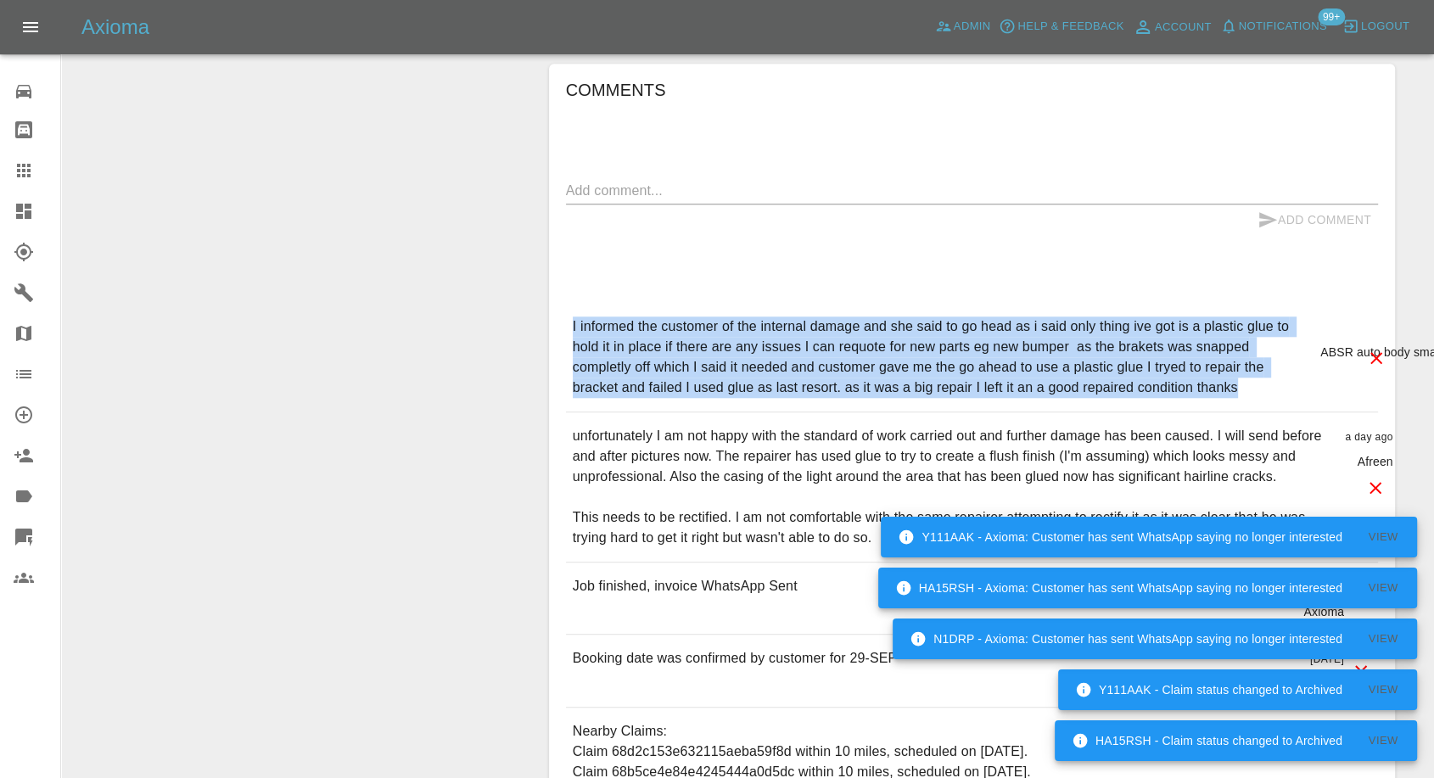
drag, startPoint x: 572, startPoint y: 324, endPoint x: 1247, endPoint y: 390, distance: 678.7
click at [1247, 390] on p "I informed the customer of the internal damage and she said to go head as i sai…" at bounding box center [940, 357] width 734 height 81
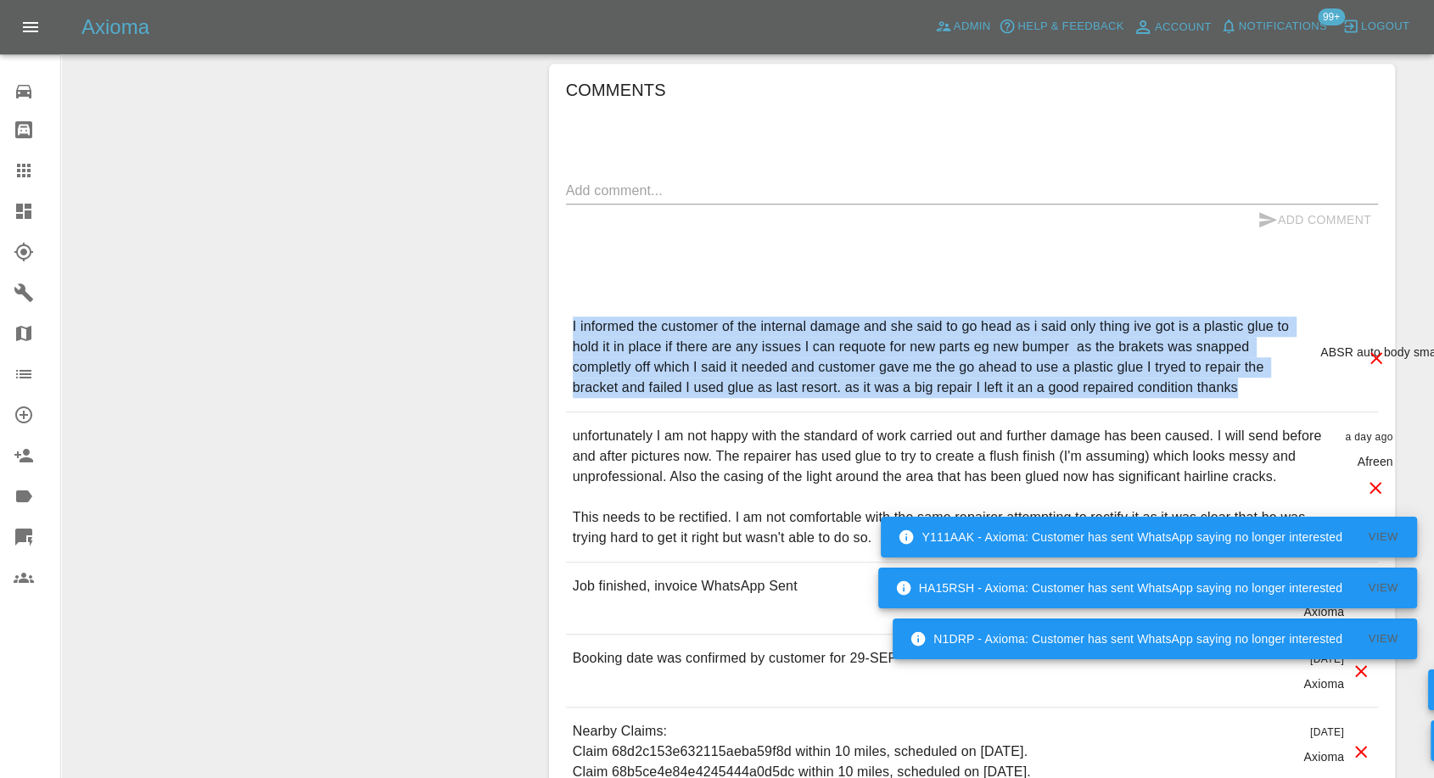
copy p "I informed the customer of the internal damage and she said to go head as i sai…"
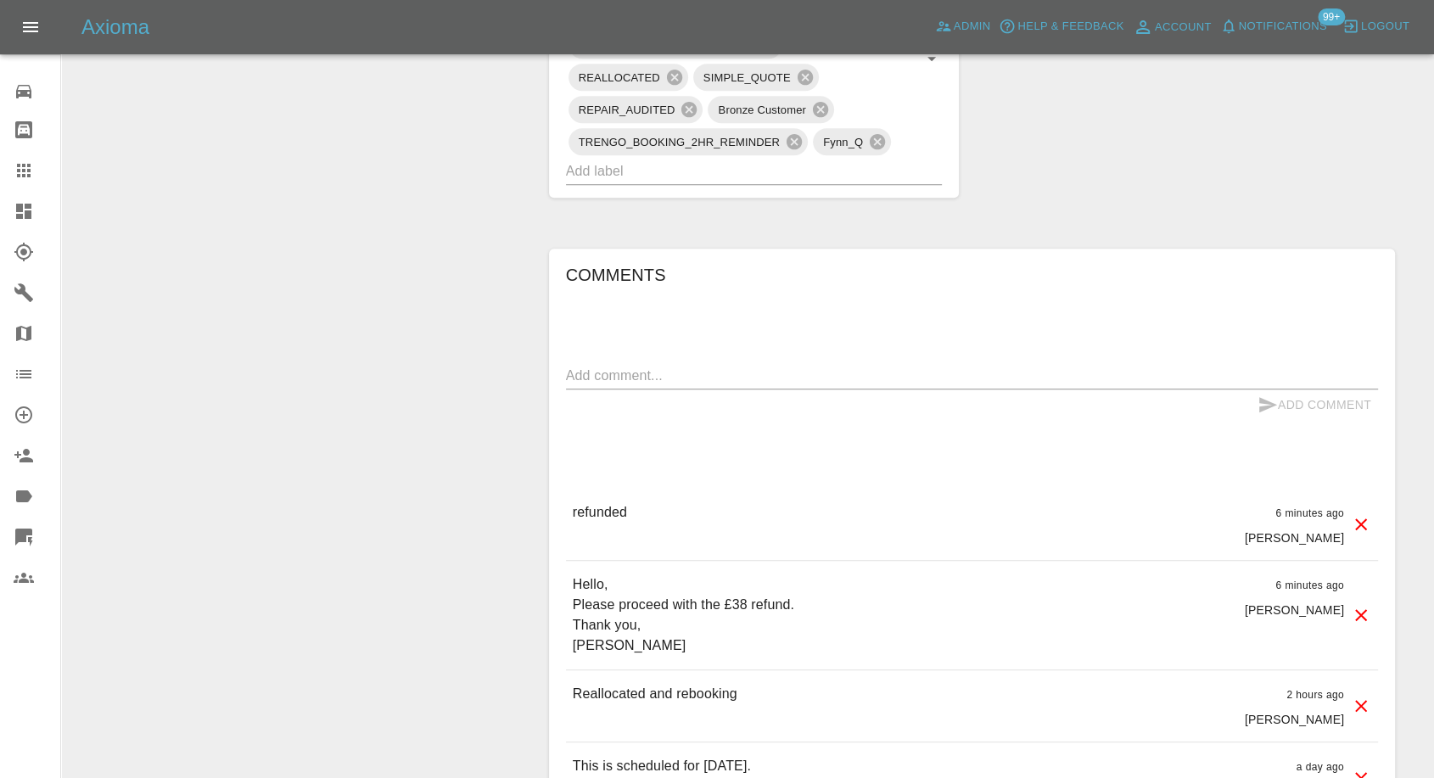
scroll to position [1225, 0]
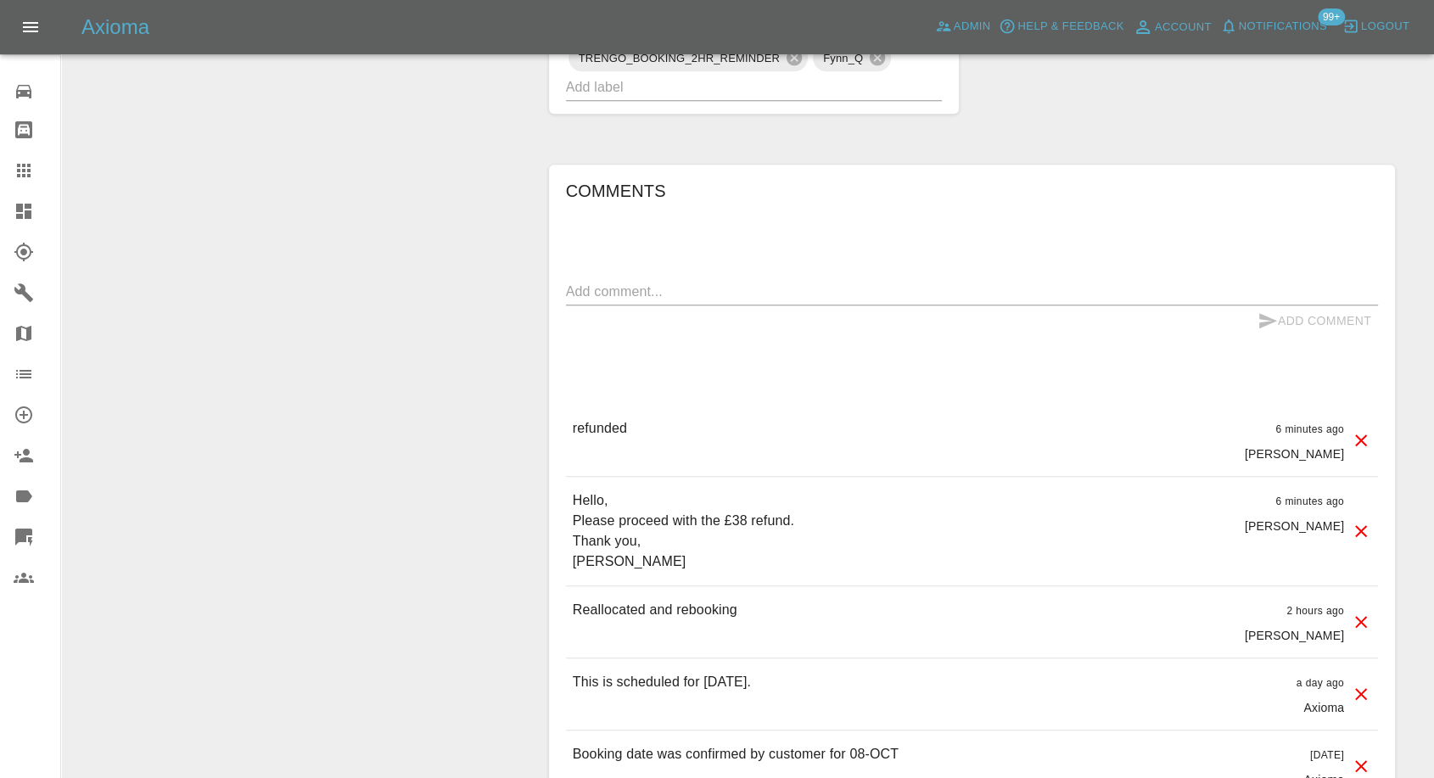
drag, startPoint x: 19, startPoint y: 159, endPoint x: 130, endPoint y: 243, distance: 139.3
click at [19, 159] on link "Claims" at bounding box center [30, 170] width 60 height 41
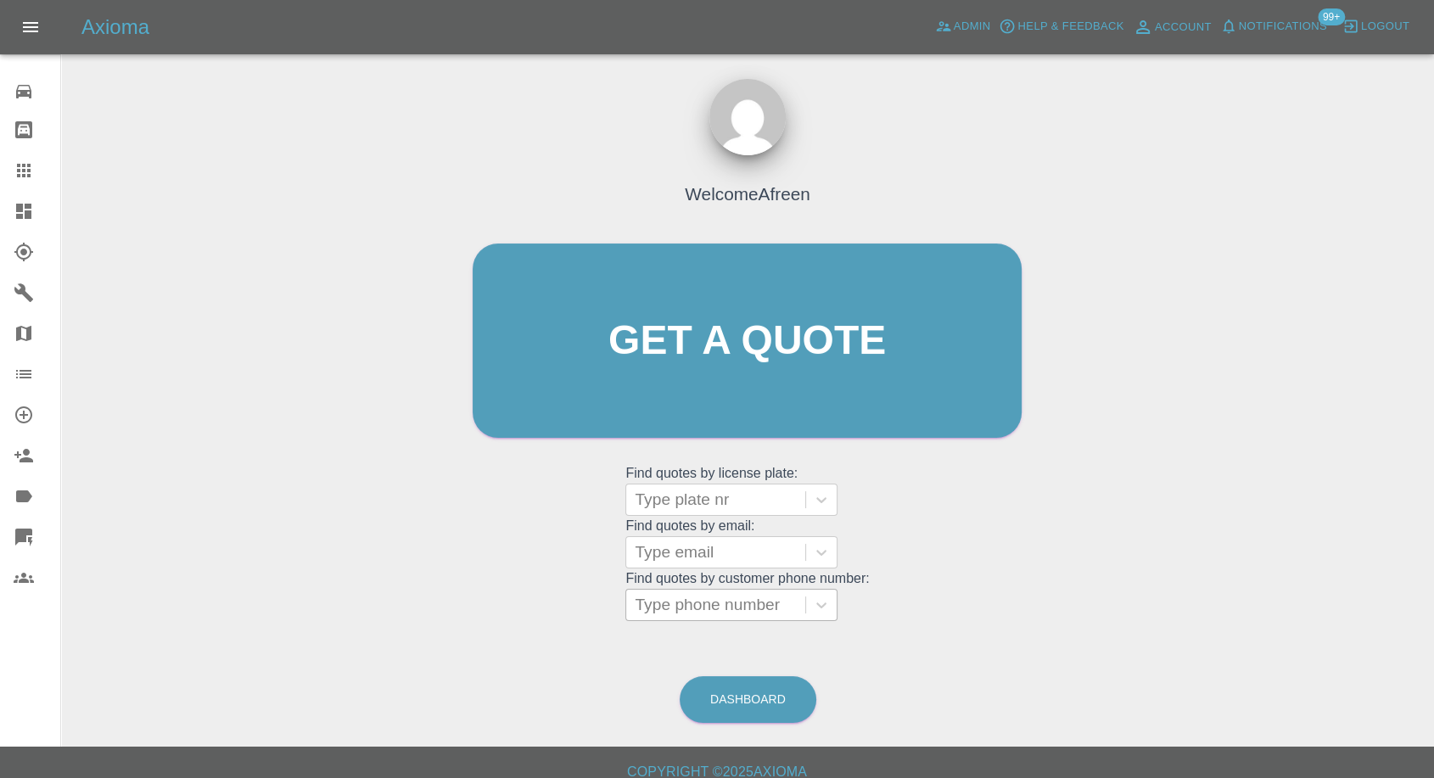
click at [675, 608] on div at bounding box center [716, 605] width 162 height 24
paste input "+447377580401"
drag, startPoint x: 665, startPoint y: 609, endPoint x: 516, endPoint y: 614, distance: 149.4
click at [517, 614] on div "Welcome Afreen Get a quote Get a quote Find quotes by license plate: Type plate…" at bounding box center [747, 373] width 585 height 513
type input "7377580401"
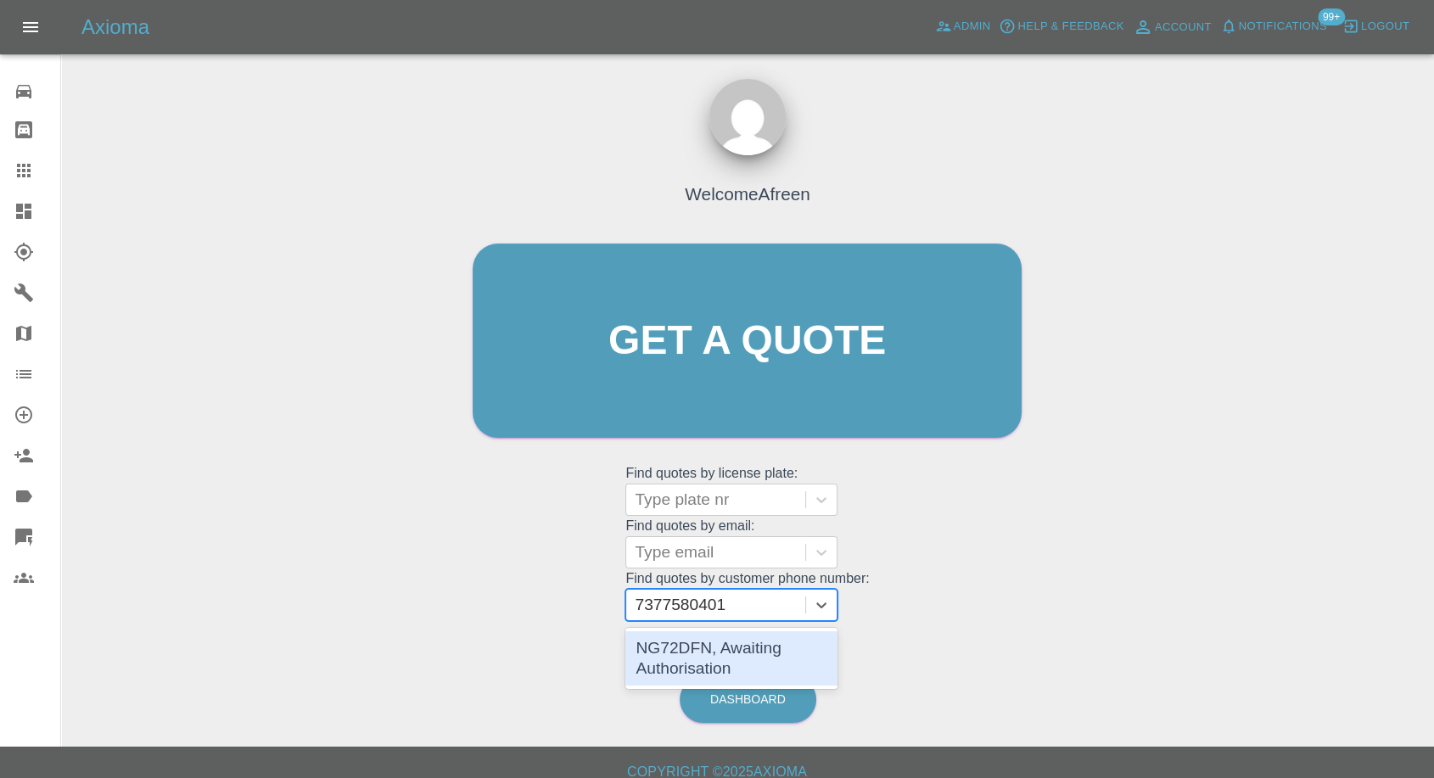
click at [761, 667] on div "NG72DFN, Awaiting Authorisation" at bounding box center [731, 658] width 212 height 54
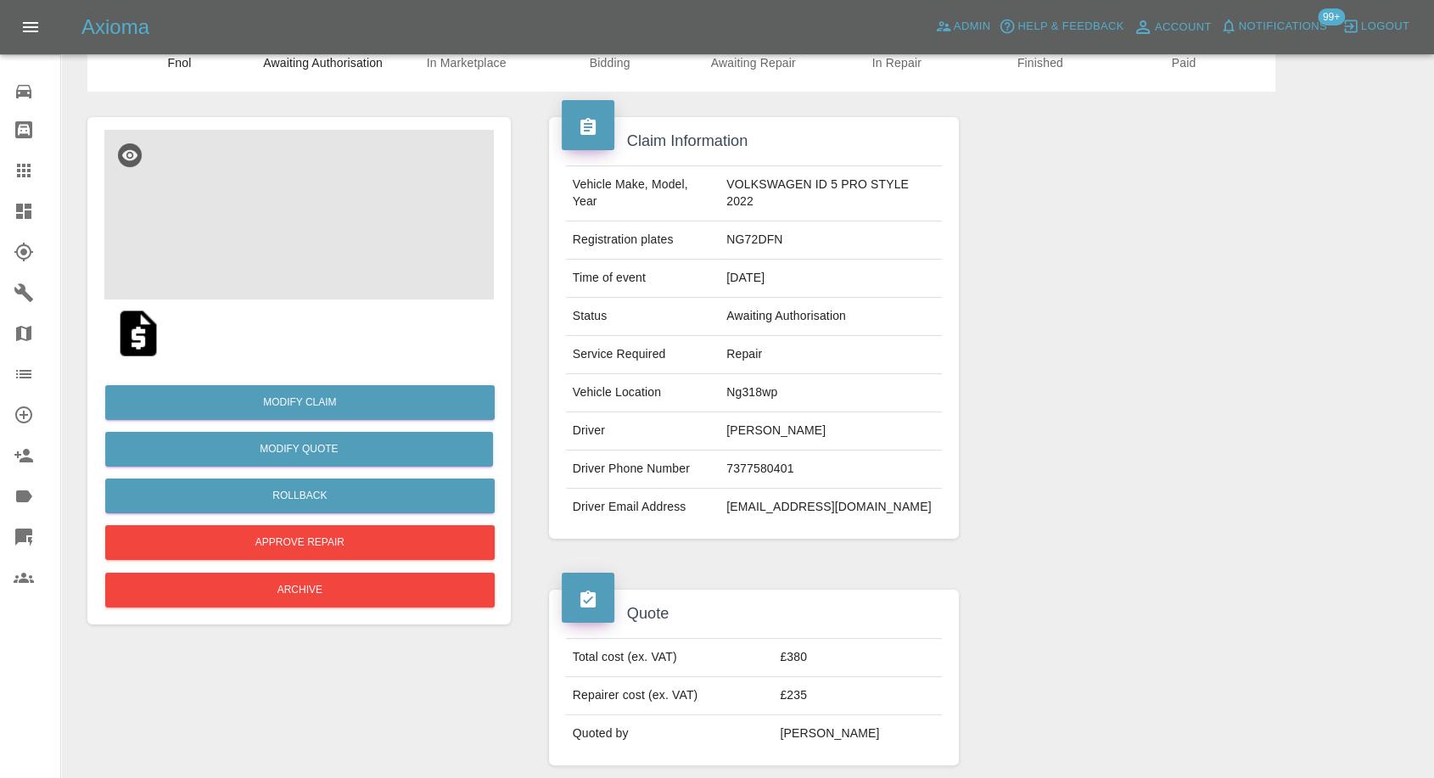
scroll to position [188, 0]
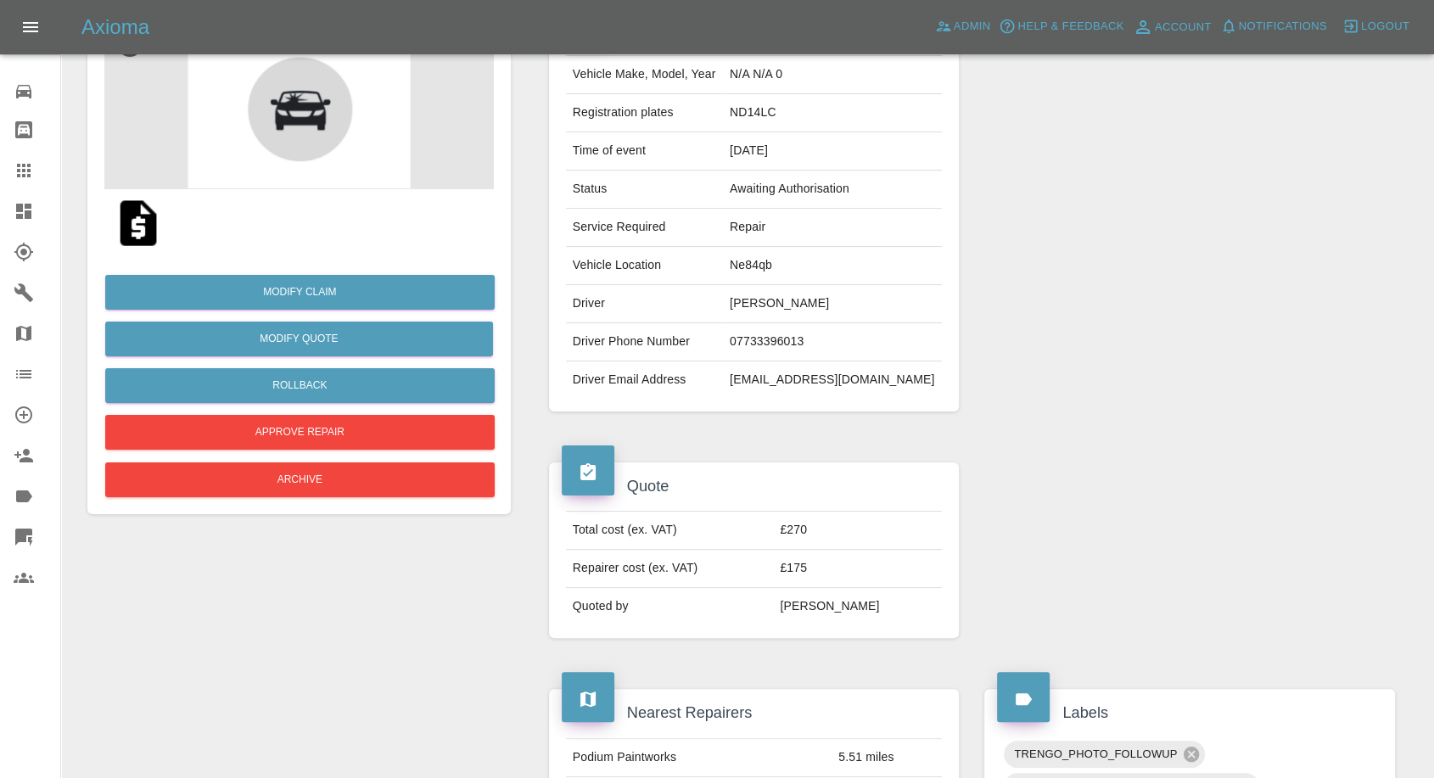
scroll to position [188, 0]
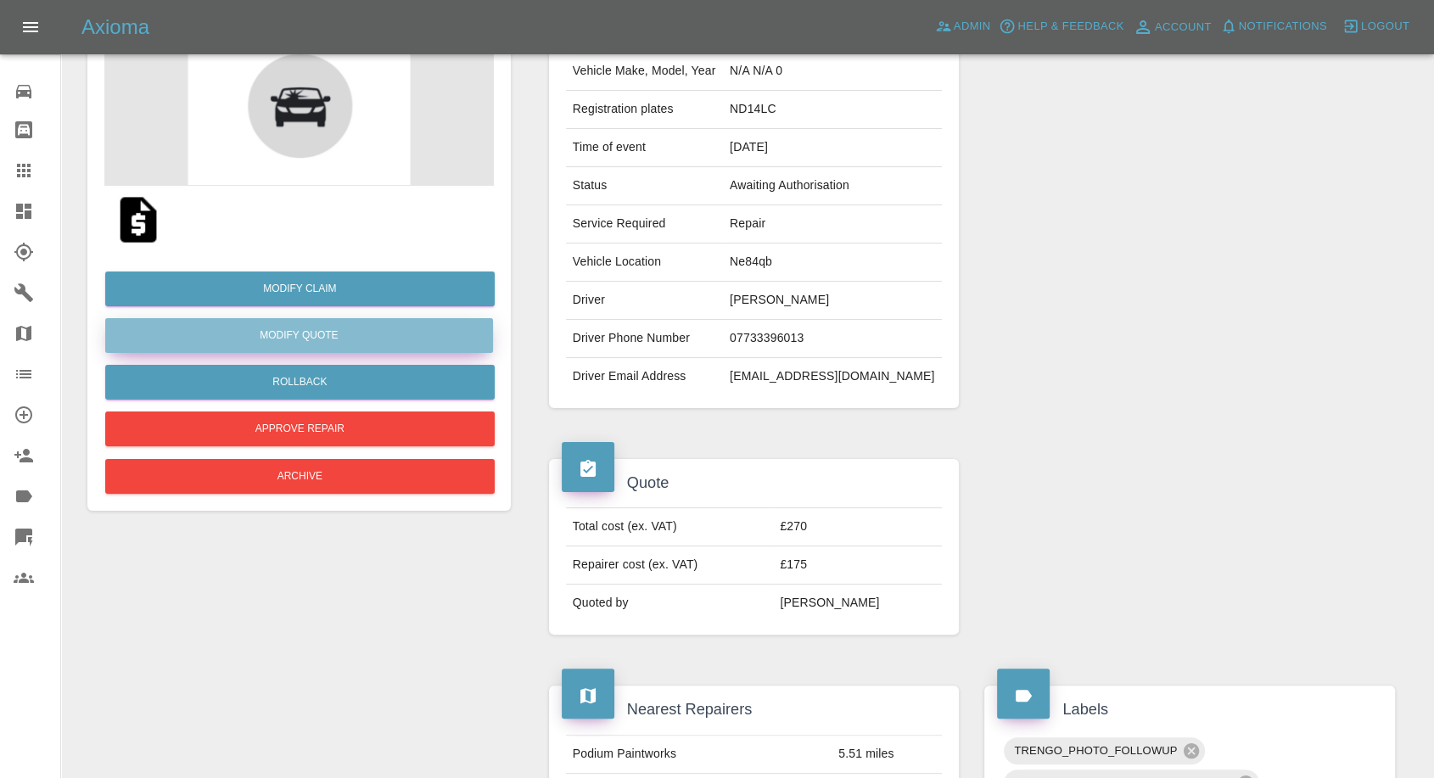
click at [347, 322] on button "Modify Quote" at bounding box center [299, 335] width 388 height 35
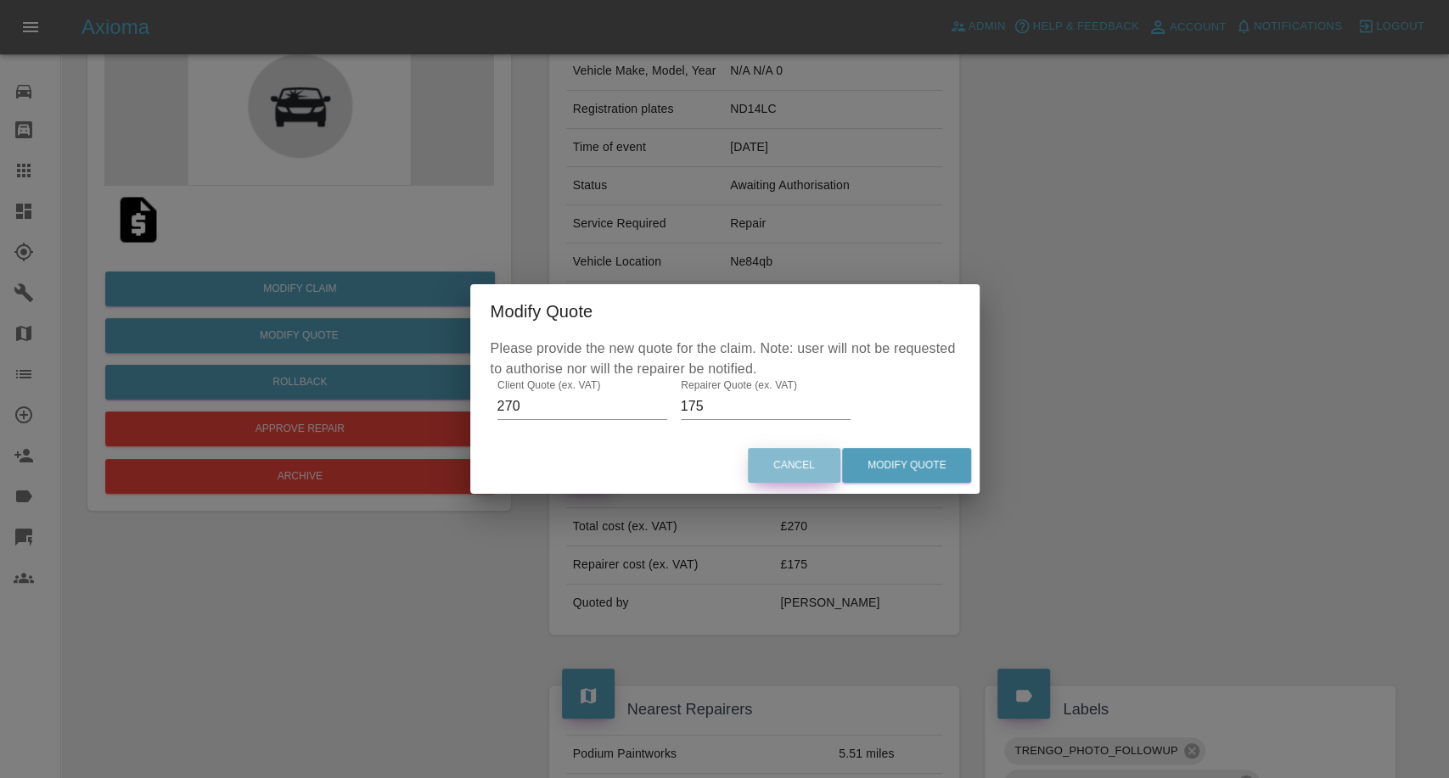
click at [782, 470] on button "Cancel" at bounding box center [794, 465] width 93 height 35
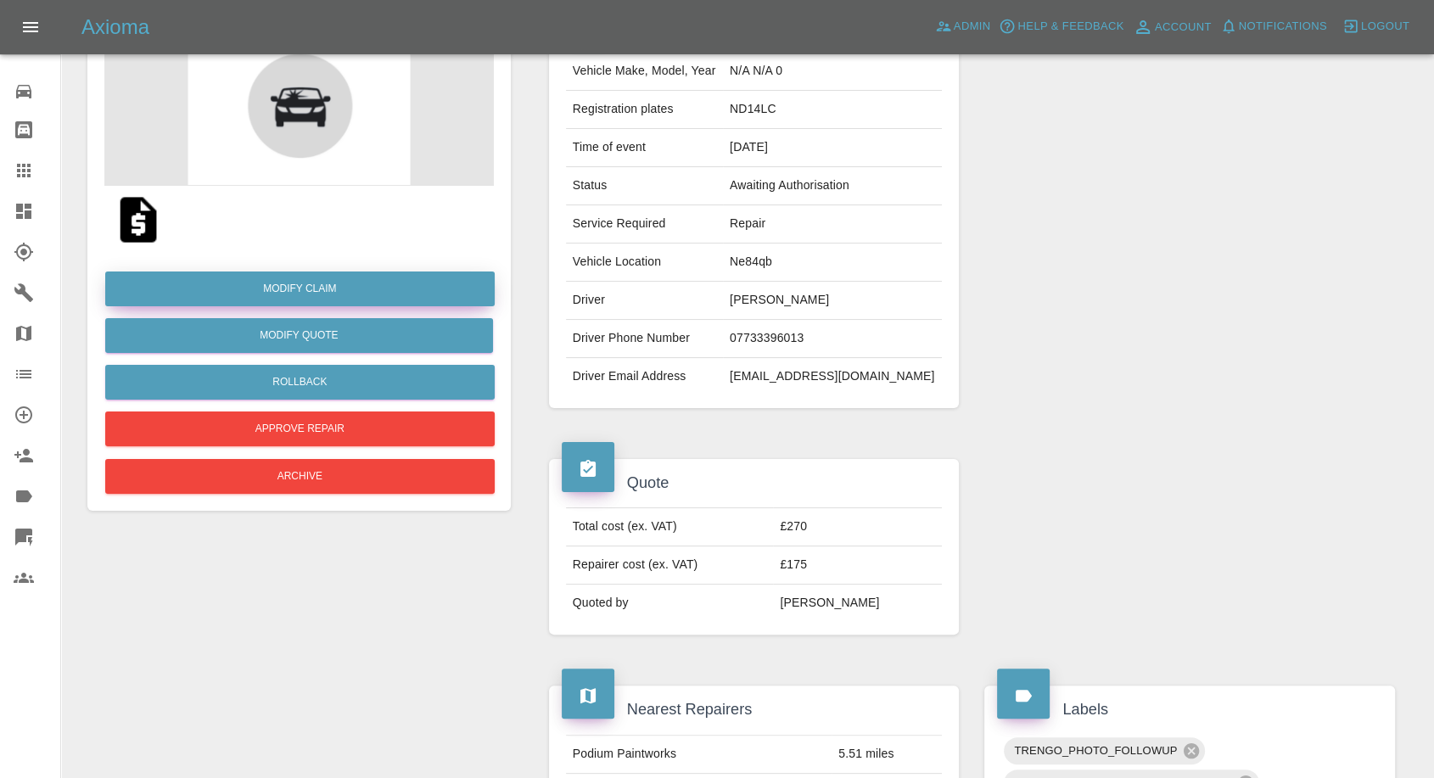
click at [362, 293] on link "Modify Claim" at bounding box center [300, 289] width 390 height 35
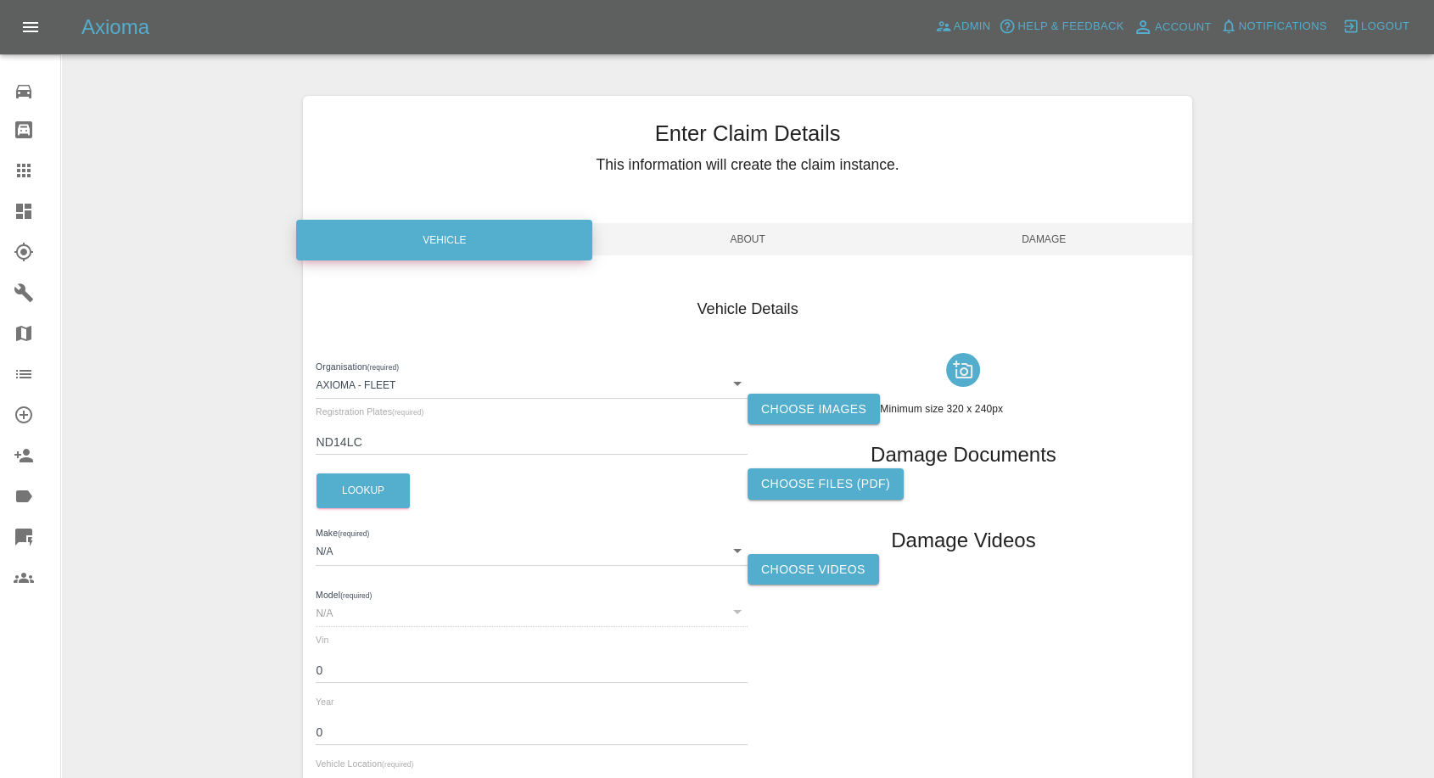
click at [831, 398] on label "Choose images" at bounding box center [814, 409] width 132 height 31
click at [0, 0] on input "Choose images" at bounding box center [0, 0] width 0 height 0
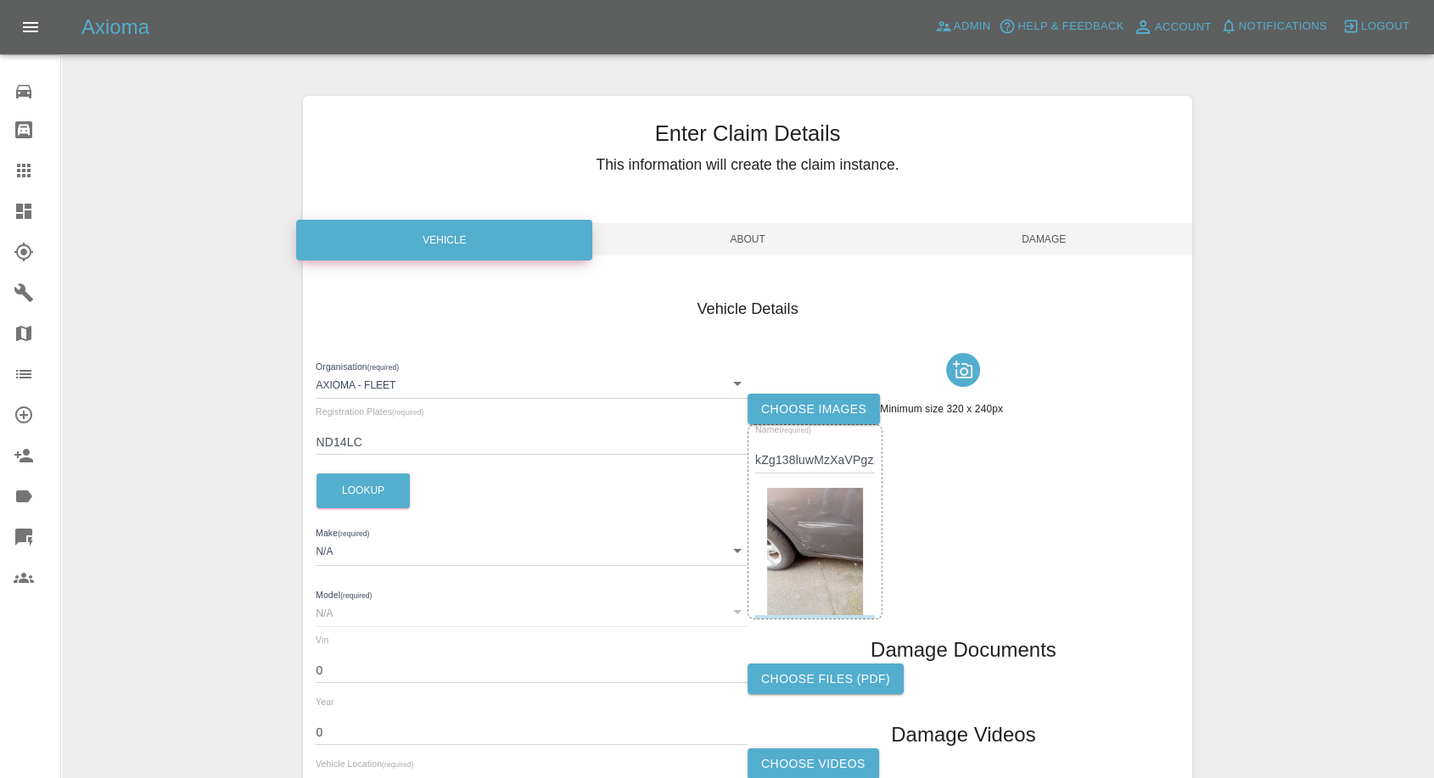
click at [1062, 251] on span "Damage" at bounding box center [1044, 239] width 296 height 32
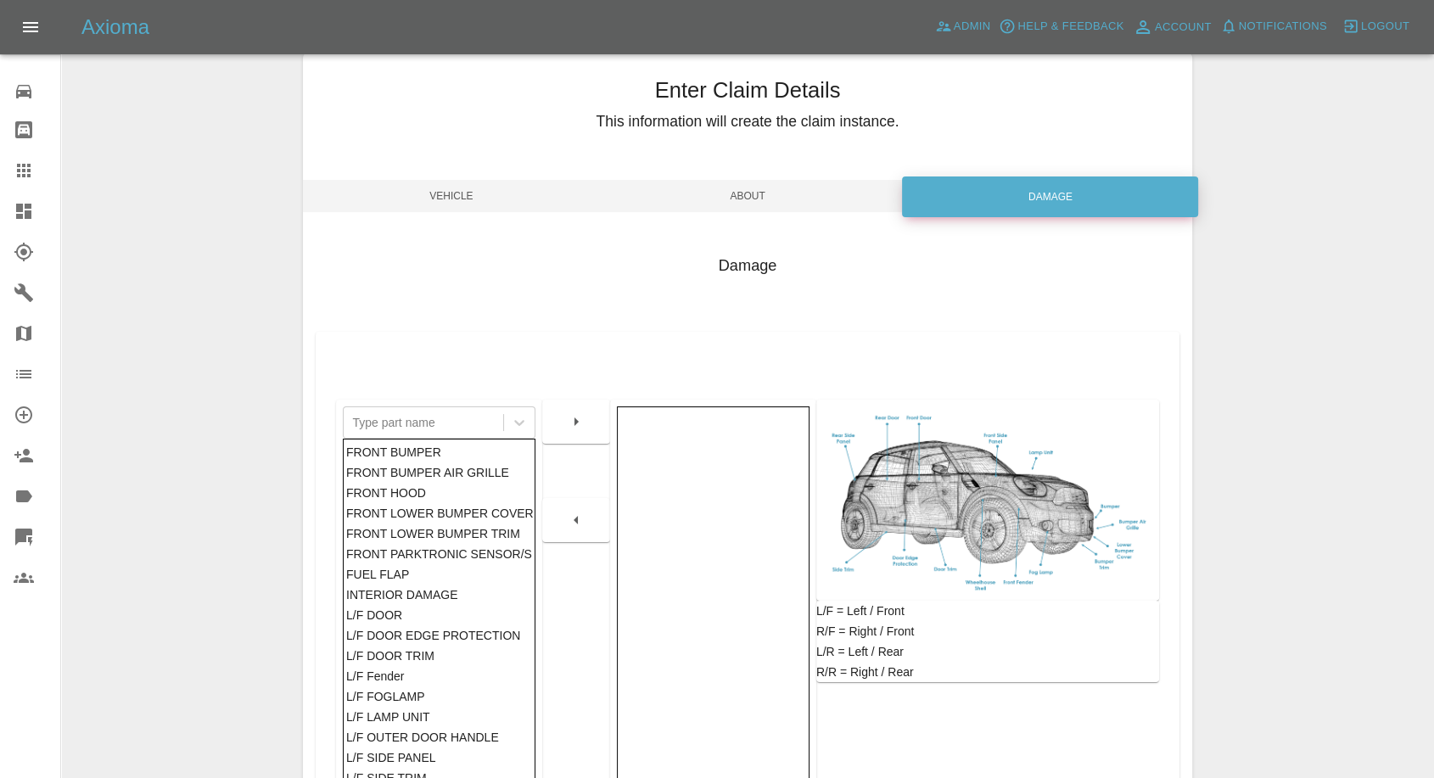
scroll to position [272, 0]
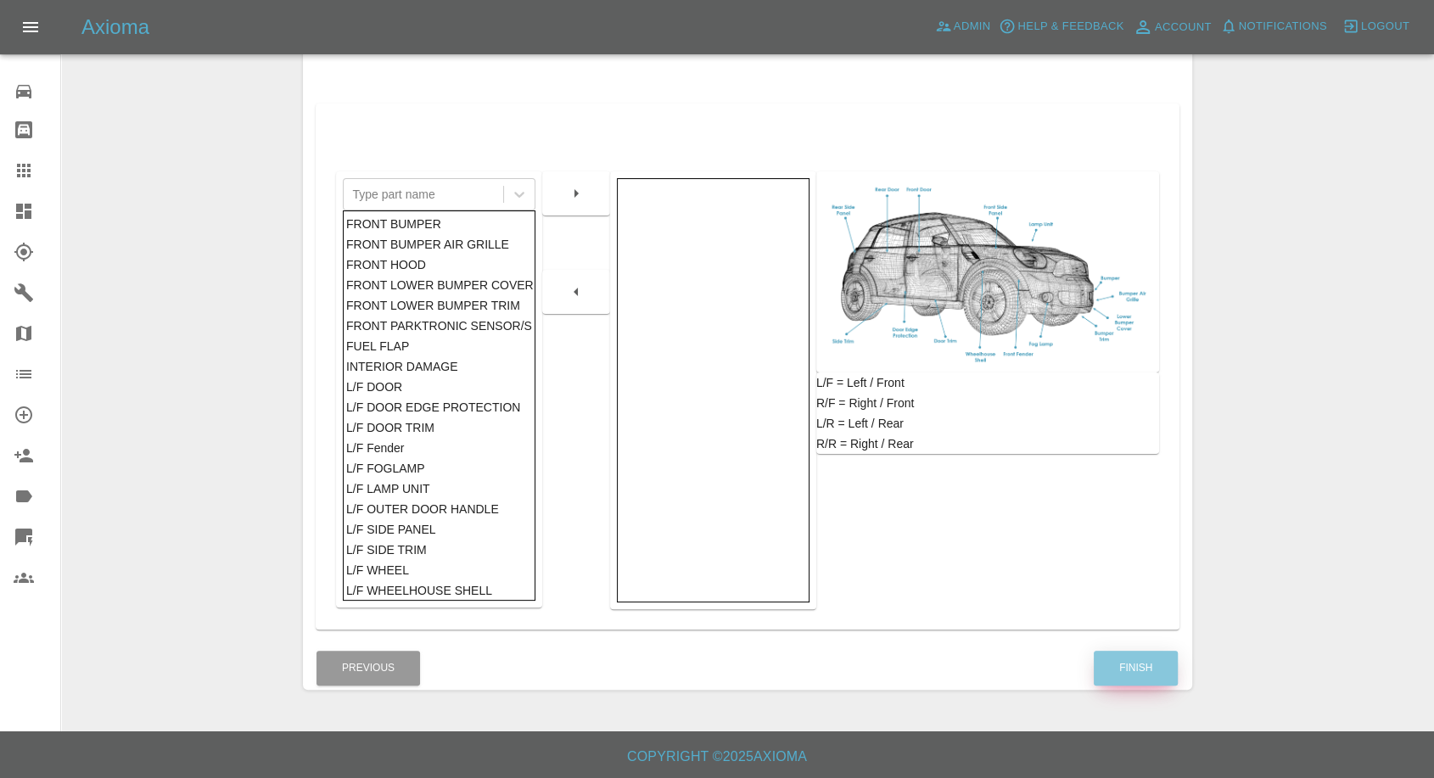
click at [1127, 664] on button "Finish" at bounding box center [1136, 668] width 84 height 35
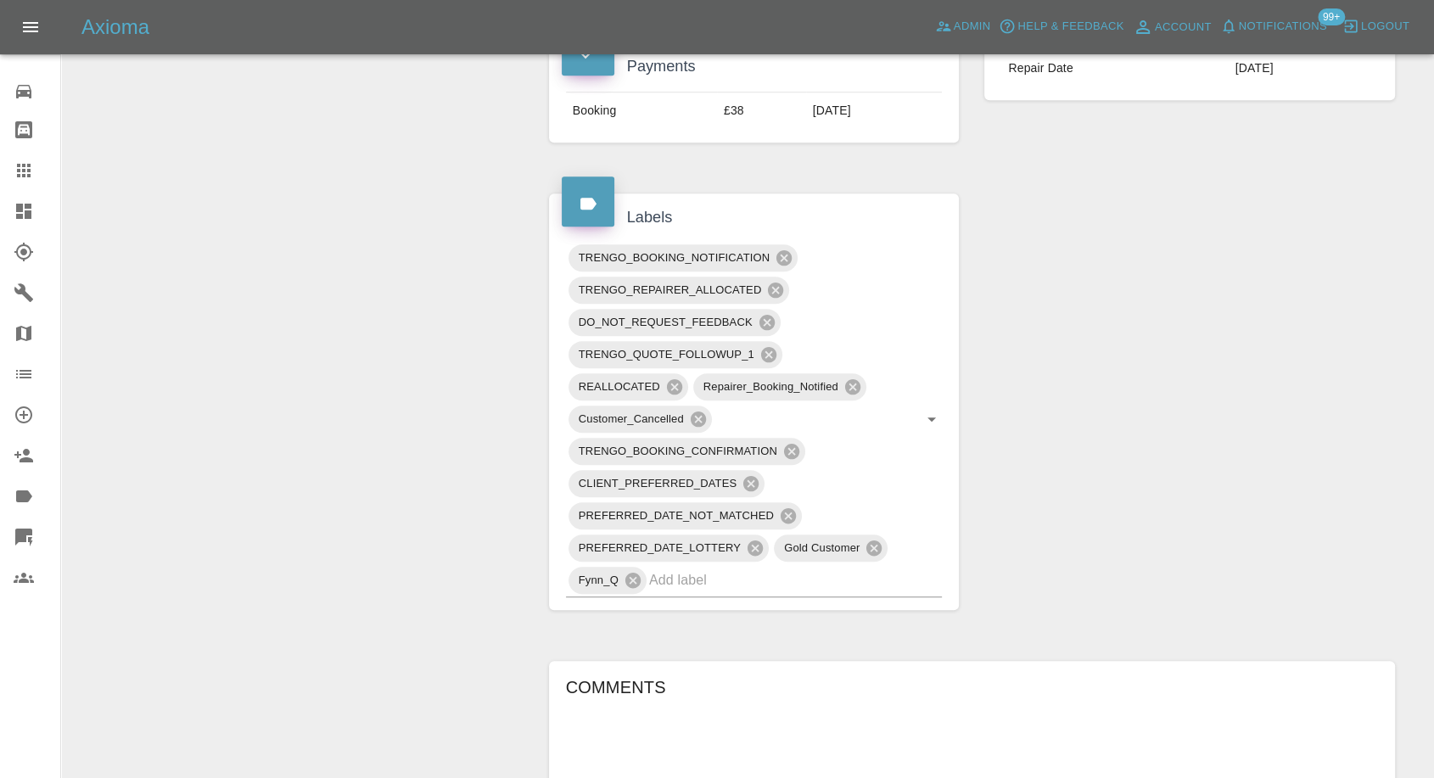
scroll to position [1320, 0]
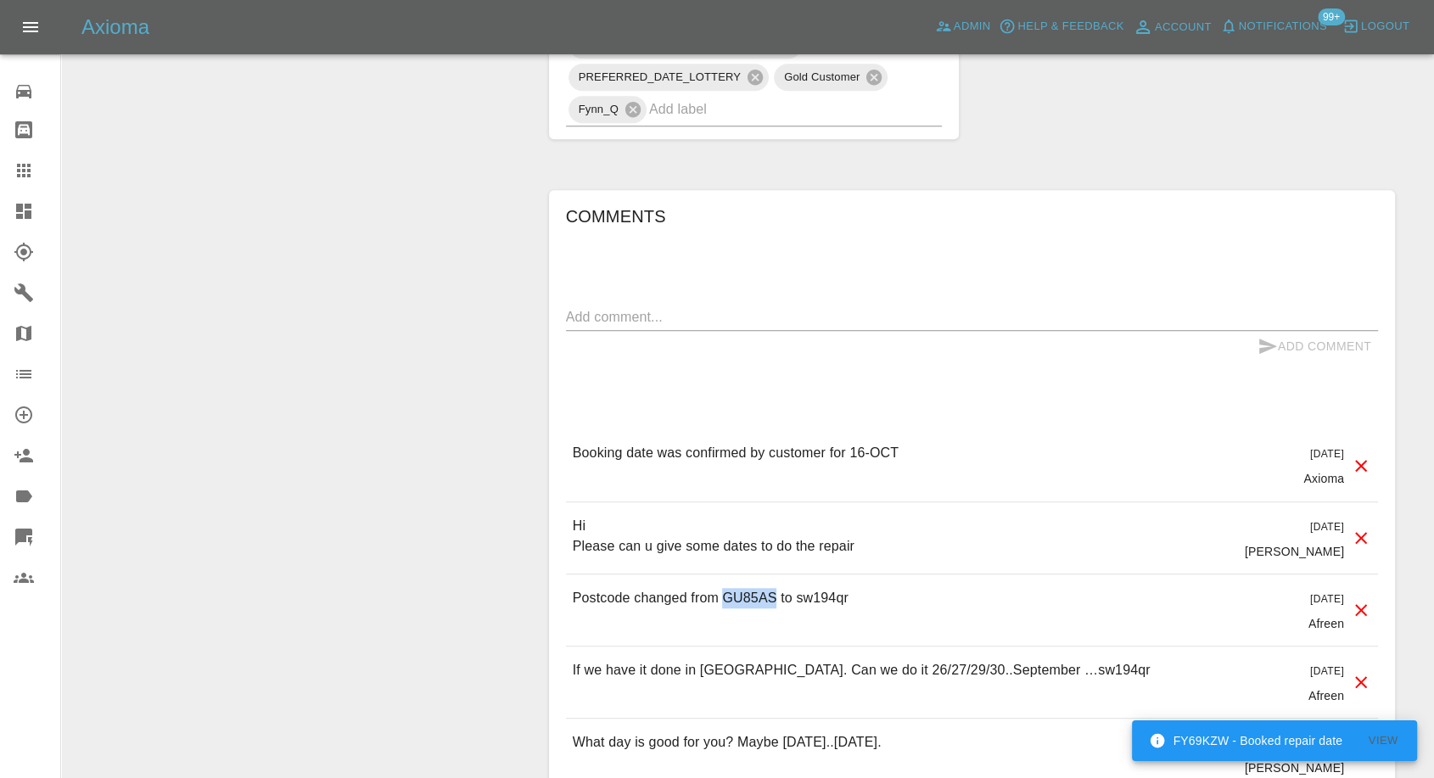
drag, startPoint x: 726, startPoint y: 595, endPoint x: 774, endPoint y: 595, distance: 48.4
click at [774, 595] on p "Postcode changed from GU85AS to sw194qr" at bounding box center [711, 598] width 276 height 20
copy p "GU85AS"
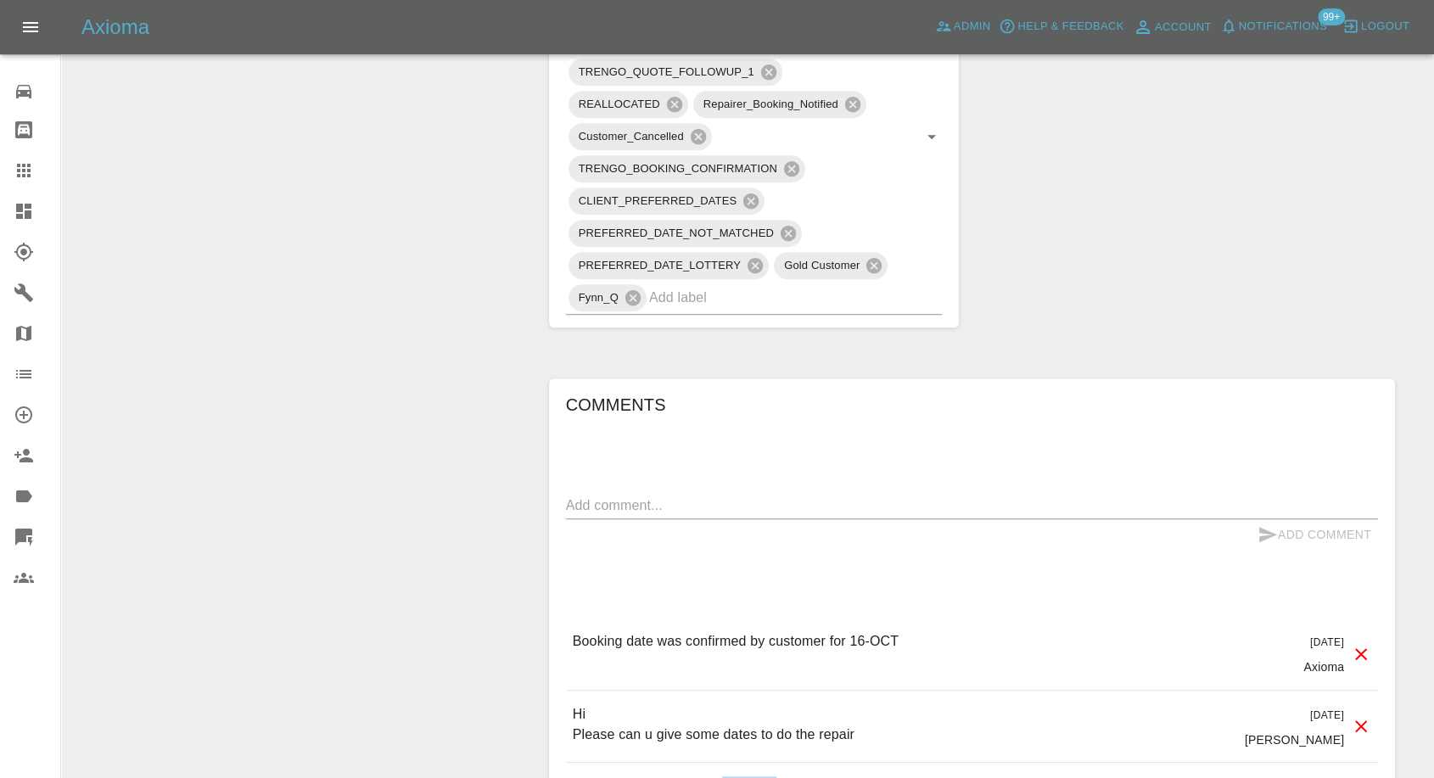
scroll to position [659, 0]
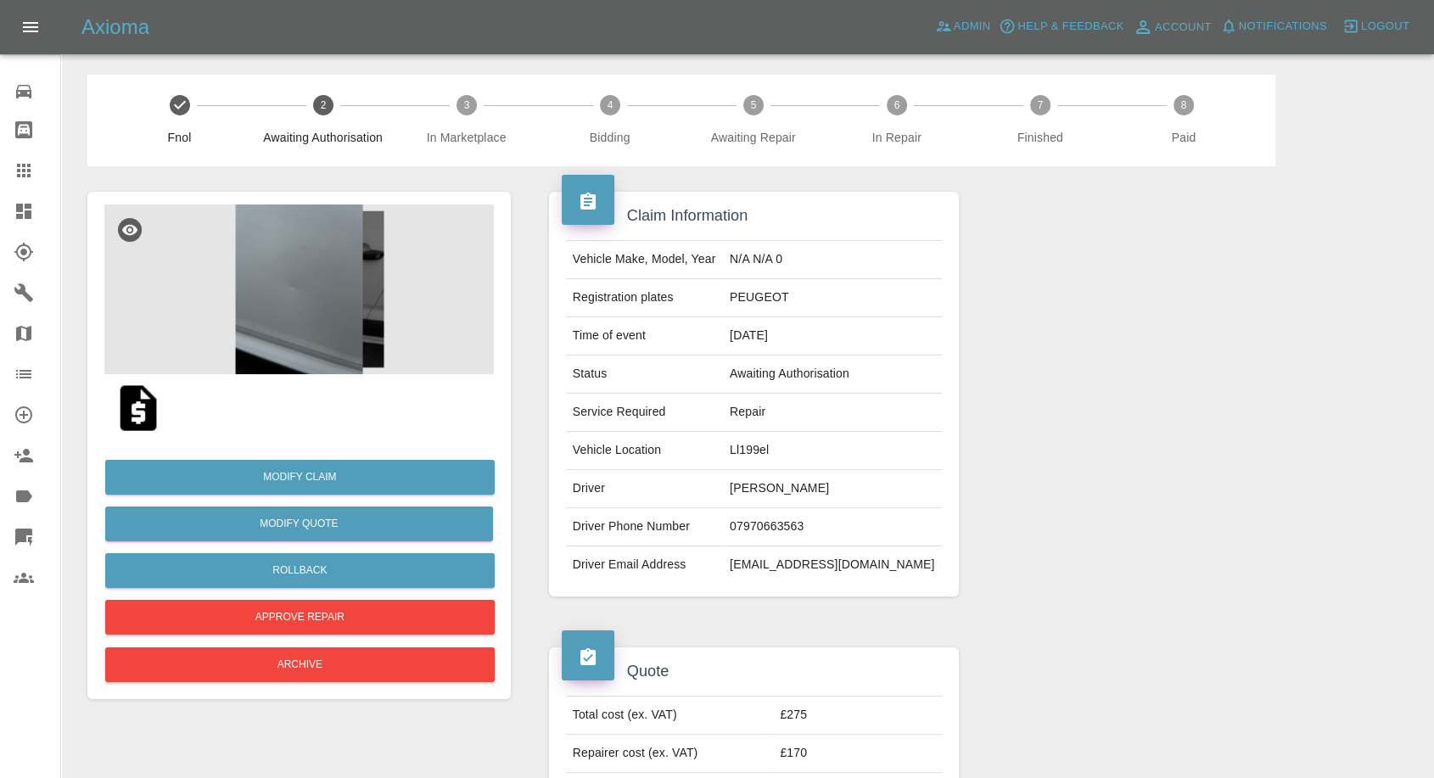
click at [157, 391] on img at bounding box center [138, 408] width 54 height 54
click at [319, 272] on img at bounding box center [299, 290] width 390 height 170
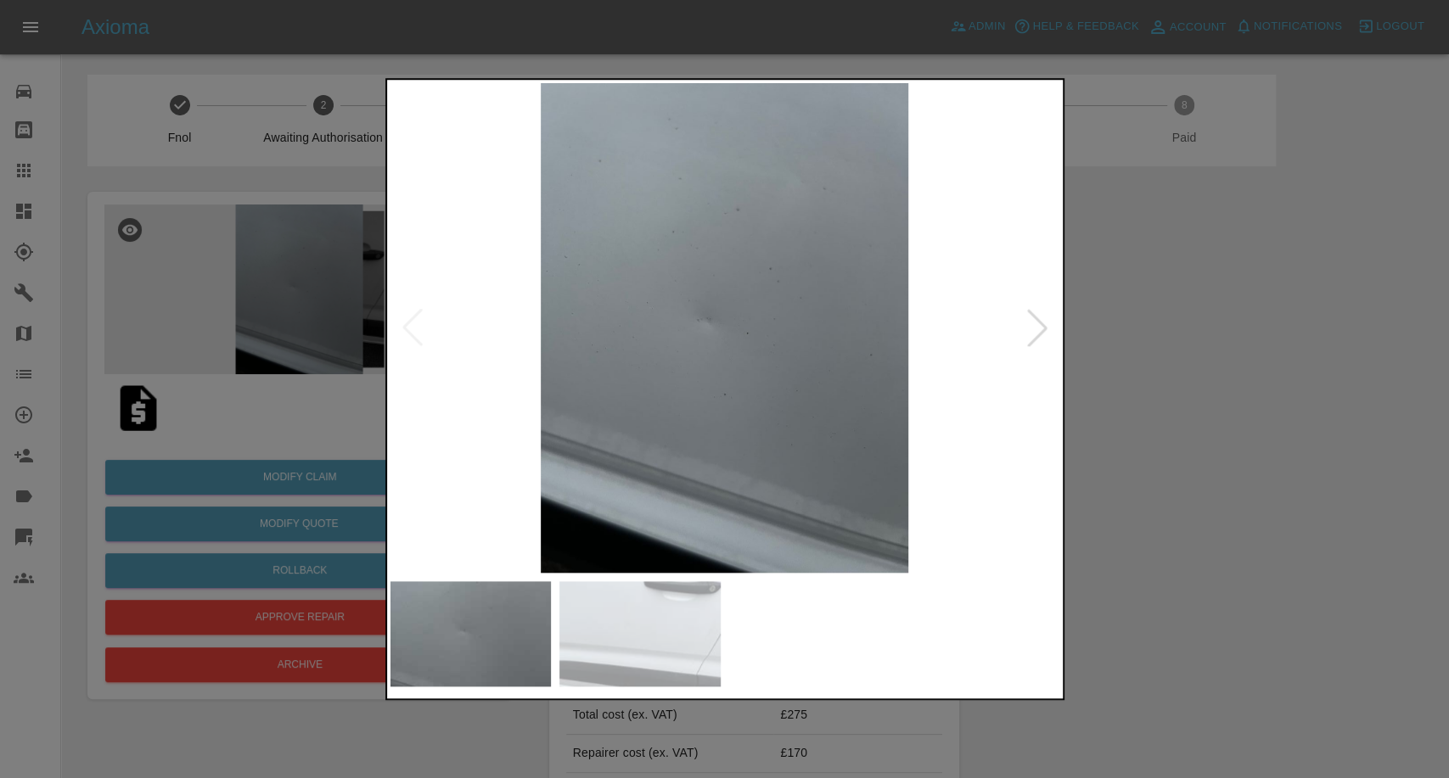
click at [668, 598] on img at bounding box center [639, 633] width 161 height 105
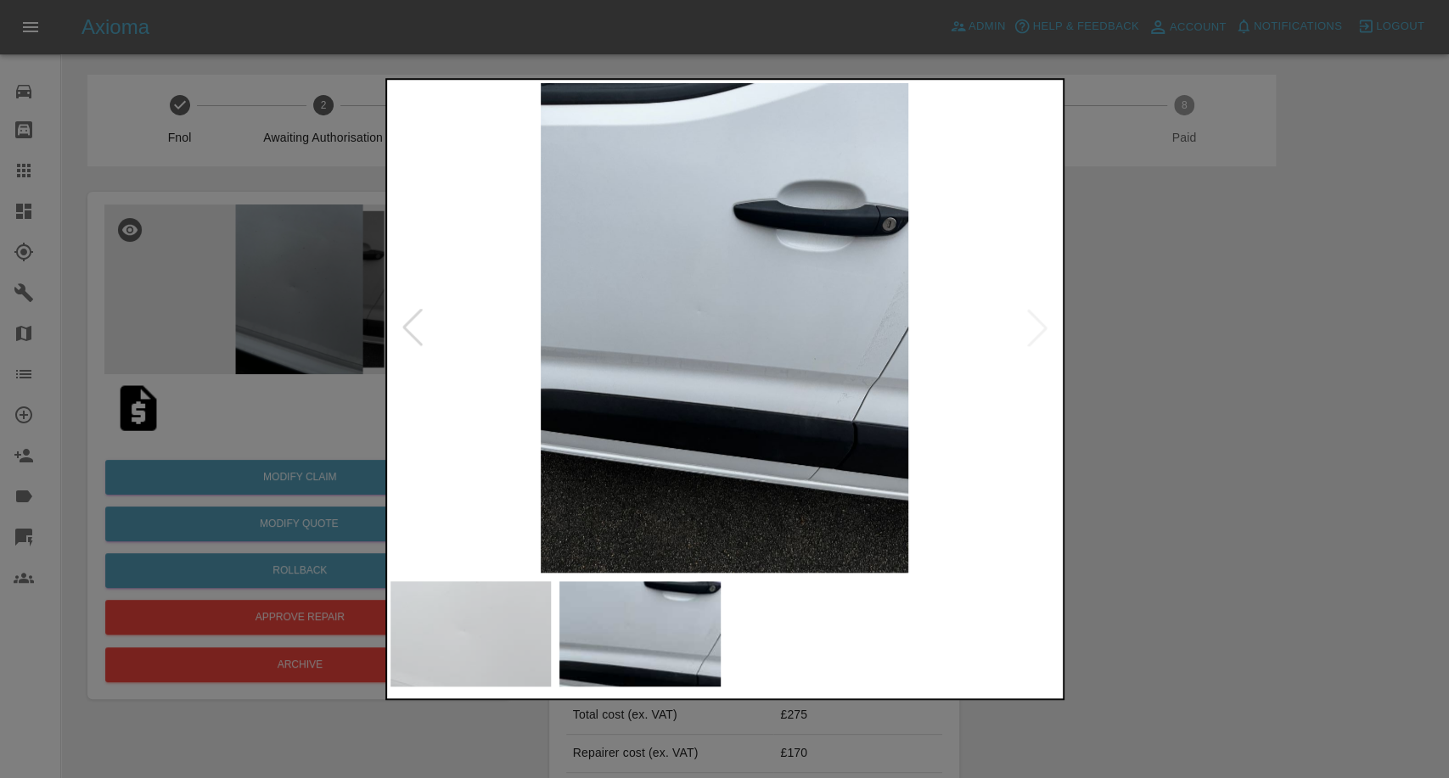
click at [1192, 455] on div at bounding box center [724, 389] width 1449 height 778
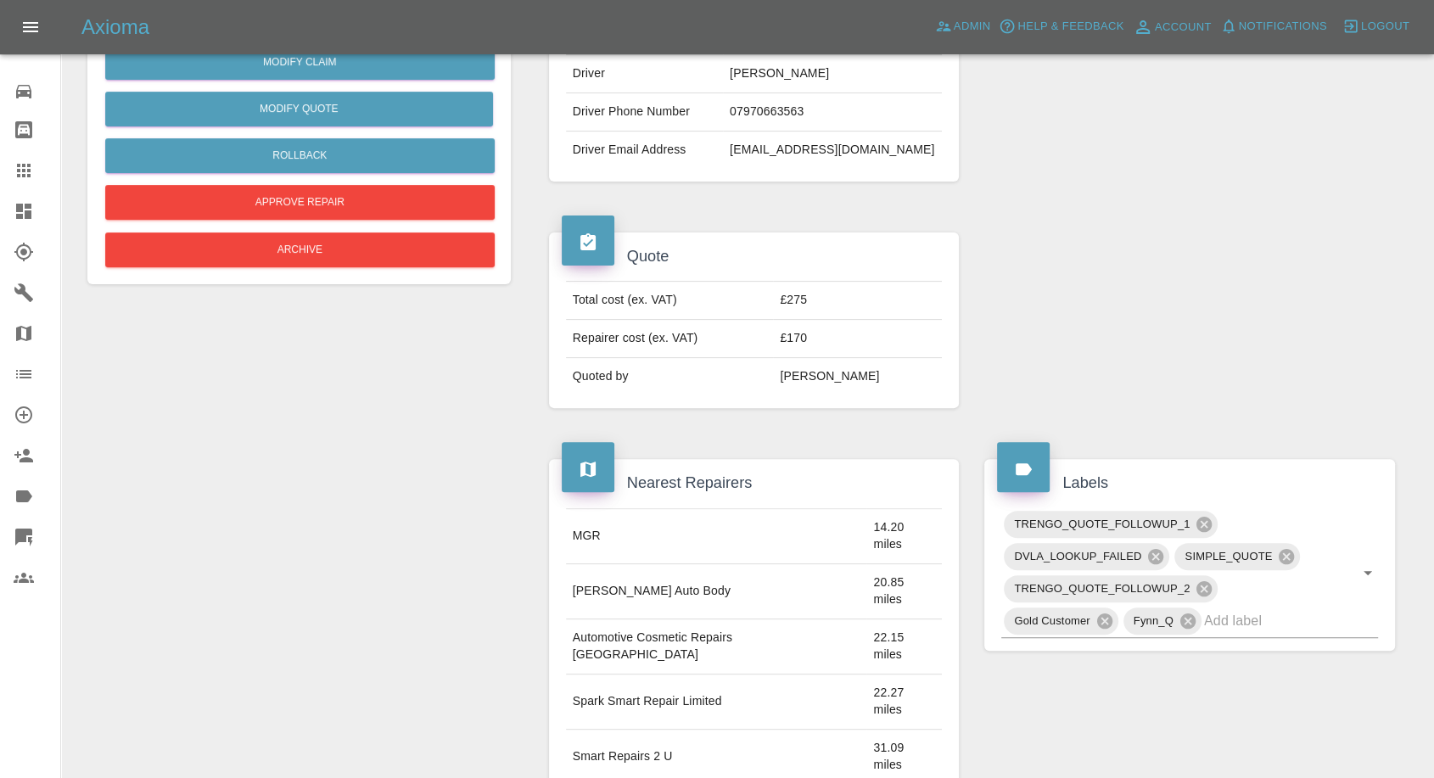
scroll to position [228, 0]
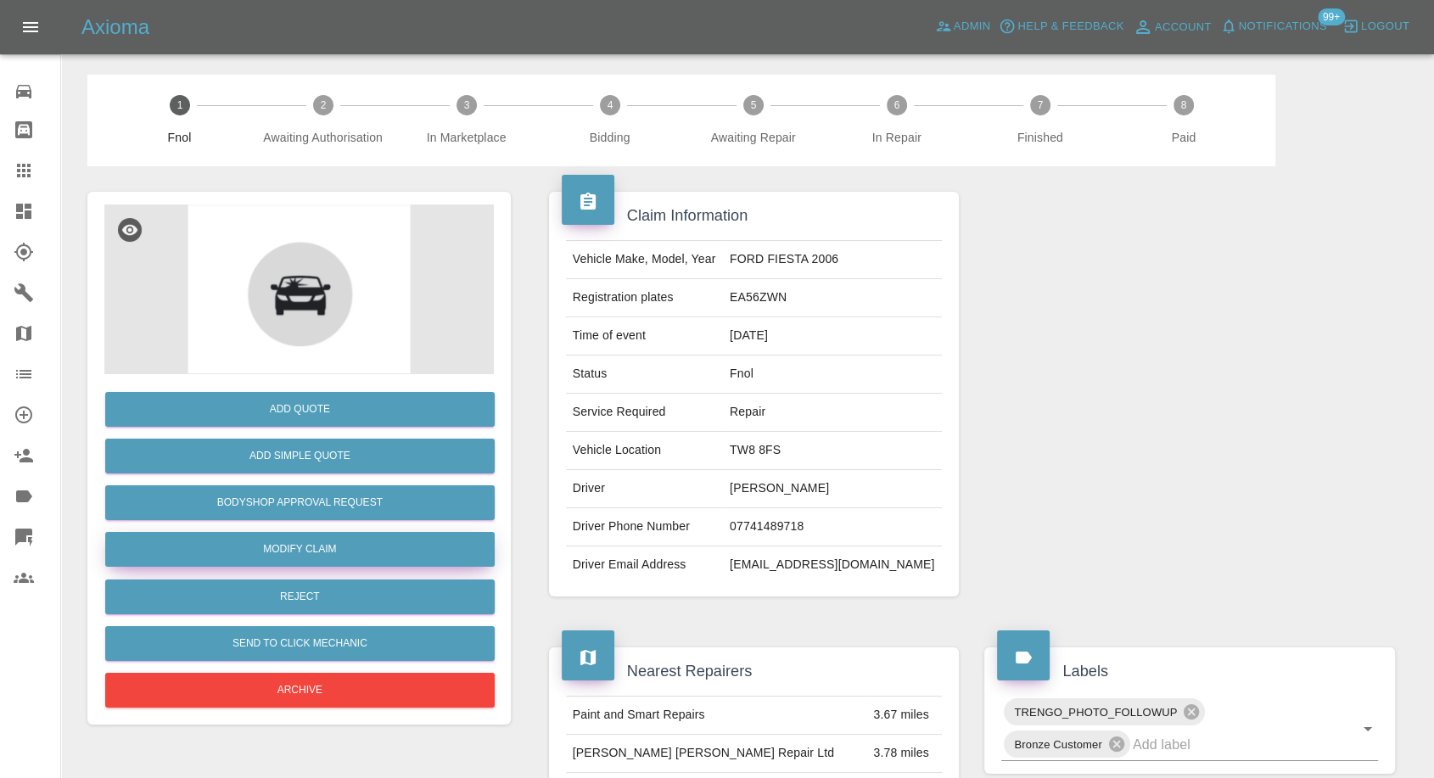
click at [311, 544] on link "Modify Claim" at bounding box center [300, 549] width 390 height 35
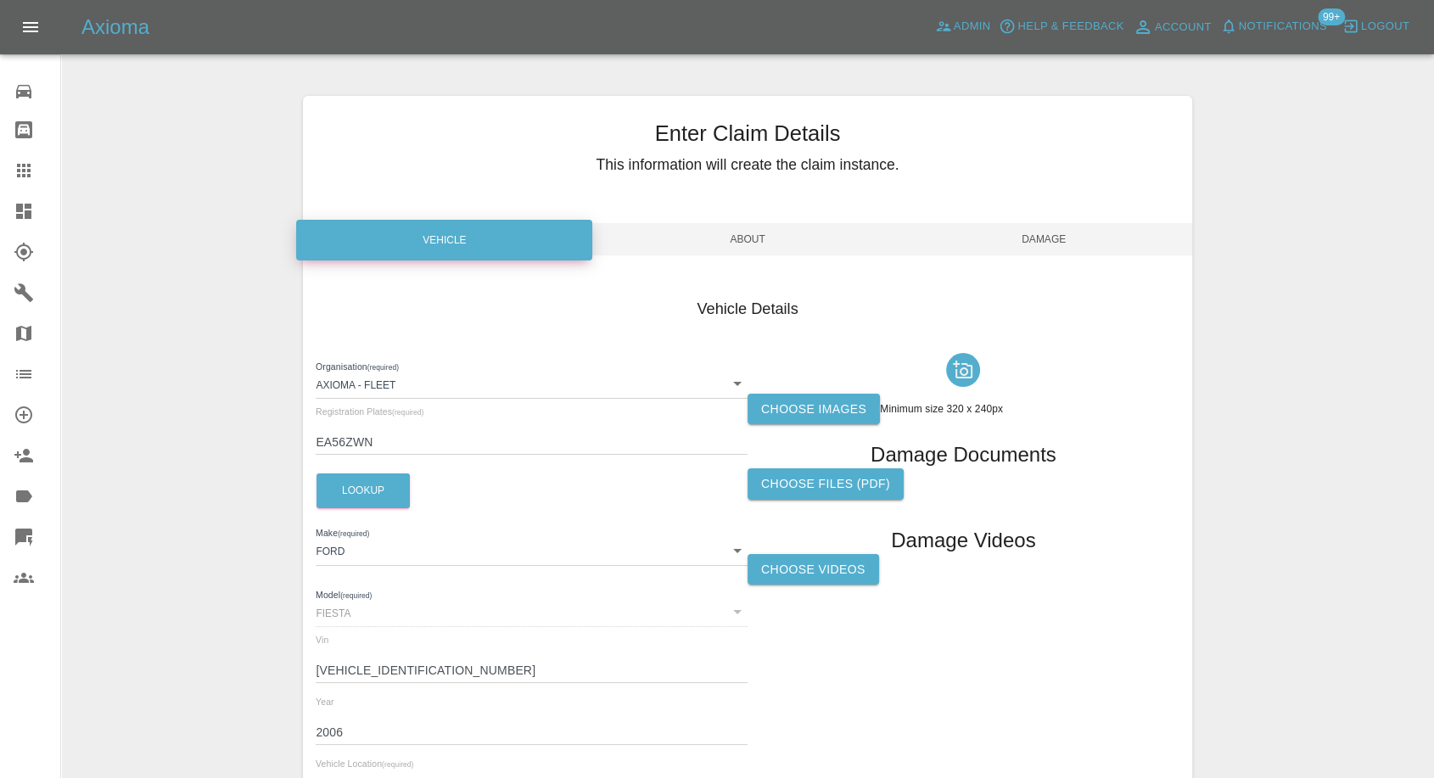
click at [833, 394] on label "Choose images" at bounding box center [814, 409] width 132 height 31
click at [0, 0] on input "Choose images" at bounding box center [0, 0] width 0 height 0
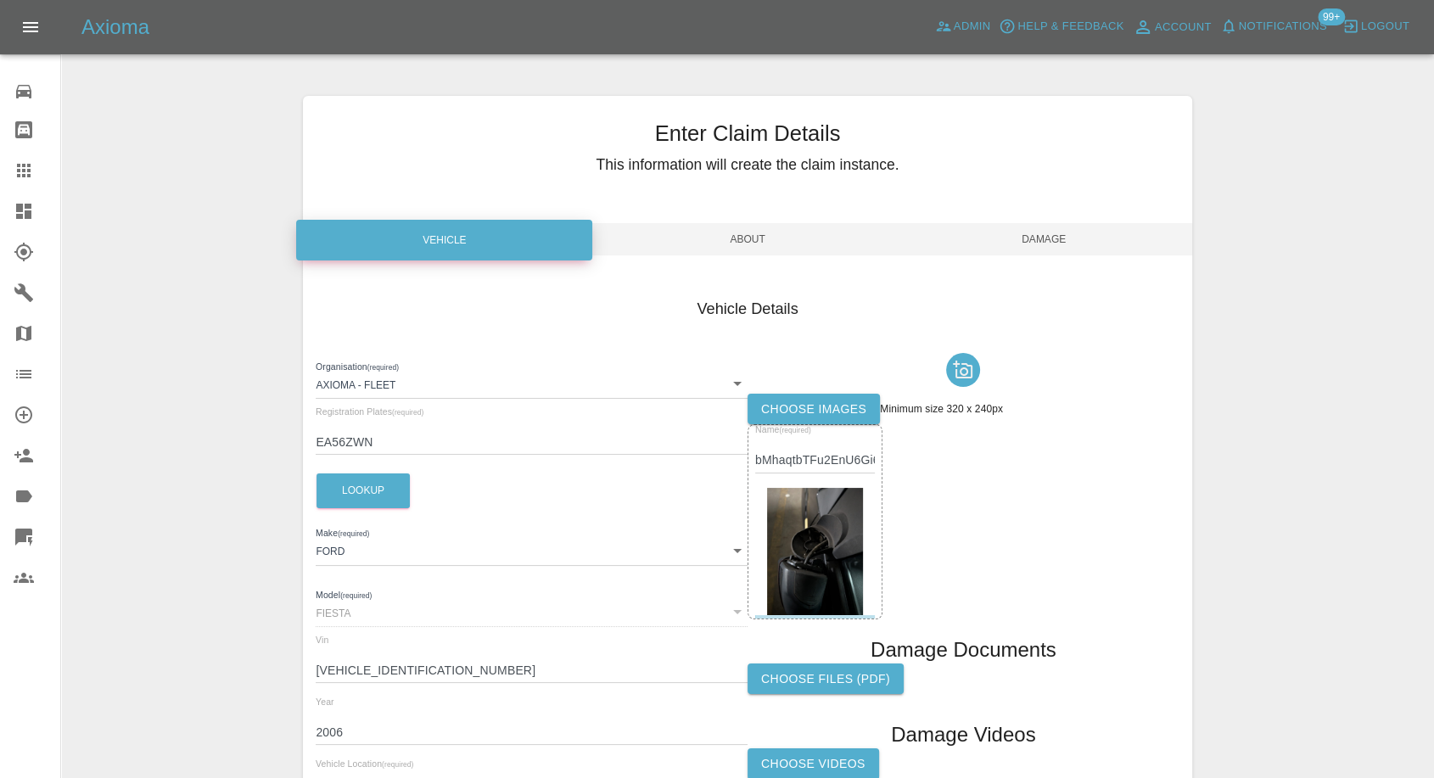
click at [785, 409] on label "Choose images" at bounding box center [814, 409] width 132 height 31
click at [0, 0] on input "Choose images" at bounding box center [0, 0] width 0 height 0
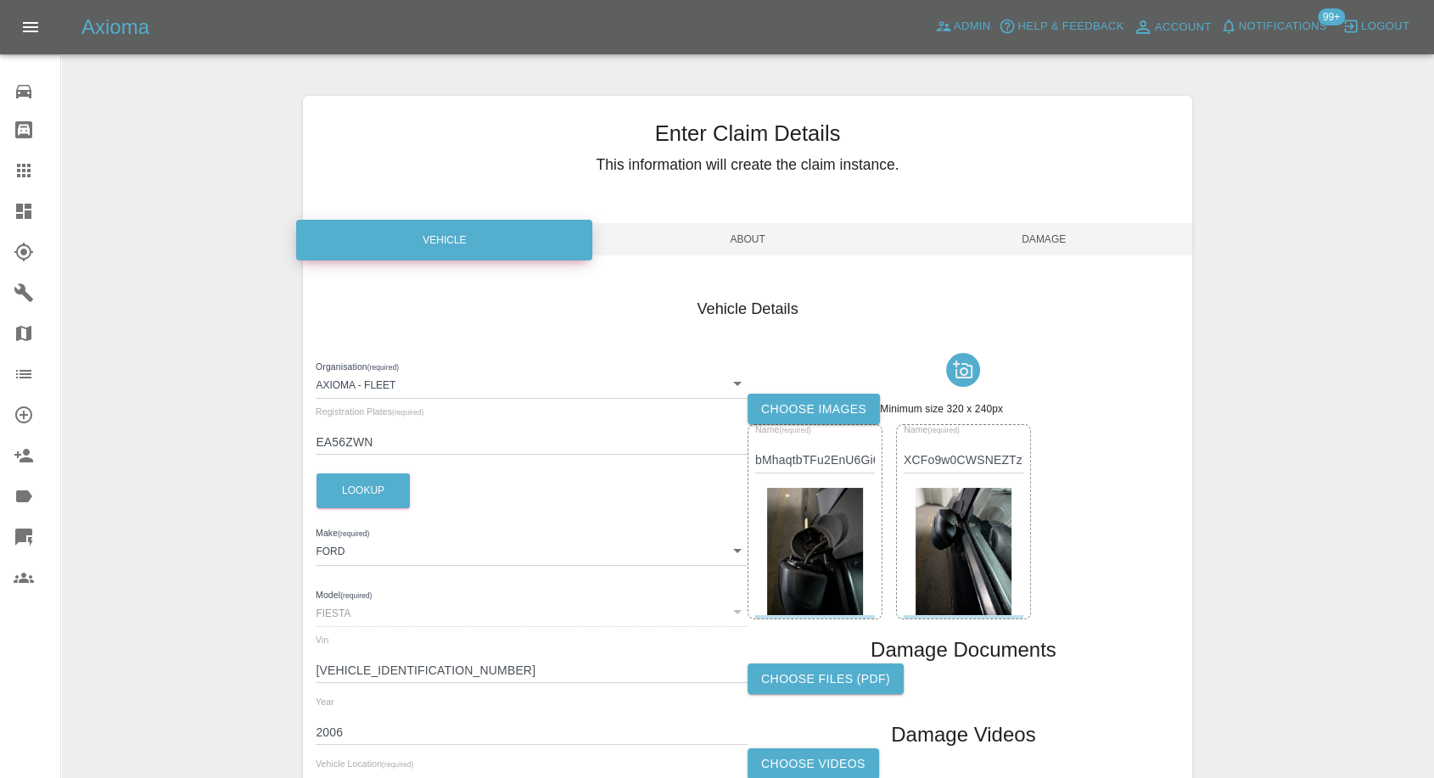
click at [1062, 246] on span "Damage" at bounding box center [1044, 239] width 296 height 32
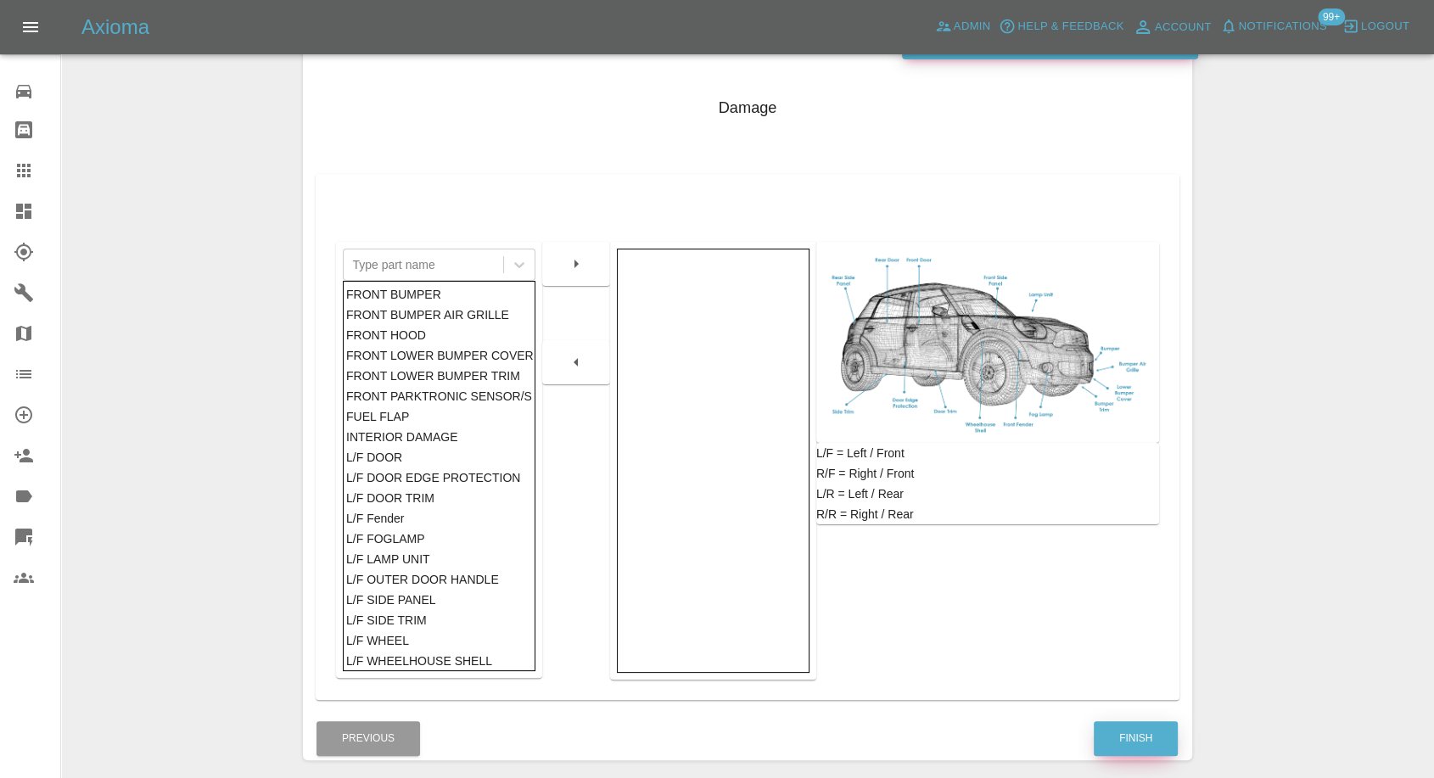
scroll to position [272, 0]
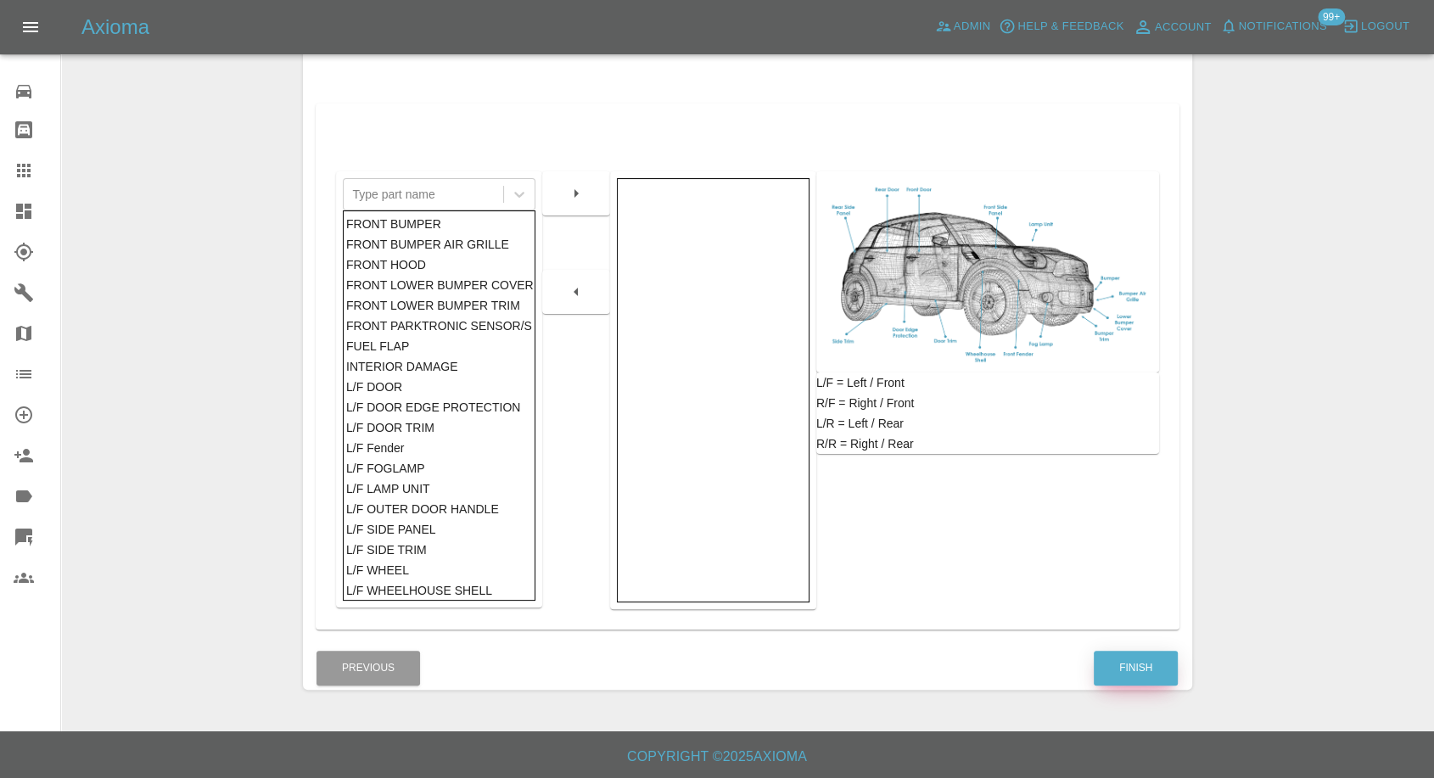
click at [1118, 655] on button "Finish" at bounding box center [1136, 668] width 84 height 35
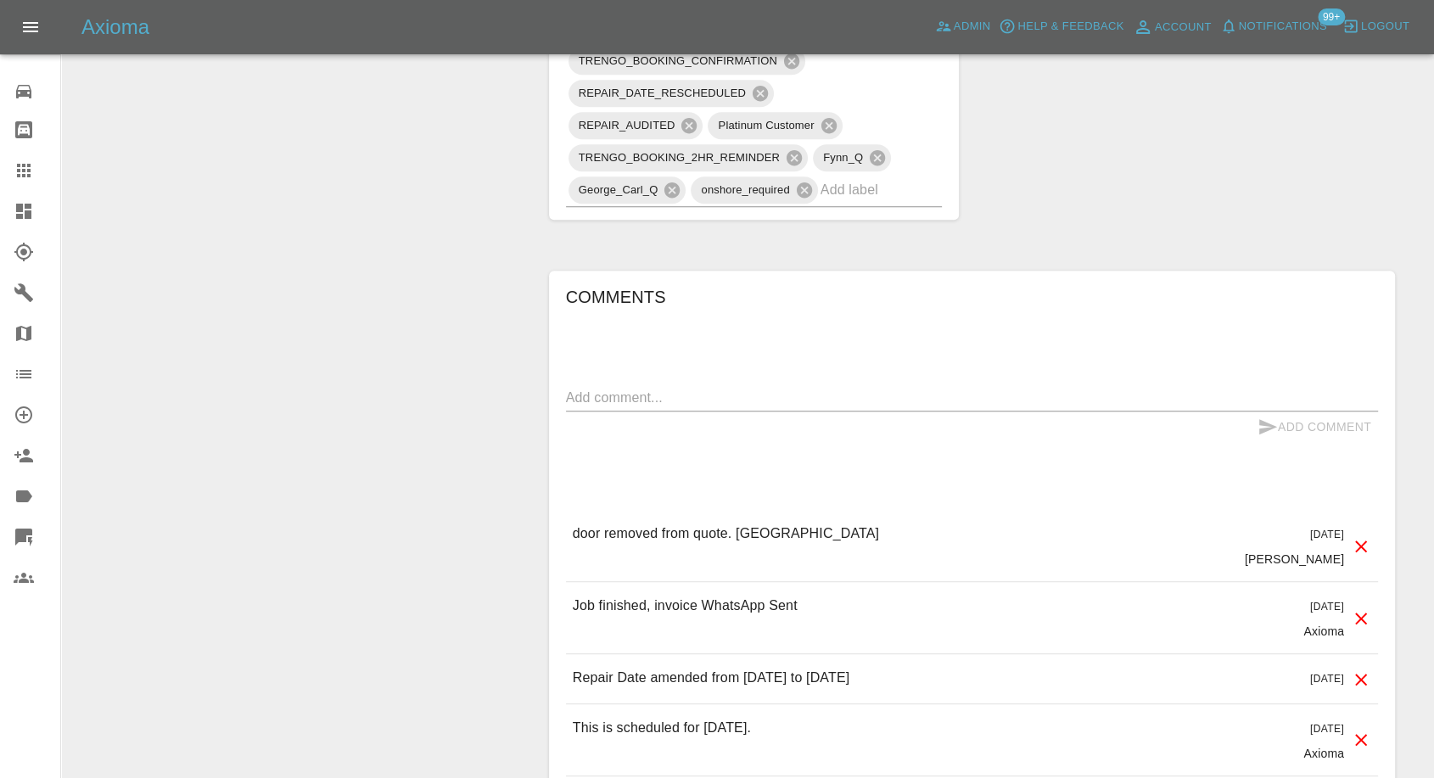
scroll to position [1414, 0]
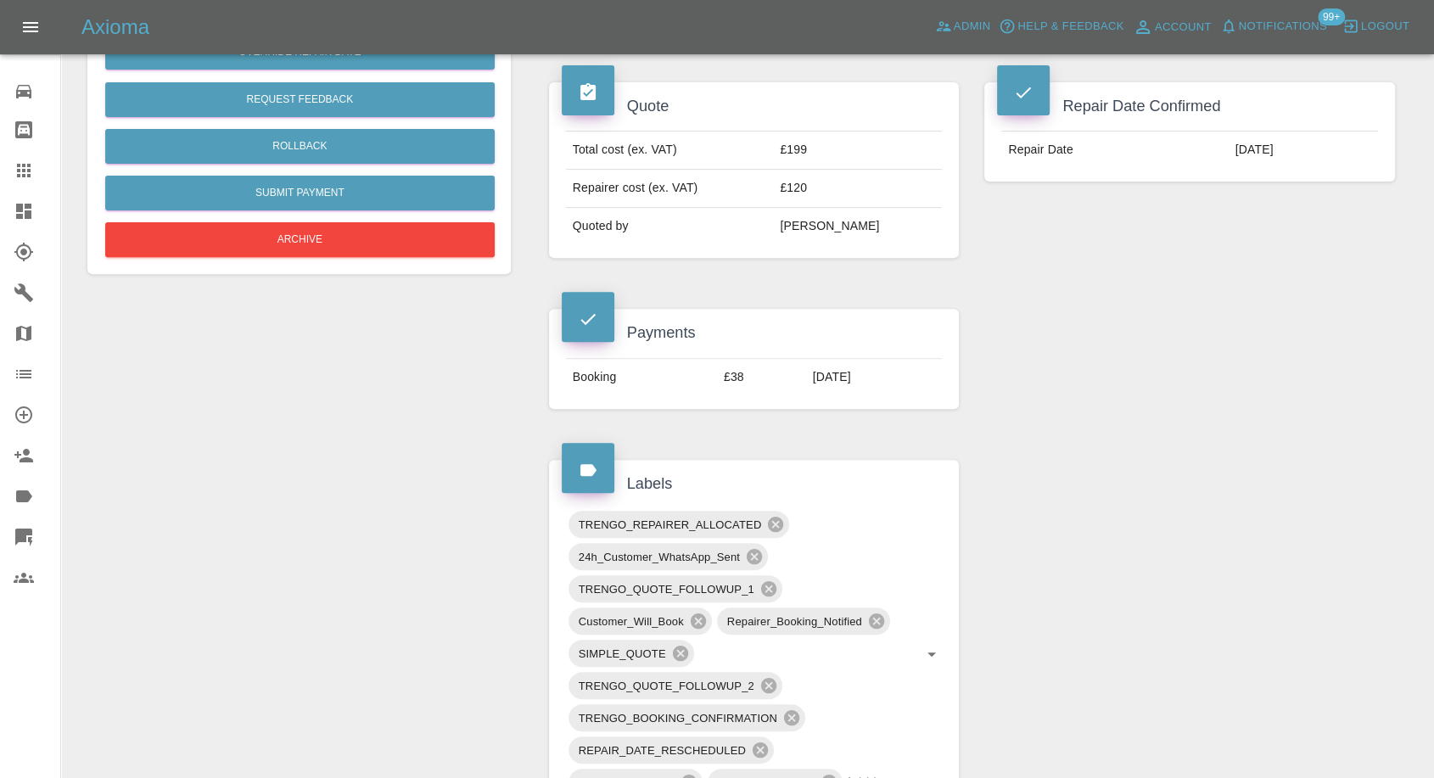
scroll to position [1225, 0]
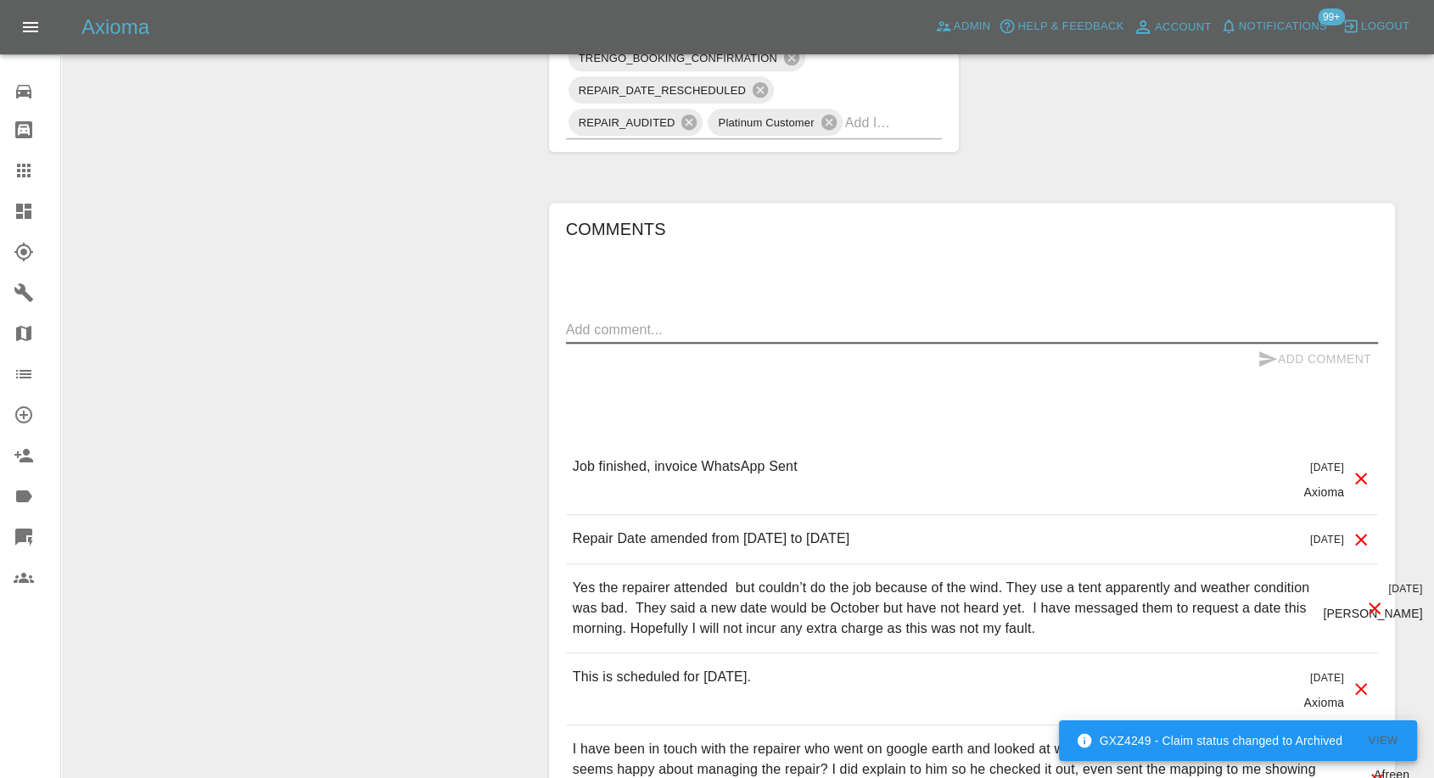
click at [692, 334] on textarea at bounding box center [972, 330] width 812 height 20
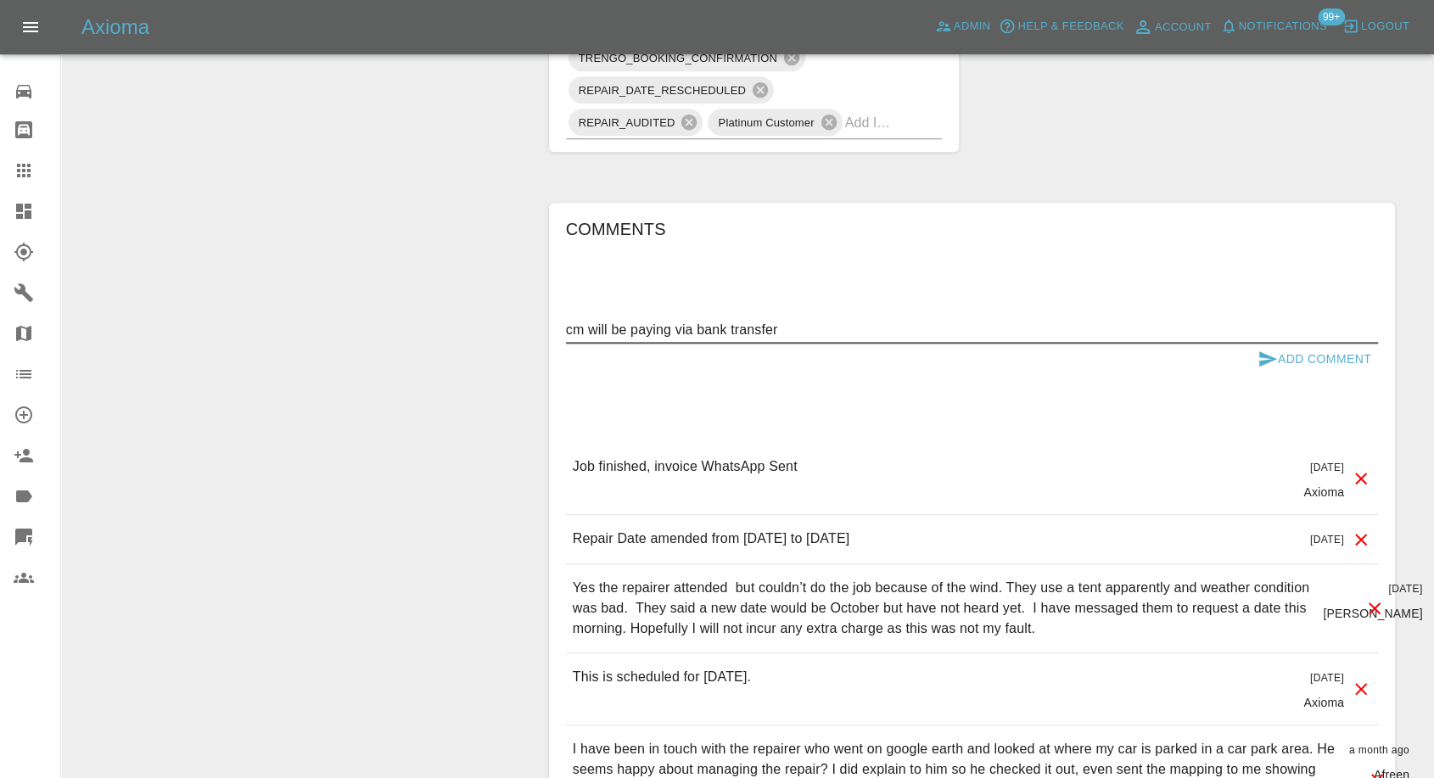
type textarea "cm will be paying via bank transfer"
click at [1269, 359] on icon "submit" at bounding box center [1268, 358] width 18 height 15
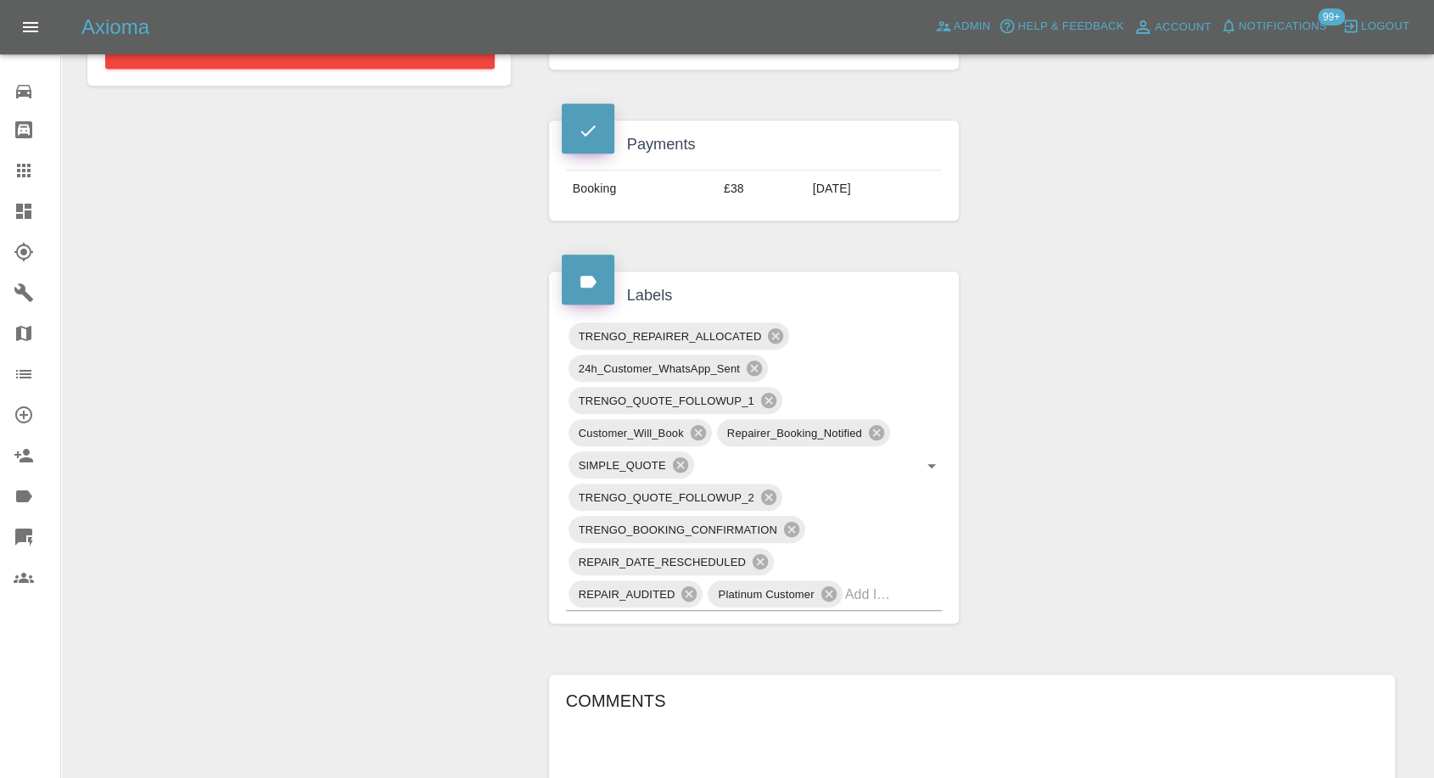
scroll to position [1131, 0]
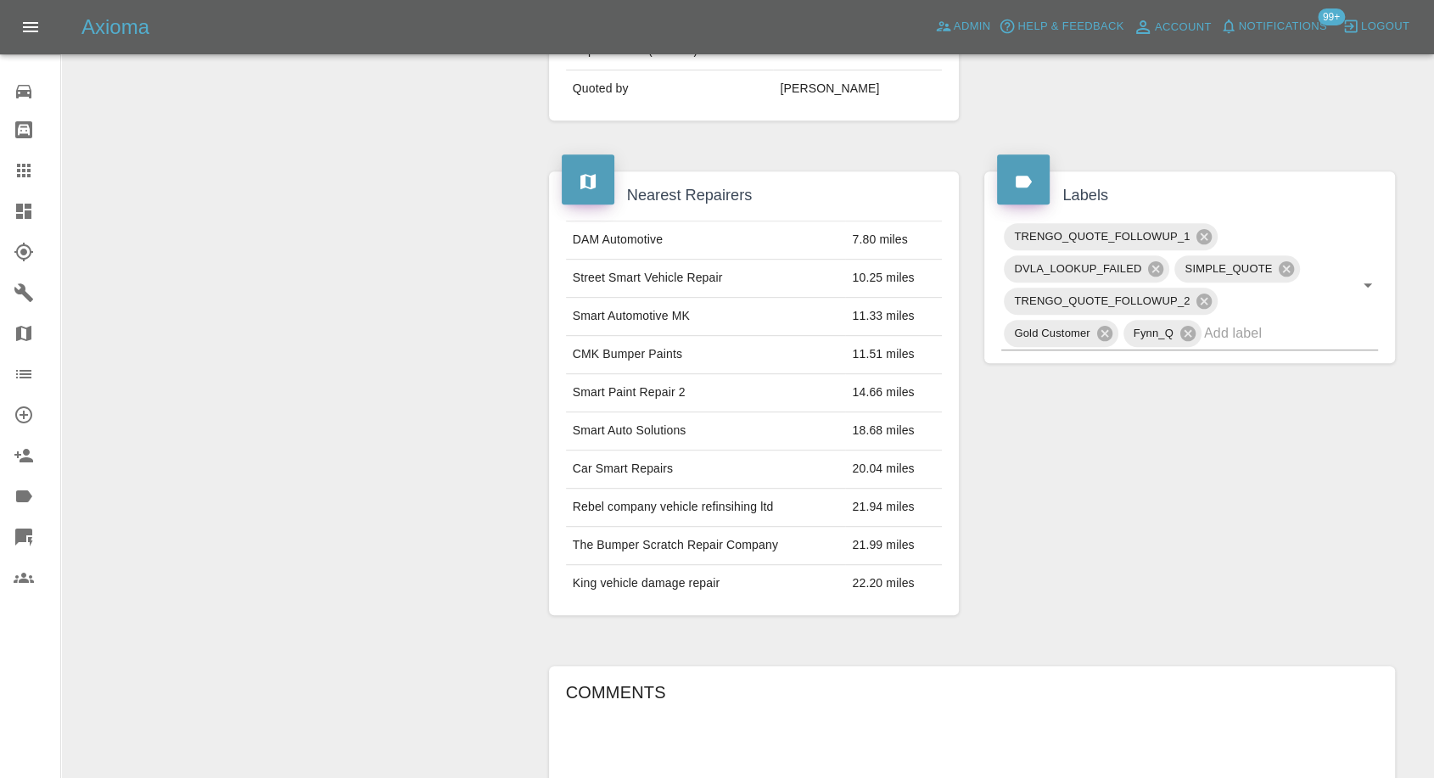
scroll to position [1037, 0]
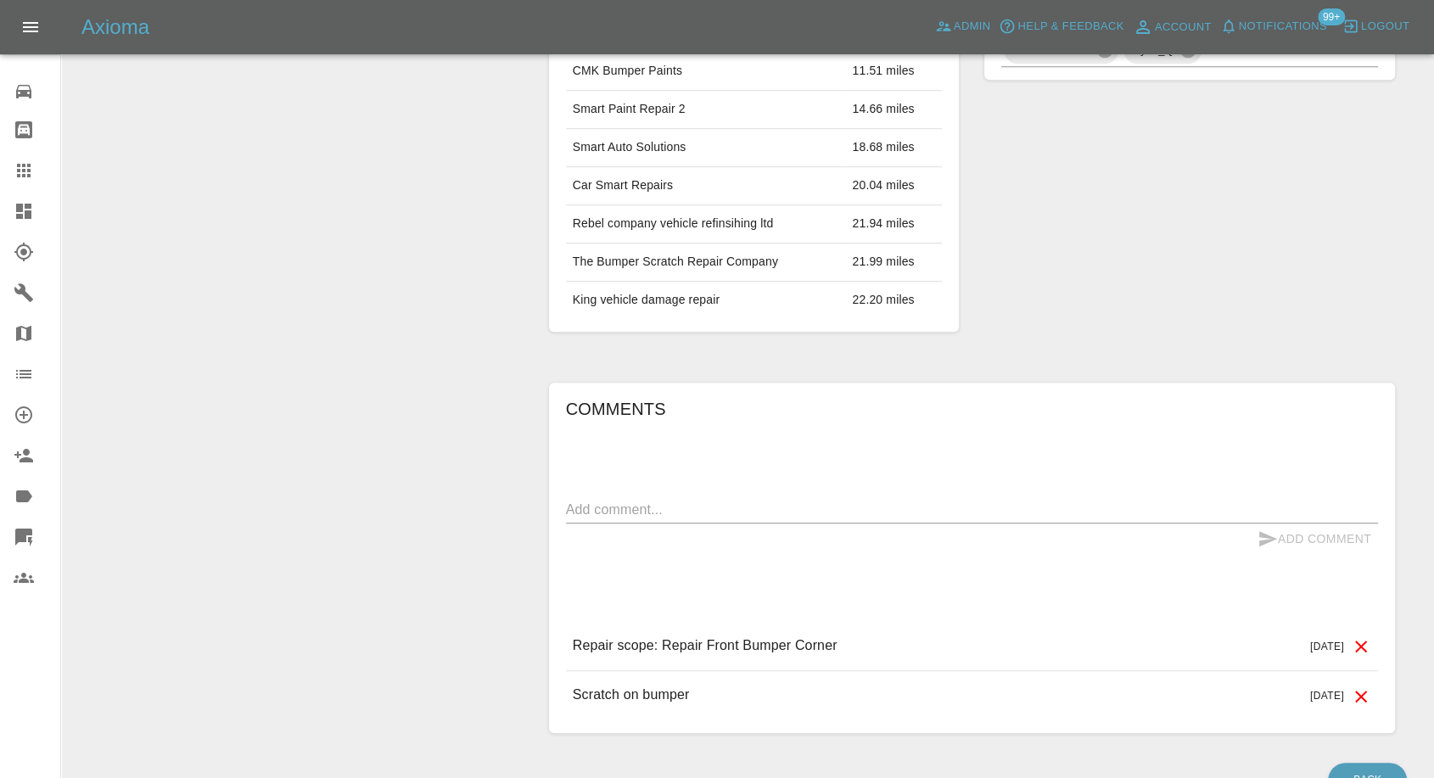
click at [750, 496] on div "x" at bounding box center [972, 509] width 812 height 27
paste textarea "I can't go ahead with the quote at the moment as the owner of the car has gone …"
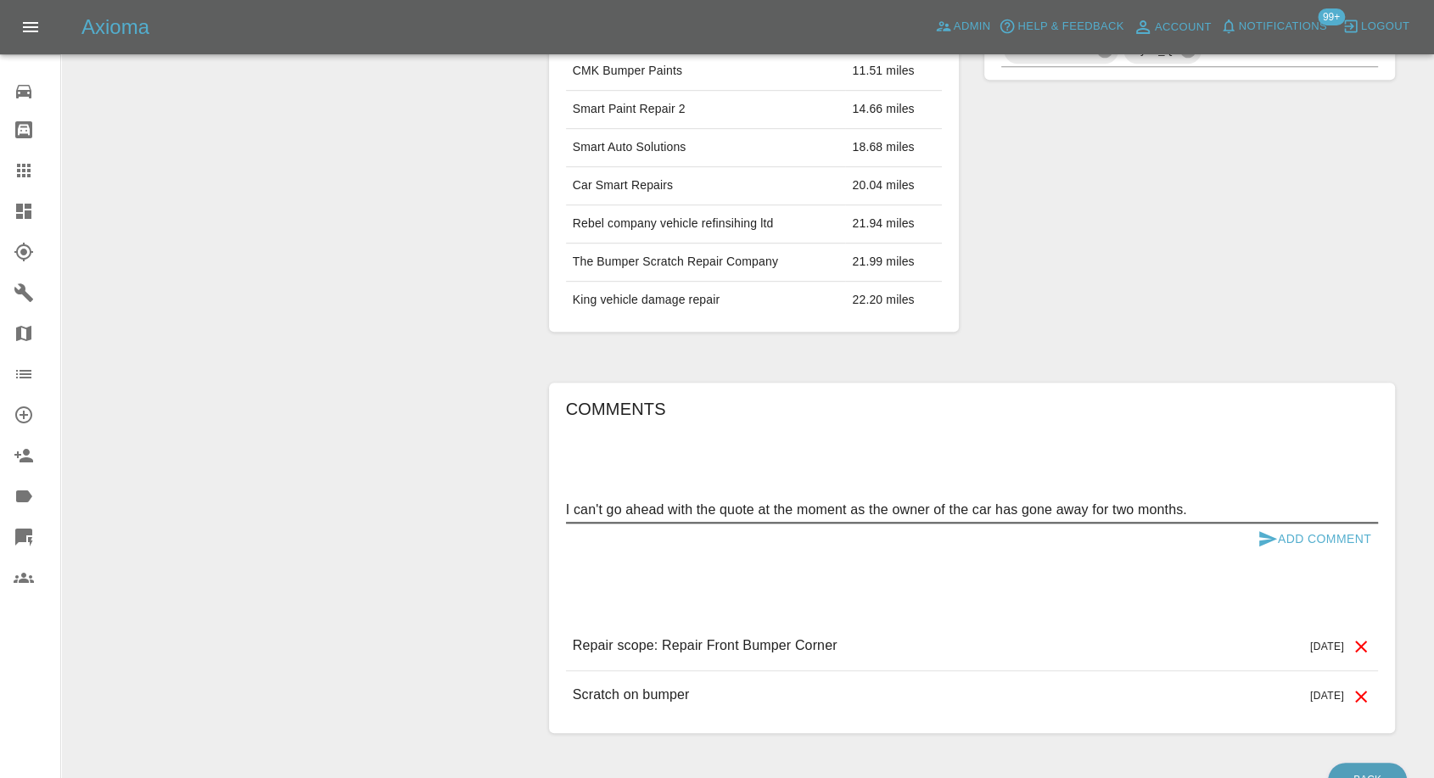
type textarea "I can't go ahead with the quote at the moment as the owner of the car has gone …"
click at [1266, 529] on icon "submit" at bounding box center [1268, 539] width 20 height 20
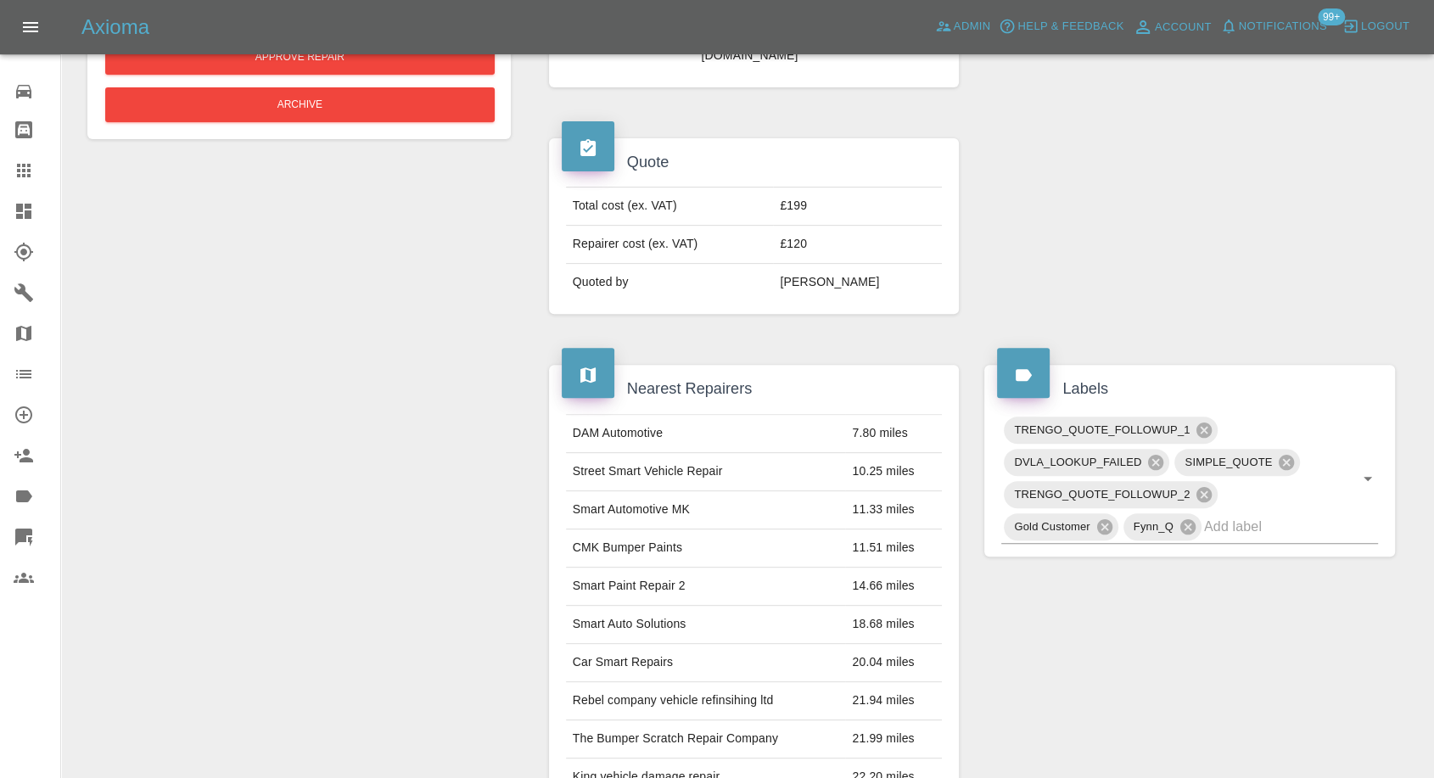
scroll to position [377, 0]
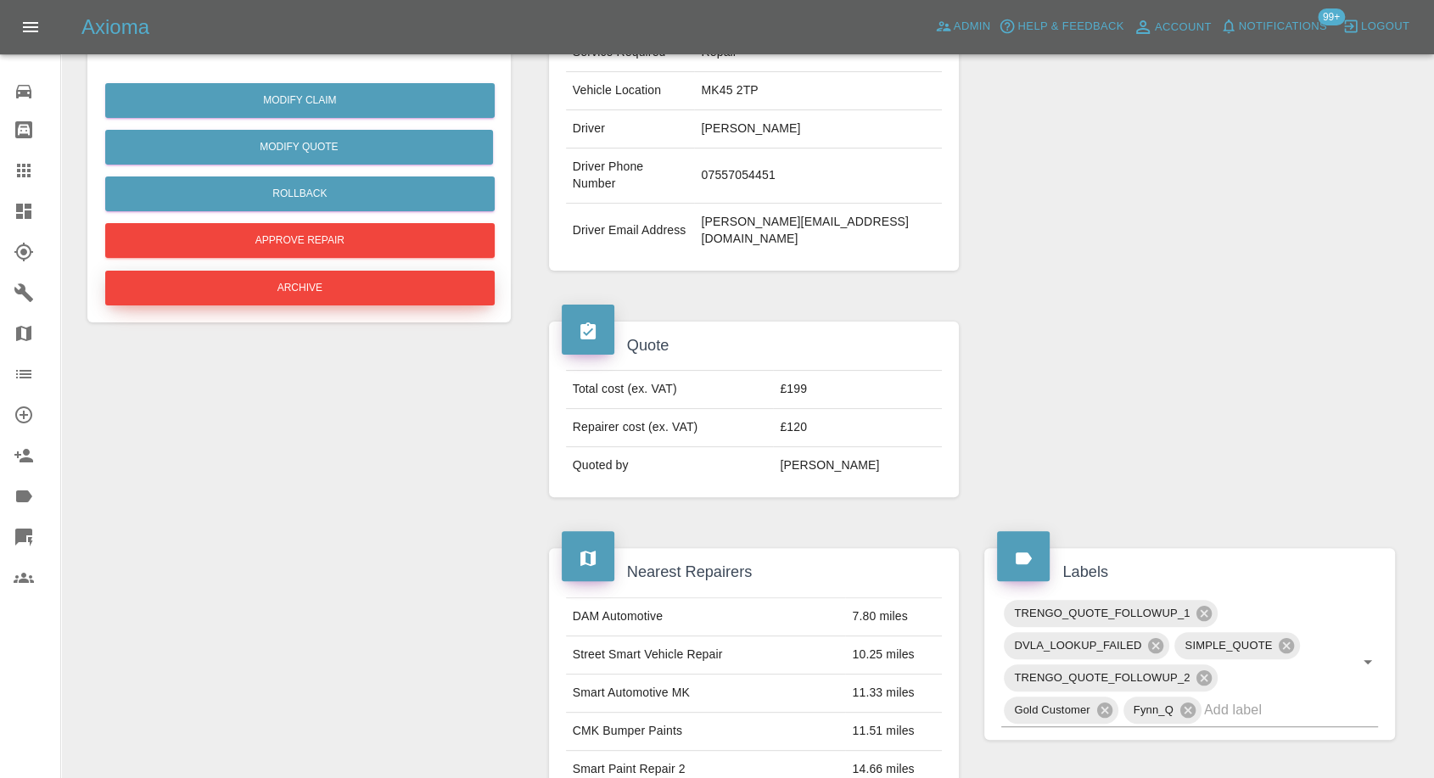
click at [350, 294] on button "Archive" at bounding box center [300, 288] width 390 height 35
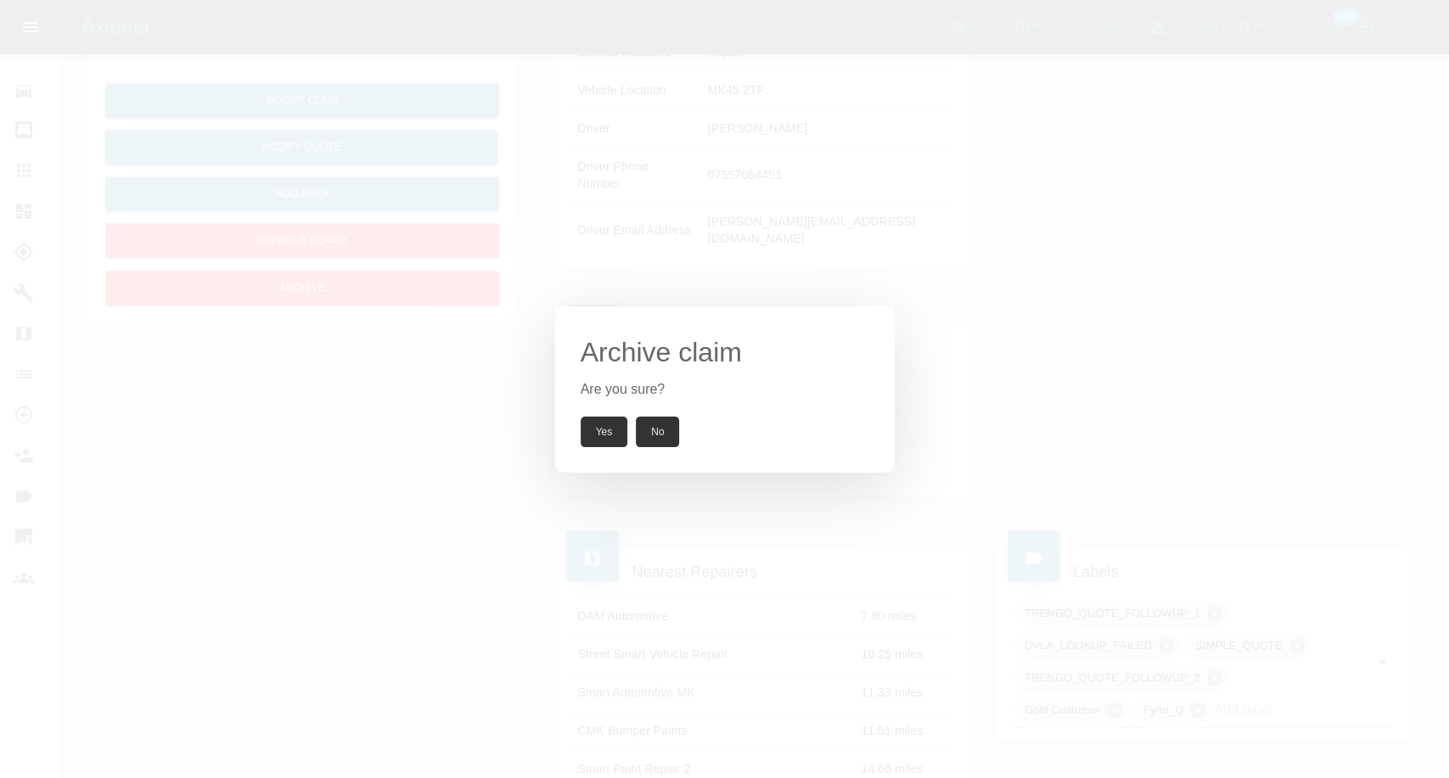
click at [609, 438] on button "Yes" at bounding box center [604, 432] width 48 height 31
